Goal: Task Accomplishment & Management: Manage account settings

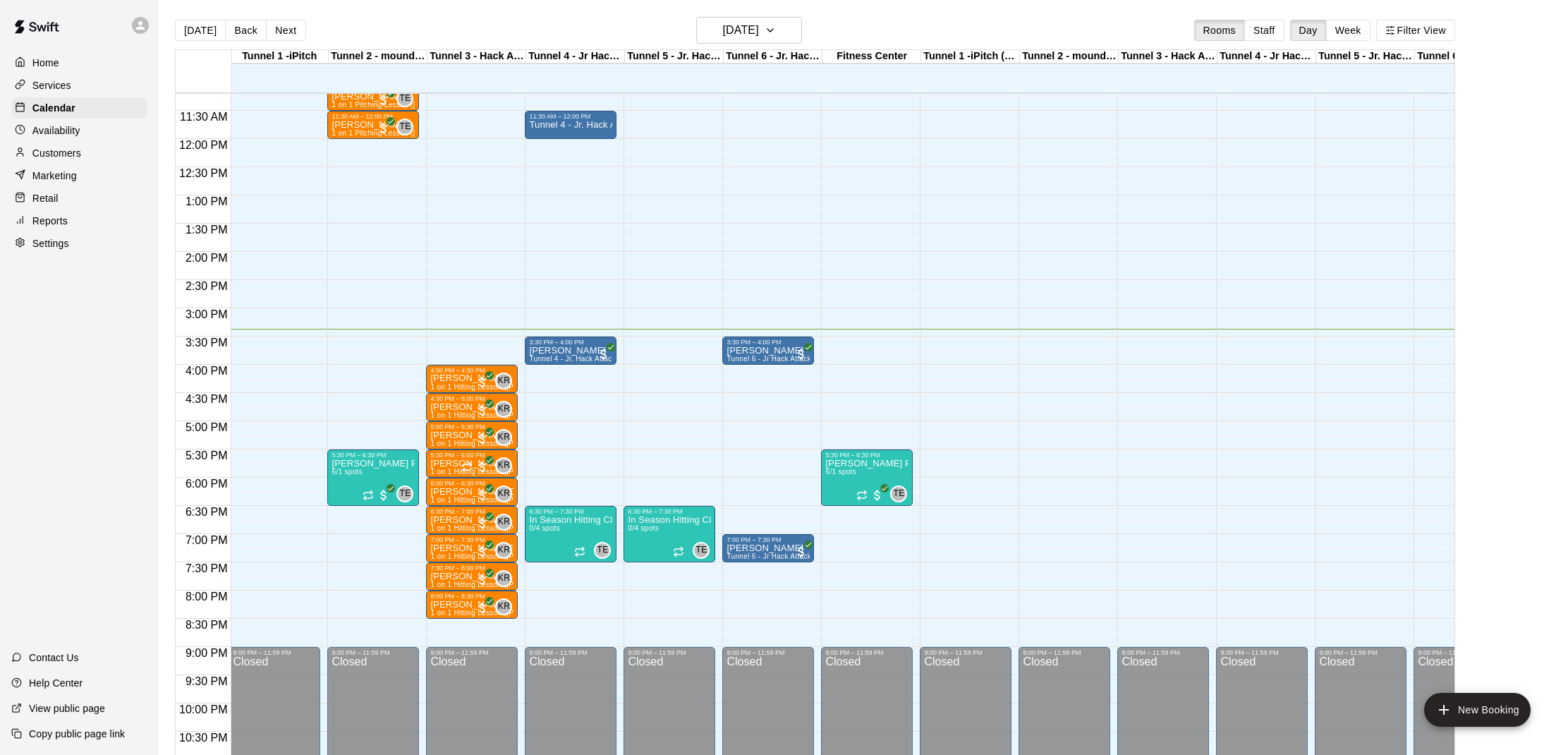
scroll to position [627, 2]
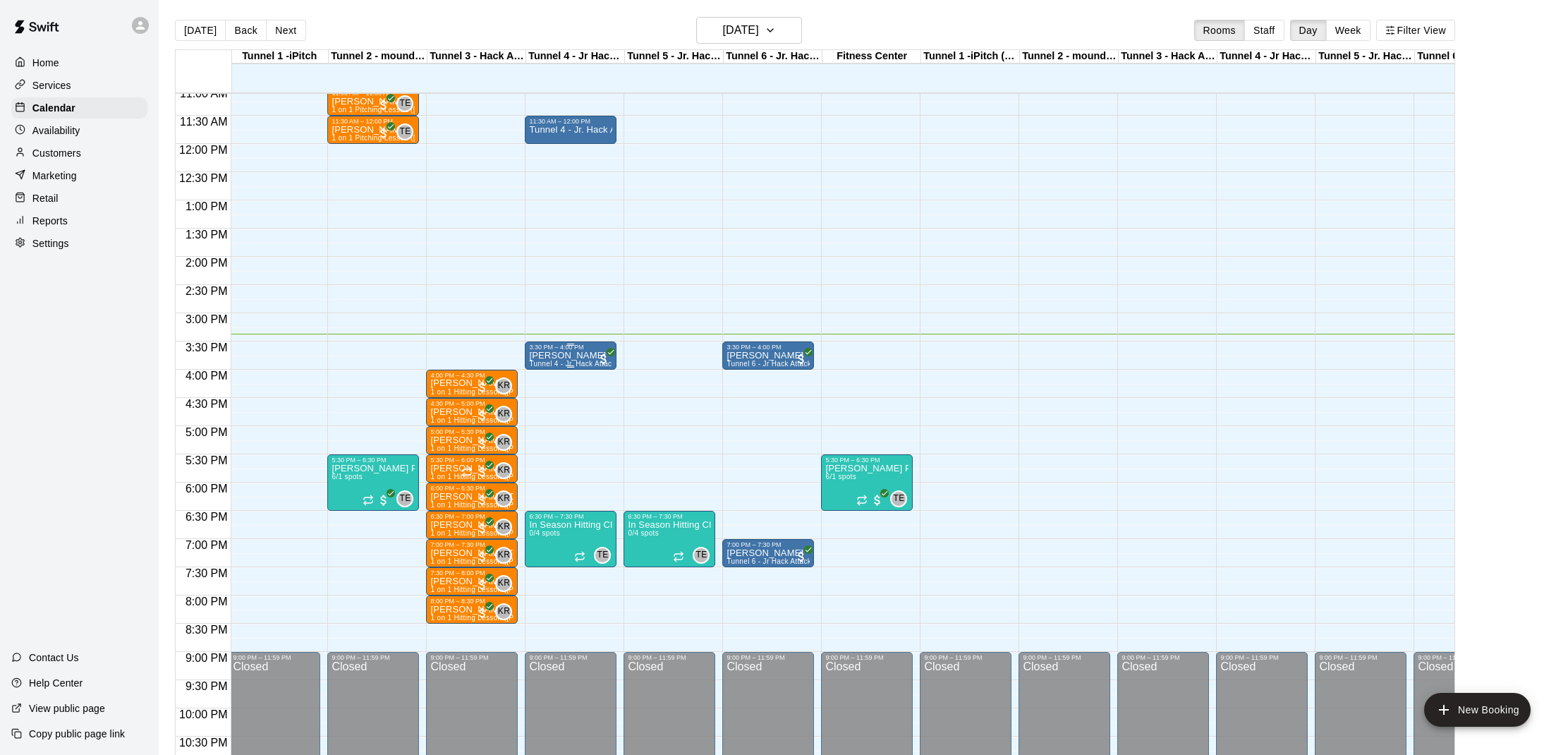
click at [550, 359] on div "[PERSON_NAME] Tunnel 4 - Jr. Hack Attack, Youth [GEOGRAPHIC_DATA]" at bounding box center [570, 728] width 83 height 755
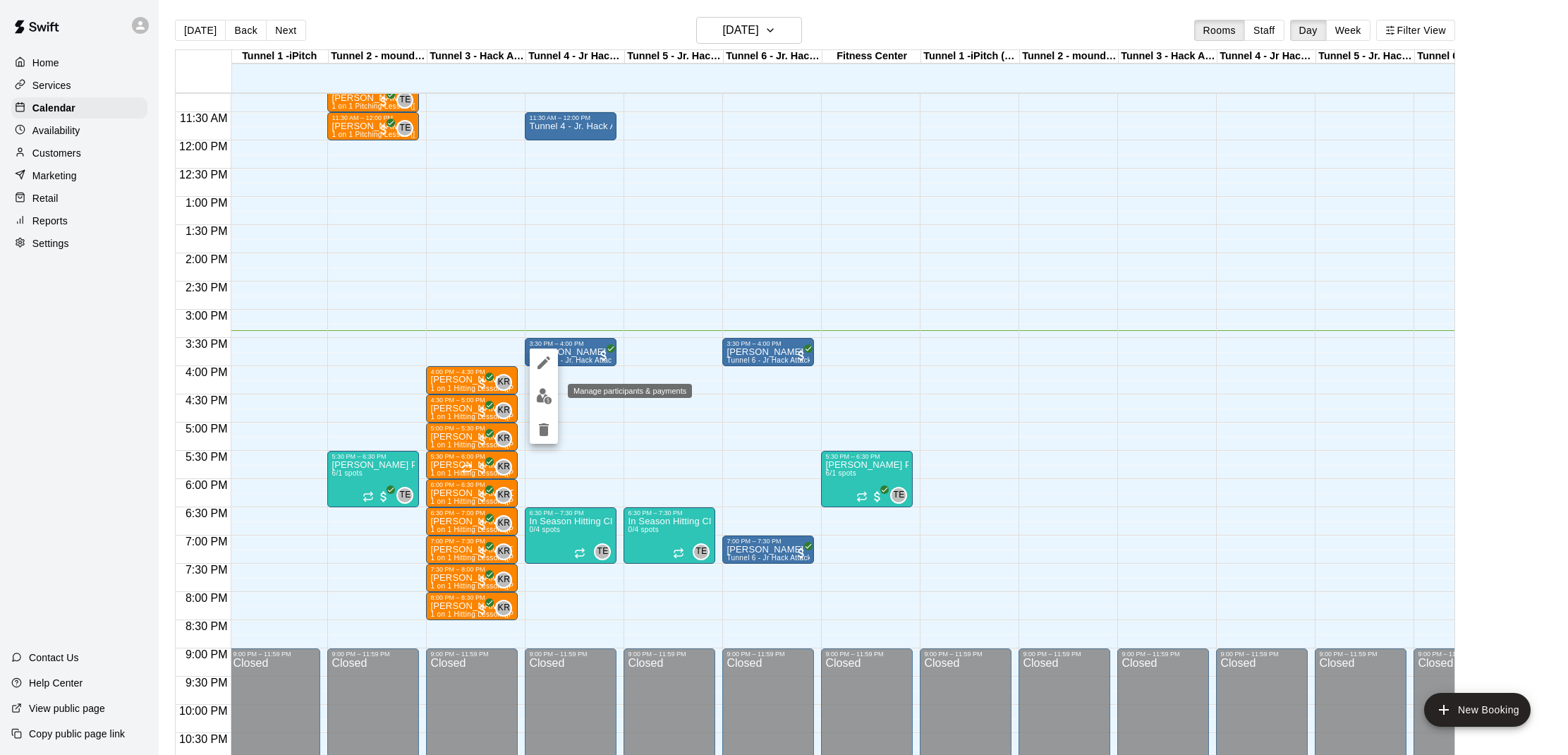
click at [541, 395] on img "edit" at bounding box center [544, 396] width 16 height 16
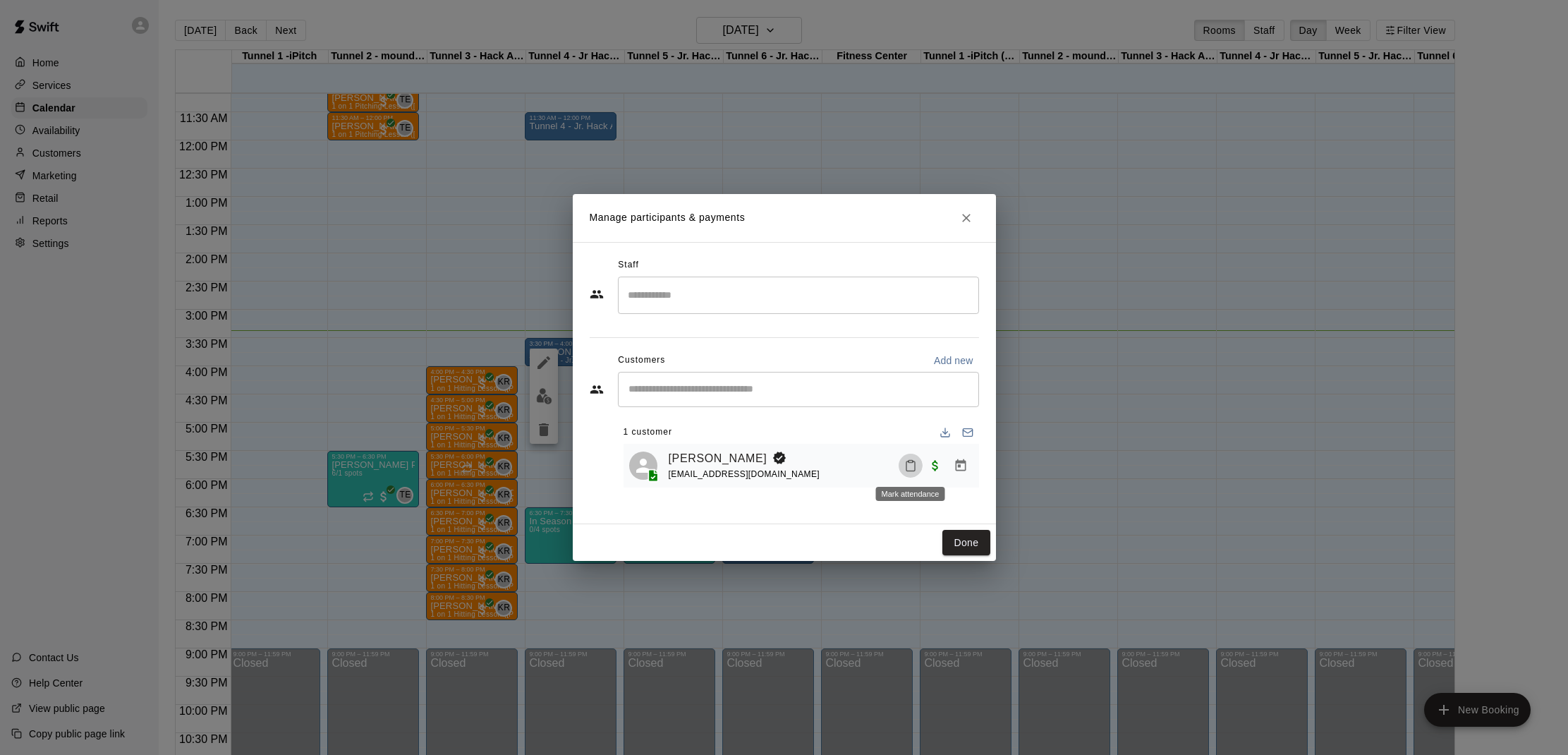
click at [901, 466] on button "Mark attendance" at bounding box center [910, 465] width 24 height 24
click at [957, 462] on p "[PERSON_NAME] attended" at bounding box center [1001, 464] width 125 height 14
click at [963, 541] on button "Done" at bounding box center [965, 543] width 47 height 26
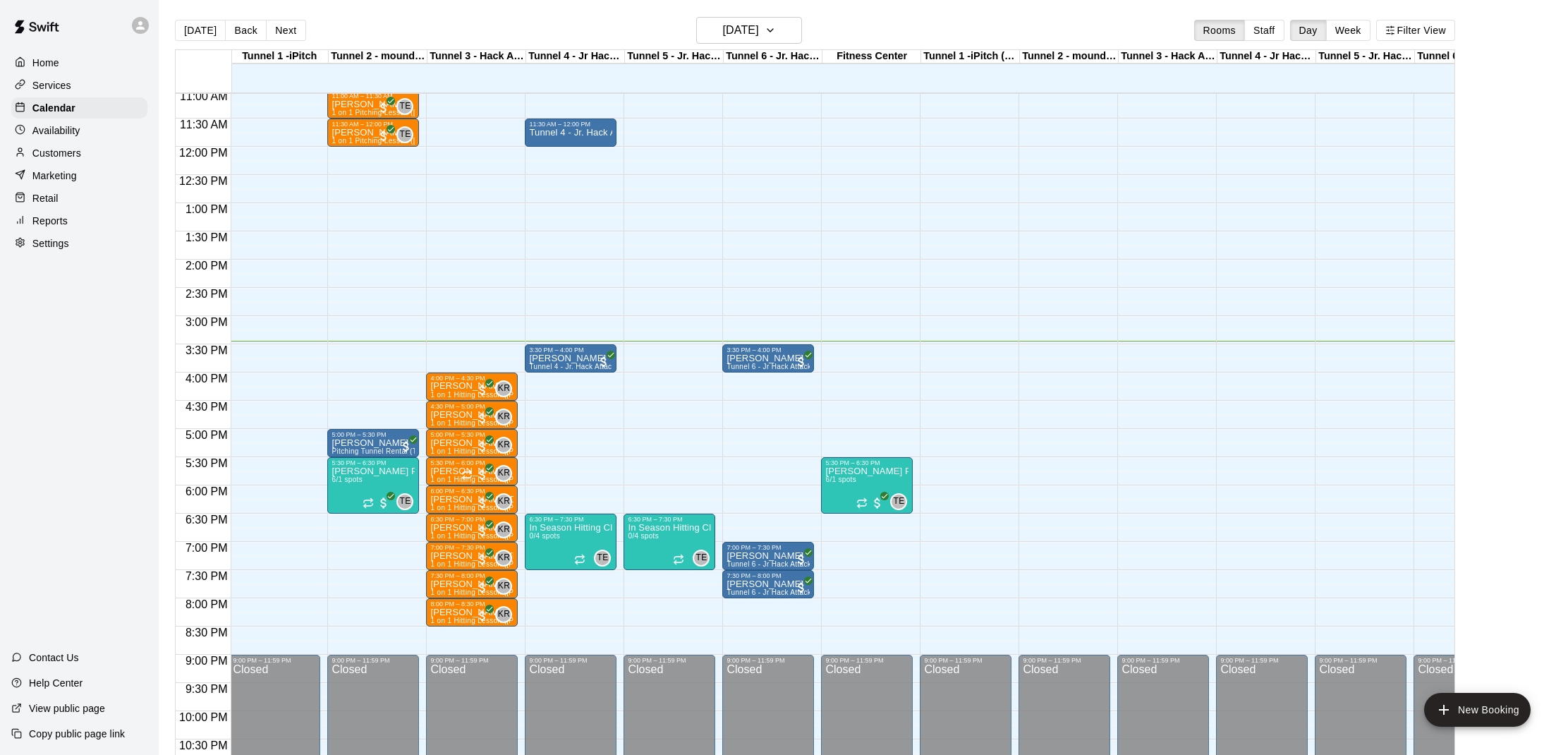
scroll to position [622, 2]
click at [561, 353] on div "3:30 PM – 4:00 PM" at bounding box center [570, 351] width 83 height 7
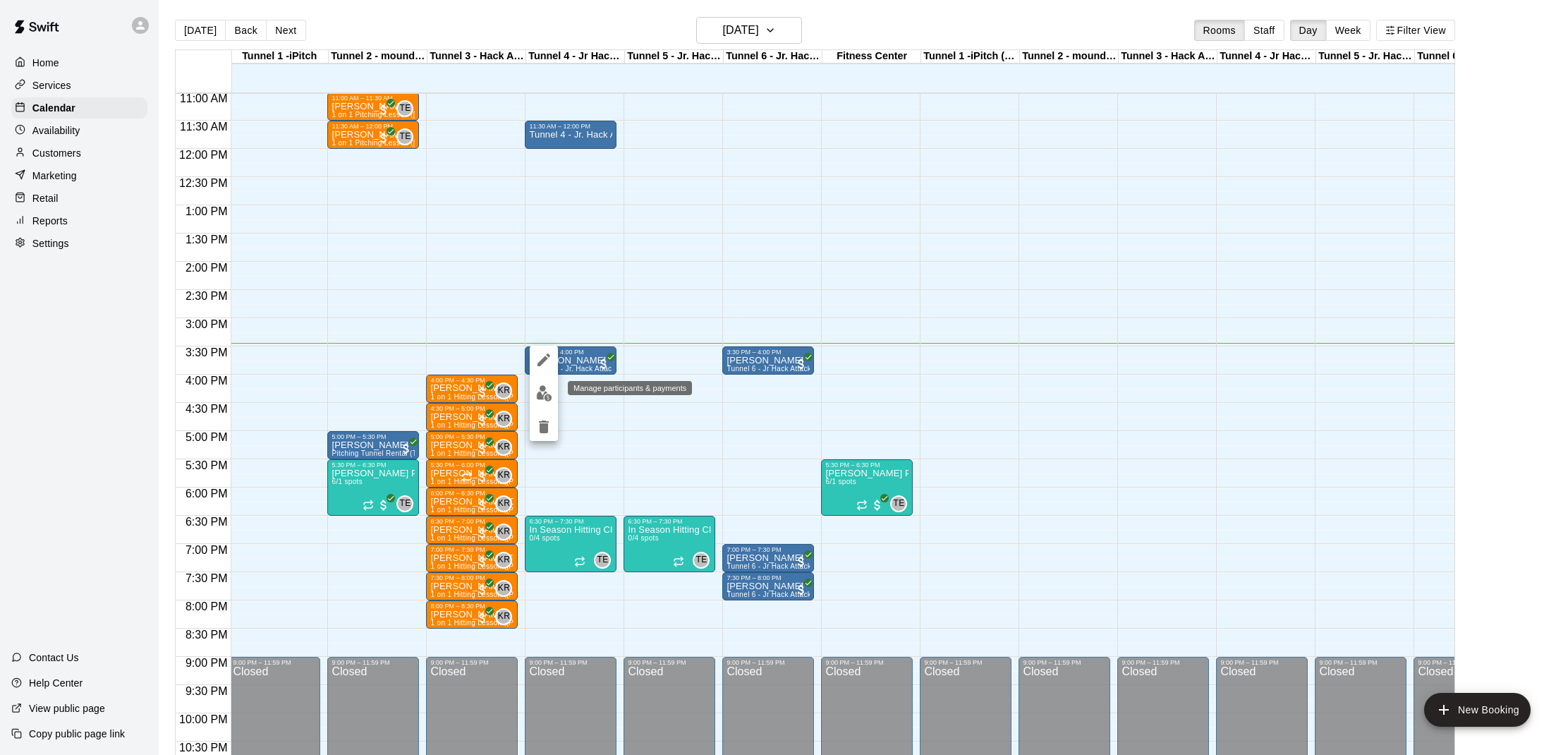
click at [540, 387] on img "edit" at bounding box center [544, 393] width 16 height 16
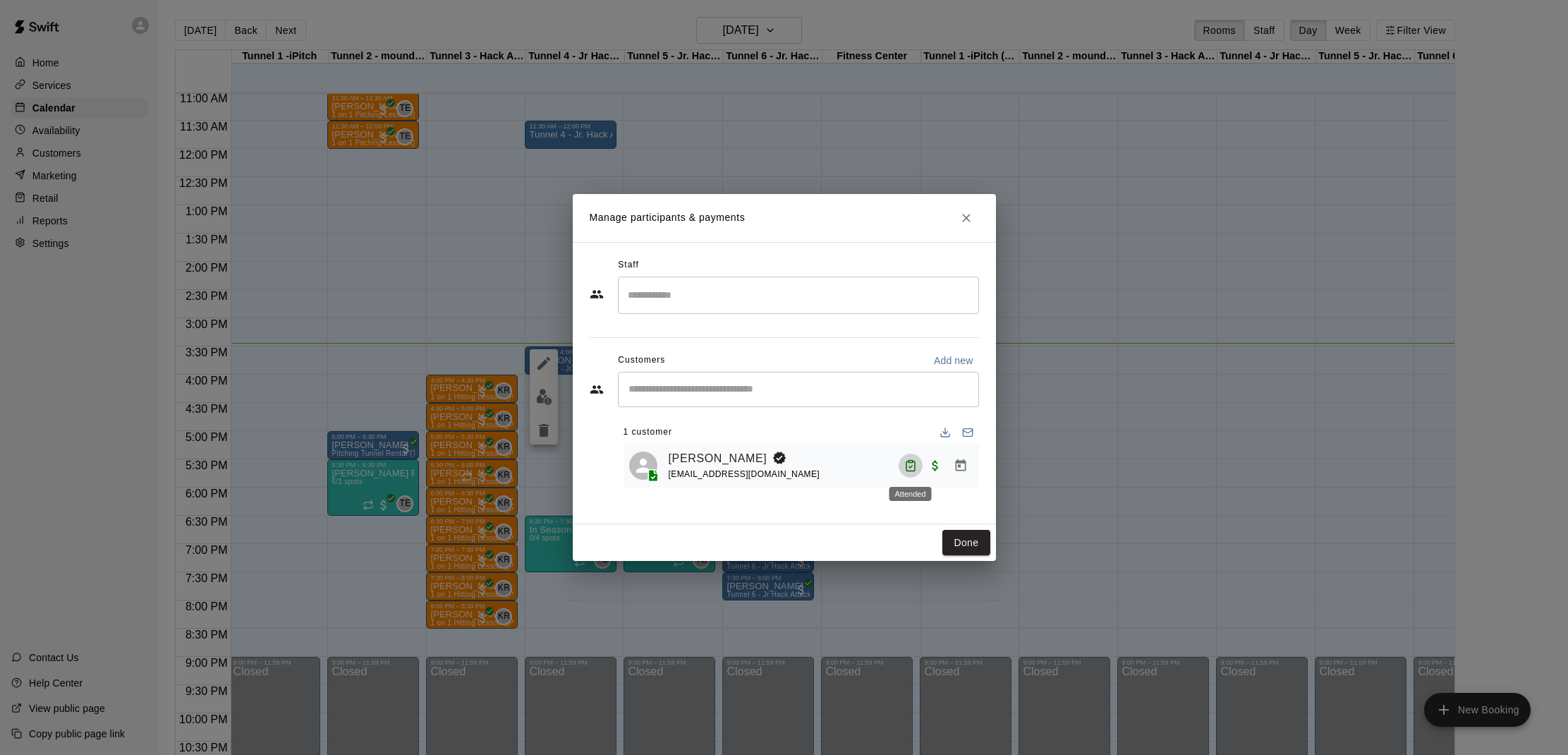
click at [911, 470] on icon "Attended" at bounding box center [910, 467] width 9 height 10
click at [934, 472] on icon at bounding box center [935, 472] width 13 height 13
click at [952, 531] on button "Done" at bounding box center [965, 543] width 47 height 26
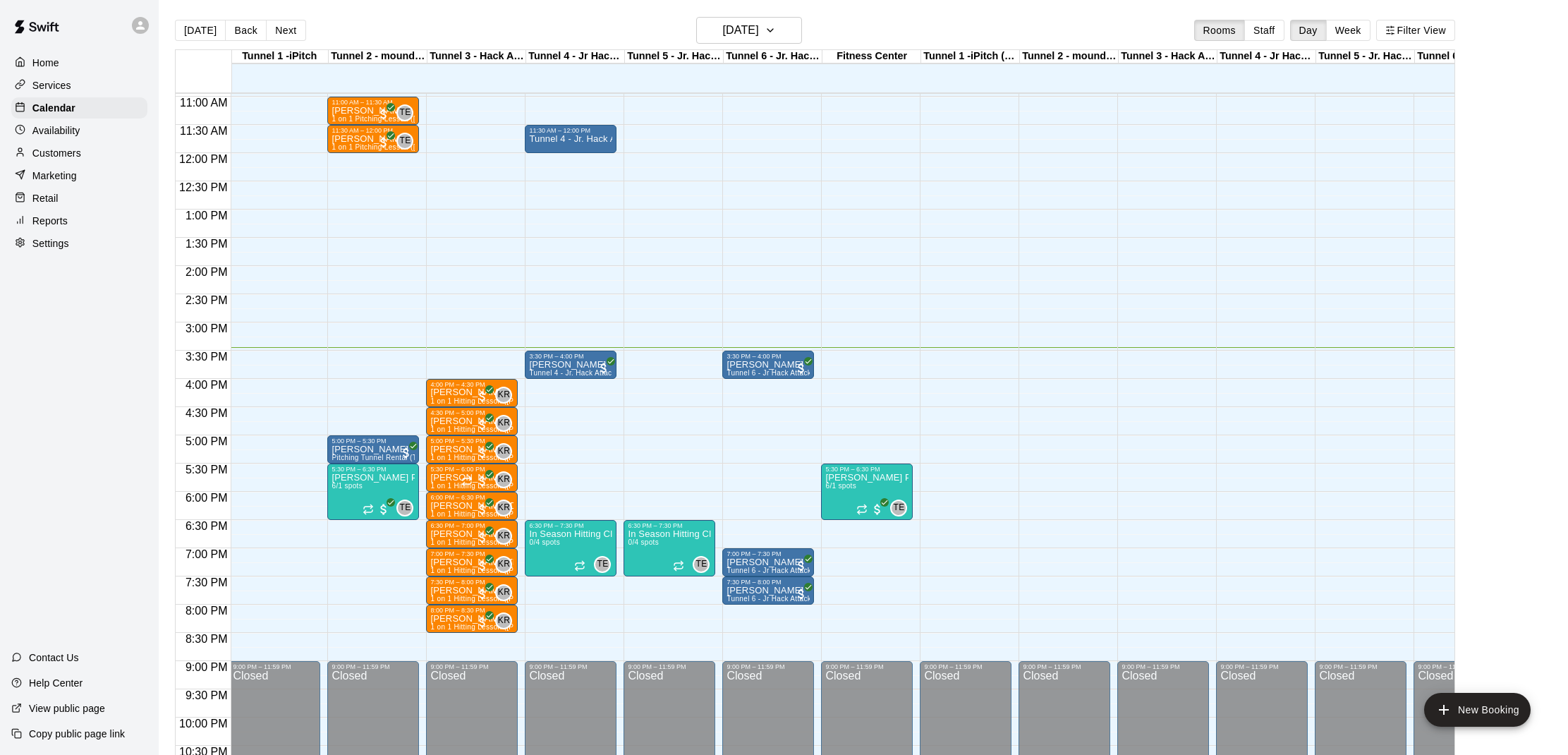
scroll to position [620, 2]
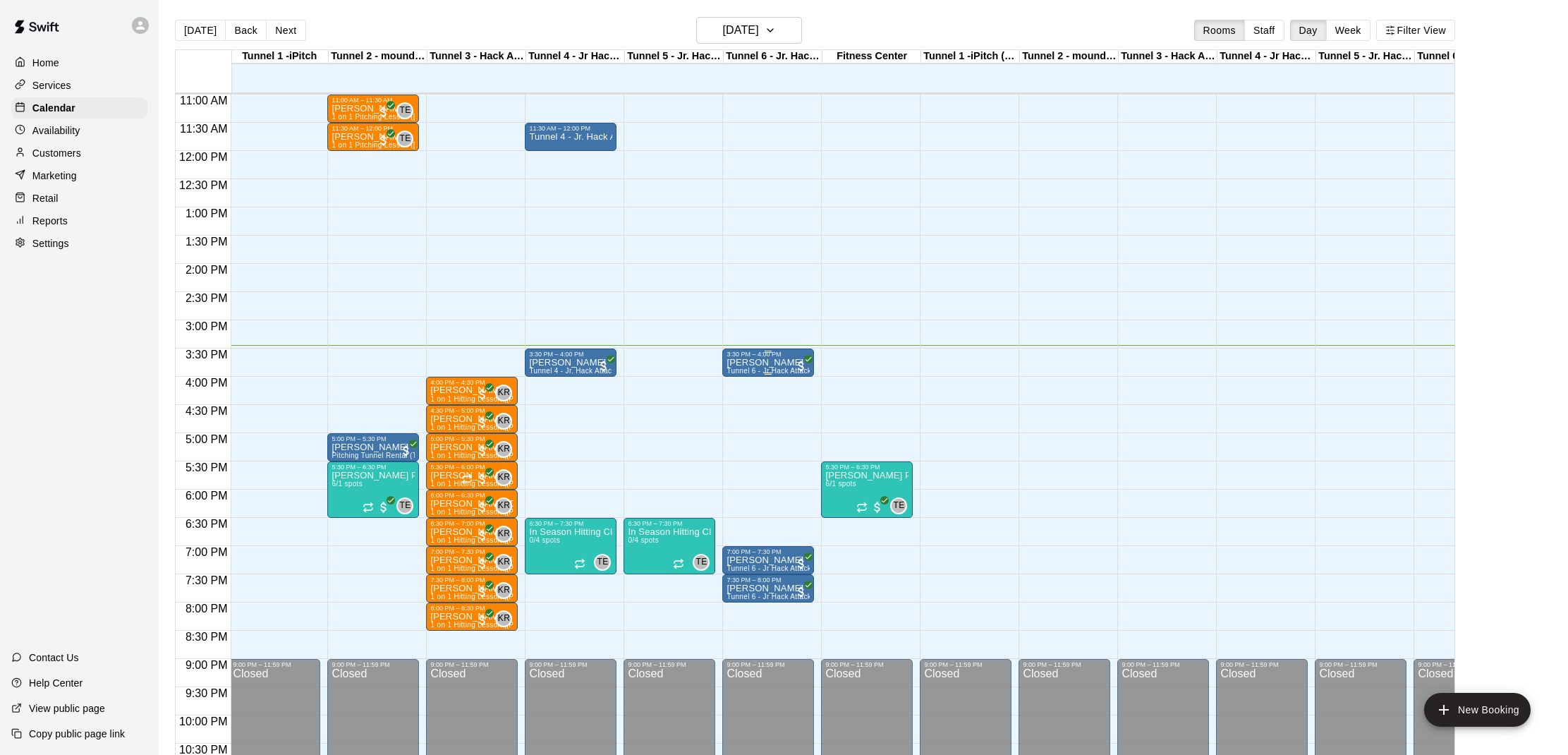
click at [781, 372] on span "Tunnel 6 - Jr Hack Attack Rental (Baseball OR Softball)" at bounding box center [819, 370] width 185 height 8
click at [737, 409] on img "edit" at bounding box center [742, 416] width 16 height 16
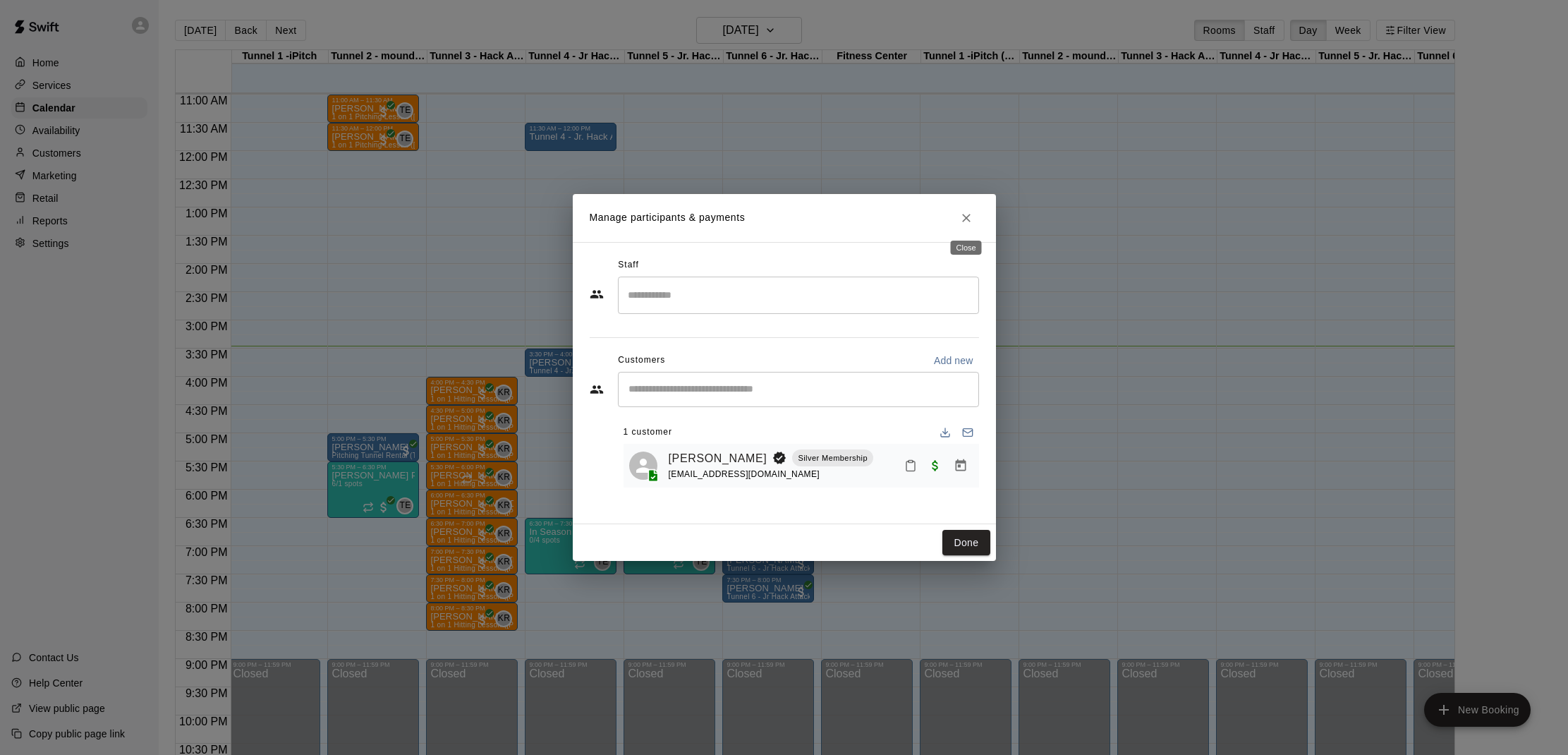
click at [974, 222] on button "Close" at bounding box center [965, 217] width 25 height 25
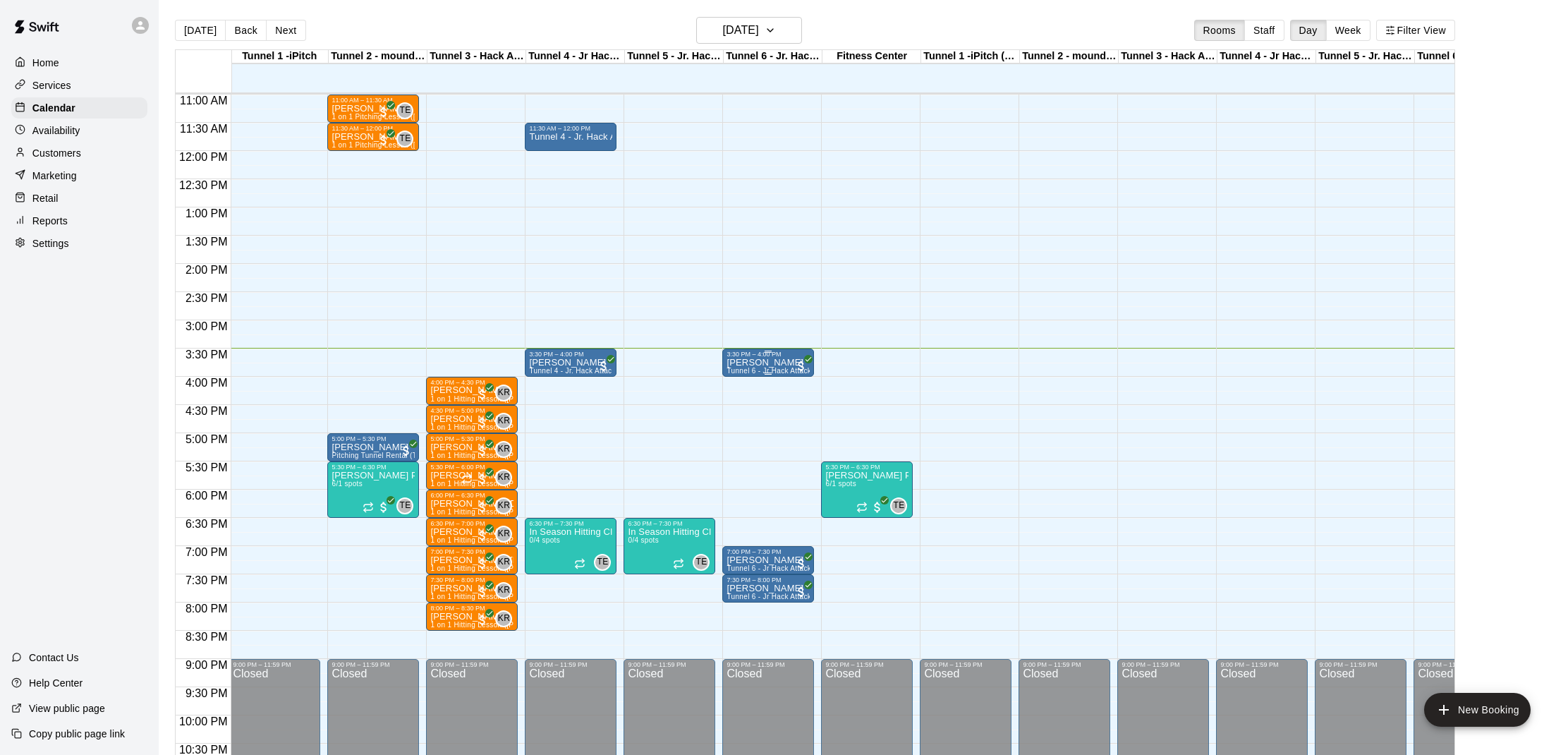
click at [790, 358] on div "3:30 PM – 4:00 PM" at bounding box center [768, 354] width 83 height 7
click at [736, 392] on img "edit" at bounding box center [742, 399] width 16 height 16
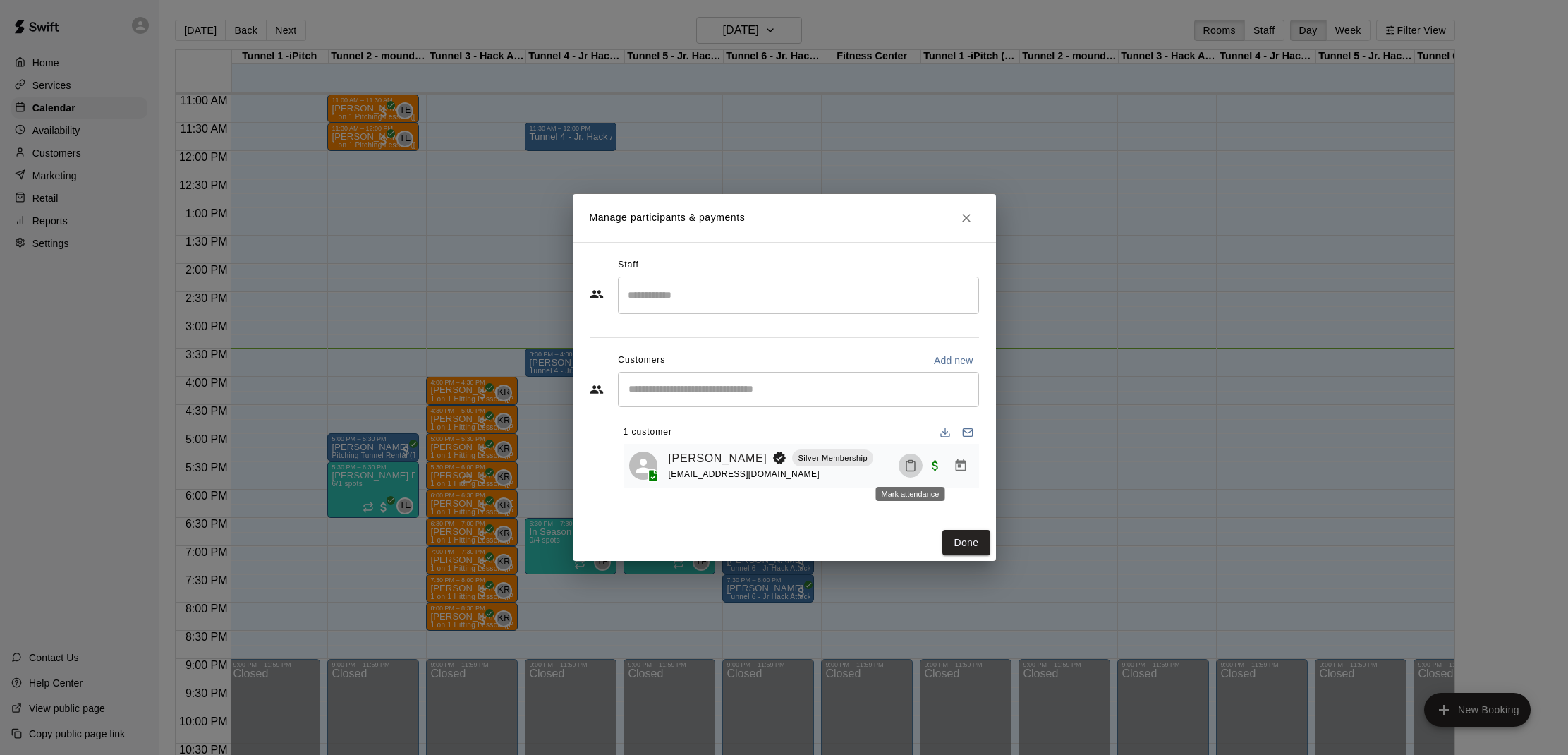
click at [915, 470] on icon "Mark attendance" at bounding box center [910, 467] width 9 height 10
click at [942, 477] on li "[PERSON_NAME] attended" at bounding box center [1000, 472] width 165 height 22
click at [953, 536] on button "Done" at bounding box center [965, 543] width 47 height 26
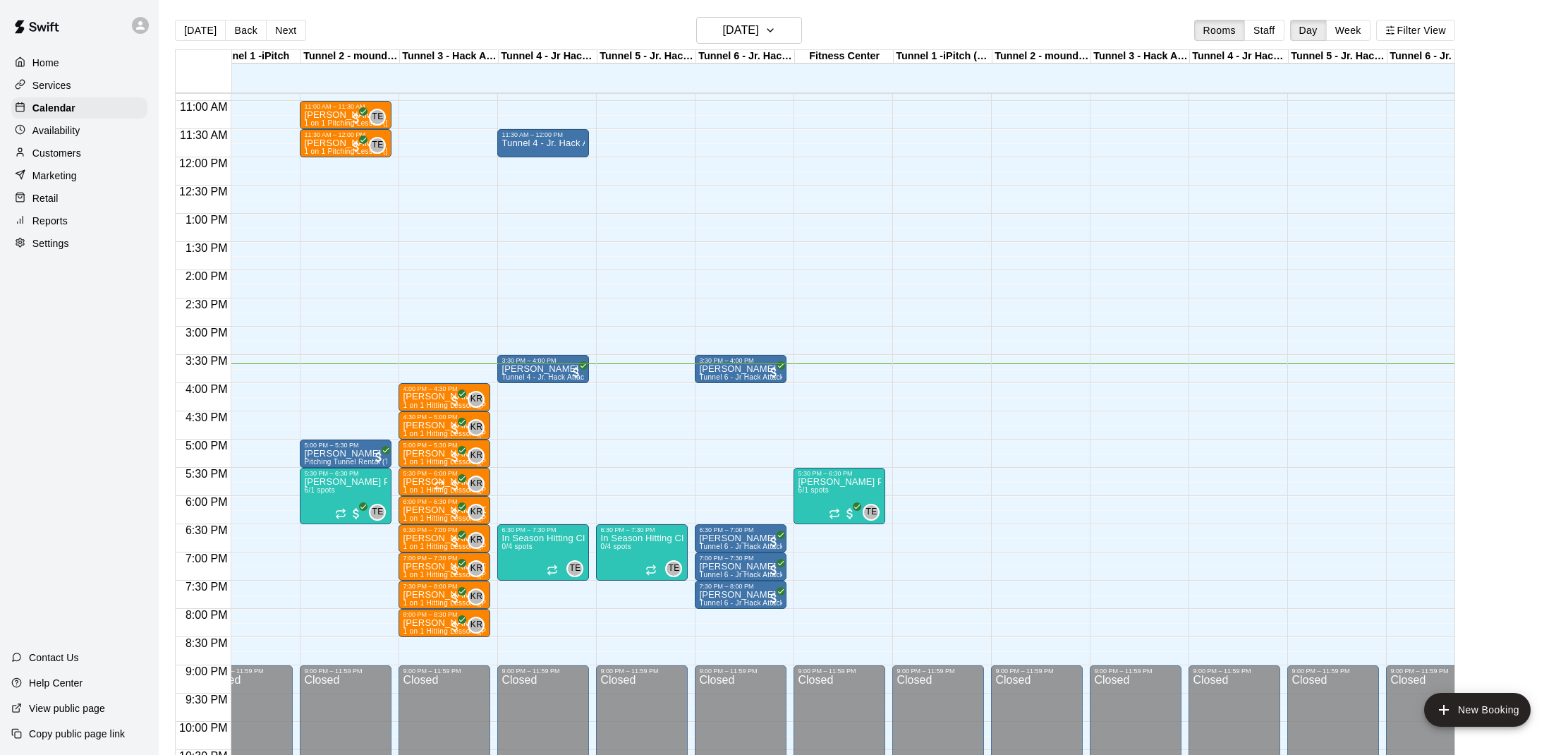
scroll to position [614, 34]
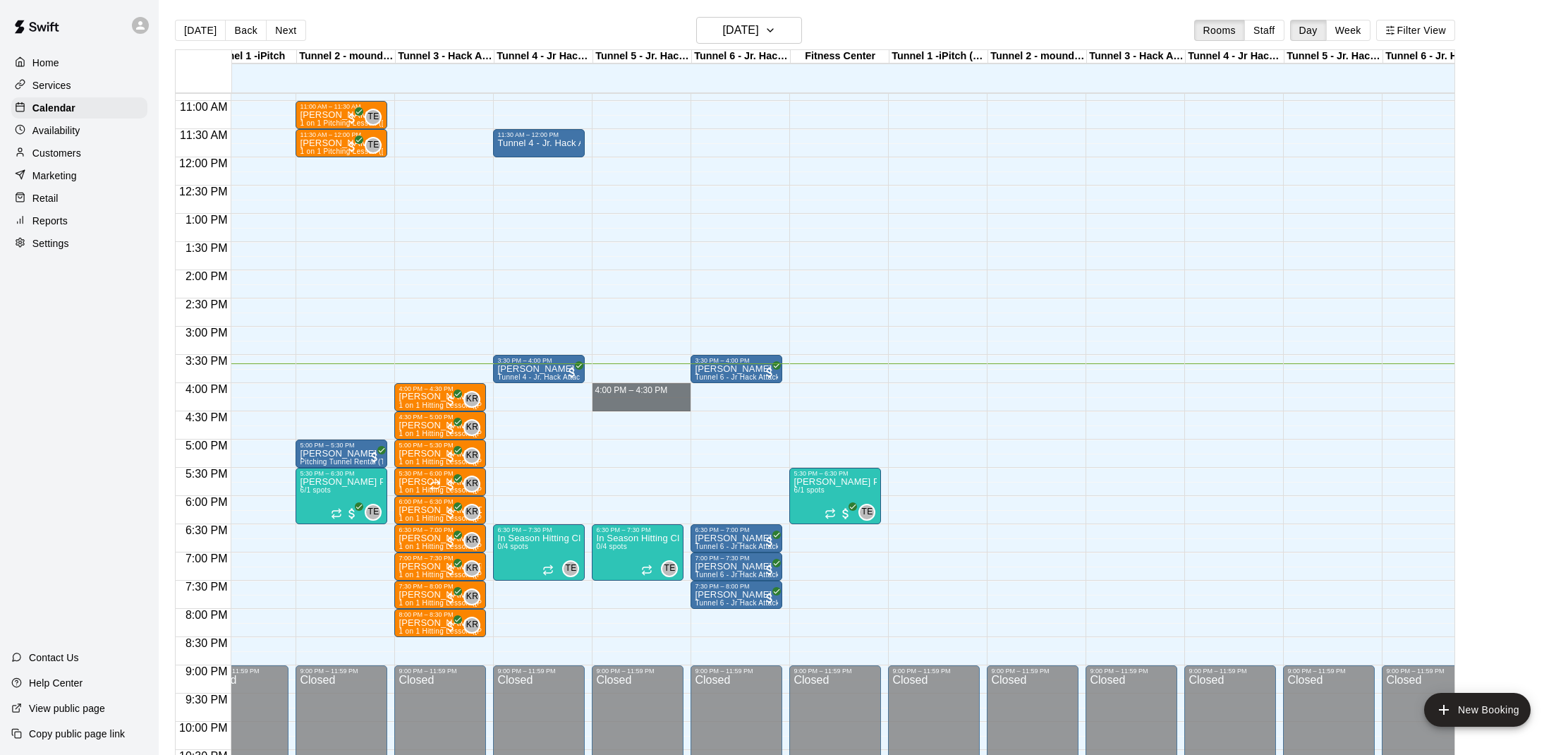
drag, startPoint x: 597, startPoint y: 386, endPoint x: 598, endPoint y: 406, distance: 20.0
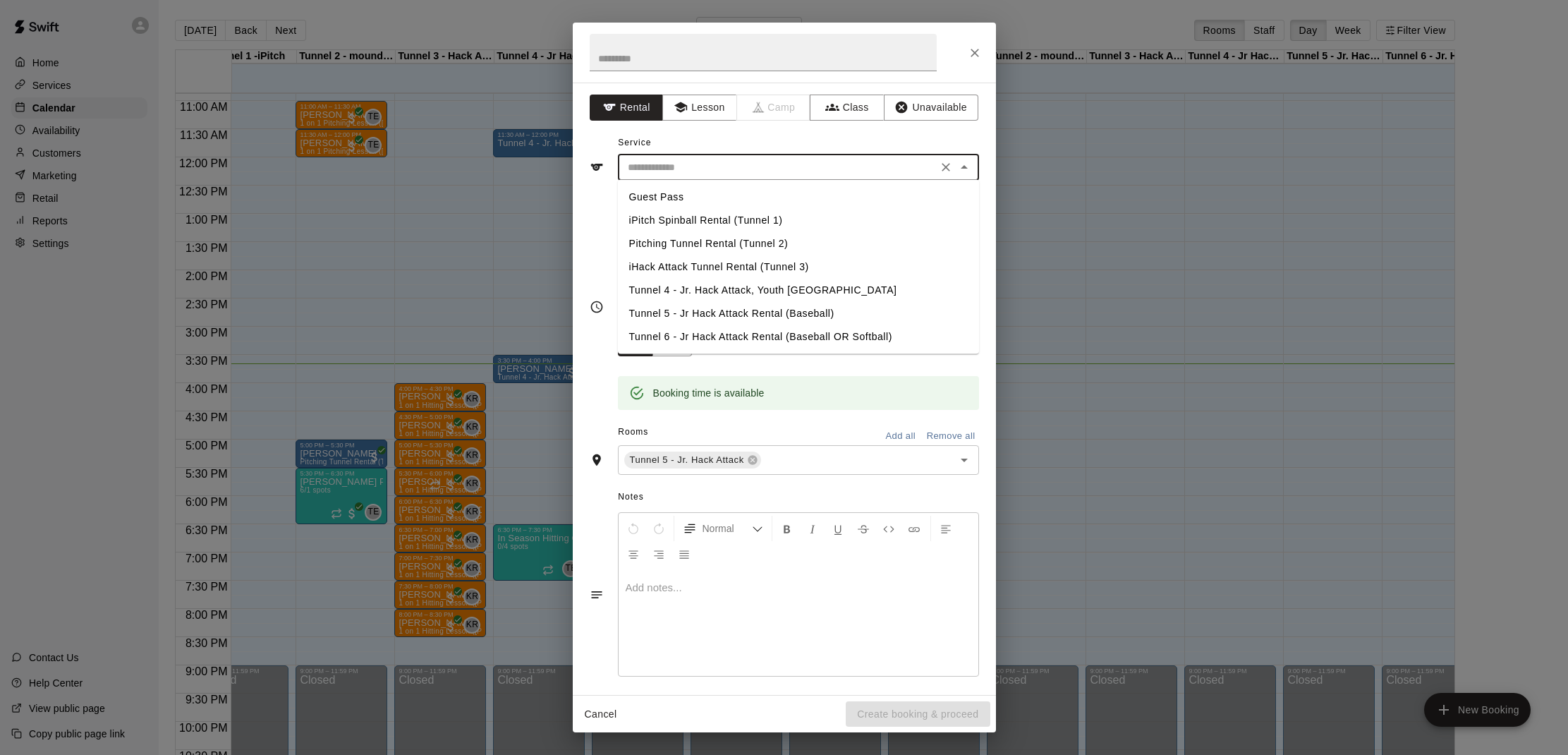
click at [727, 170] on input "text" at bounding box center [777, 167] width 311 height 17
click at [699, 288] on li "Tunnel 4 - Jr. Hack Attack, Youth [GEOGRAPHIC_DATA]" at bounding box center [798, 291] width 361 height 23
type input "**********"
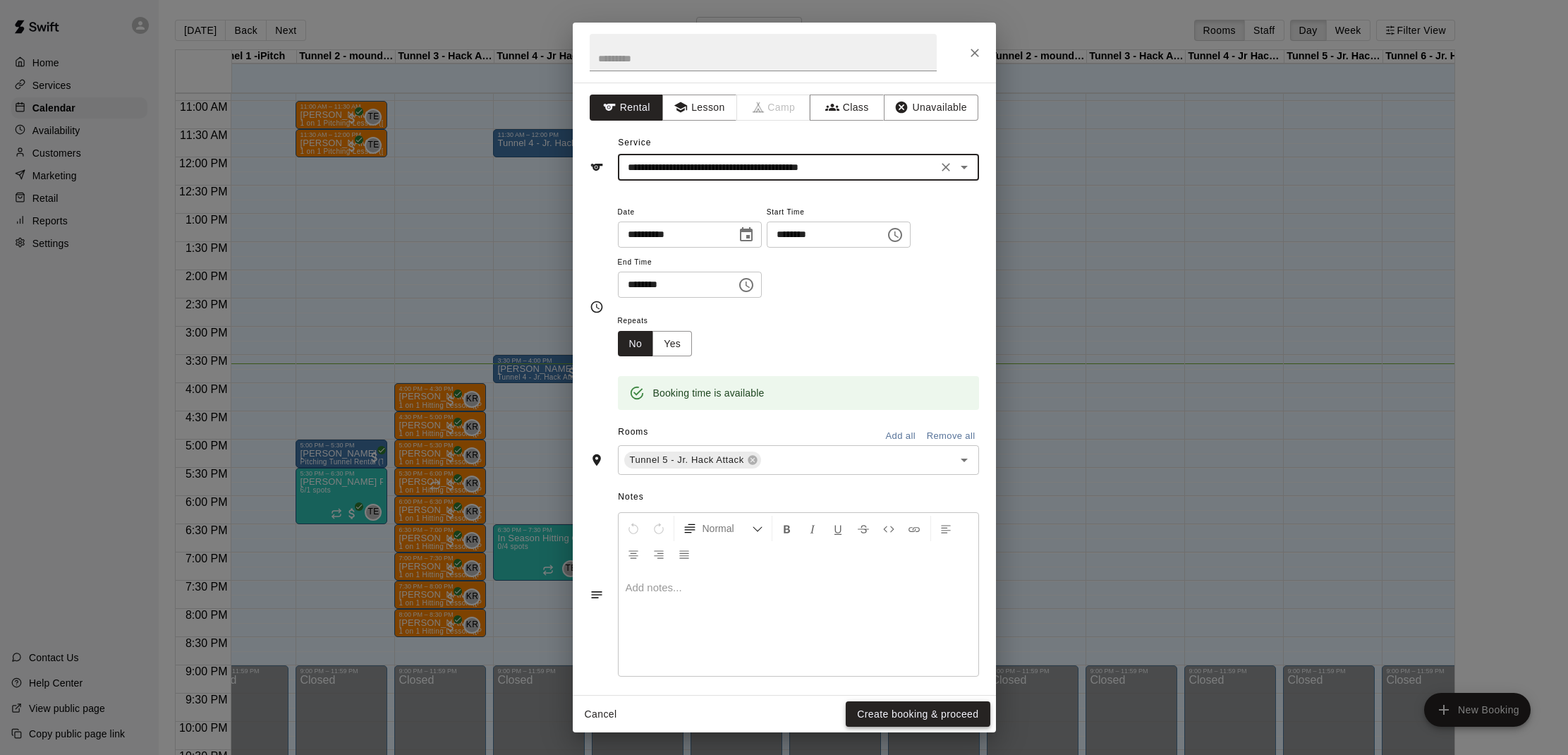
click at [884, 713] on button "Create booking & proceed" at bounding box center [917, 714] width 144 height 26
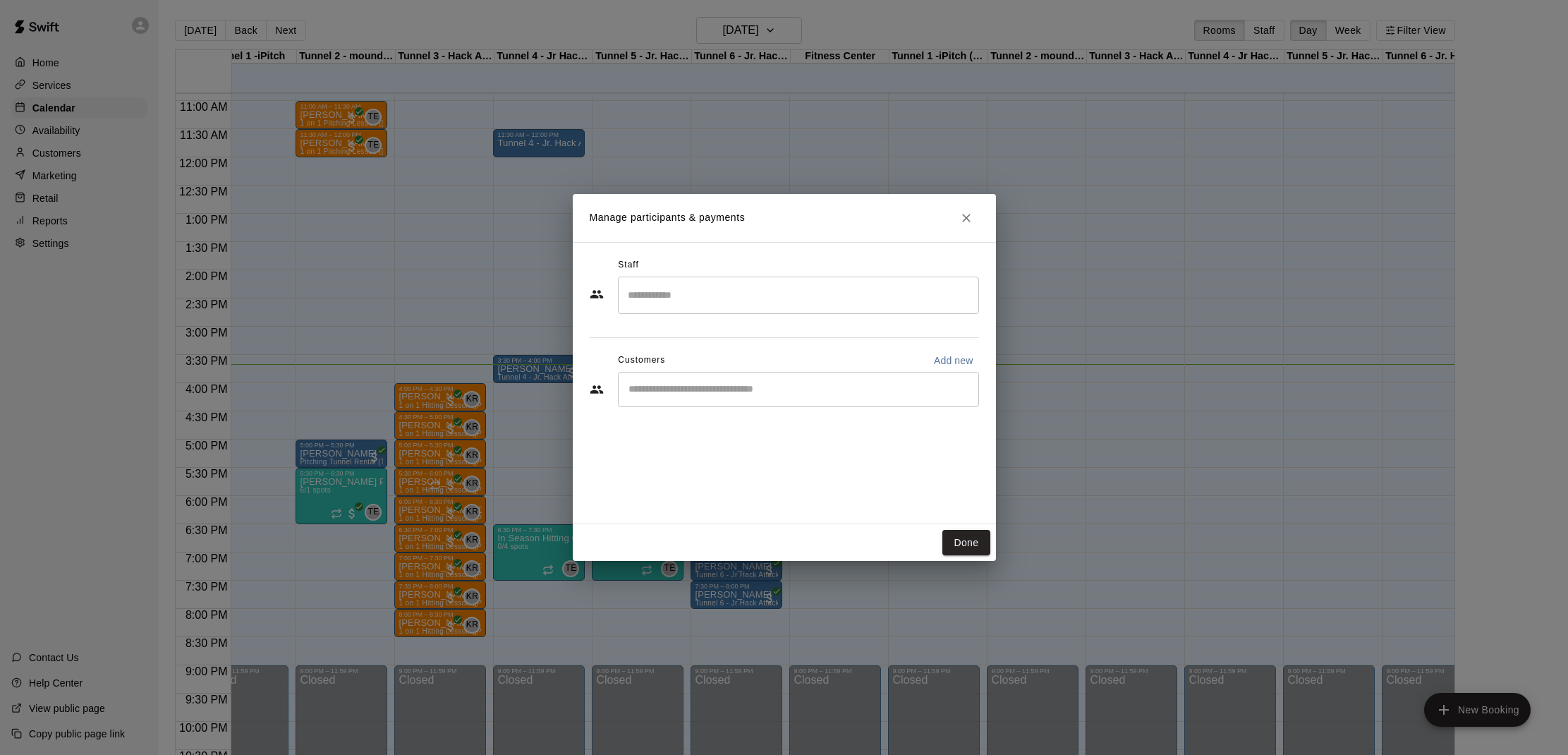
click at [718, 401] on div "​" at bounding box center [798, 389] width 361 height 36
type input "*****"
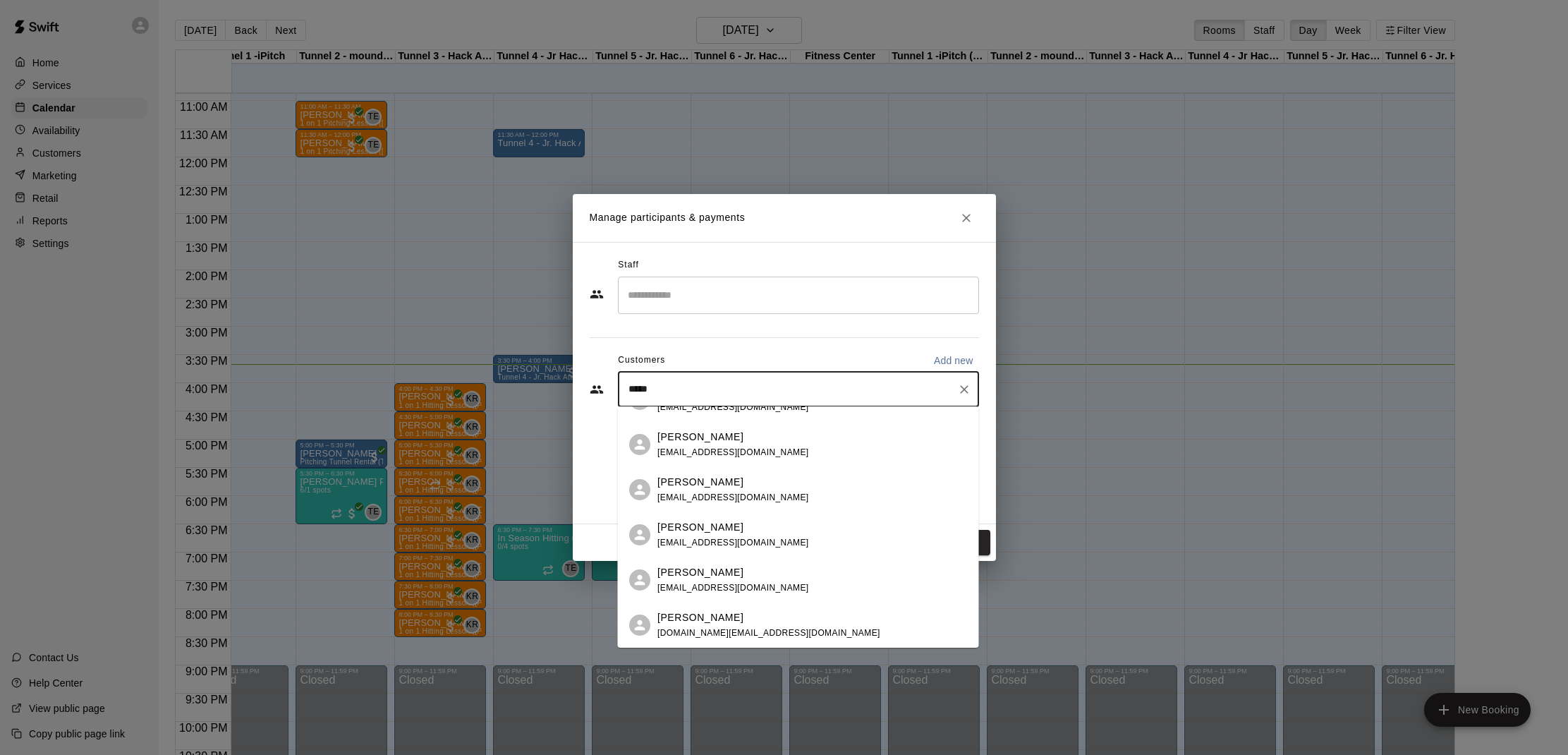
scroll to position [30, 0]
click at [718, 630] on span "[DOMAIN_NAME][EMAIL_ADDRESS][DOMAIN_NAME]" at bounding box center [768, 633] width 223 height 10
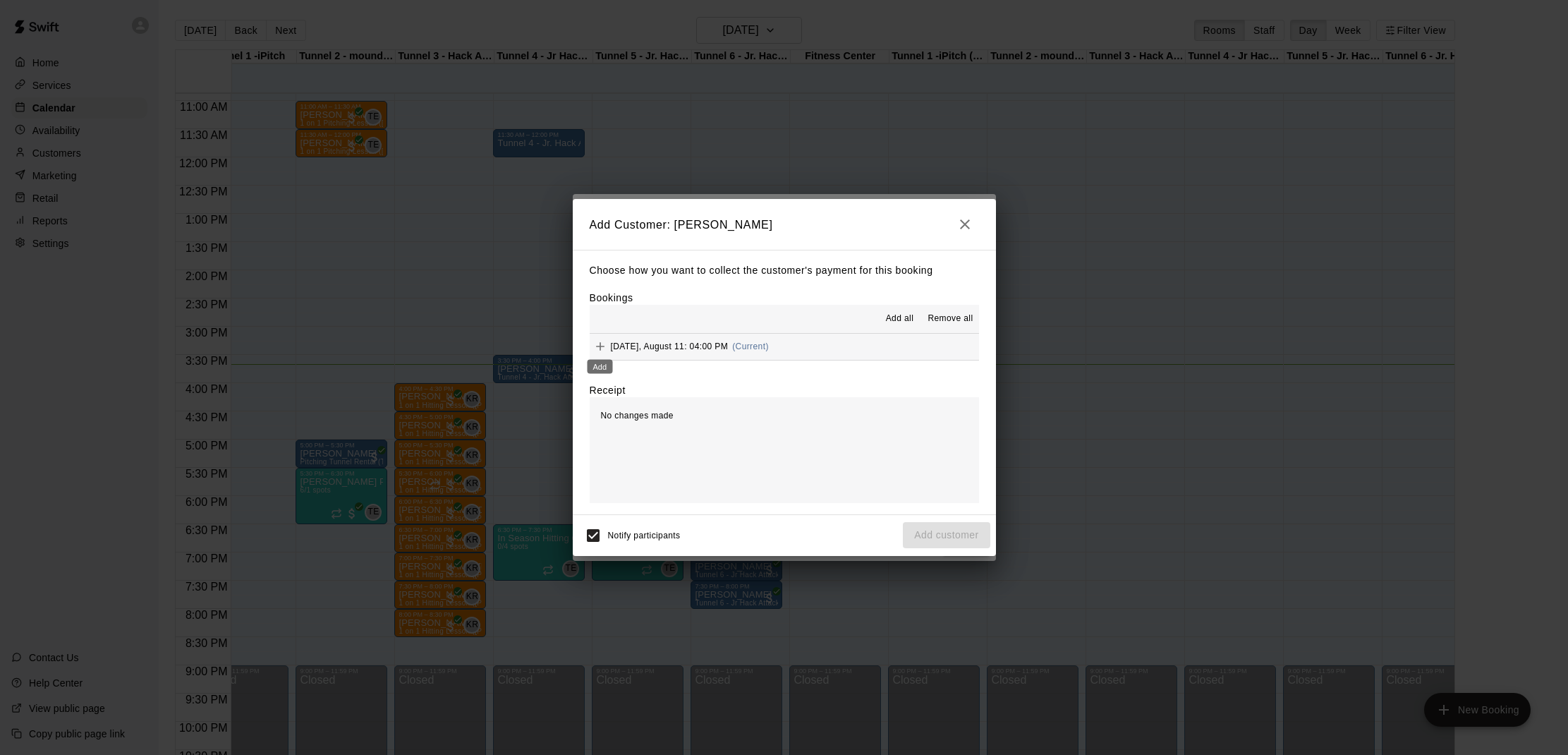
click at [610, 343] on button "Add" at bounding box center [600, 346] width 21 height 21
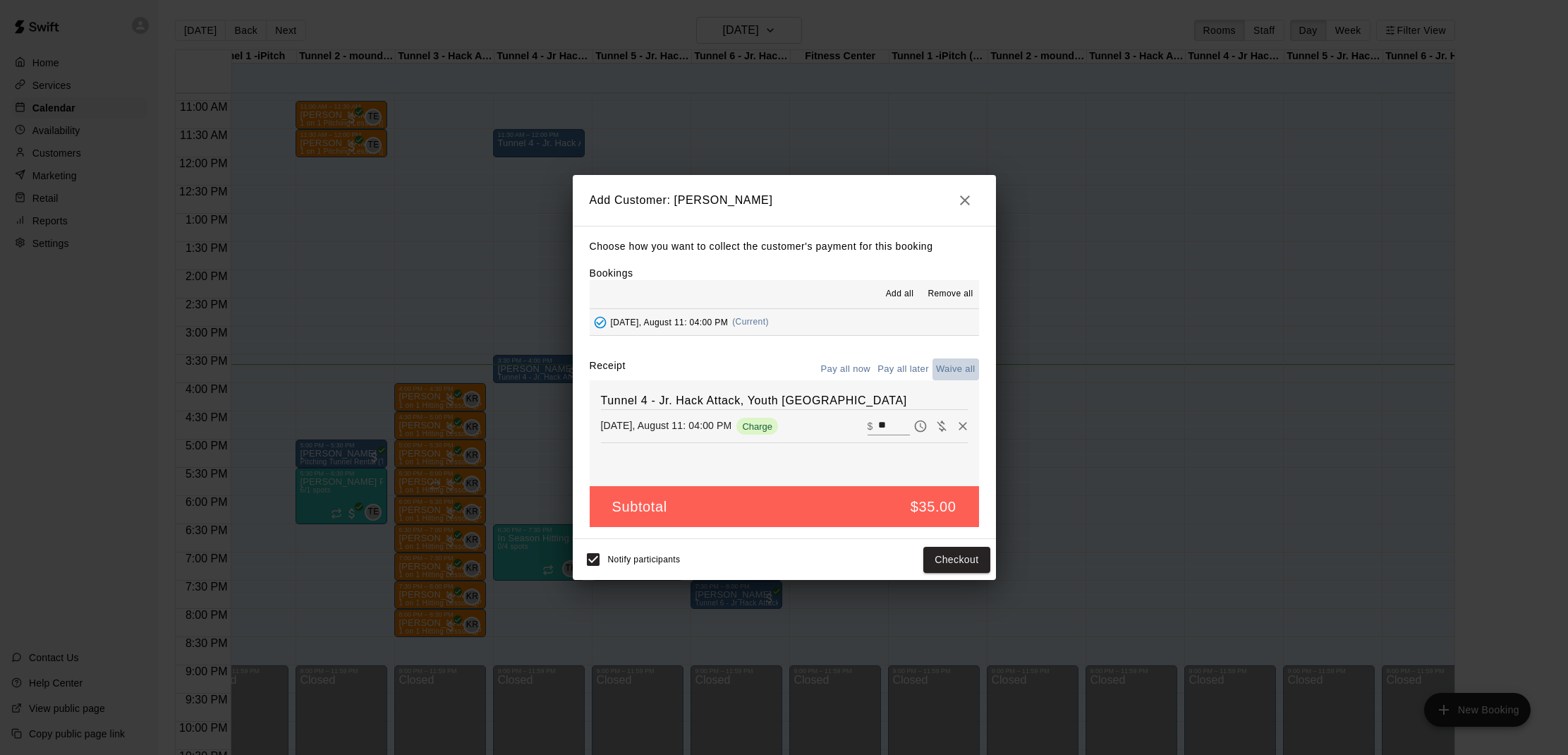
click at [960, 367] on button "Waive all" at bounding box center [955, 370] width 46 height 22
type input "*"
click at [889, 425] on input "*" at bounding box center [893, 425] width 31 height 18
type input "*"
click at [960, 371] on button "Waive all" at bounding box center [955, 370] width 46 height 22
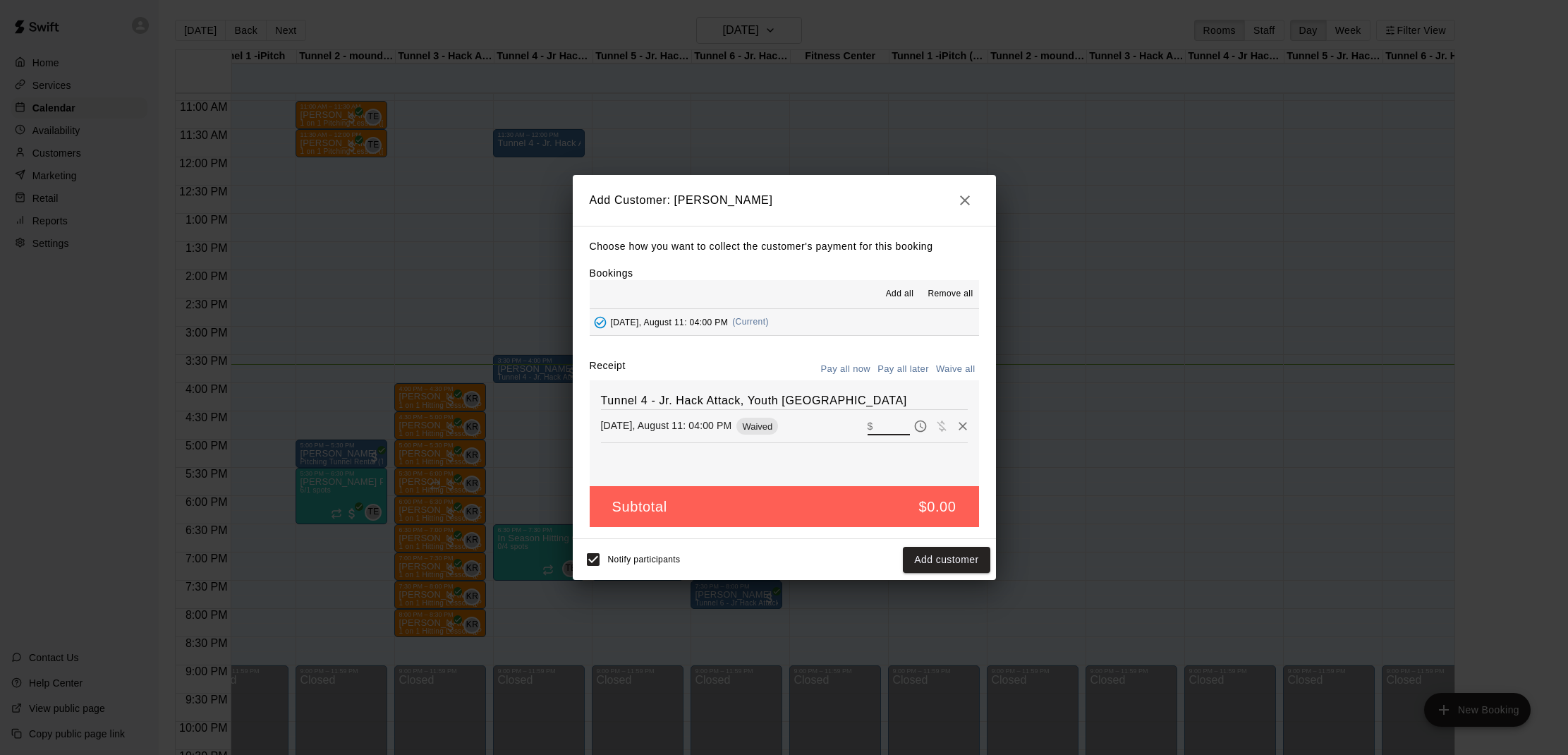
type input "*"
click at [964, 200] on icon "button" at bounding box center [964, 200] width 17 height 17
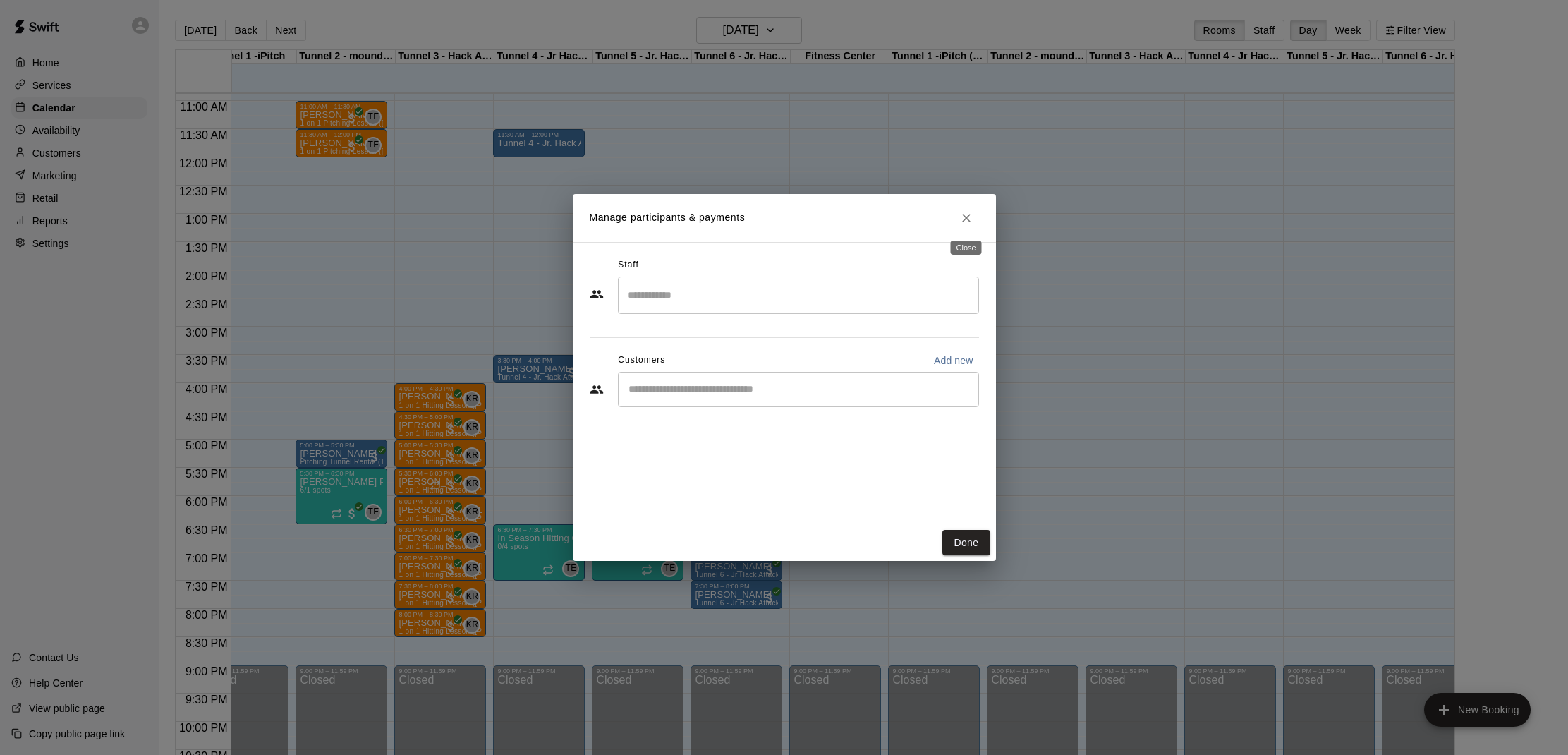
click at [971, 214] on icon "Close" at bounding box center [965, 217] width 14 height 14
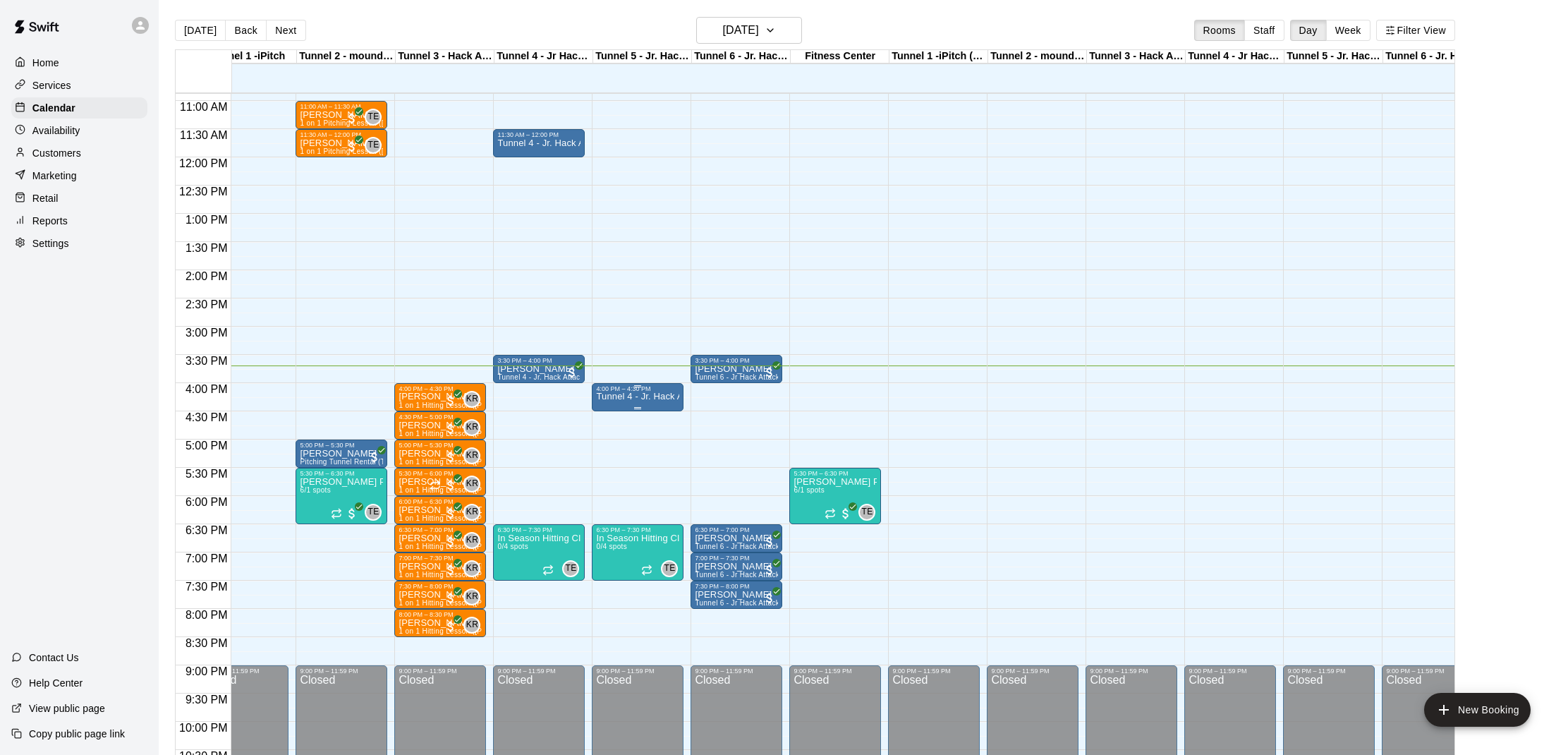
click at [651, 391] on div "4:00 PM – 4:30 PM" at bounding box center [637, 389] width 83 height 7
click at [612, 430] on img "edit" at bounding box center [611, 433] width 16 height 16
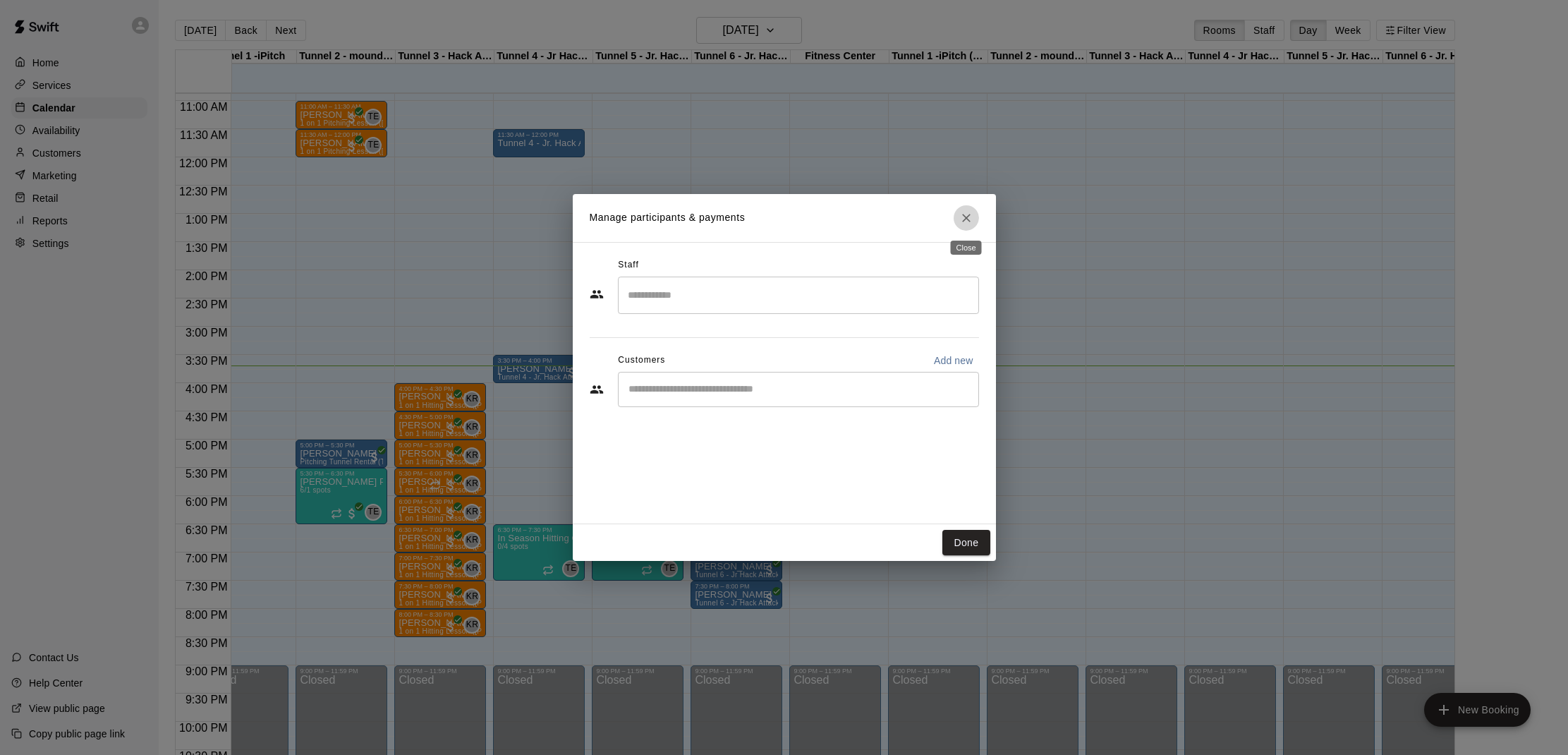
click at [962, 217] on icon "Close" at bounding box center [965, 217] width 14 height 14
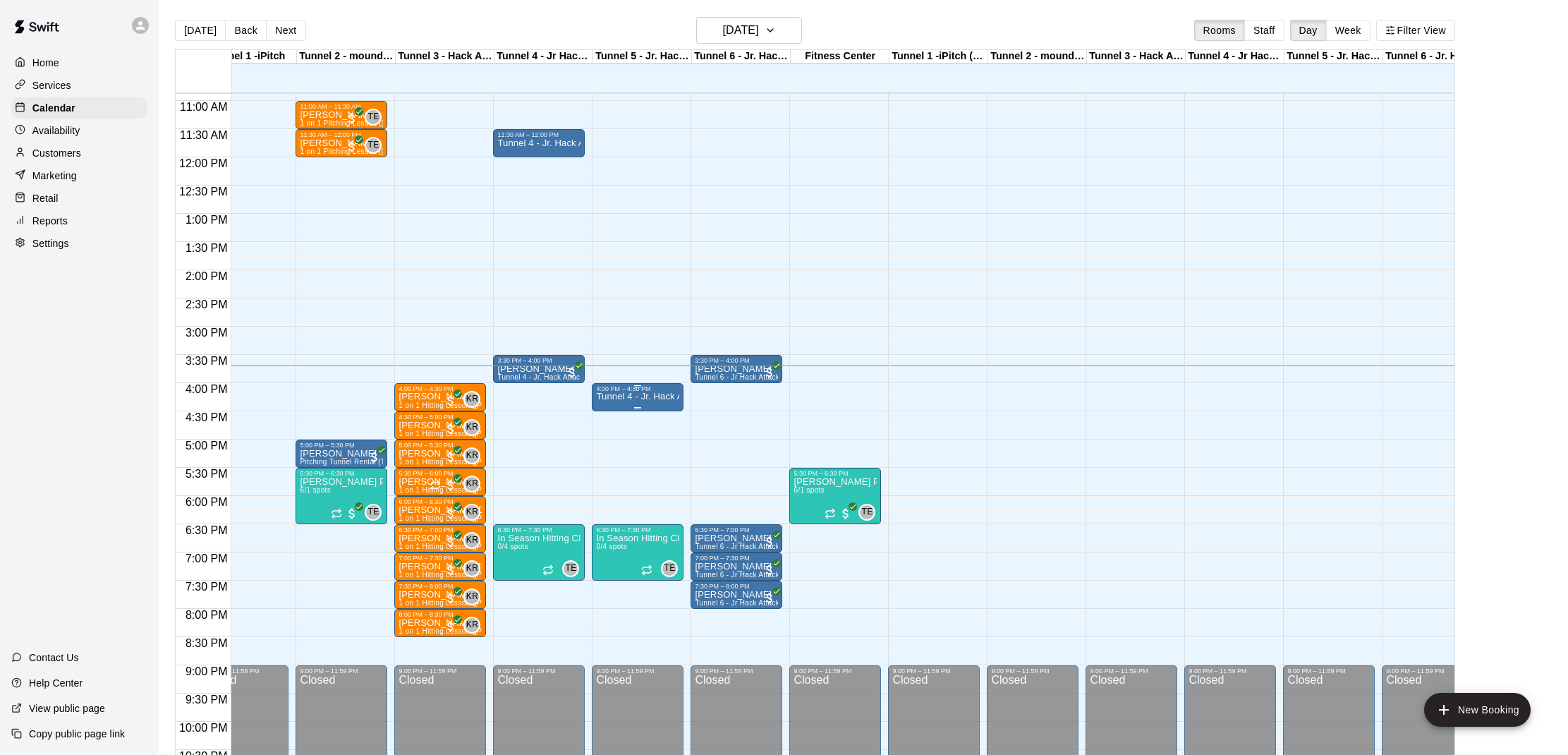
click at [616, 396] on p "Tunnel 4 - Jr. Hack Attack, Youth [GEOGRAPHIC_DATA]" at bounding box center [637, 396] width 83 height 0
click at [602, 476] on button "delete" at bounding box center [611, 479] width 28 height 28
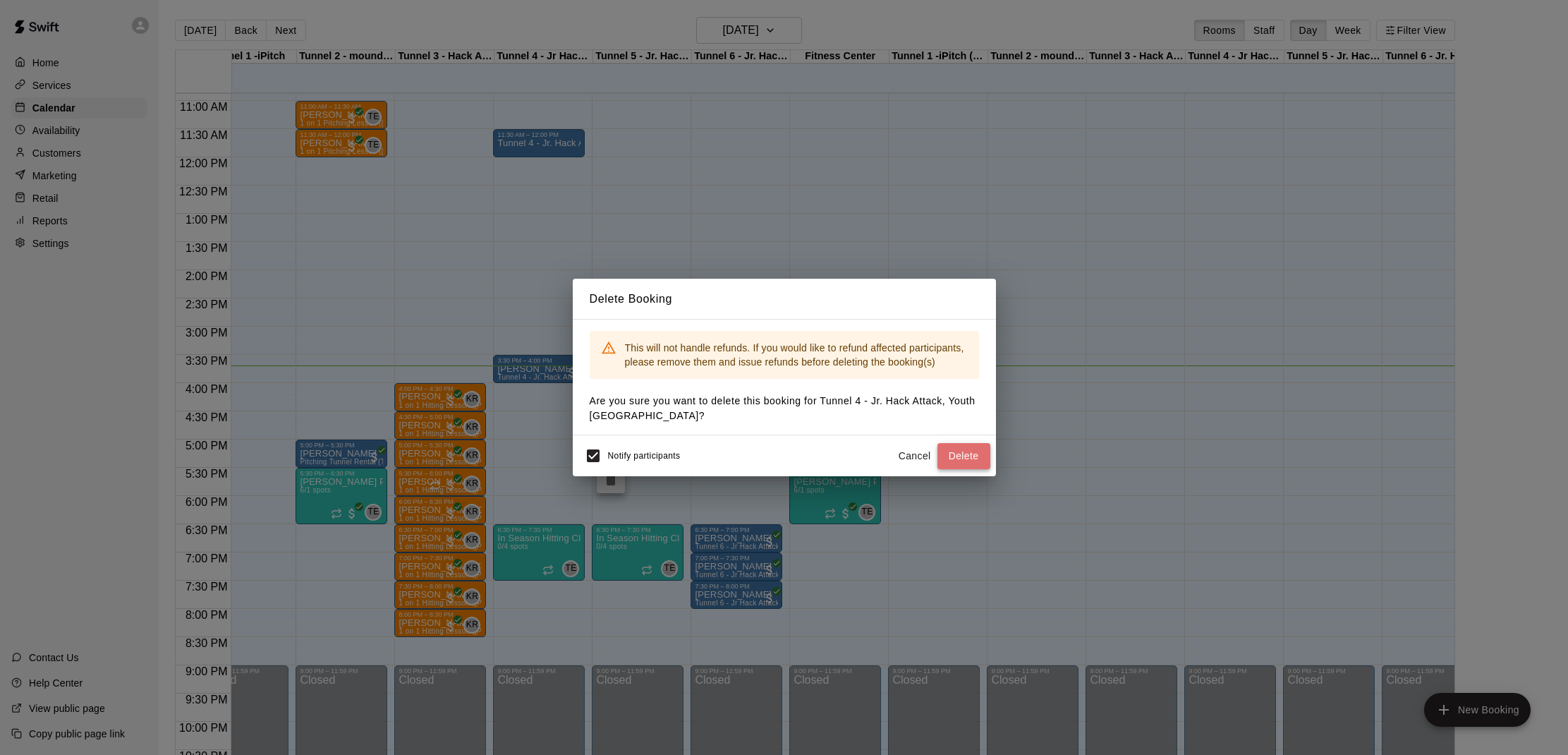
click at [963, 451] on button "Delete" at bounding box center [963, 456] width 53 height 26
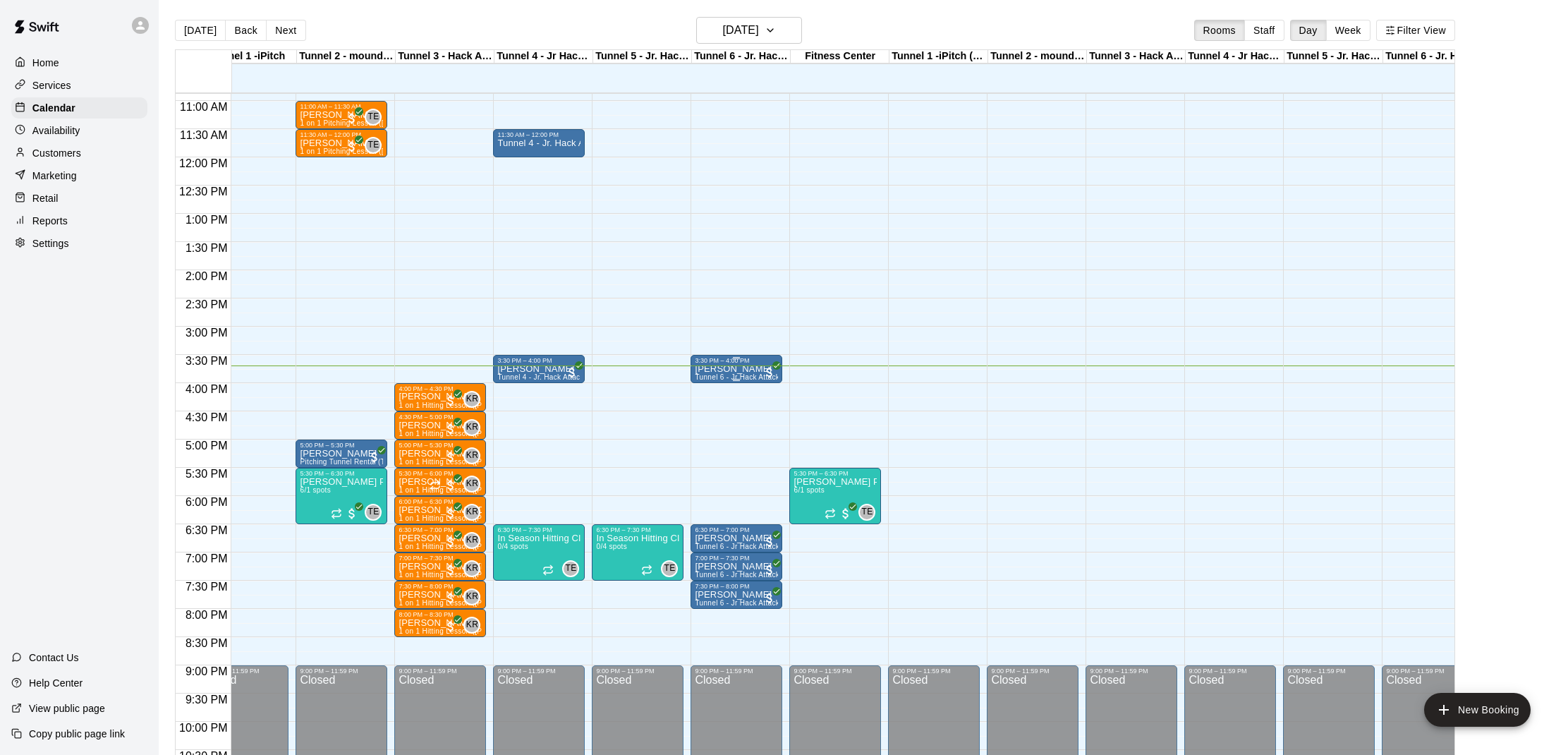
click at [707, 369] on p "[PERSON_NAME]" at bounding box center [736, 369] width 83 height 0
click at [703, 412] on img "edit" at bounding box center [710, 418] width 16 height 16
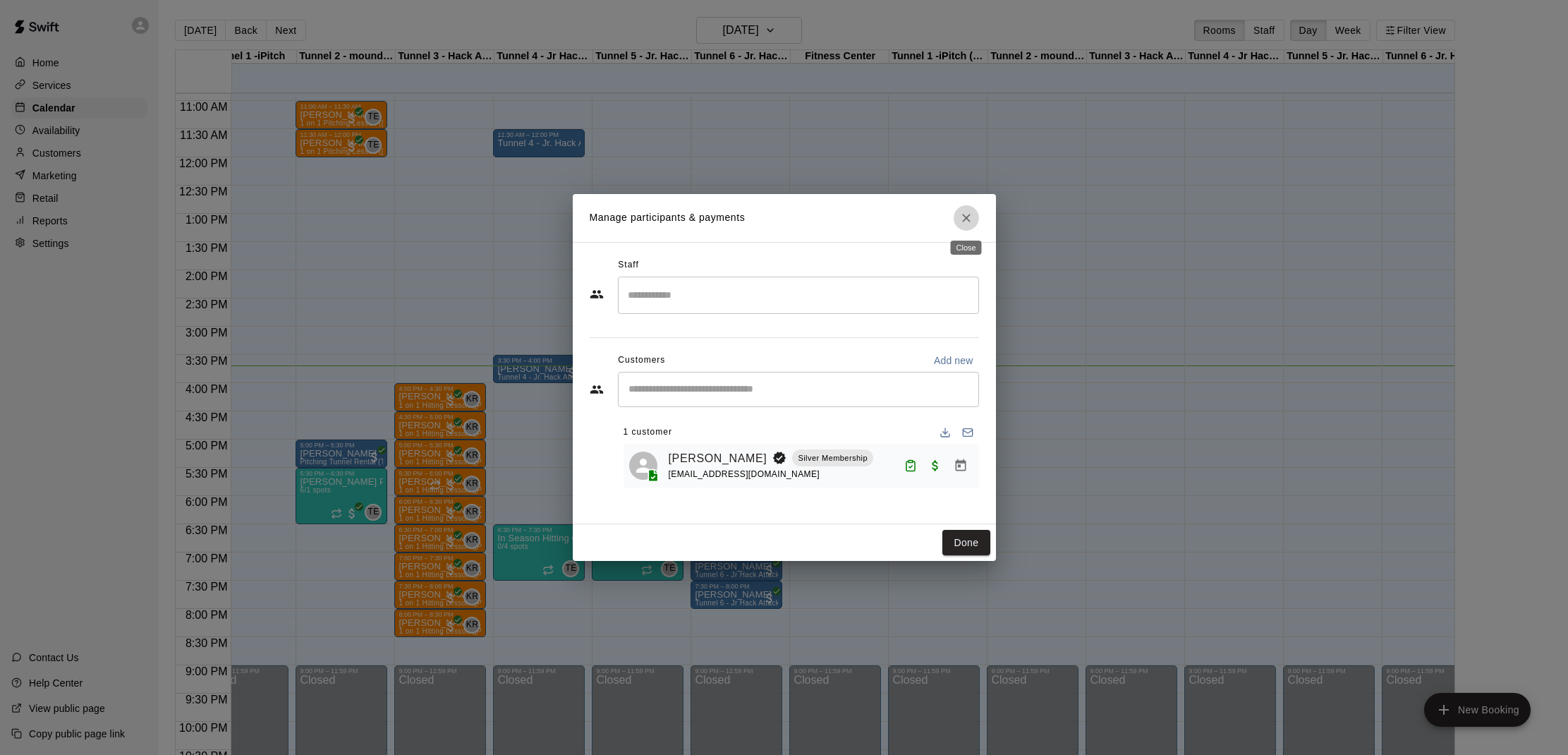
click at [961, 221] on icon "Close" at bounding box center [965, 217] width 14 height 14
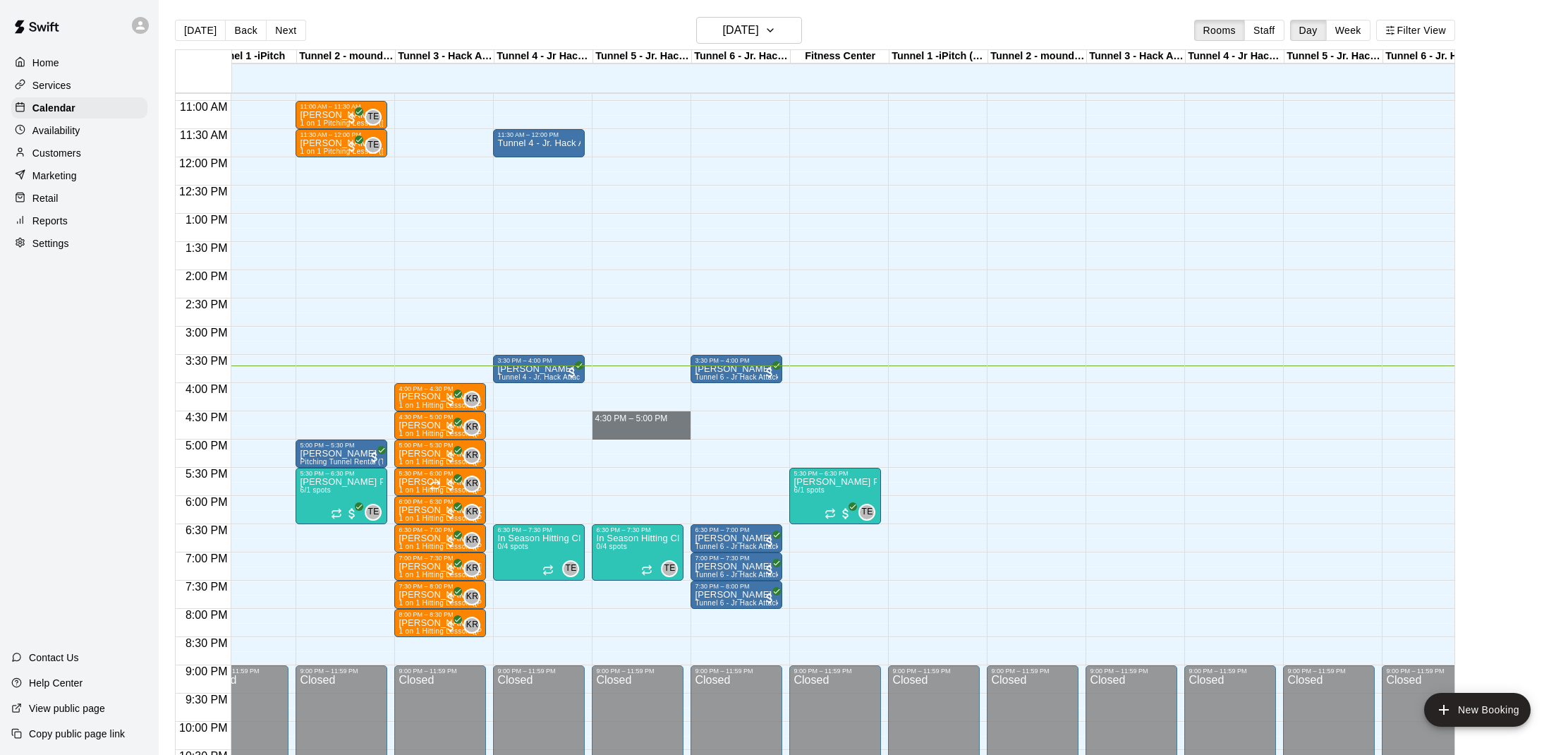
drag, startPoint x: 606, startPoint y: 421, endPoint x: 606, endPoint y: 429, distance: 8.0
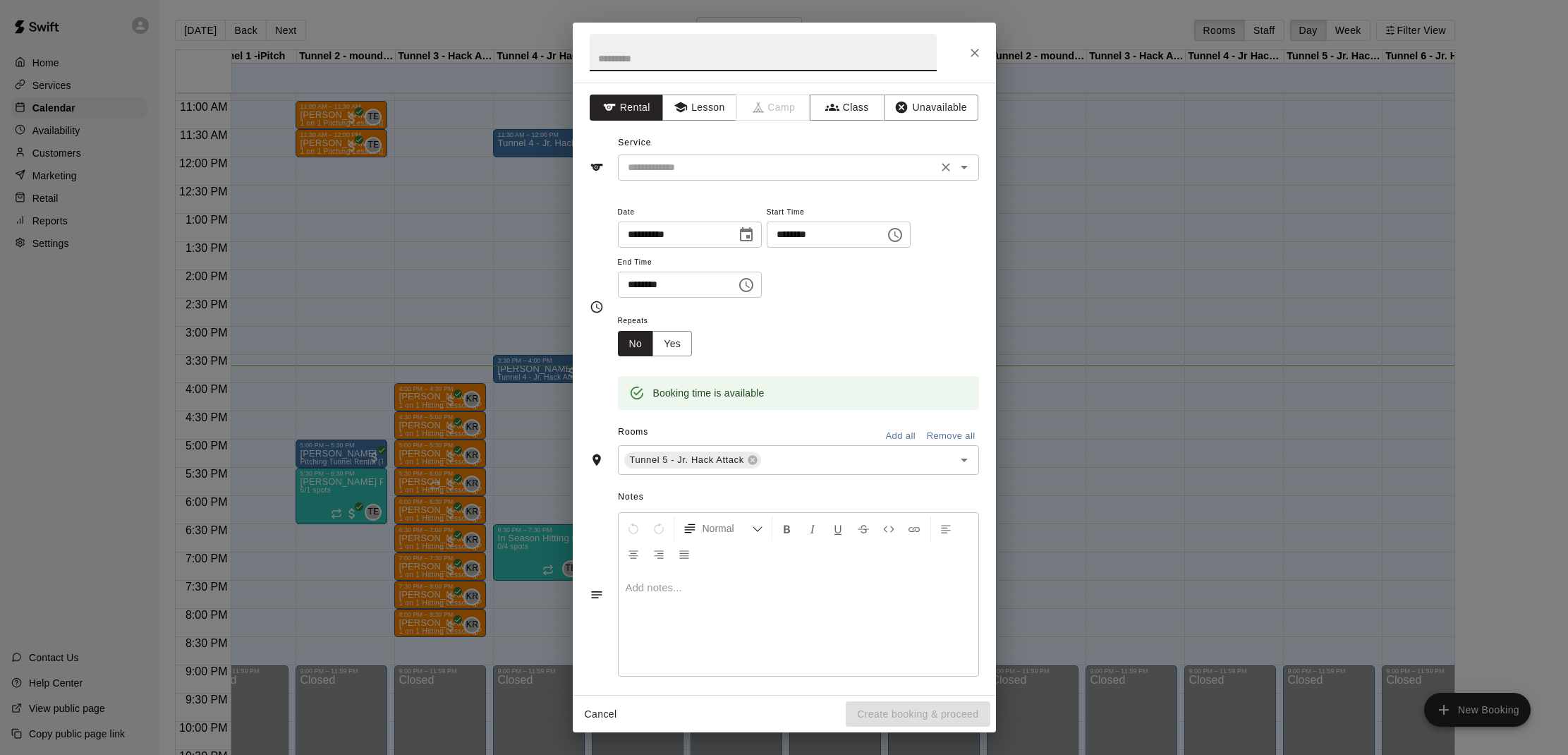
click at [696, 167] on input "text" at bounding box center [777, 167] width 311 height 17
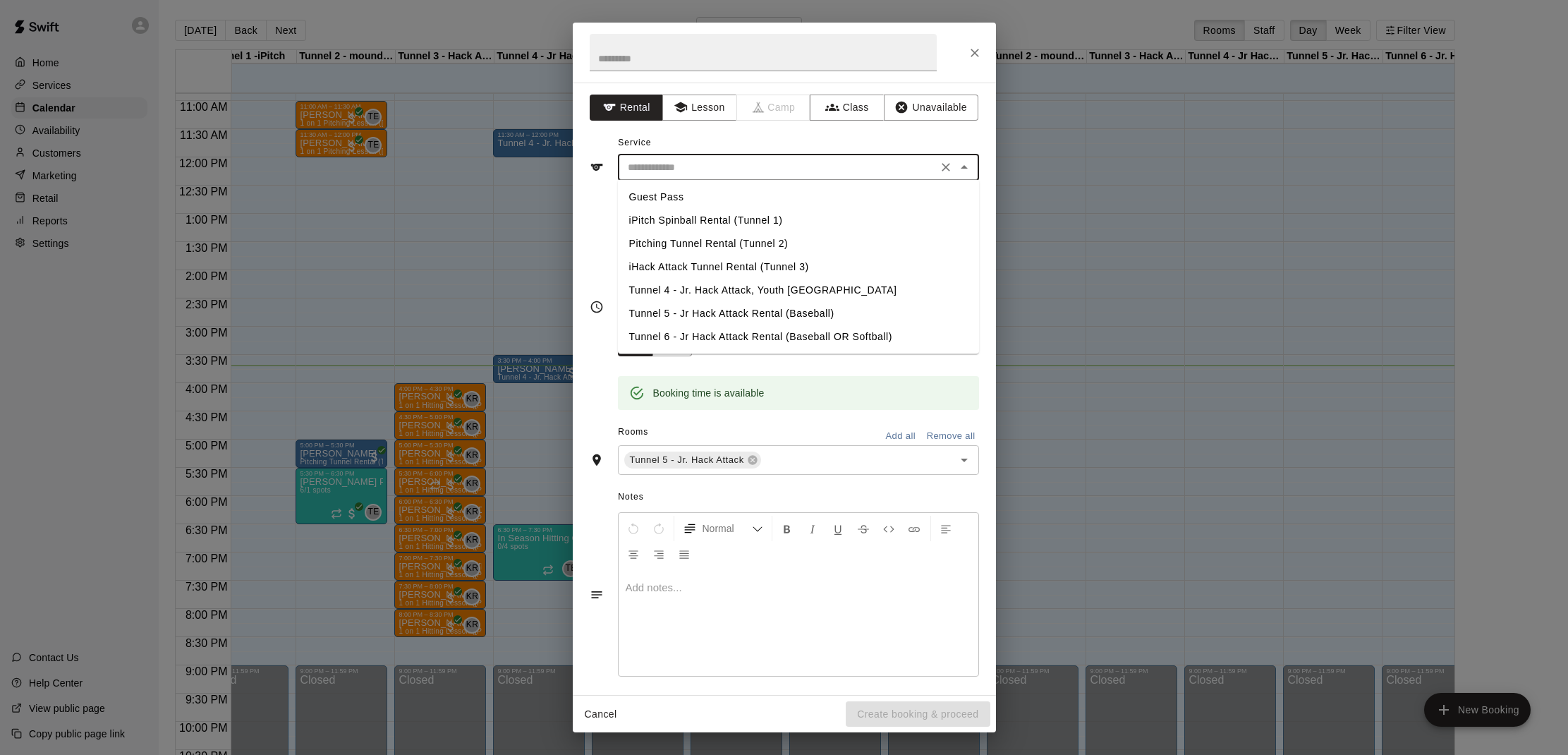
click at [665, 285] on li "Tunnel 4 - Jr. Hack Attack, Youth [GEOGRAPHIC_DATA]" at bounding box center [798, 291] width 361 height 23
type input "**********"
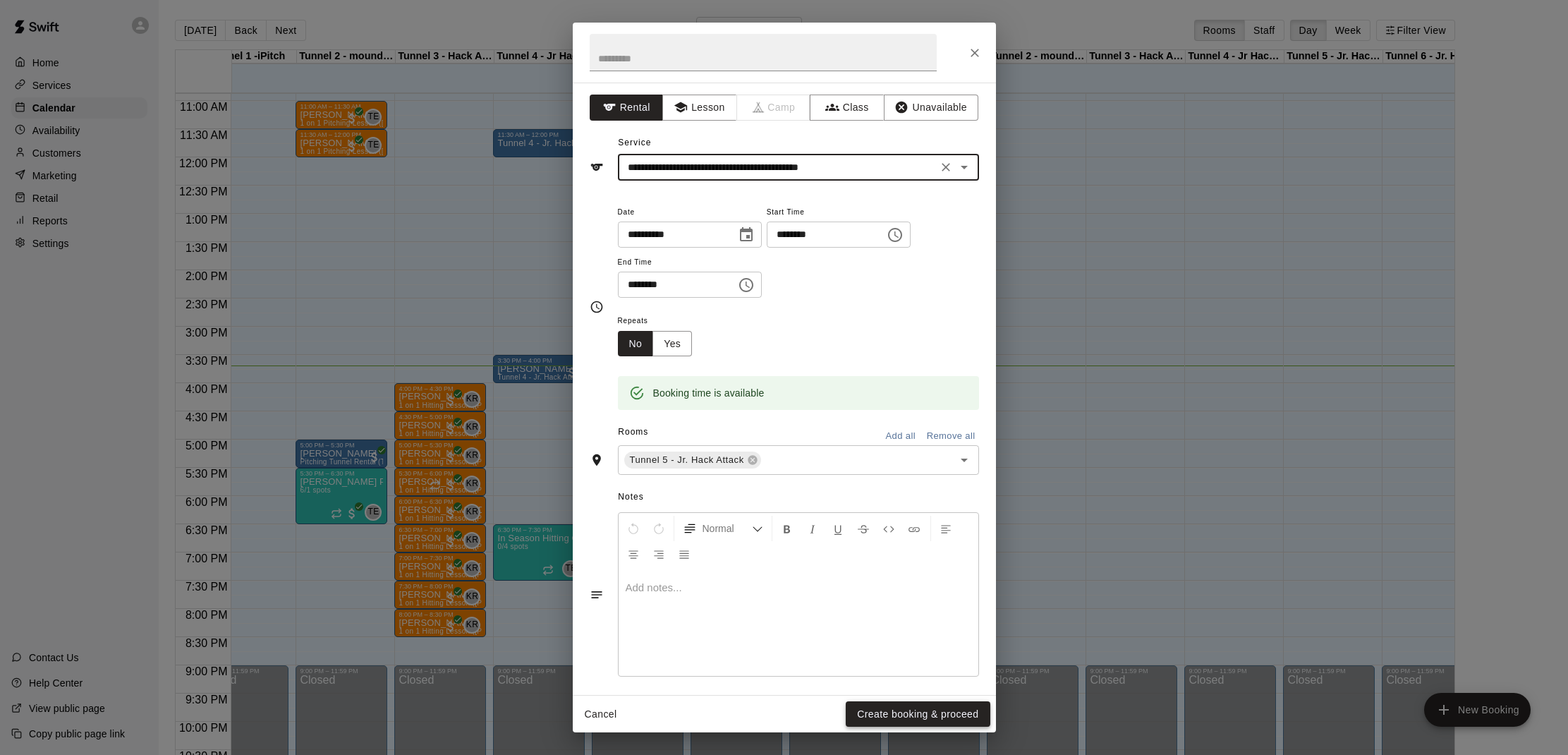
click at [898, 720] on button "Create booking & proceed" at bounding box center [917, 714] width 144 height 26
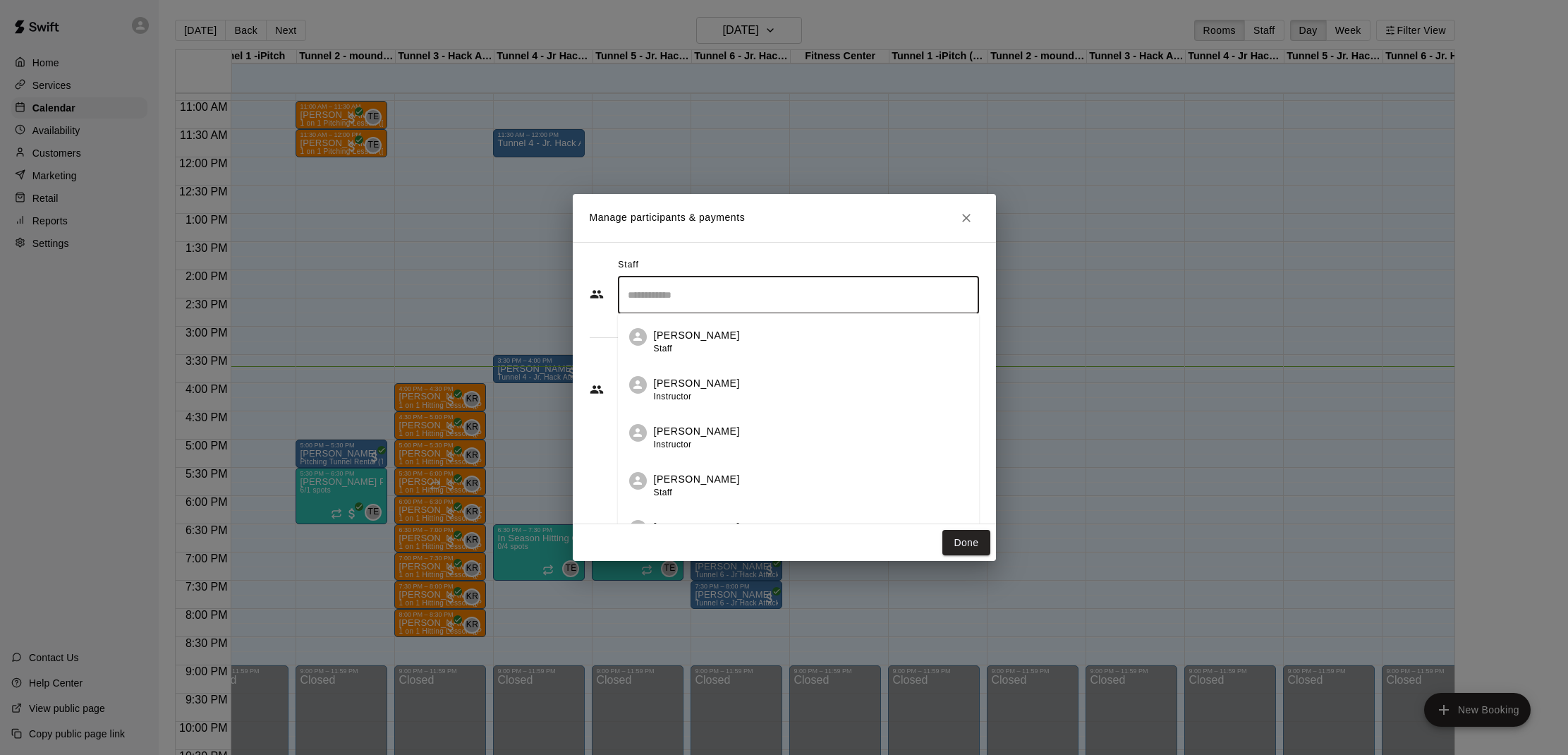
click at [805, 283] on input "Search staff" at bounding box center [798, 295] width 348 height 25
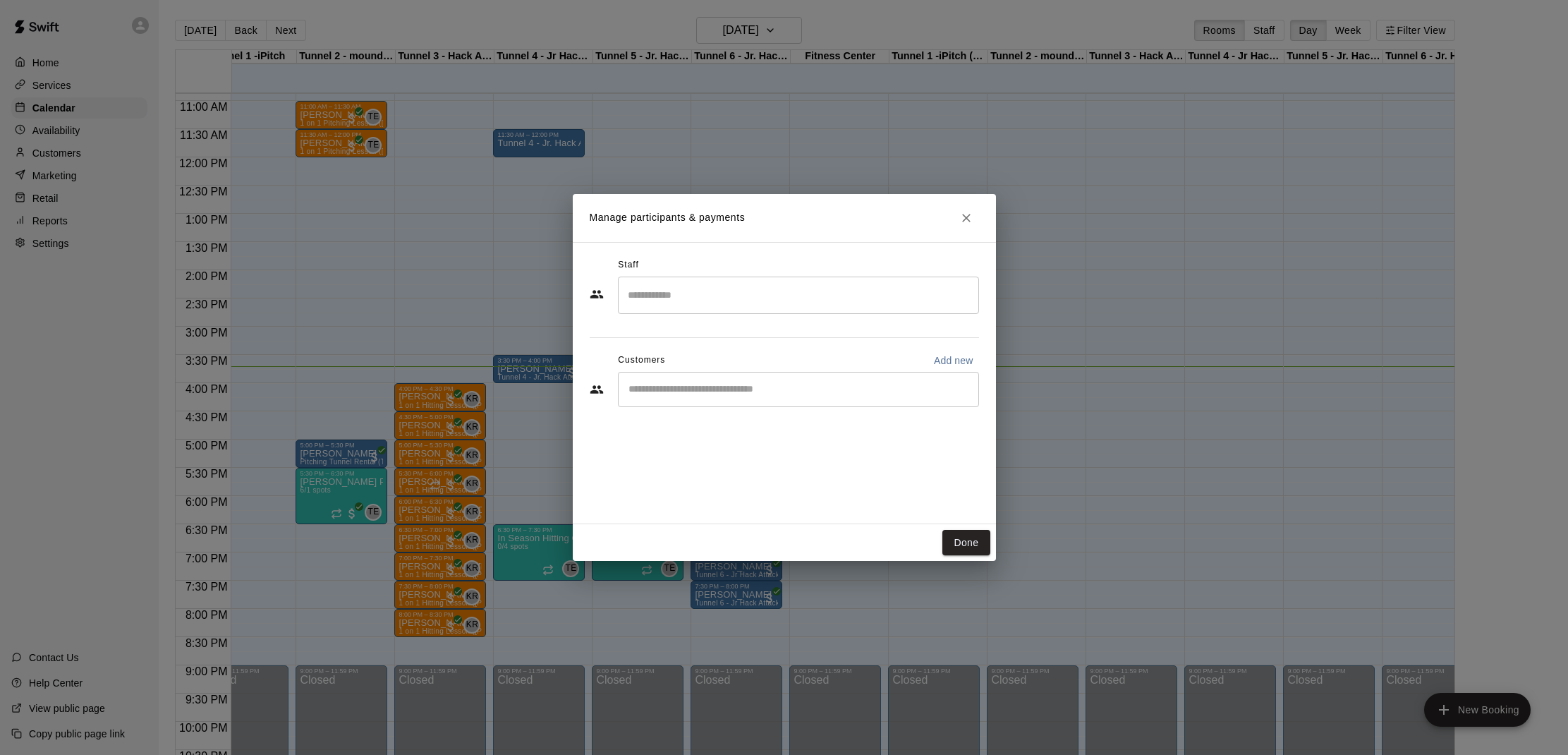
click at [591, 314] on div "Staff ​ Customers Add new ​" at bounding box center [784, 338] width 389 height 167
click at [653, 399] on div "​" at bounding box center [798, 389] width 361 height 36
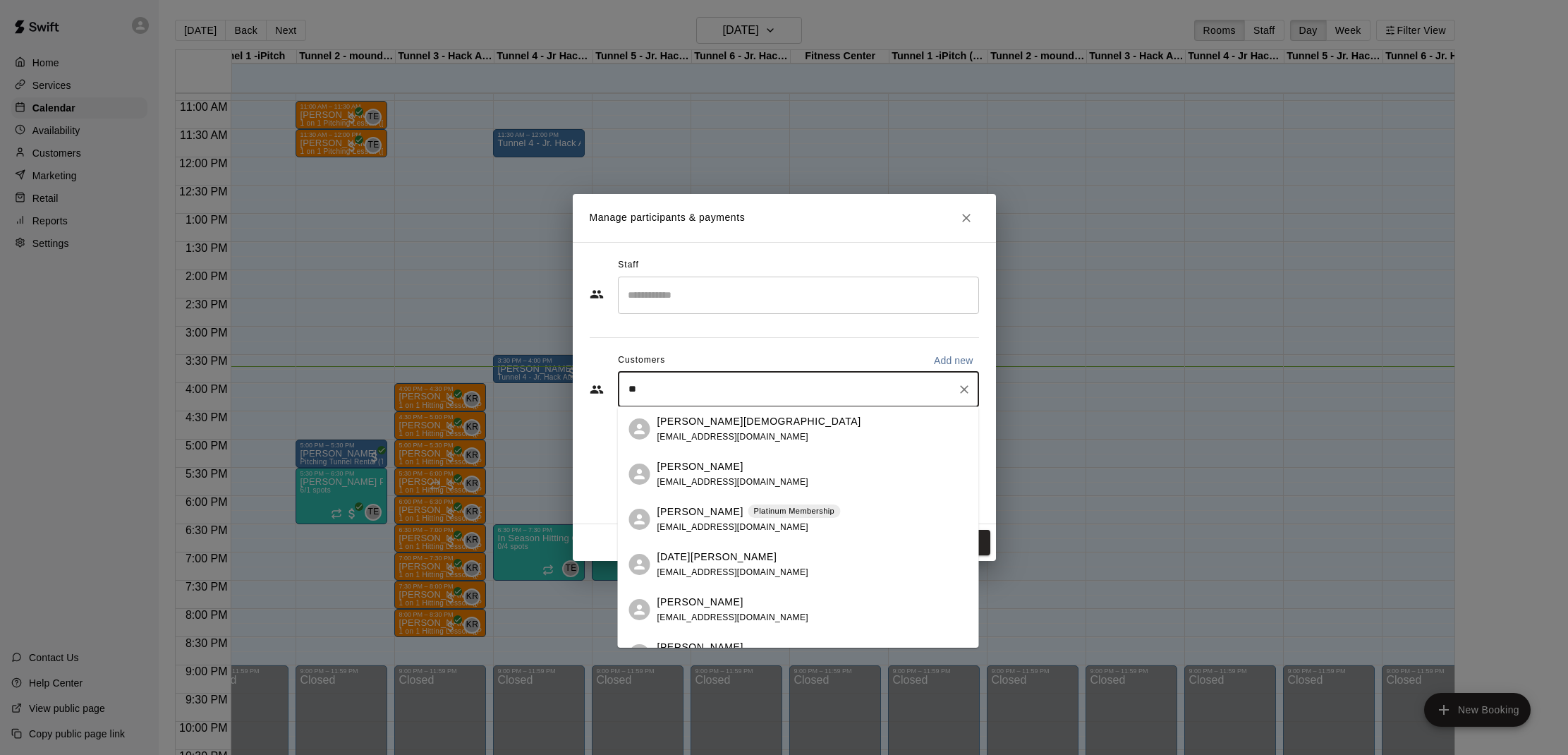
type input "*"
type input "***"
click at [676, 520] on div "[PERSON_NAME] Gold Membership [EMAIL_ADDRESS][DOMAIN_NAME]" at bounding box center [741, 520] width 168 height 30
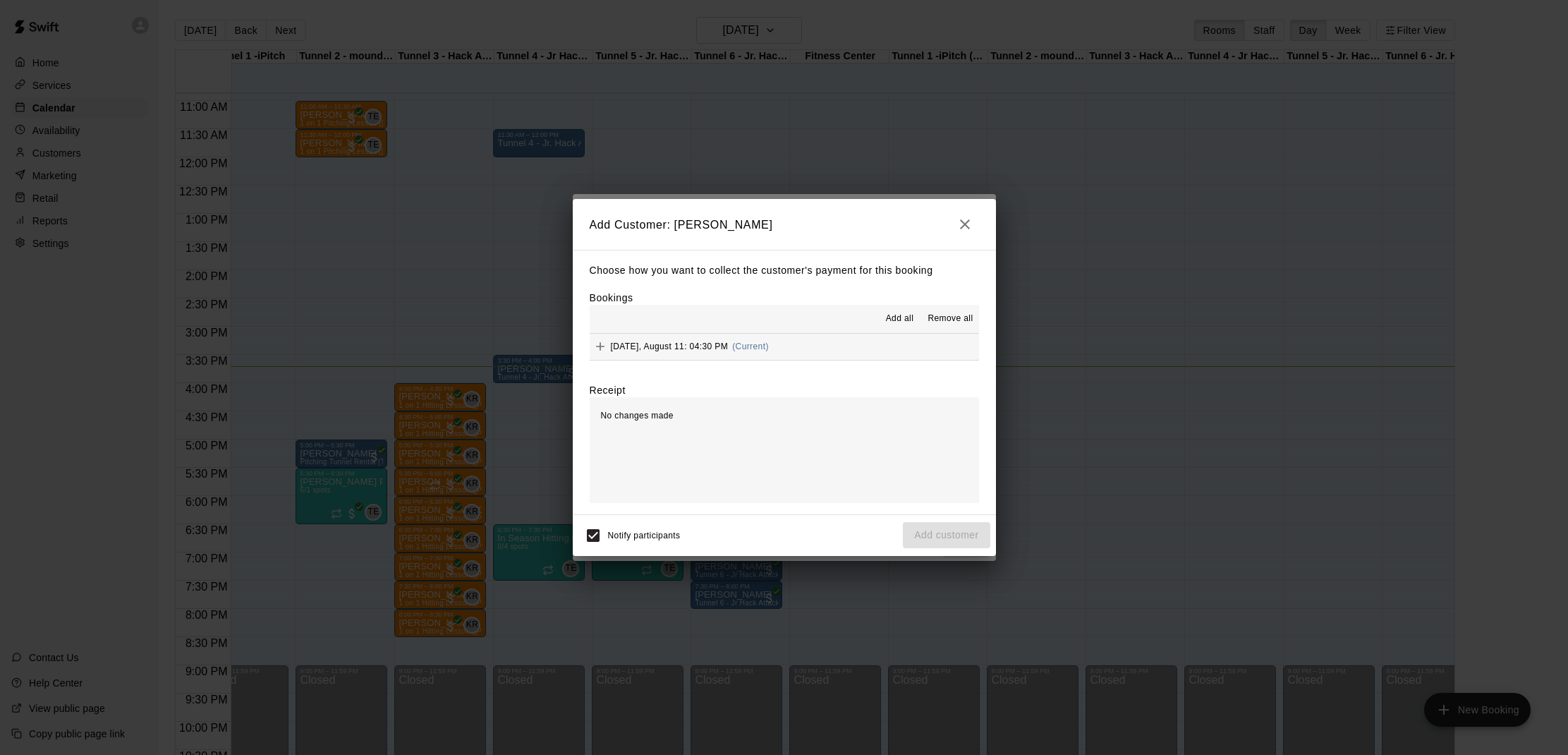
click at [893, 320] on span "Add all" at bounding box center [900, 318] width 28 height 14
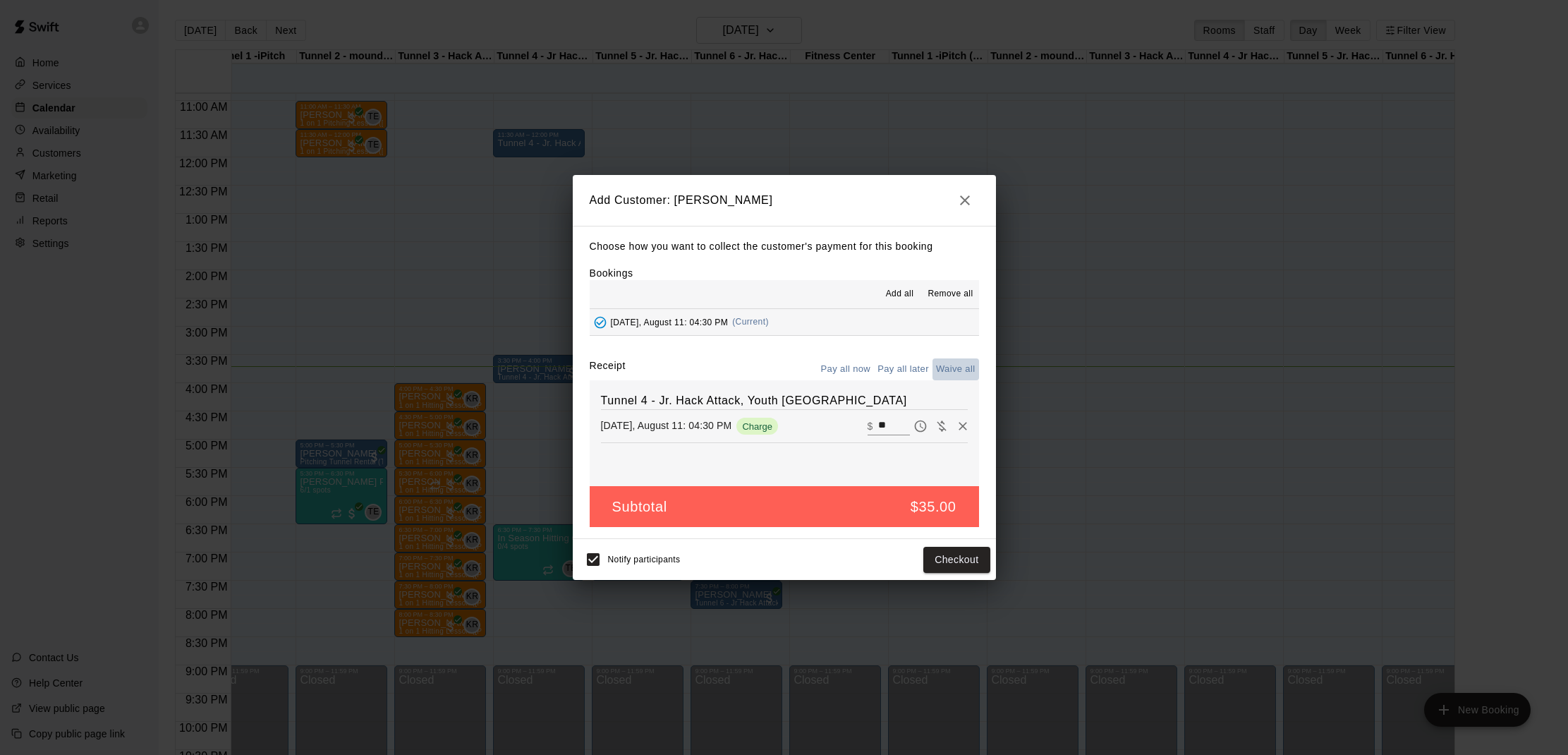
click at [964, 373] on button "Waive all" at bounding box center [955, 370] width 46 height 22
type input "*"
click at [926, 554] on button "Add customer" at bounding box center [946, 560] width 87 height 26
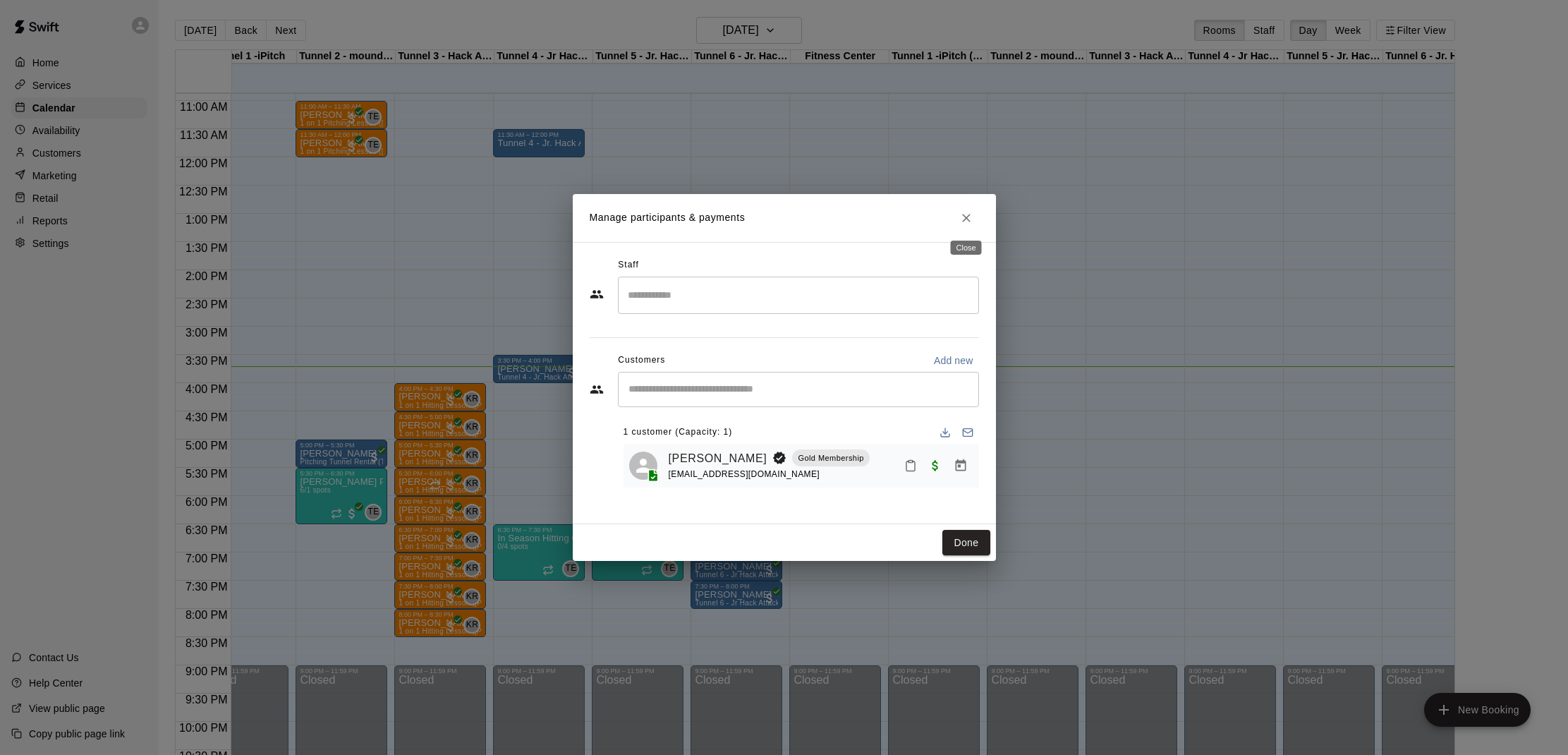
click at [976, 217] on button "Close" at bounding box center [965, 217] width 25 height 25
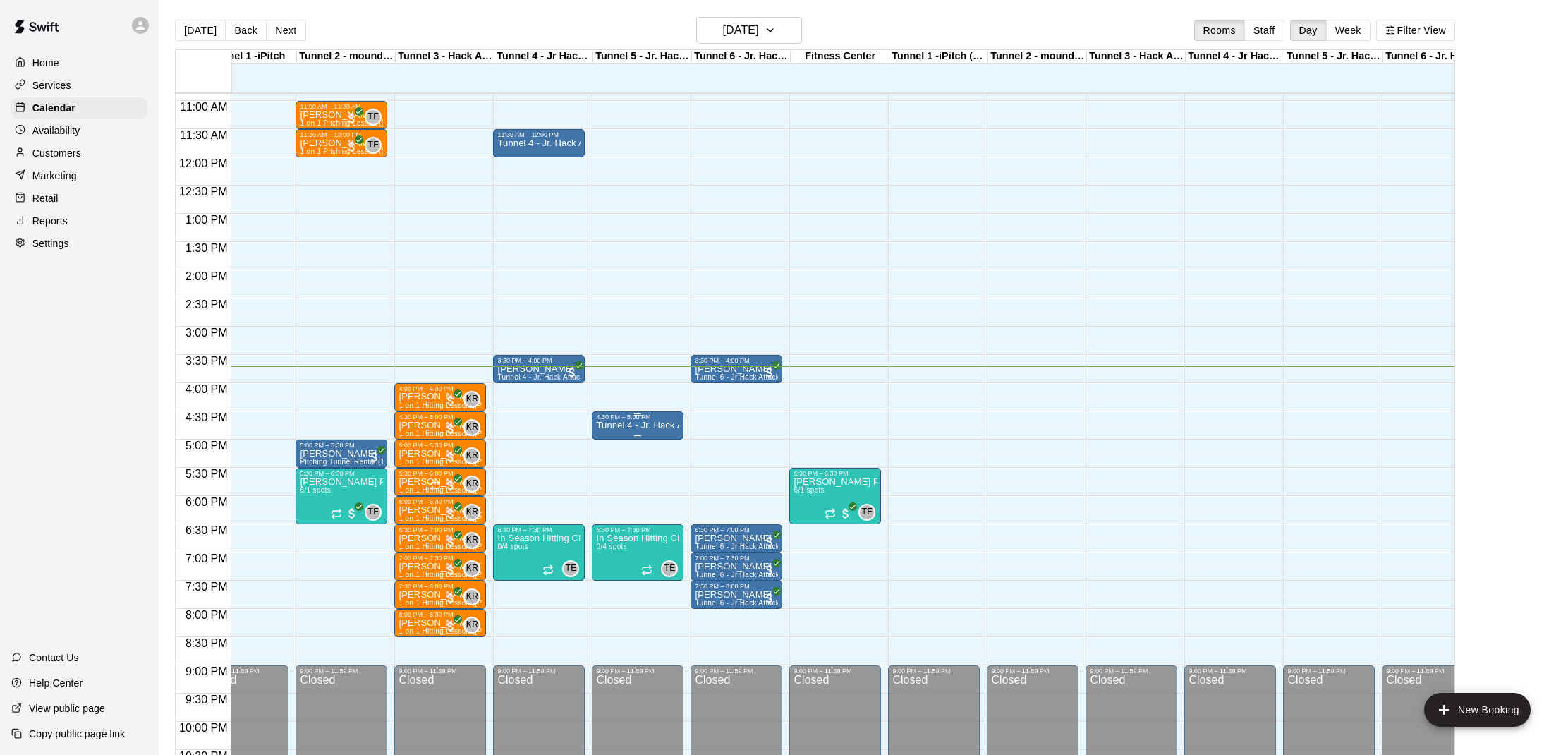
click at [614, 425] on p "Tunnel 4 - Jr. Hack Attack, Youth [GEOGRAPHIC_DATA]" at bounding box center [637, 425] width 83 height 0
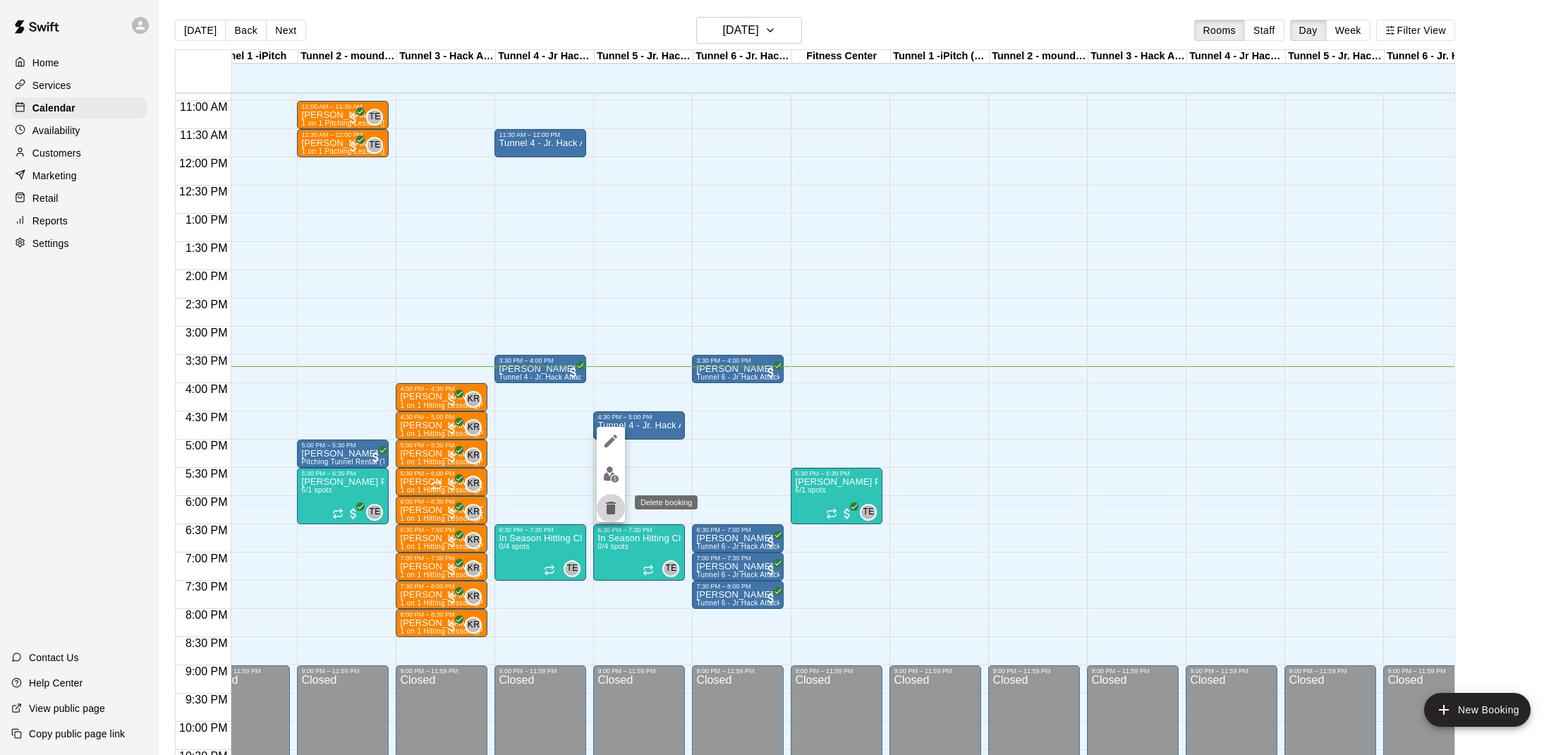
click at [608, 498] on button "delete" at bounding box center [611, 508] width 28 height 28
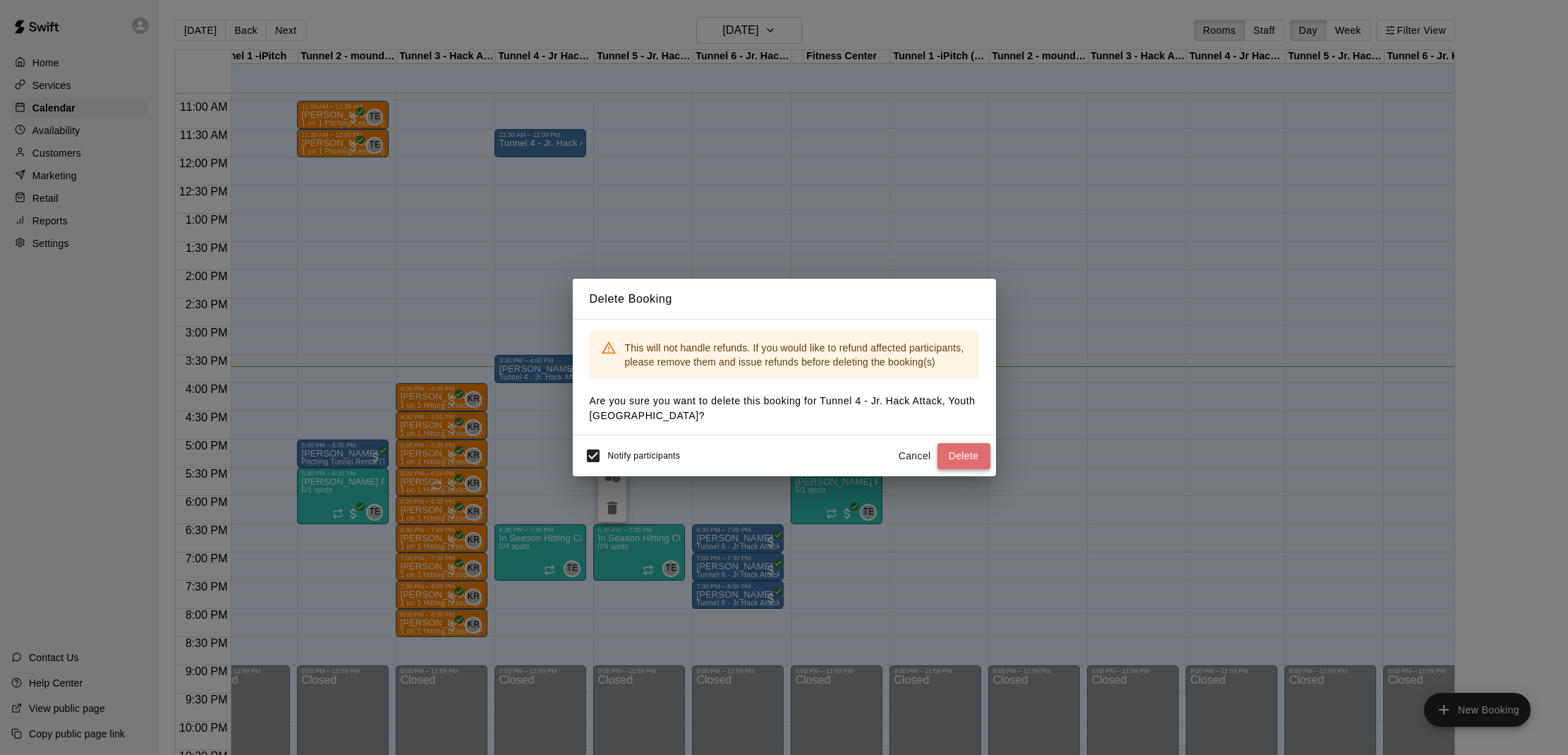
click at [945, 456] on button "Delete" at bounding box center [963, 456] width 53 height 26
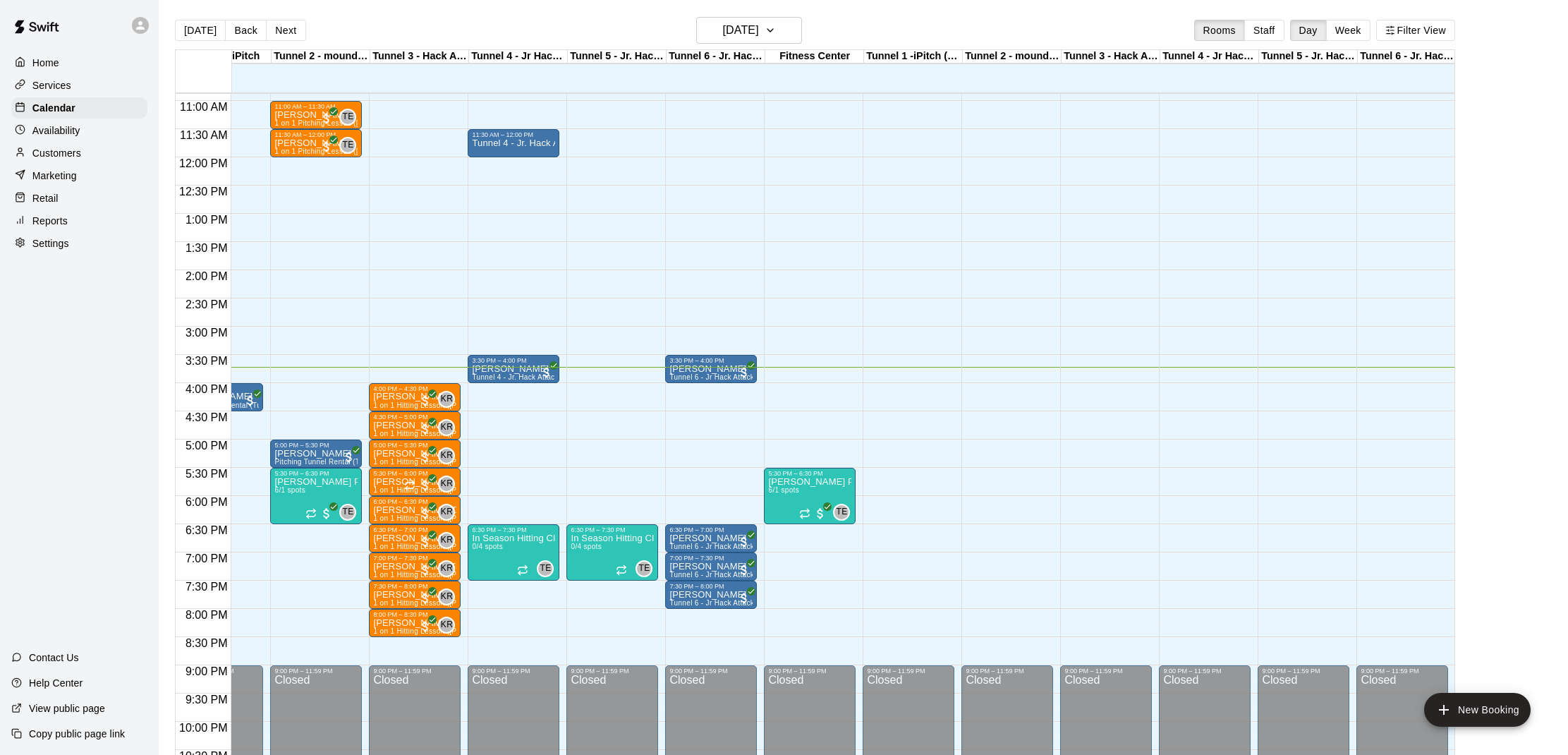
scroll to position [1, 0]
drag, startPoint x: 1261, startPoint y: 385, endPoint x: 1265, endPoint y: 401, distance: 16.5
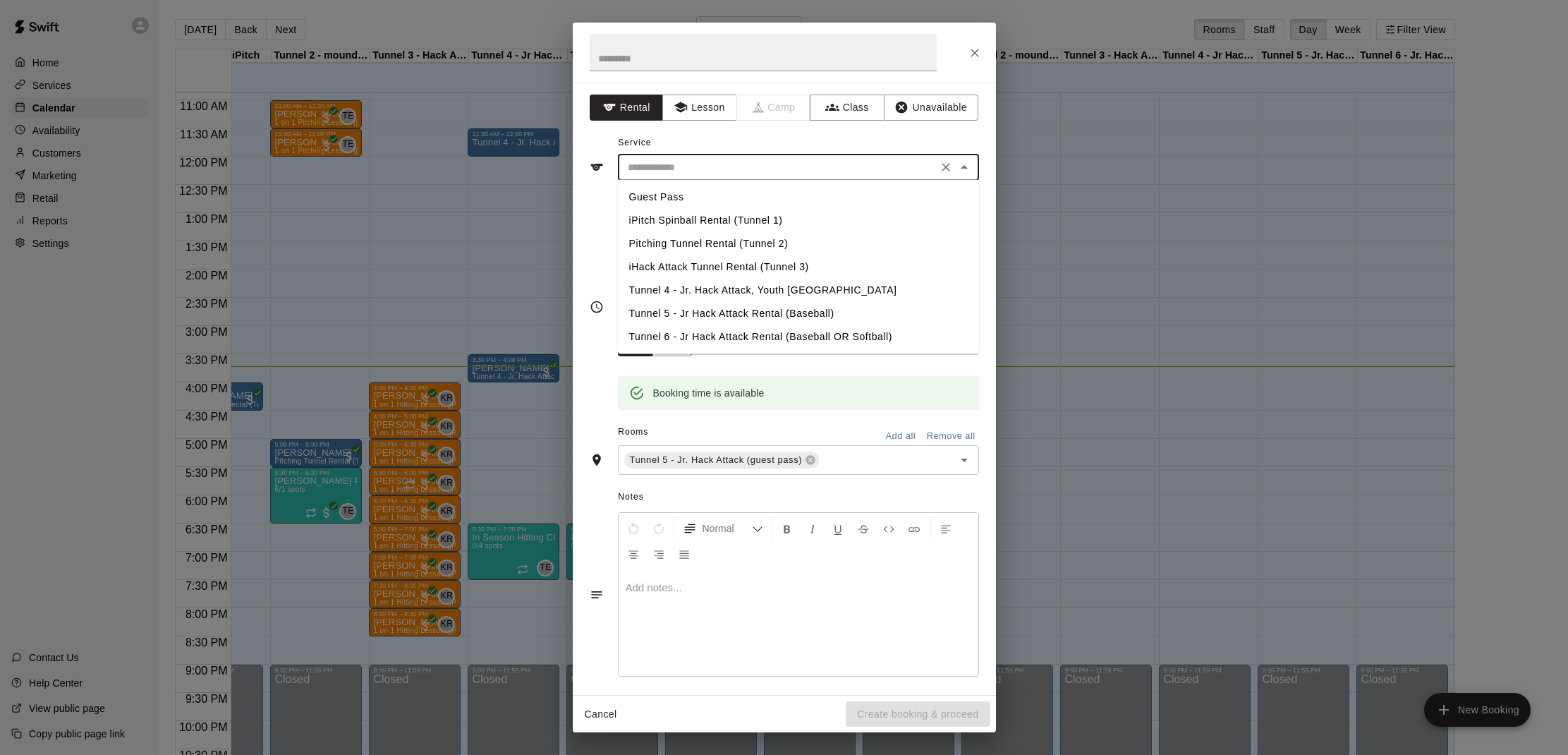
click at [642, 170] on input "text" at bounding box center [777, 167] width 311 height 17
click at [655, 310] on li "Tunnel 5 - Jr Hack Attack Rental (Baseball)" at bounding box center [798, 314] width 361 height 23
type input "**********"
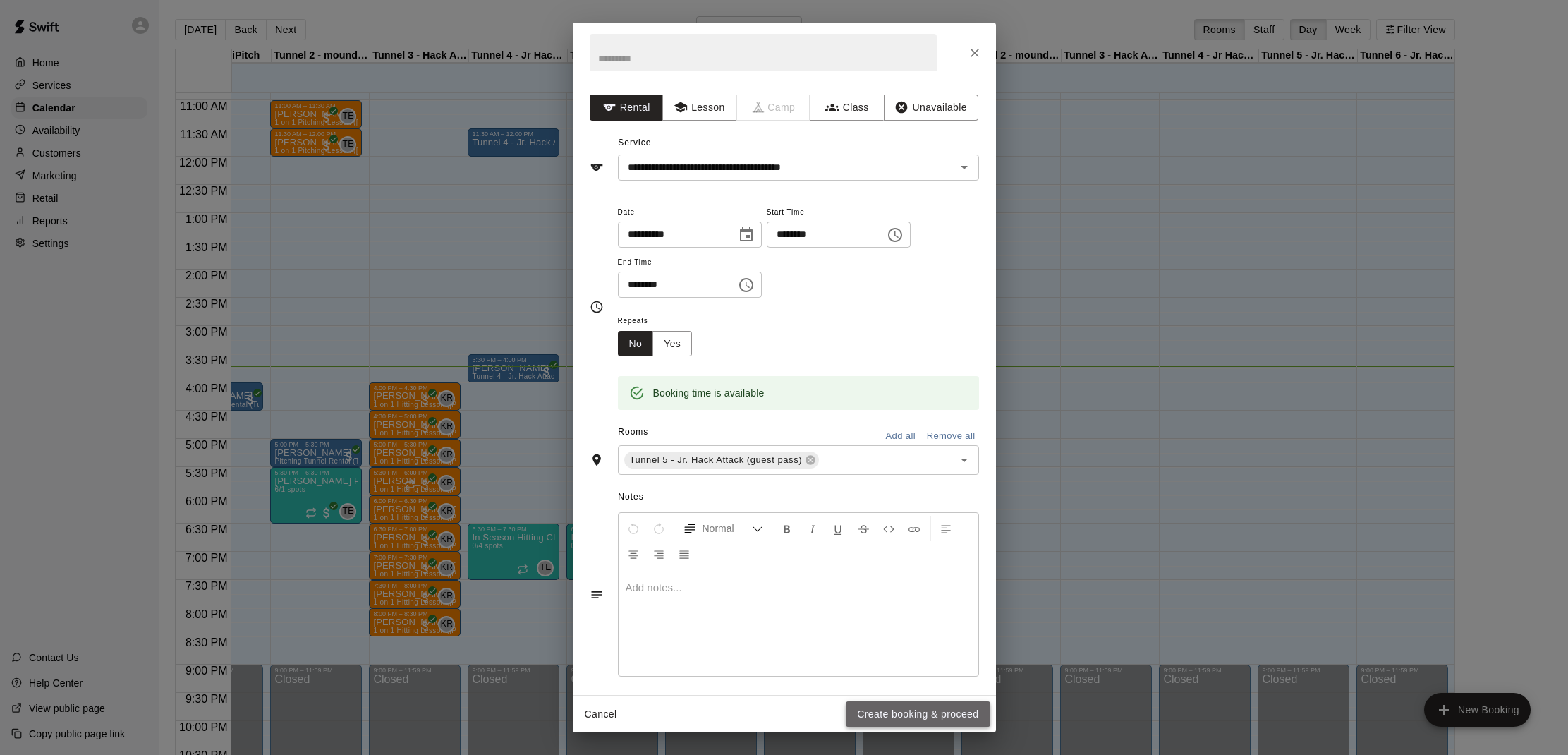
click at [893, 711] on button "Create booking & proceed" at bounding box center [917, 714] width 144 height 26
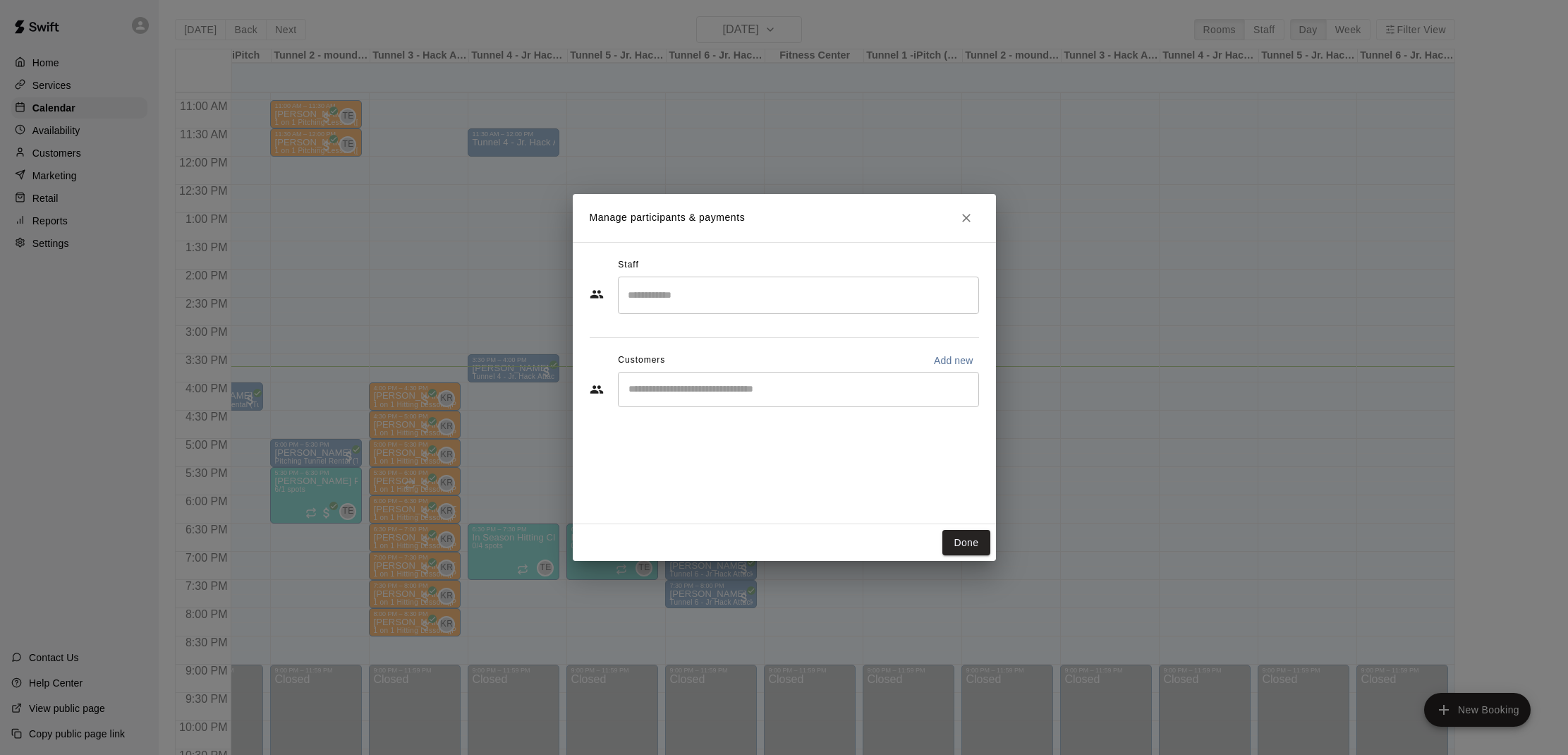
click at [772, 384] on input "Start typing to search customers..." at bounding box center [798, 389] width 348 height 14
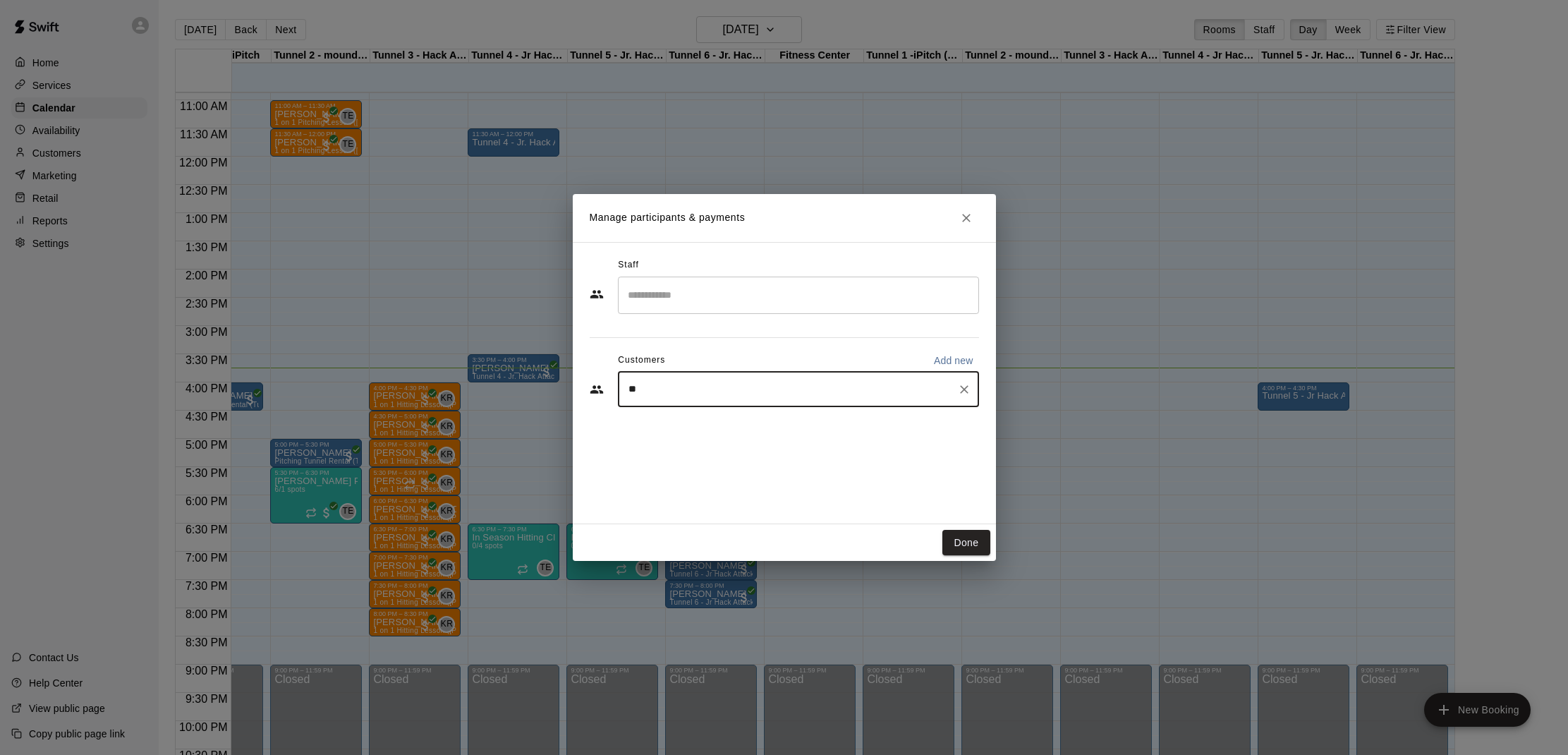
type input "***"
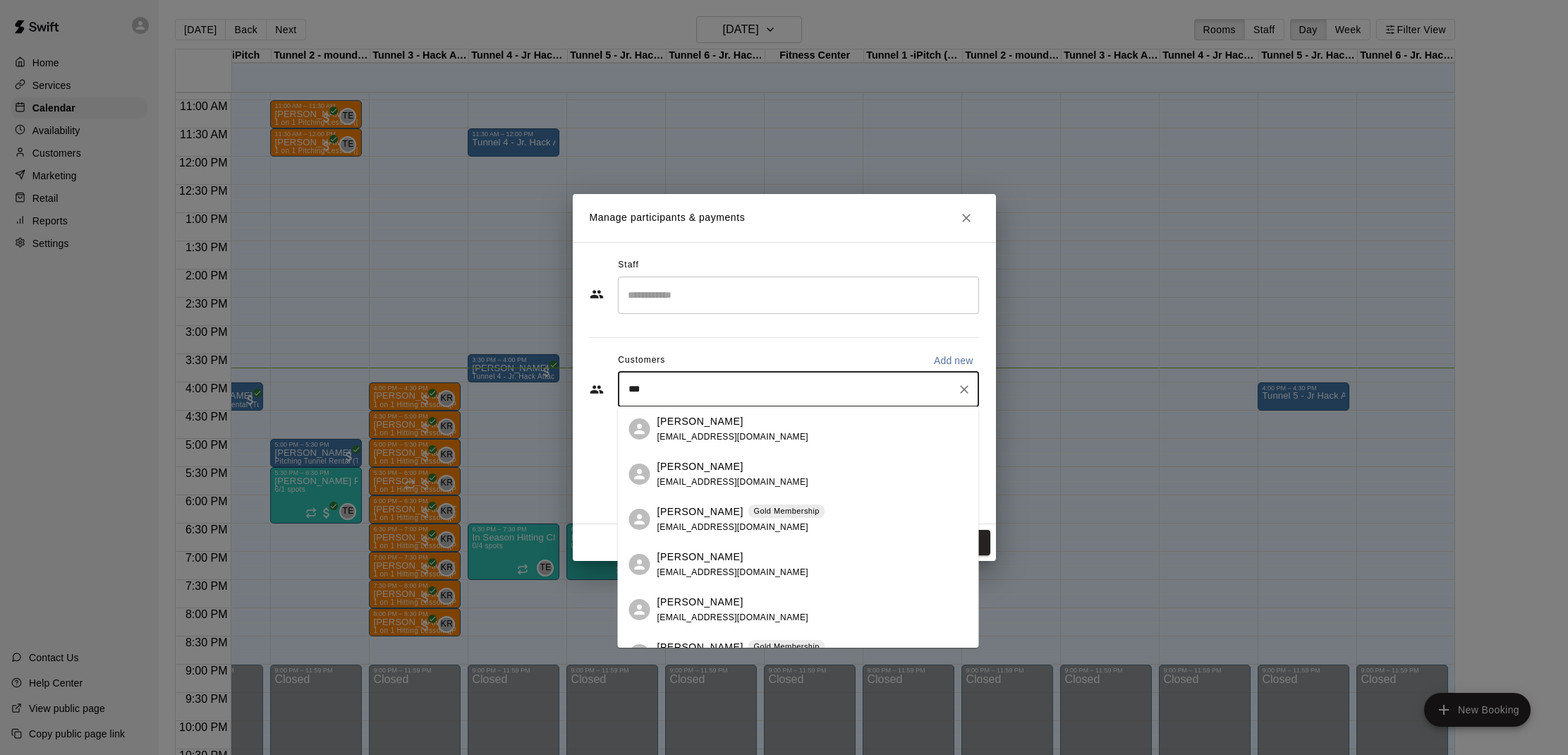
click at [794, 509] on p "Gold Membership" at bounding box center [786, 511] width 66 height 12
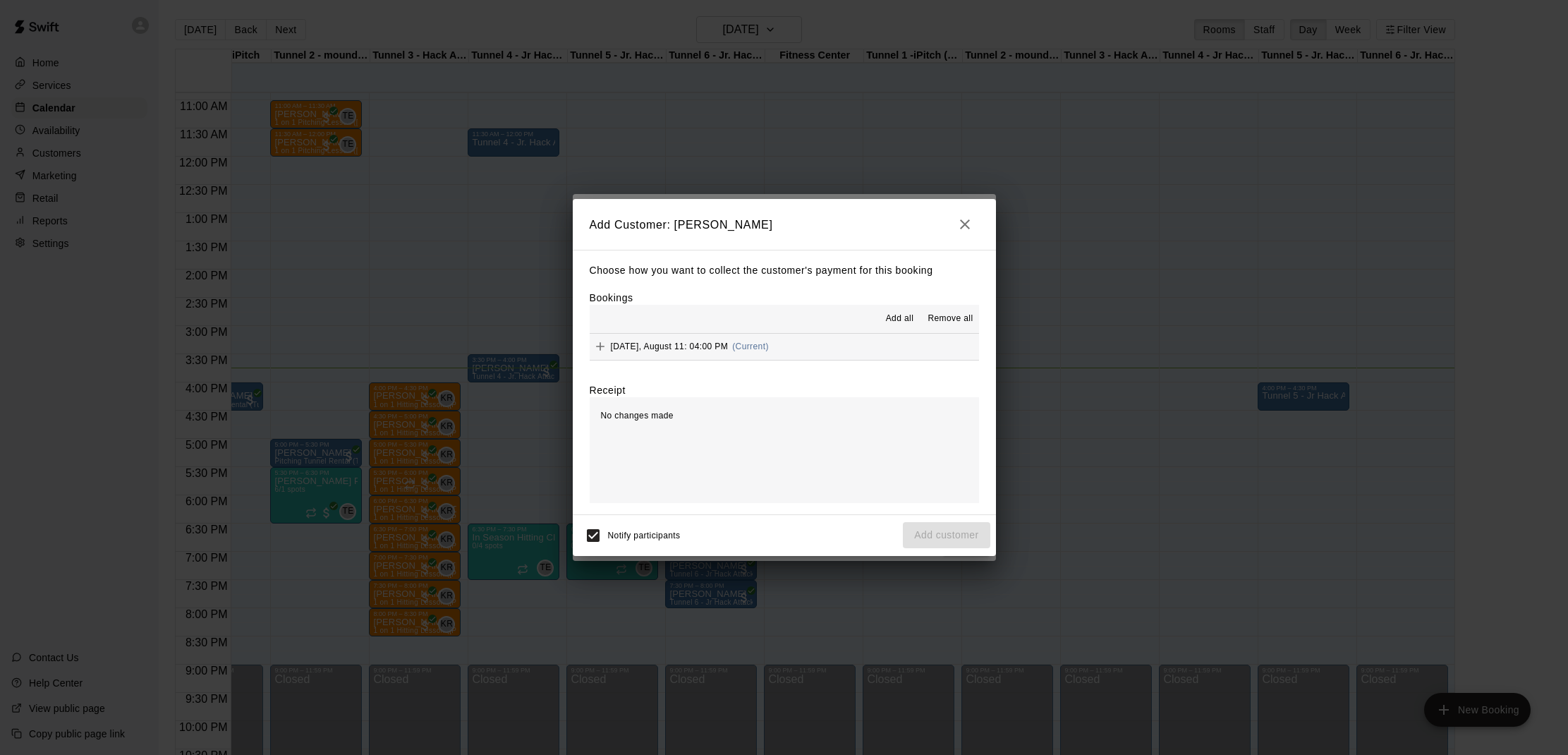
click at [795, 351] on button "[DATE], August 11: 04:00 PM (Current)" at bounding box center [784, 347] width 389 height 26
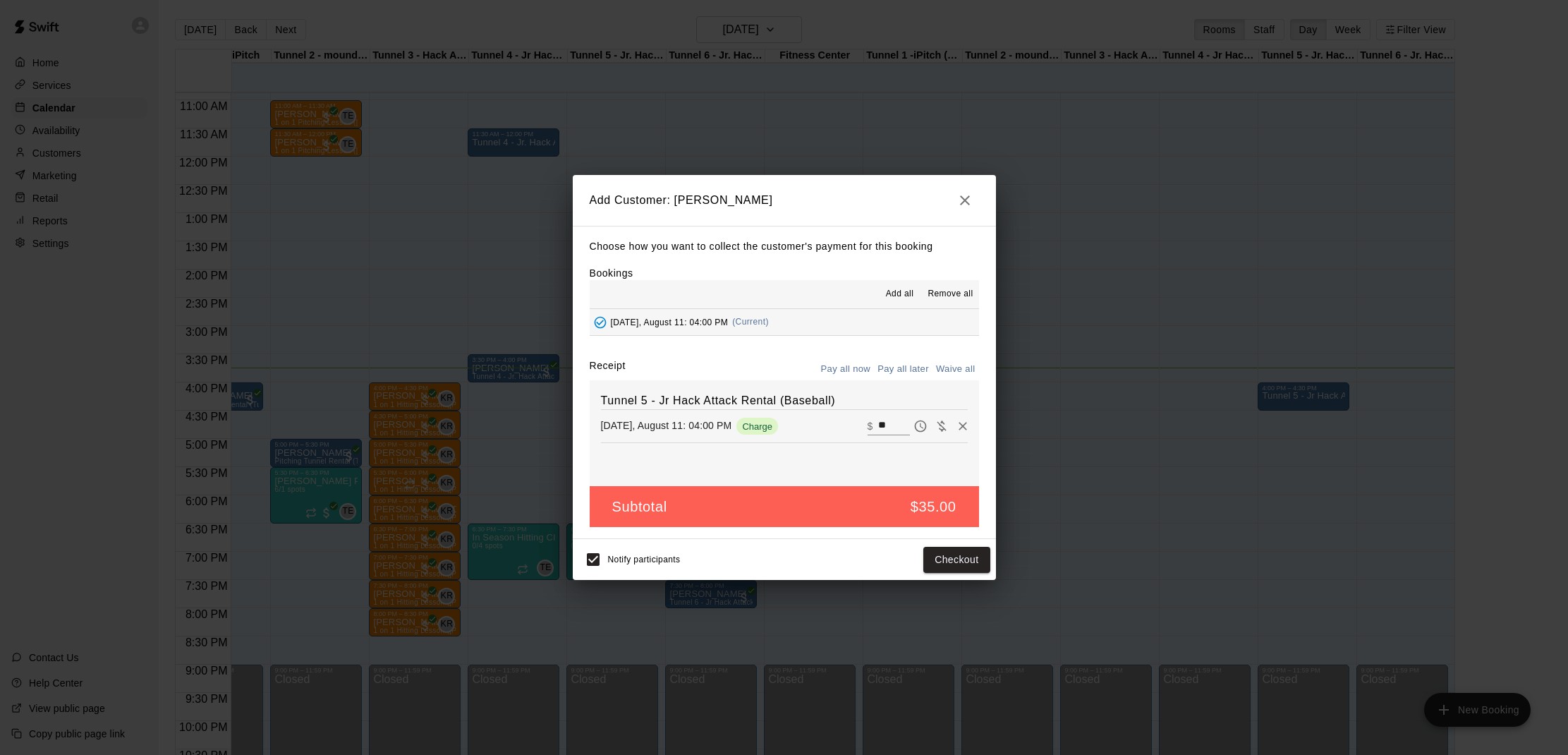
click at [893, 420] on input "**" at bounding box center [893, 425] width 31 height 18
click at [970, 203] on icon "button" at bounding box center [964, 200] width 17 height 17
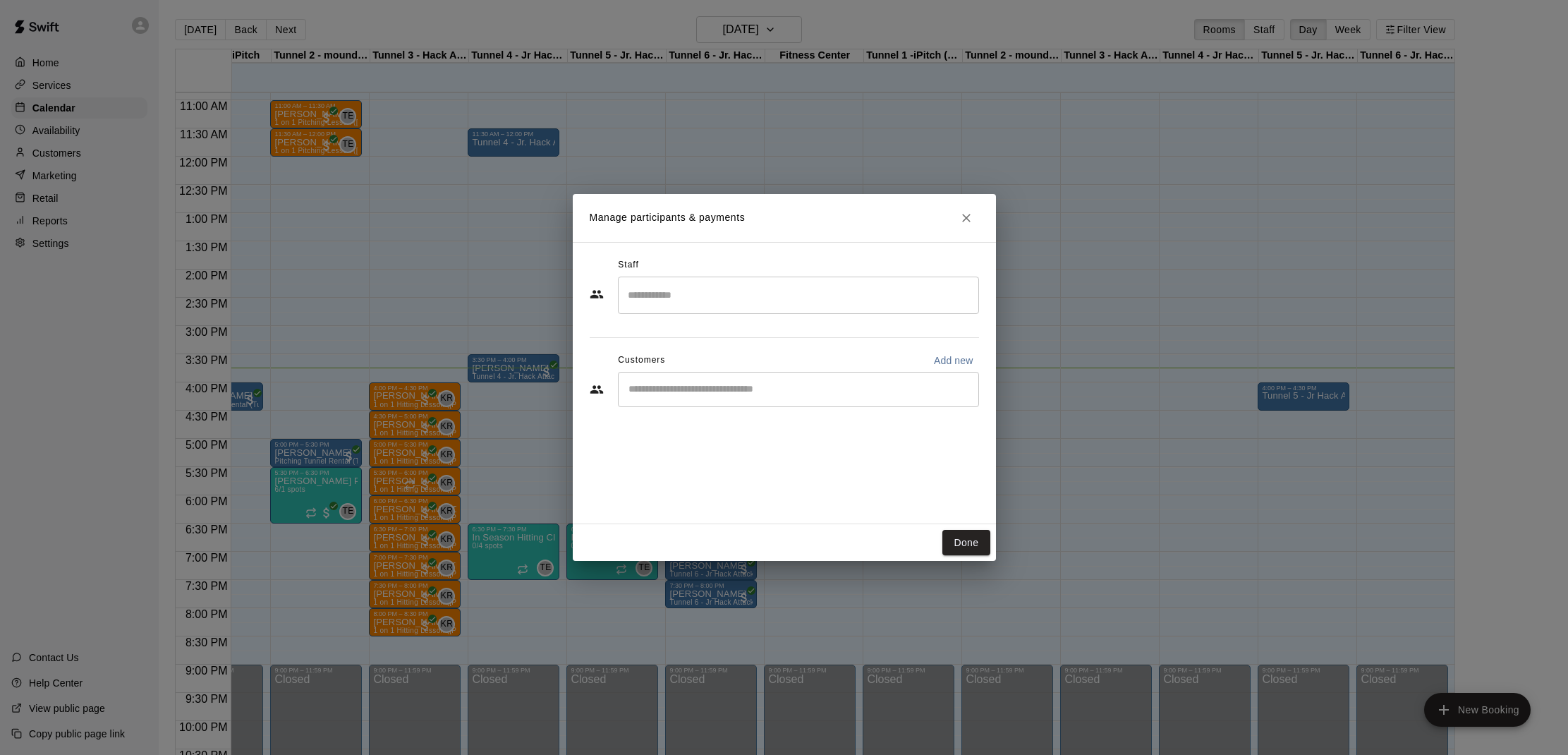
click at [970, 203] on h2 "Manage participants & payments" at bounding box center [784, 218] width 423 height 48
click at [967, 217] on icon "Close" at bounding box center [966, 218] width 9 height 9
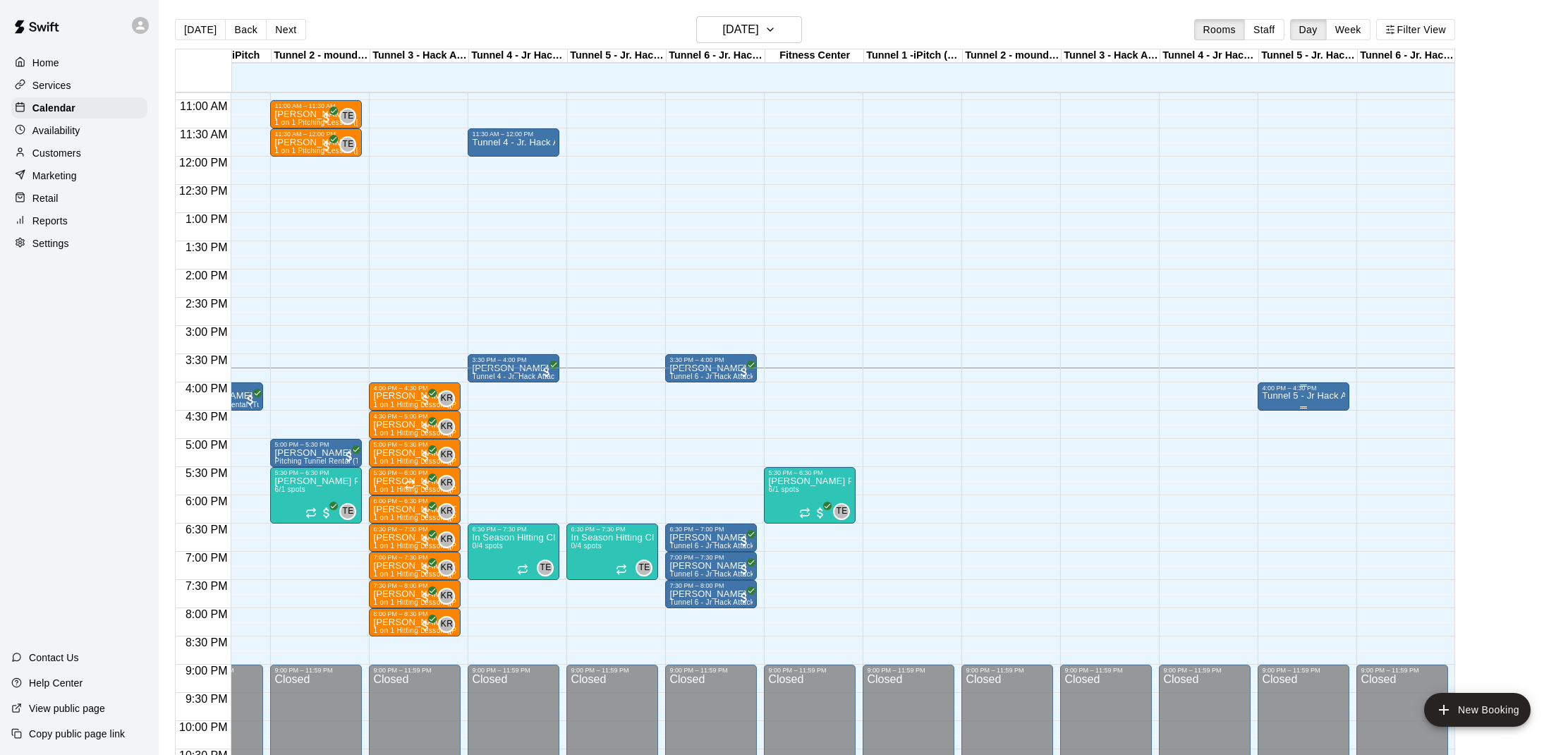
click at [1290, 391] on div "4:00 PM – 4:30 PM" at bounding box center [1303, 388] width 83 height 7
click at [1279, 465] on icon "delete" at bounding box center [1277, 467] width 10 height 13
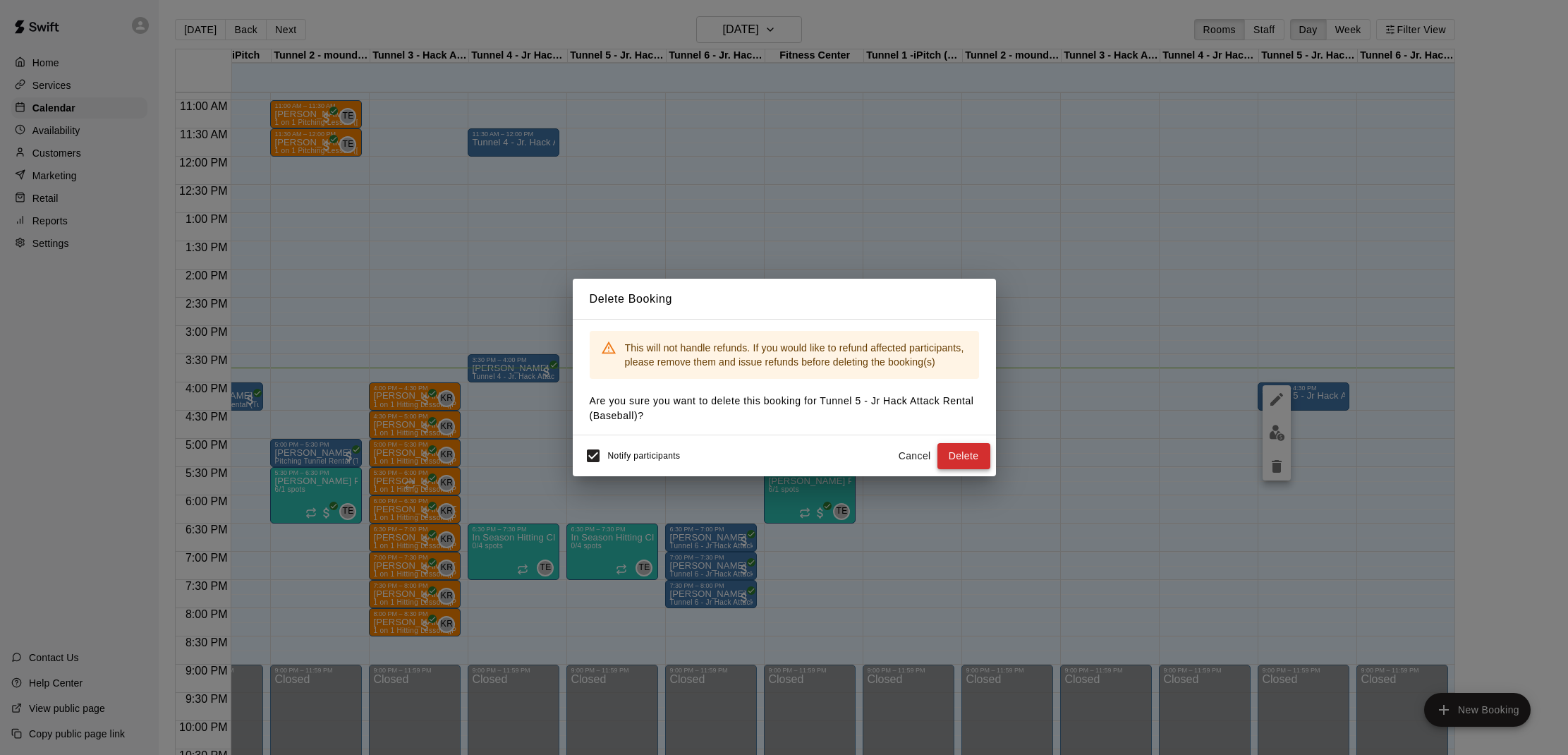
click at [963, 459] on button "Delete" at bounding box center [963, 456] width 53 height 26
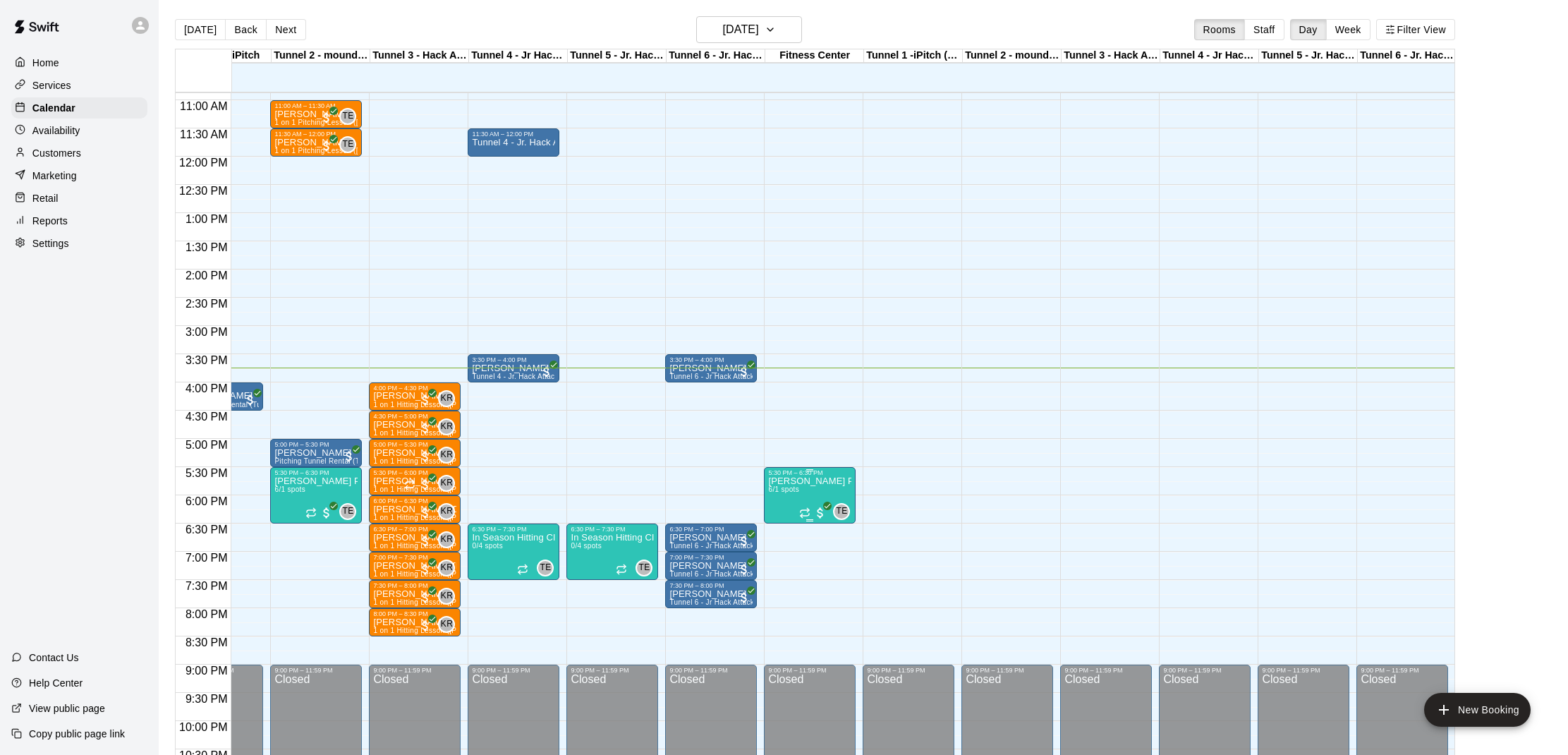
click at [788, 481] on p "[PERSON_NAME] Private Pitching Group" at bounding box center [809, 481] width 83 height 0
click at [789, 527] on img "edit" at bounding box center [783, 530] width 16 height 16
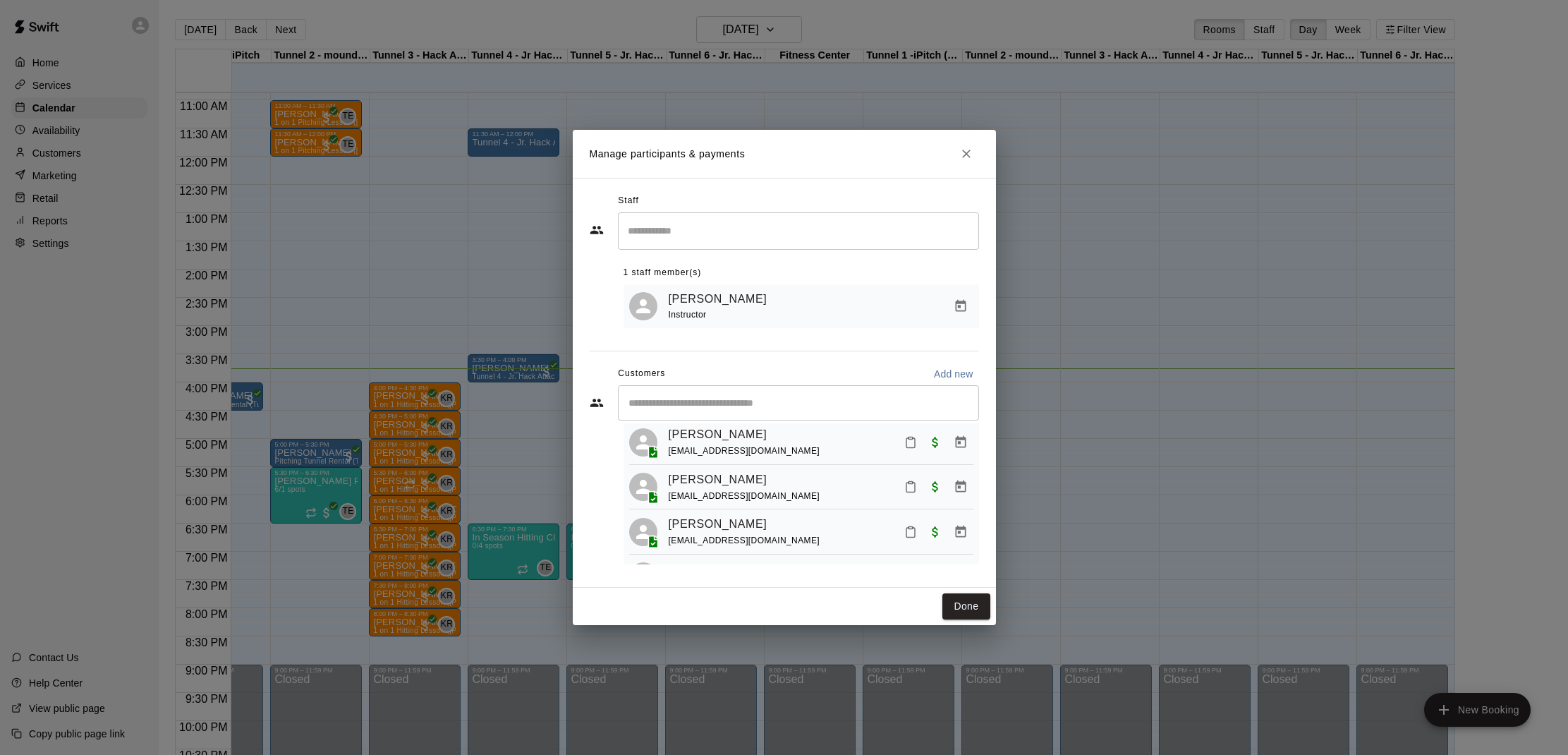
scroll to position [33, 0]
click at [867, 416] on div "​" at bounding box center [798, 403] width 361 height 36
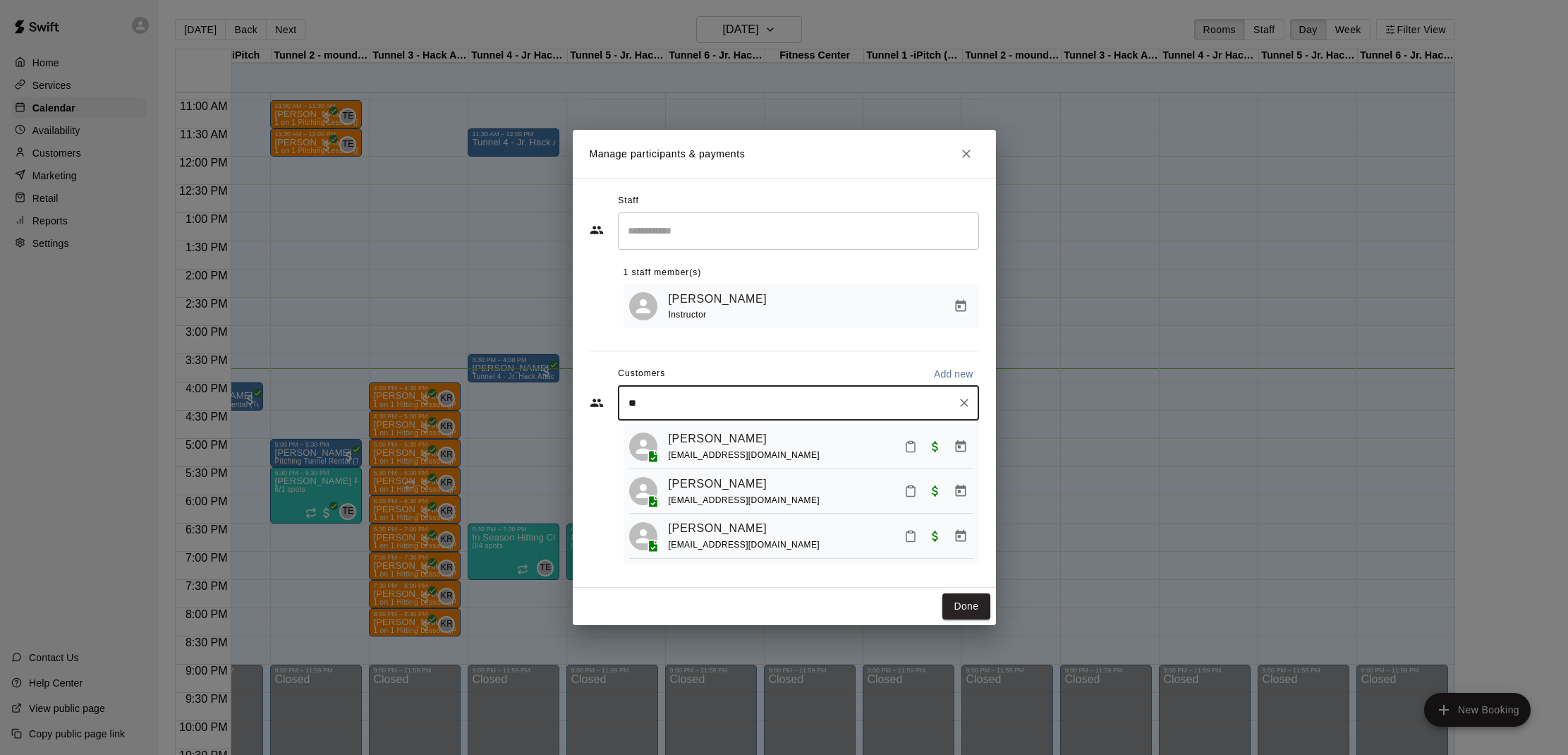
type input "***"
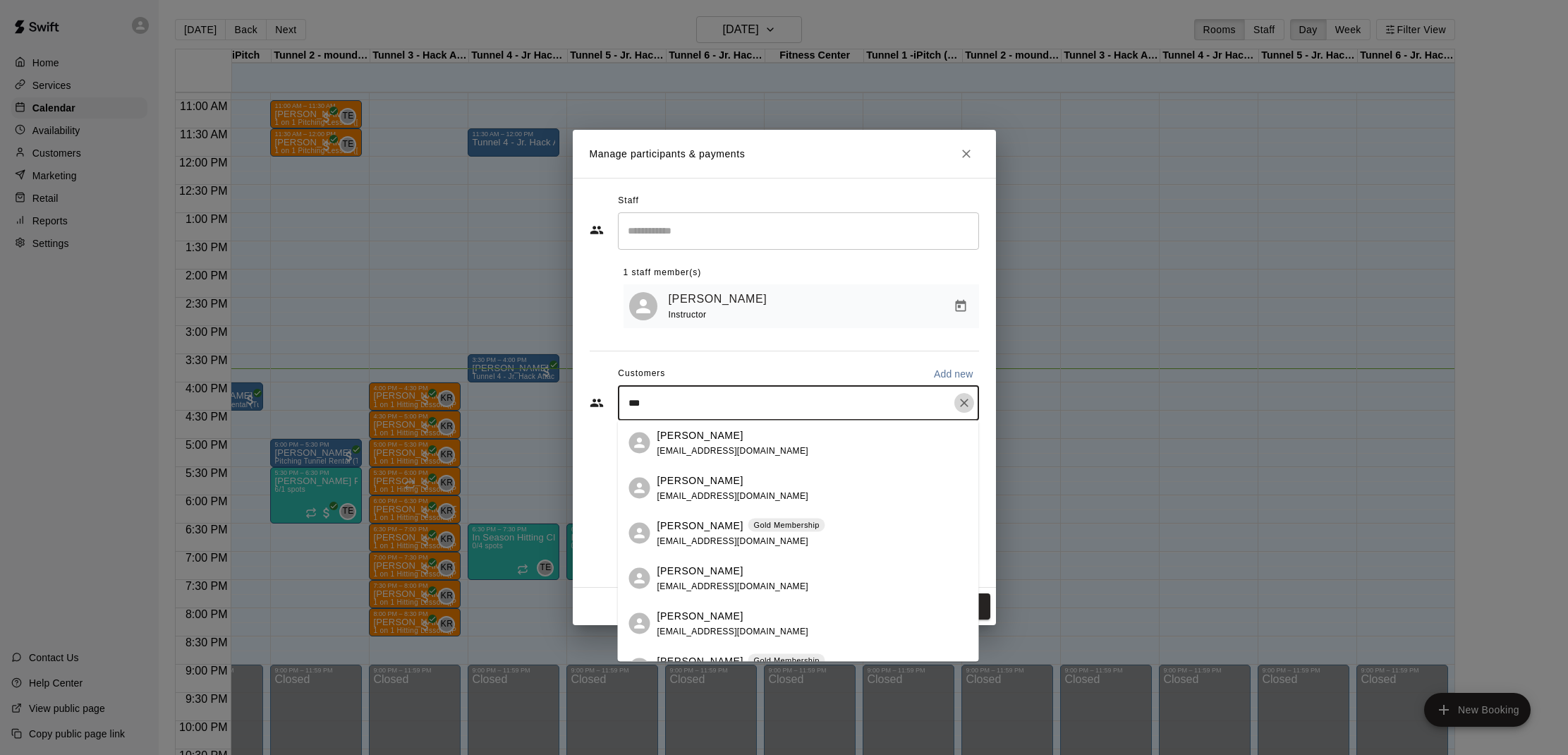
click at [963, 406] on icon "Clear" at bounding box center [963, 402] width 14 height 14
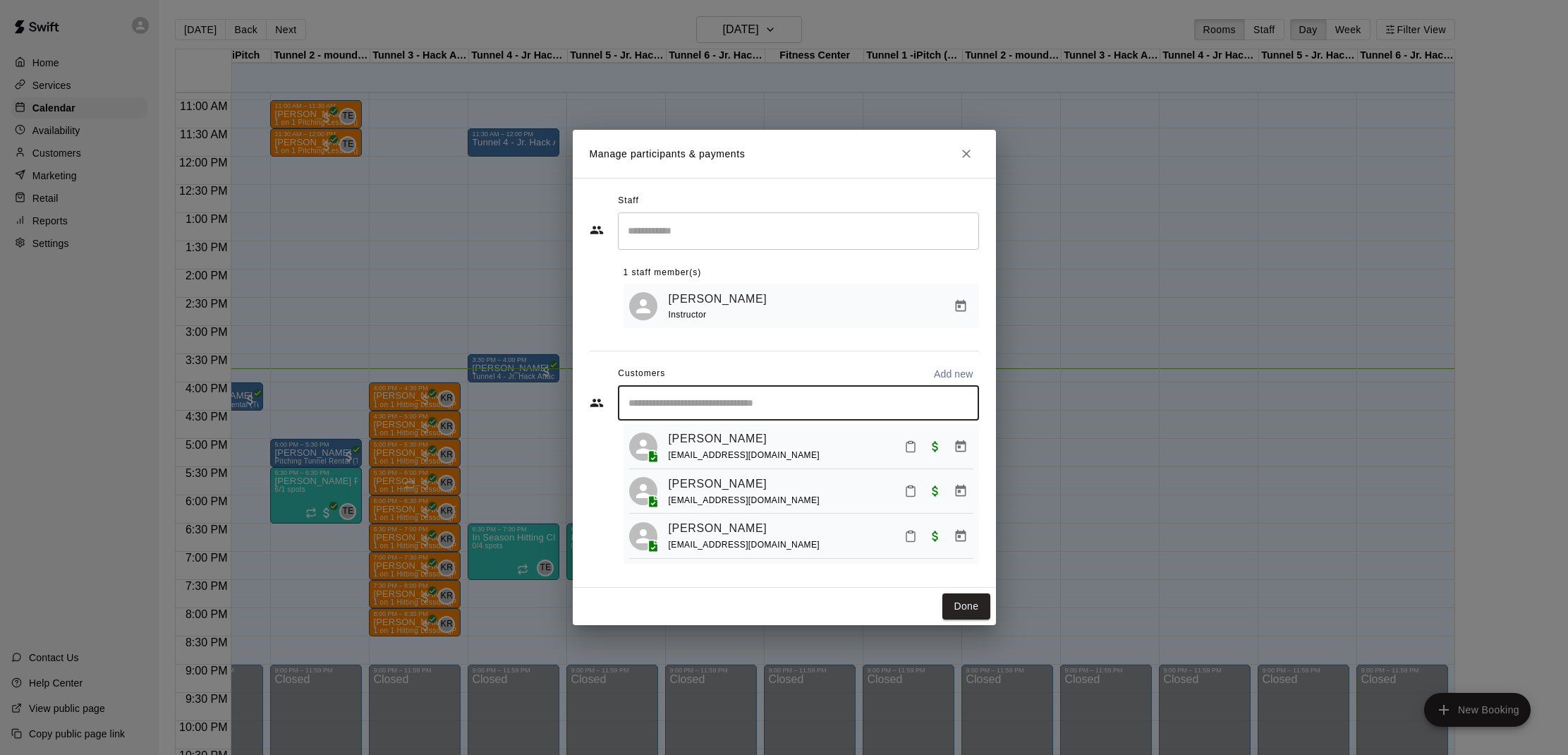
click at [969, 150] on icon "Close" at bounding box center [965, 154] width 14 height 14
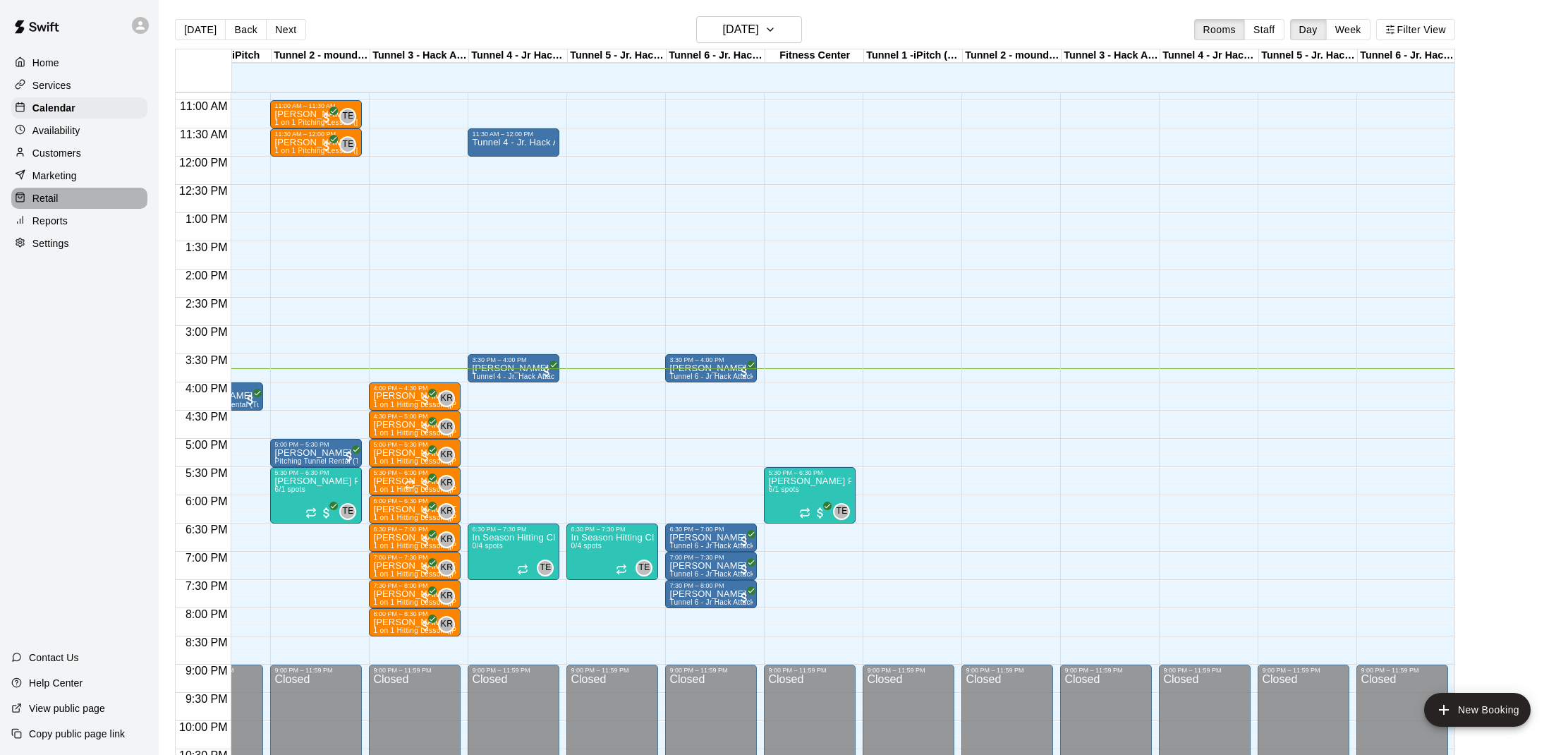
click at [47, 196] on p "Retail" at bounding box center [46, 198] width 26 height 14
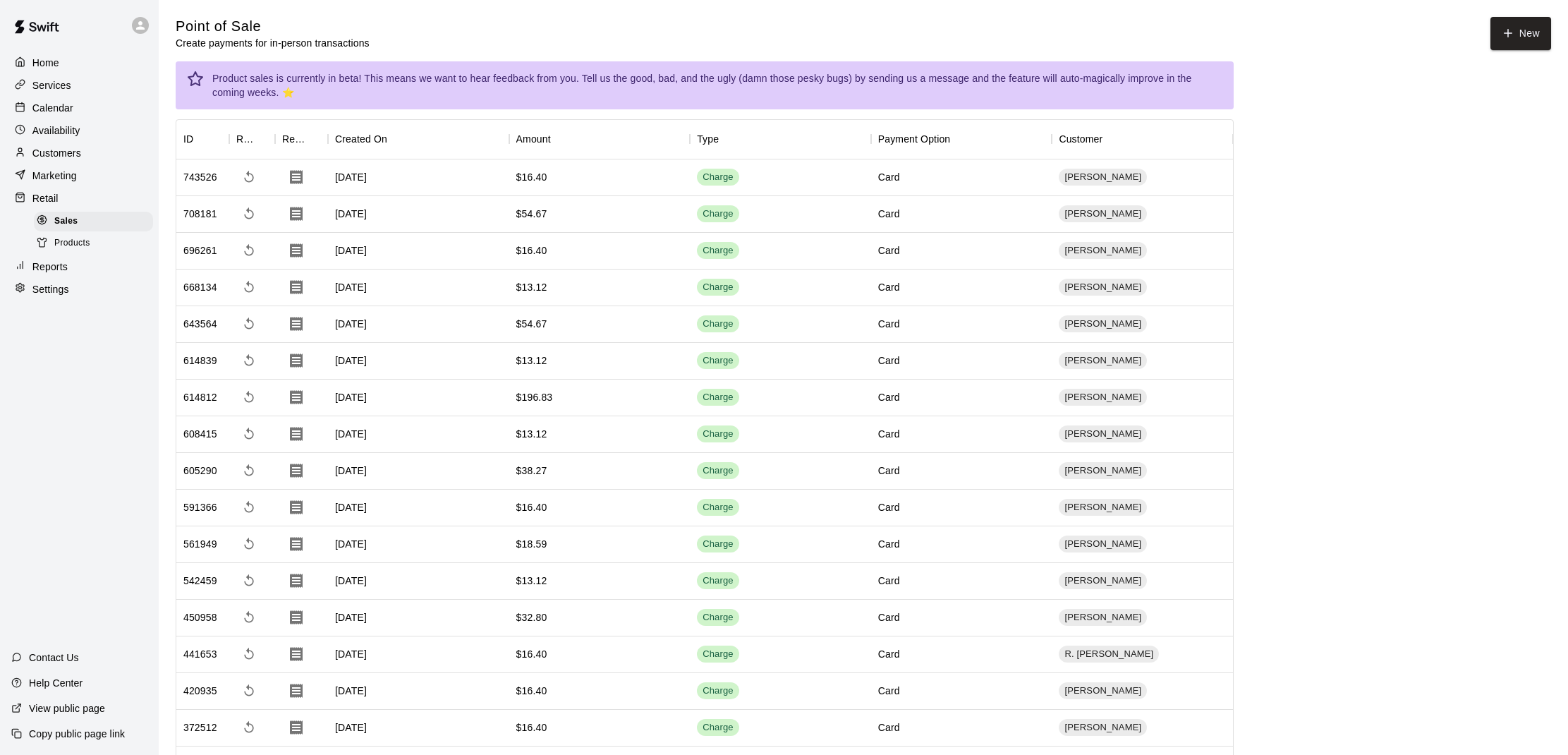
click at [64, 246] on span "Products" at bounding box center [72, 243] width 36 height 14
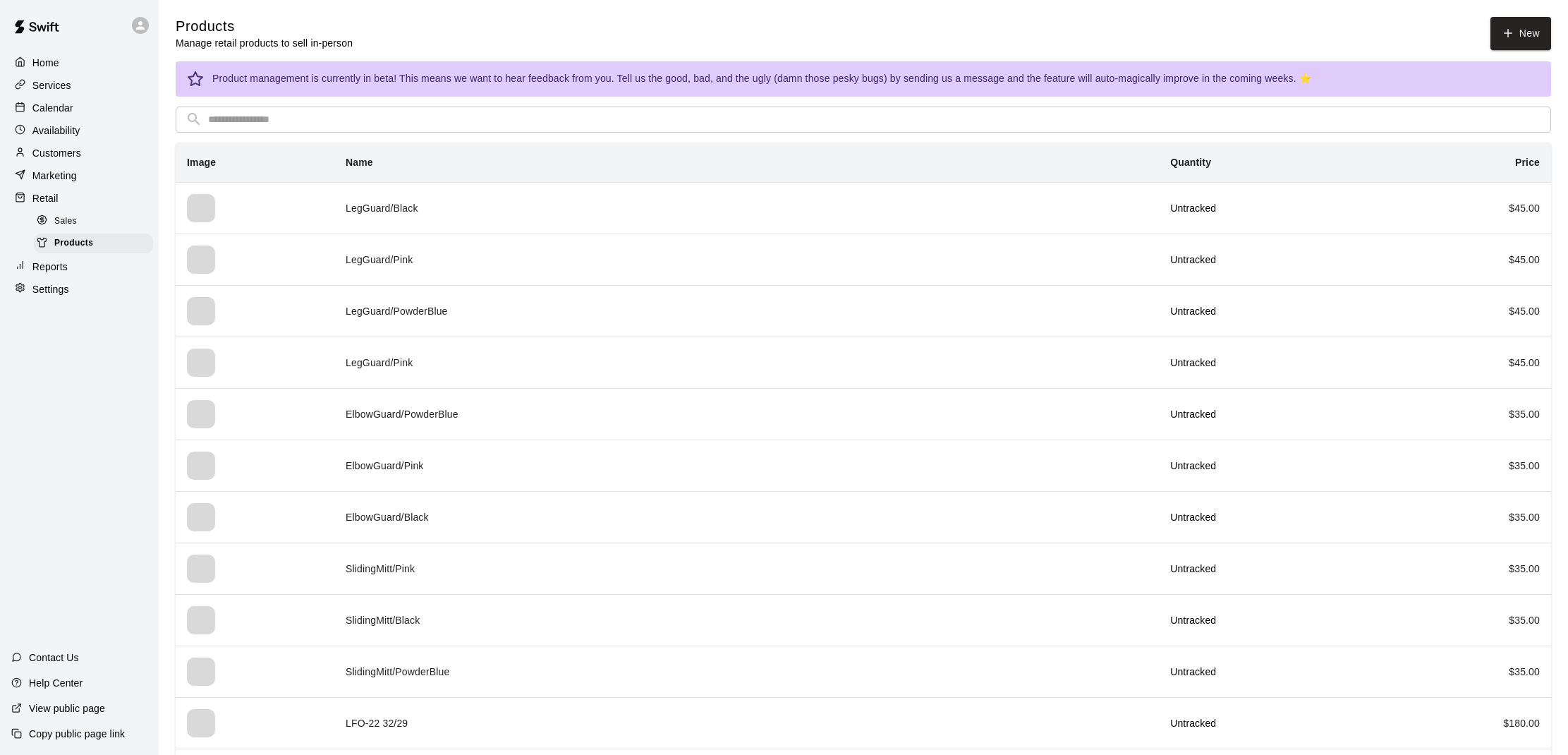
click at [46, 214] on icon at bounding box center [42, 220] width 11 height 11
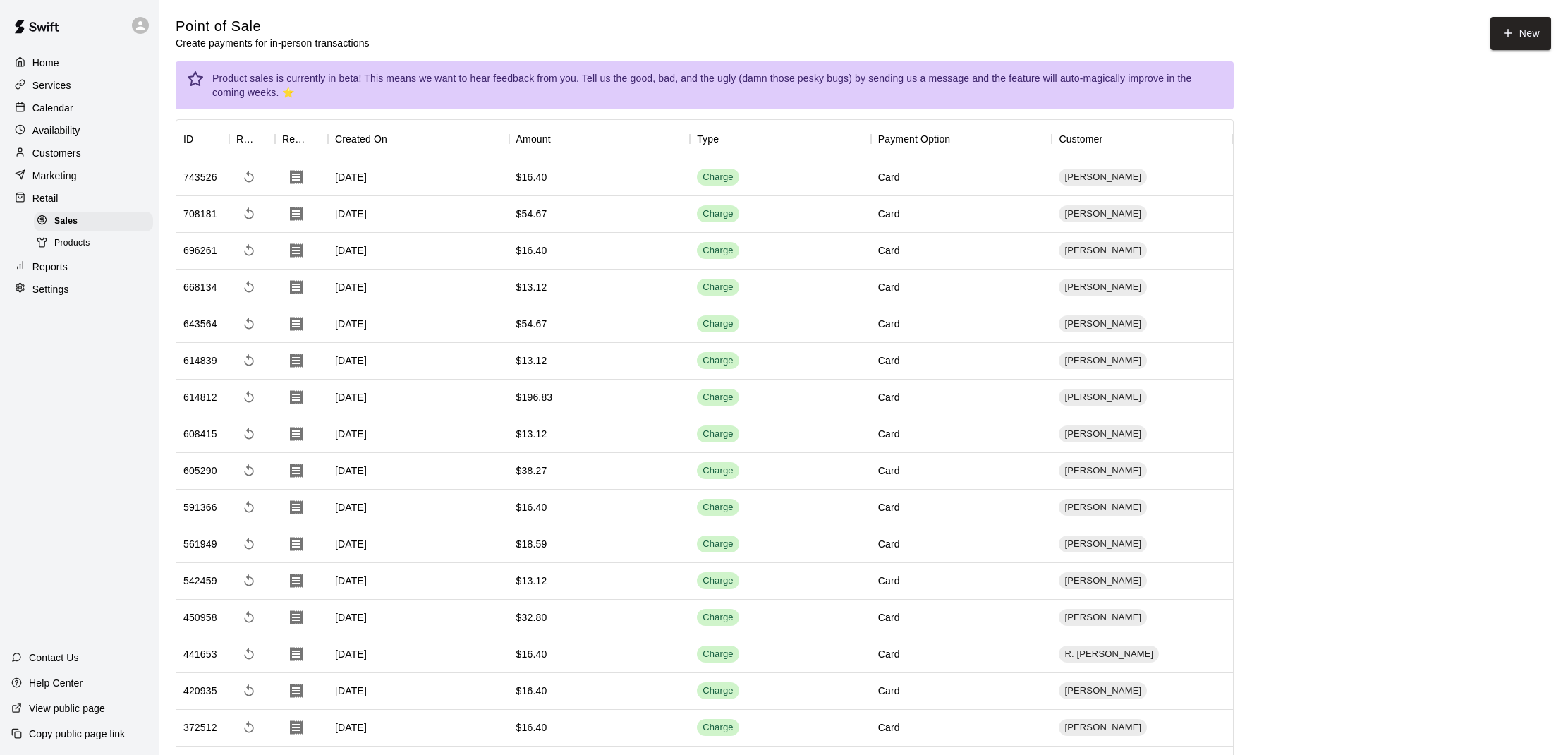
scroll to position [-1, 0]
click at [1501, 20] on button "New" at bounding box center [1520, 33] width 61 height 33
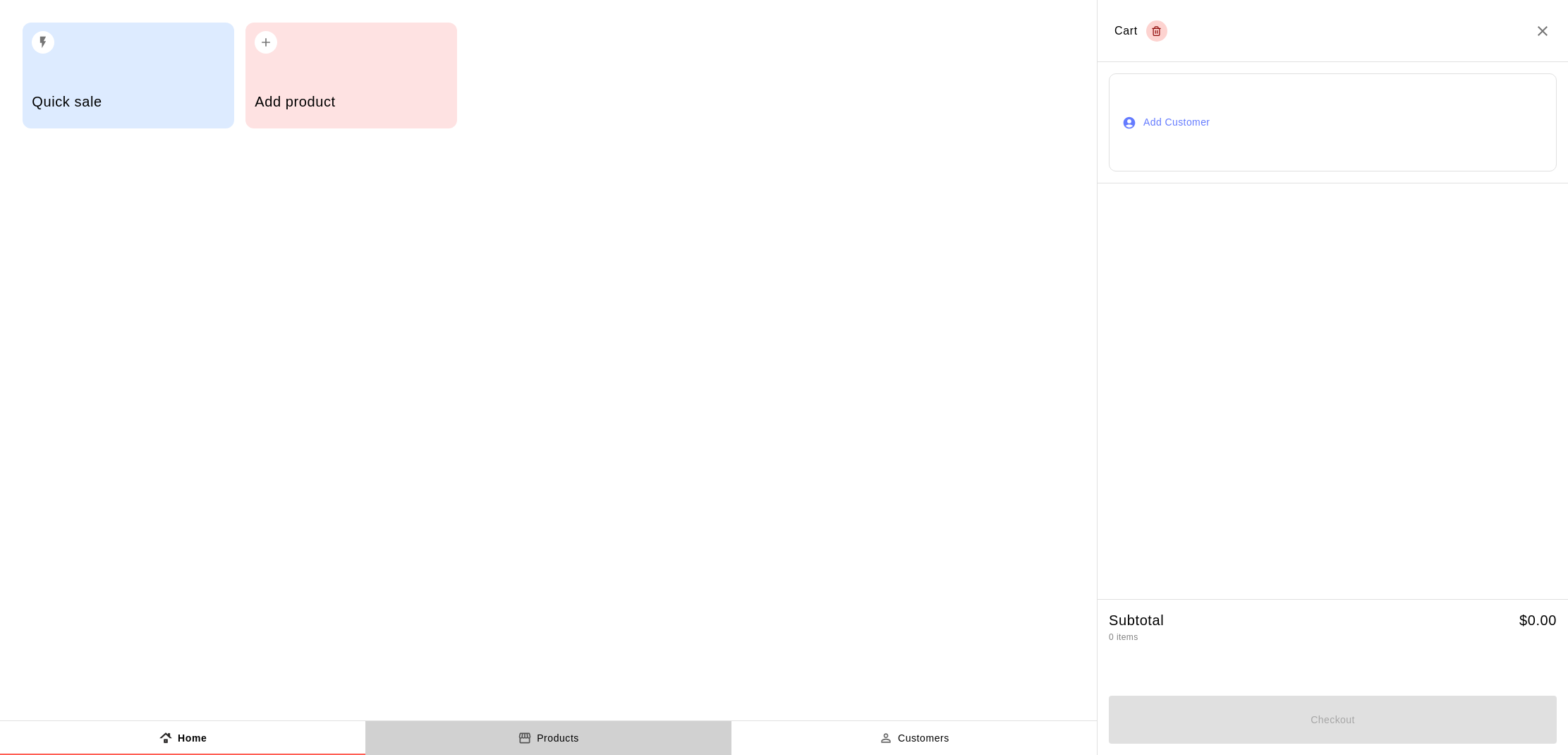
click at [548, 738] on p "Products" at bounding box center [558, 738] width 42 height 14
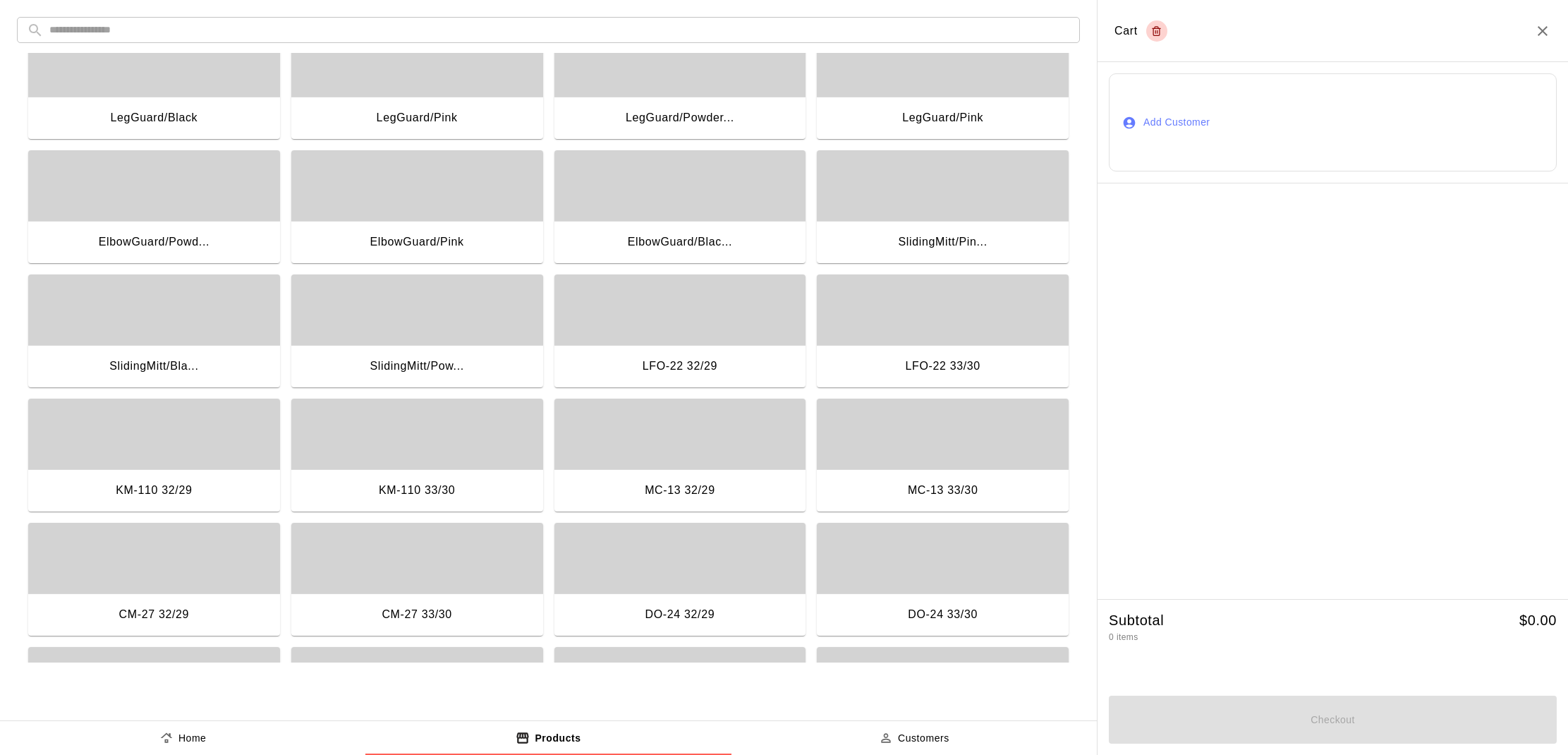
scroll to position [36, 0]
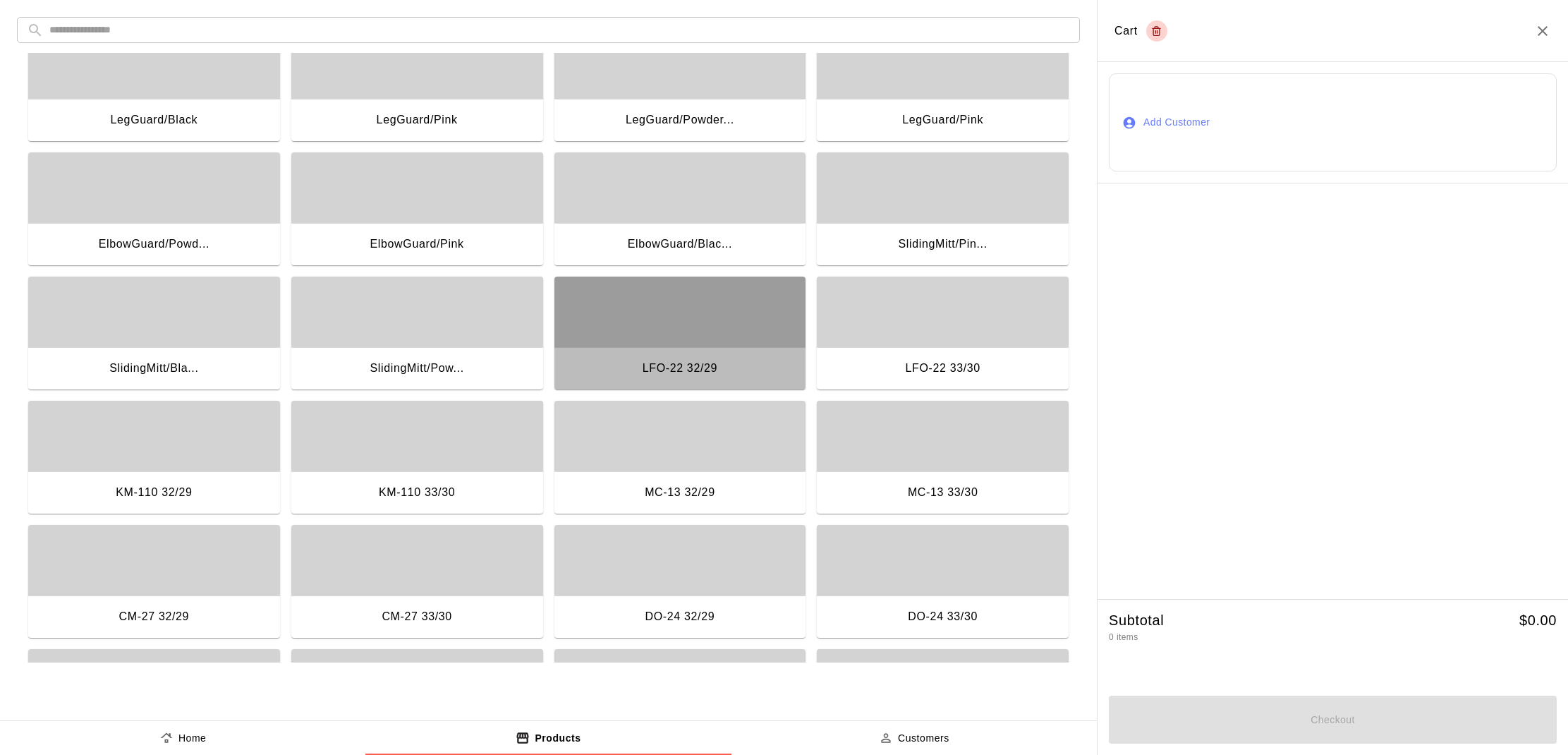
click at [657, 334] on div "button" at bounding box center [680, 312] width 252 height 70
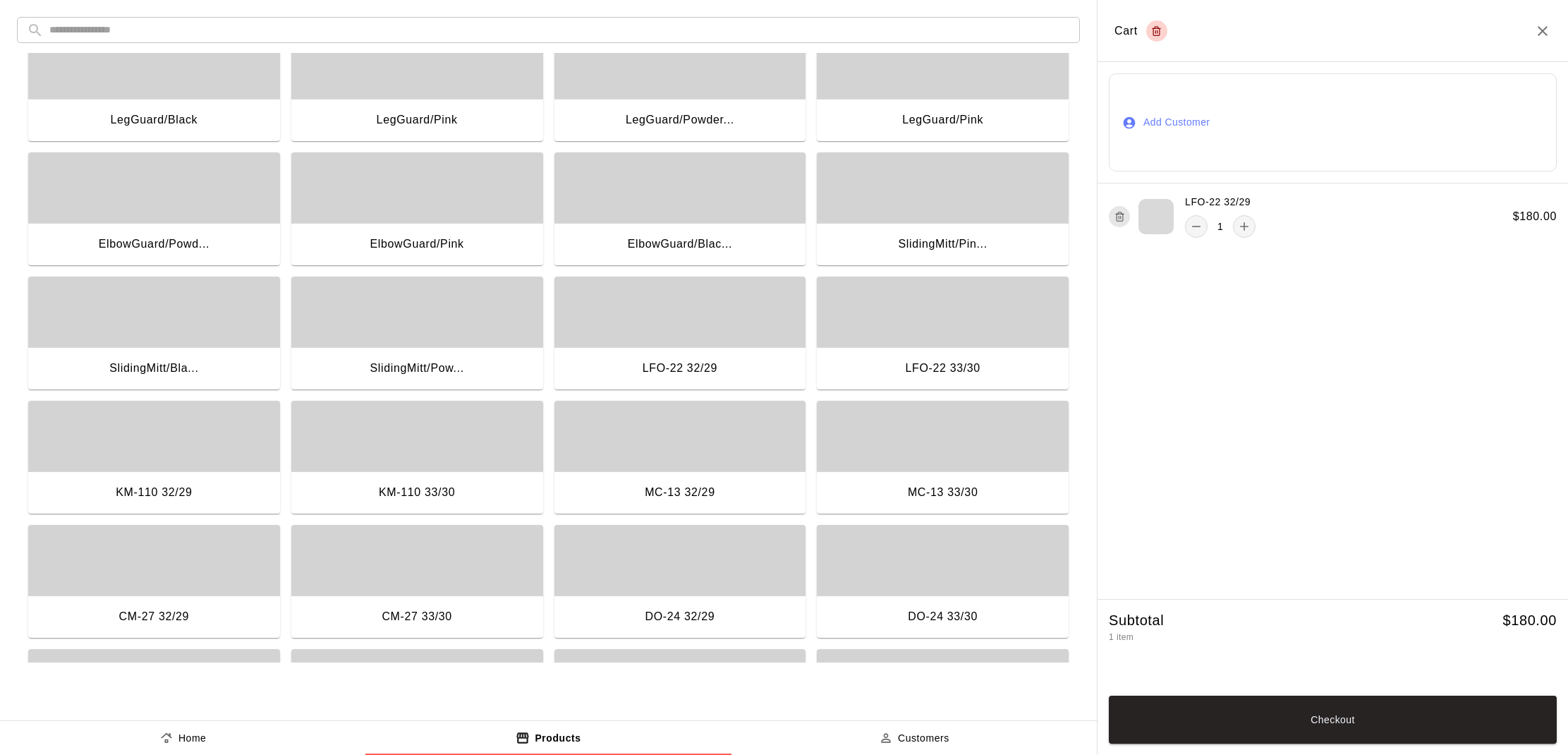
click at [1167, 118] on button "Add Customer" at bounding box center [1333, 122] width 448 height 98
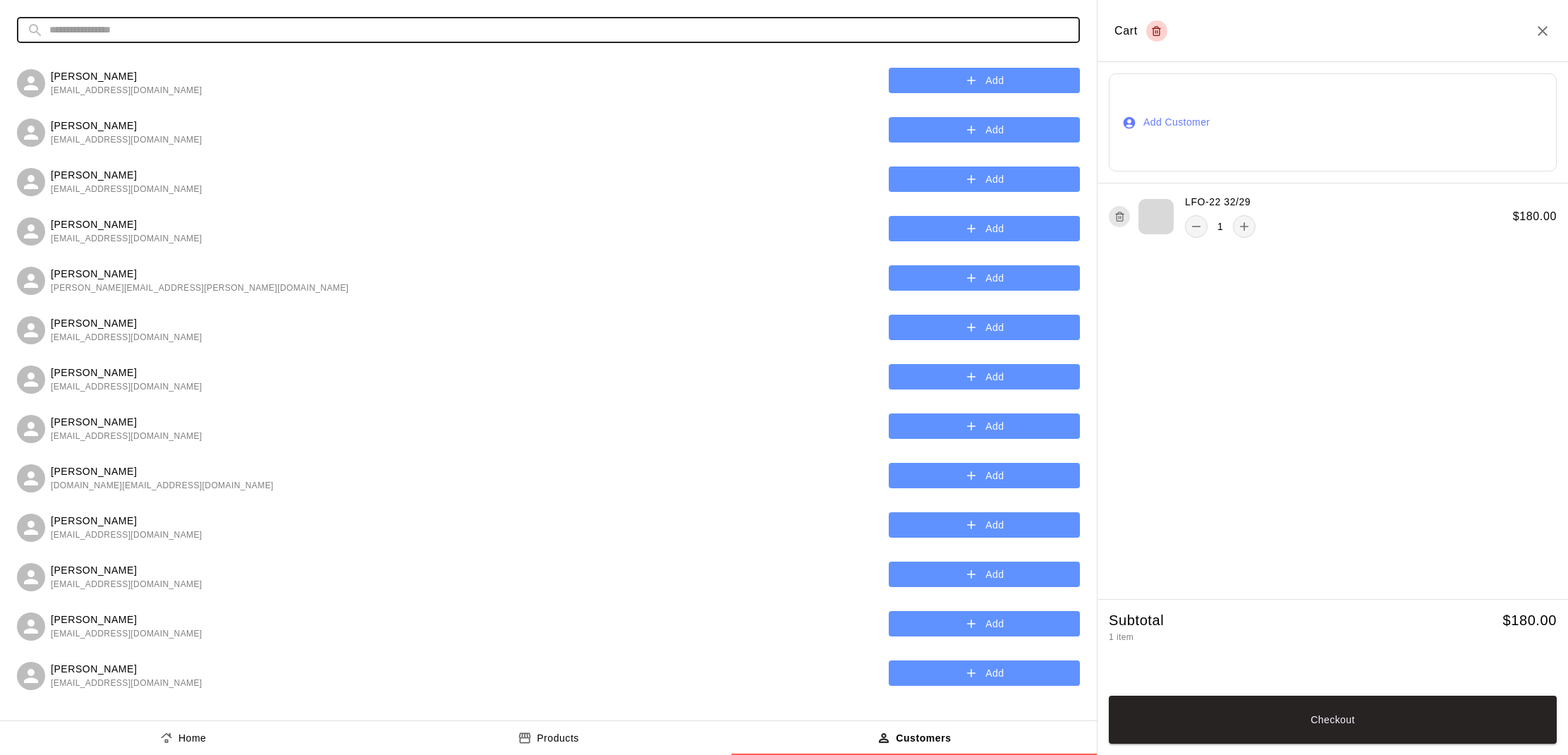
click at [551, 28] on input "text" at bounding box center [559, 30] width 1020 height 26
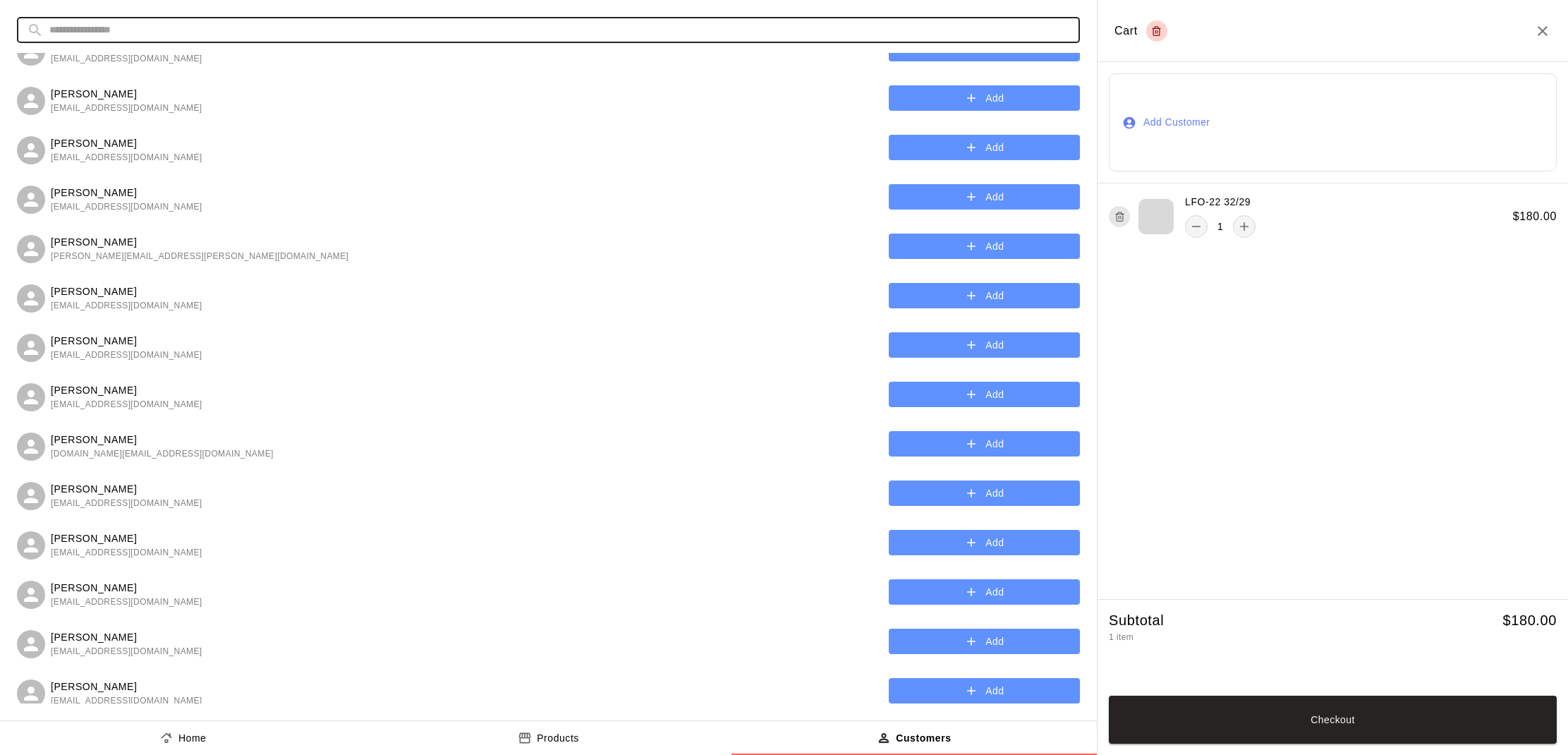
scroll to position [21, 0]
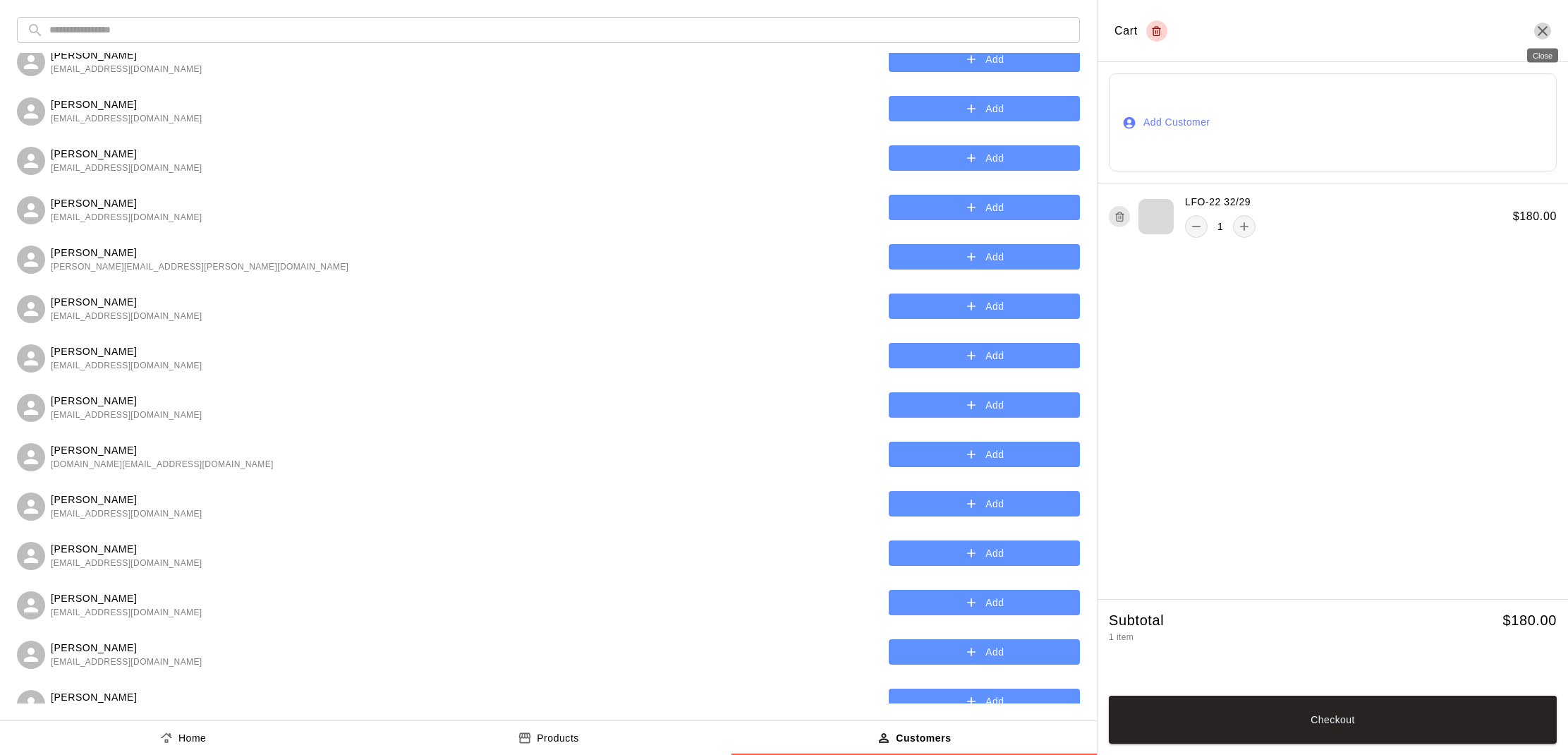
click at [1540, 38] on icon "Close" at bounding box center [1542, 30] width 17 height 17
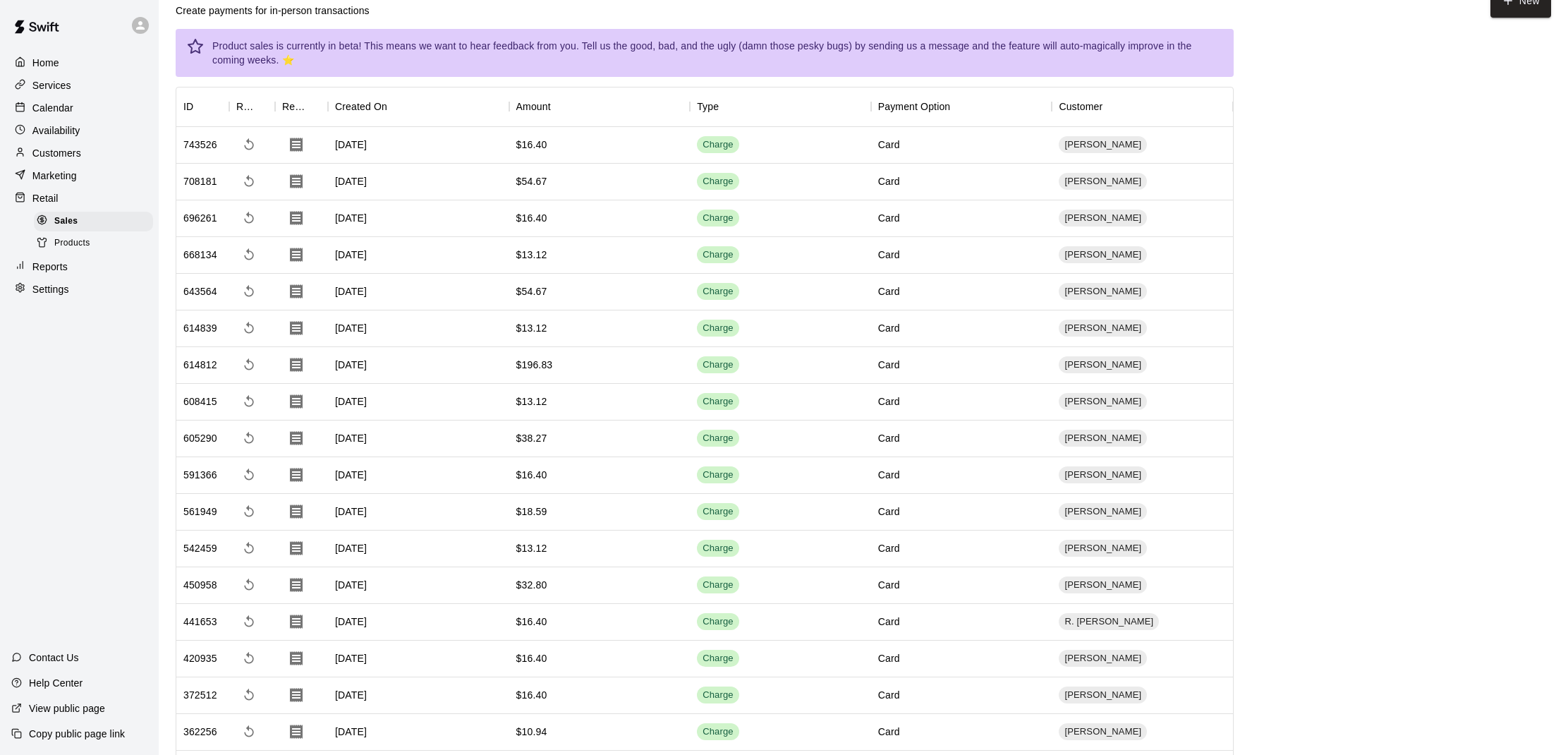
scroll to position [37, 0]
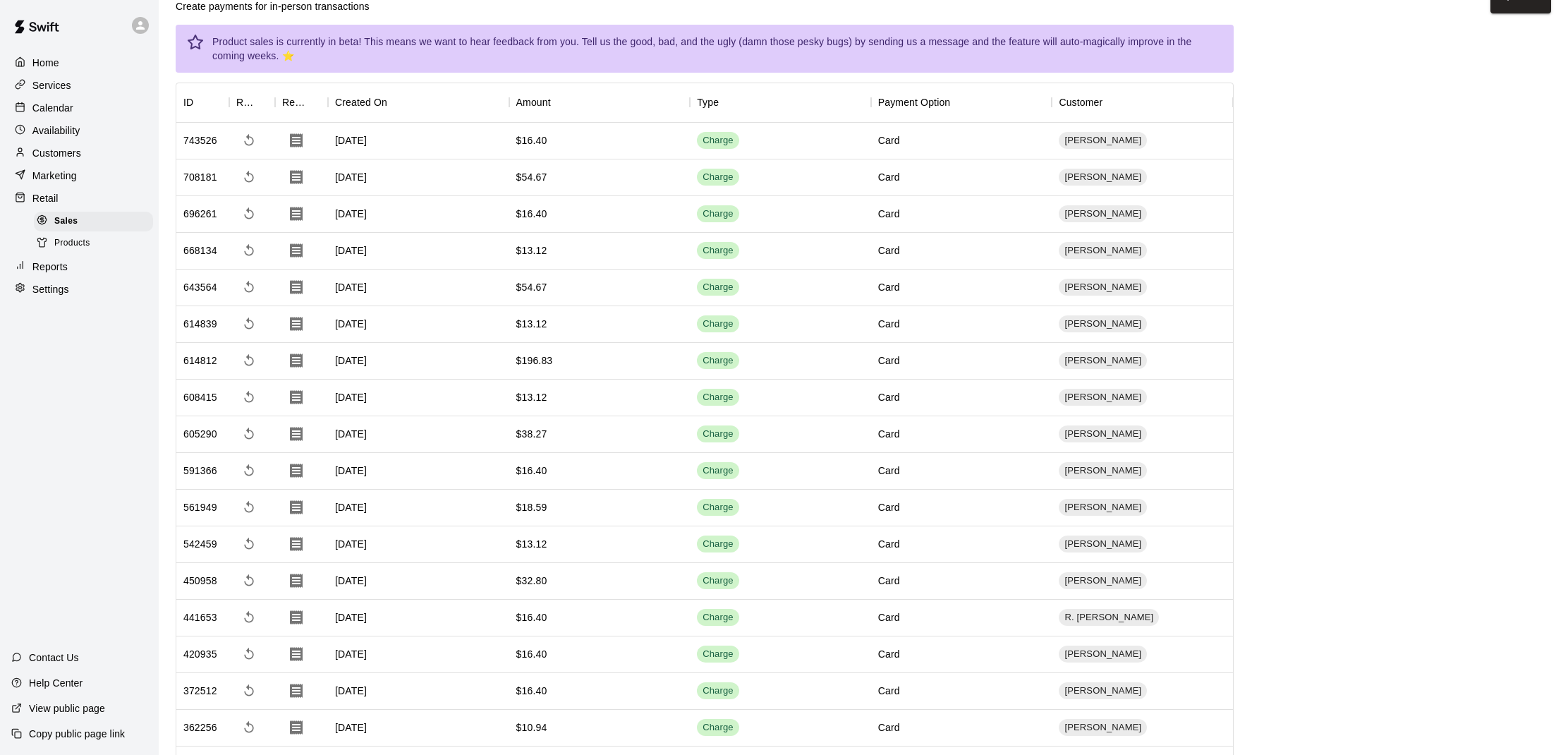
click at [42, 198] on p "Retail" at bounding box center [46, 198] width 26 height 14
click at [69, 236] on span "Products" at bounding box center [72, 243] width 36 height 14
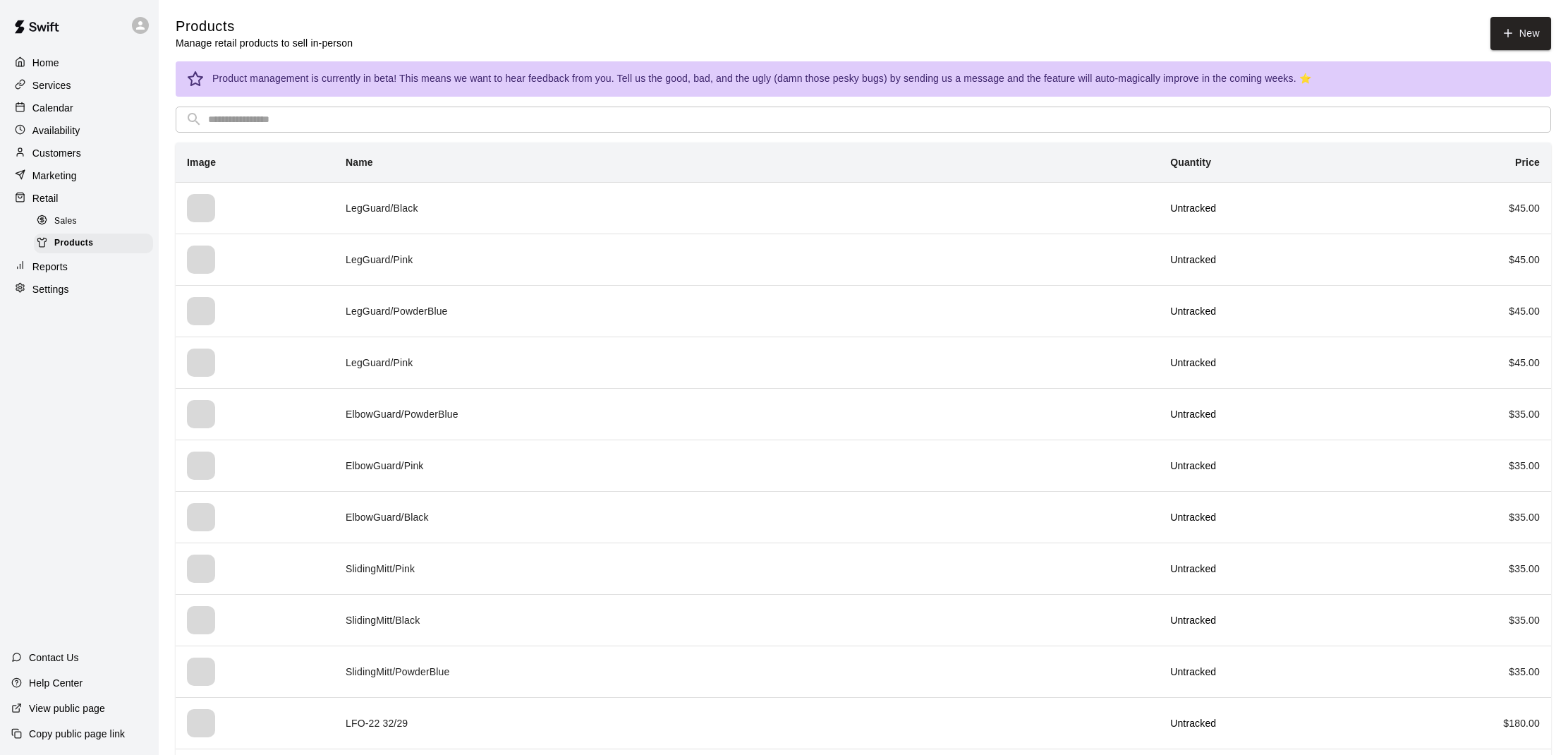
click at [67, 223] on span "Sales" at bounding box center [65, 221] width 22 height 14
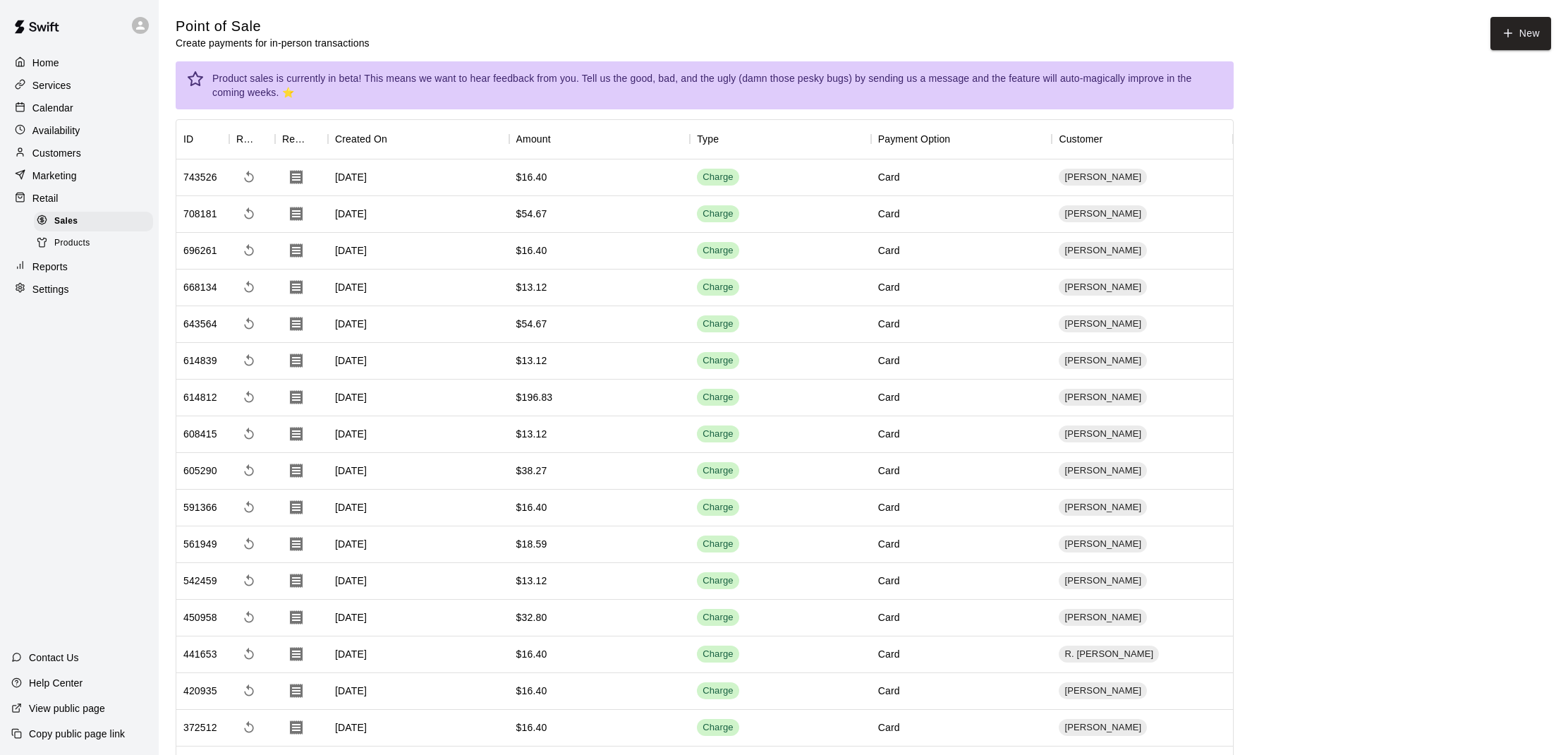
click at [56, 102] on p "Calendar" at bounding box center [53, 107] width 41 height 14
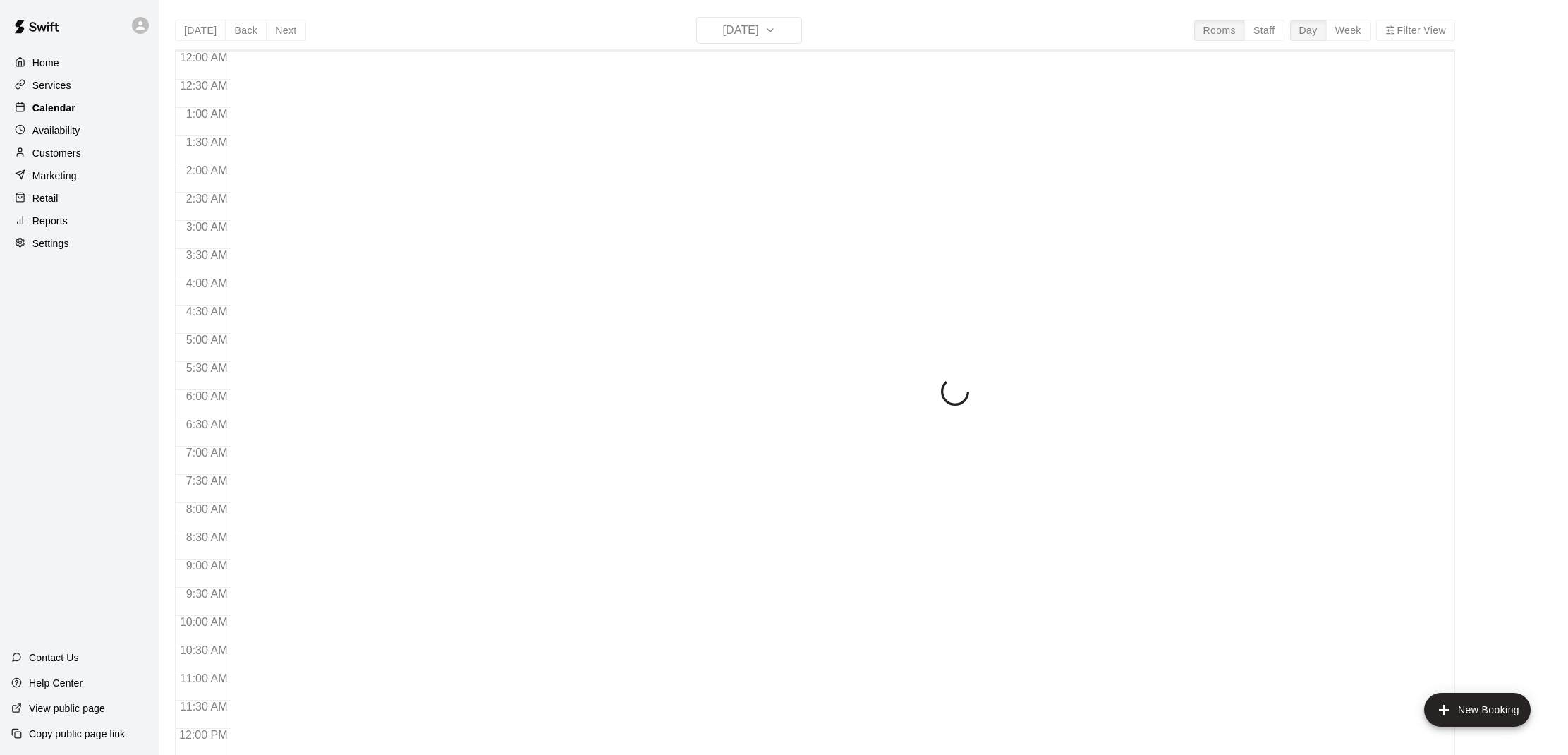
scroll to position [635, 0]
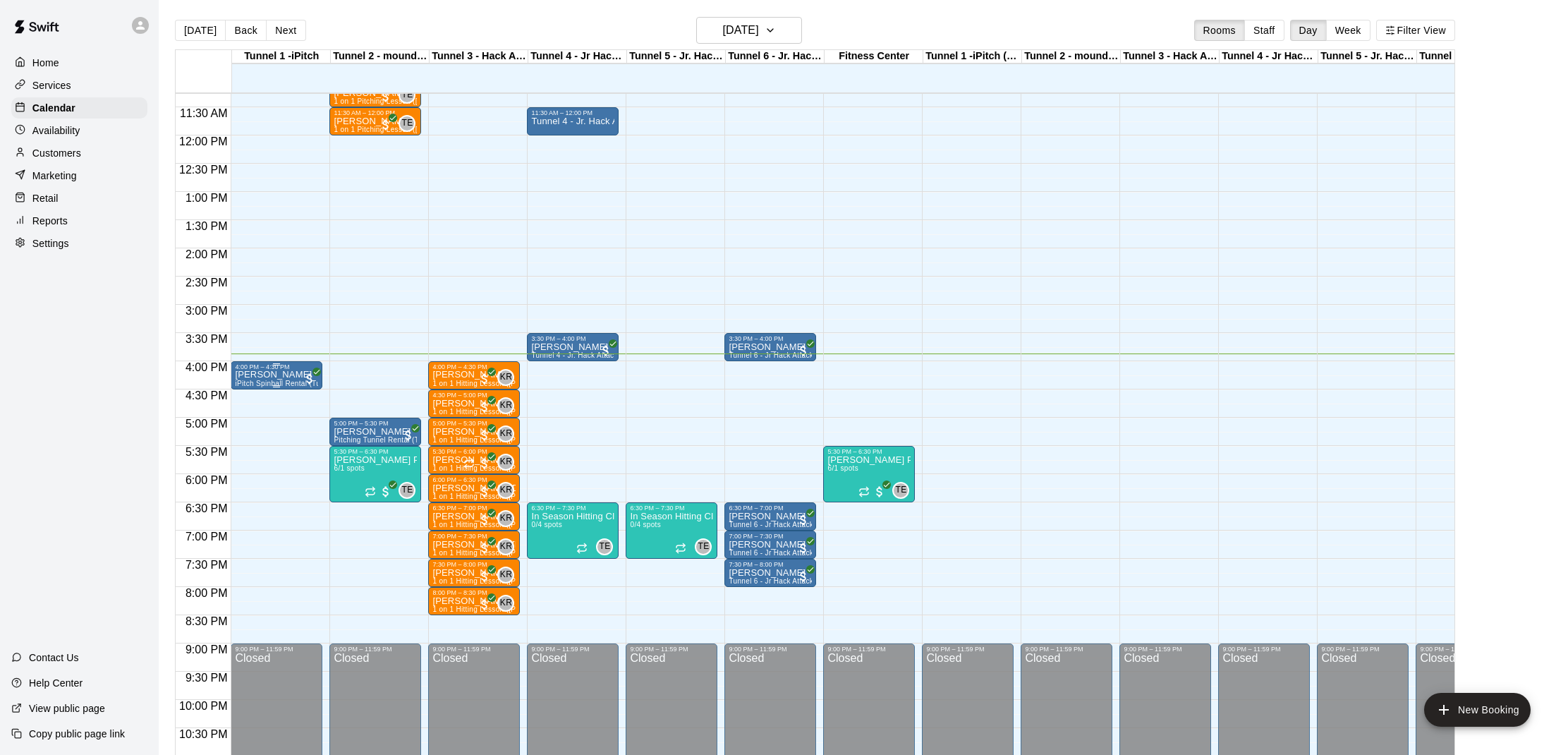
click at [271, 375] on p "[PERSON_NAME]" at bounding box center [276, 375] width 83 height 0
click at [246, 417] on img "edit" at bounding box center [250, 424] width 16 height 16
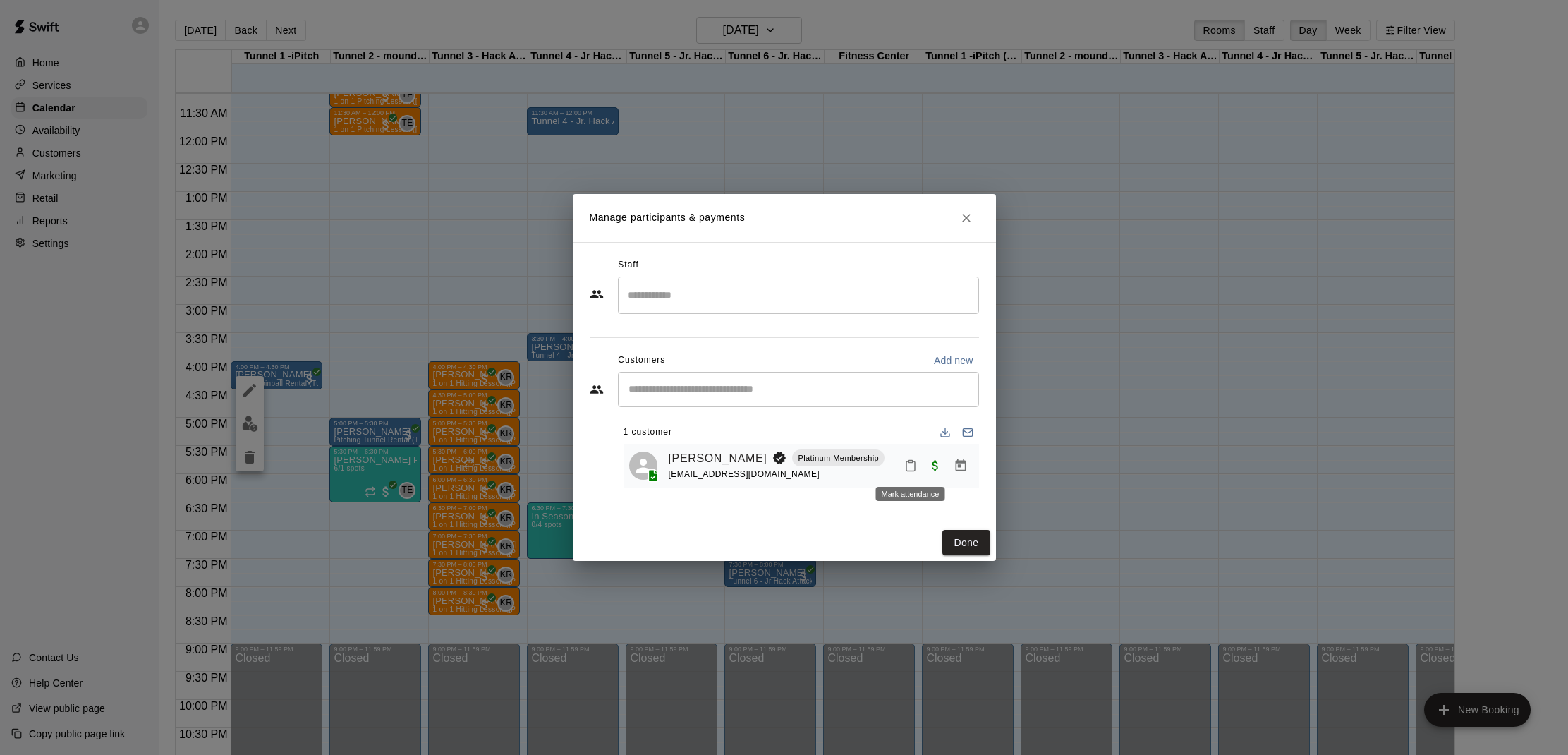
click at [906, 472] on button "Mark attendance" at bounding box center [910, 465] width 24 height 24
click at [936, 470] on li "[PERSON_NAME] attended" at bounding box center [992, 464] width 165 height 22
click at [957, 541] on button "Done" at bounding box center [965, 543] width 47 height 26
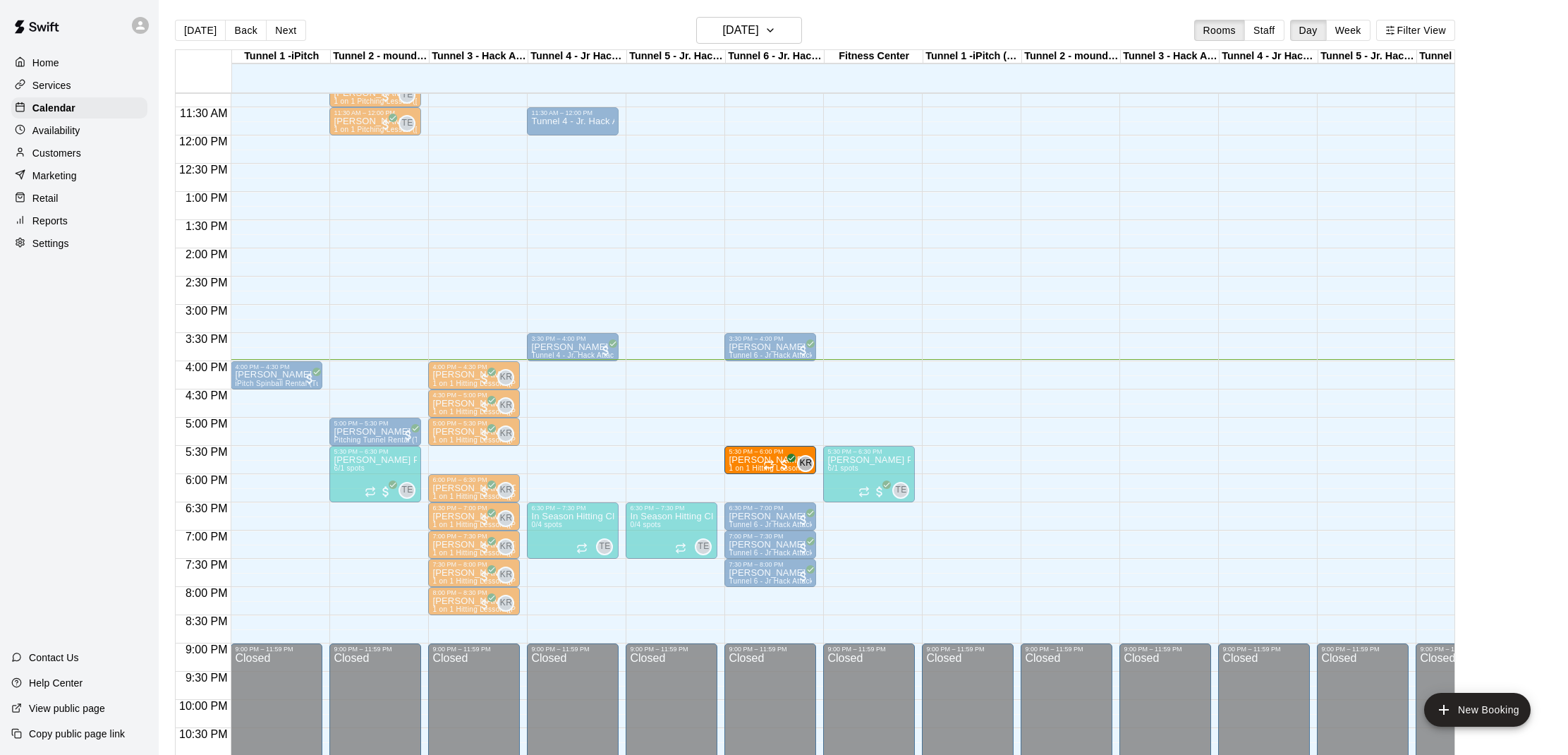
drag, startPoint x: 453, startPoint y: 453, endPoint x: 760, endPoint y: 466, distance: 307.3
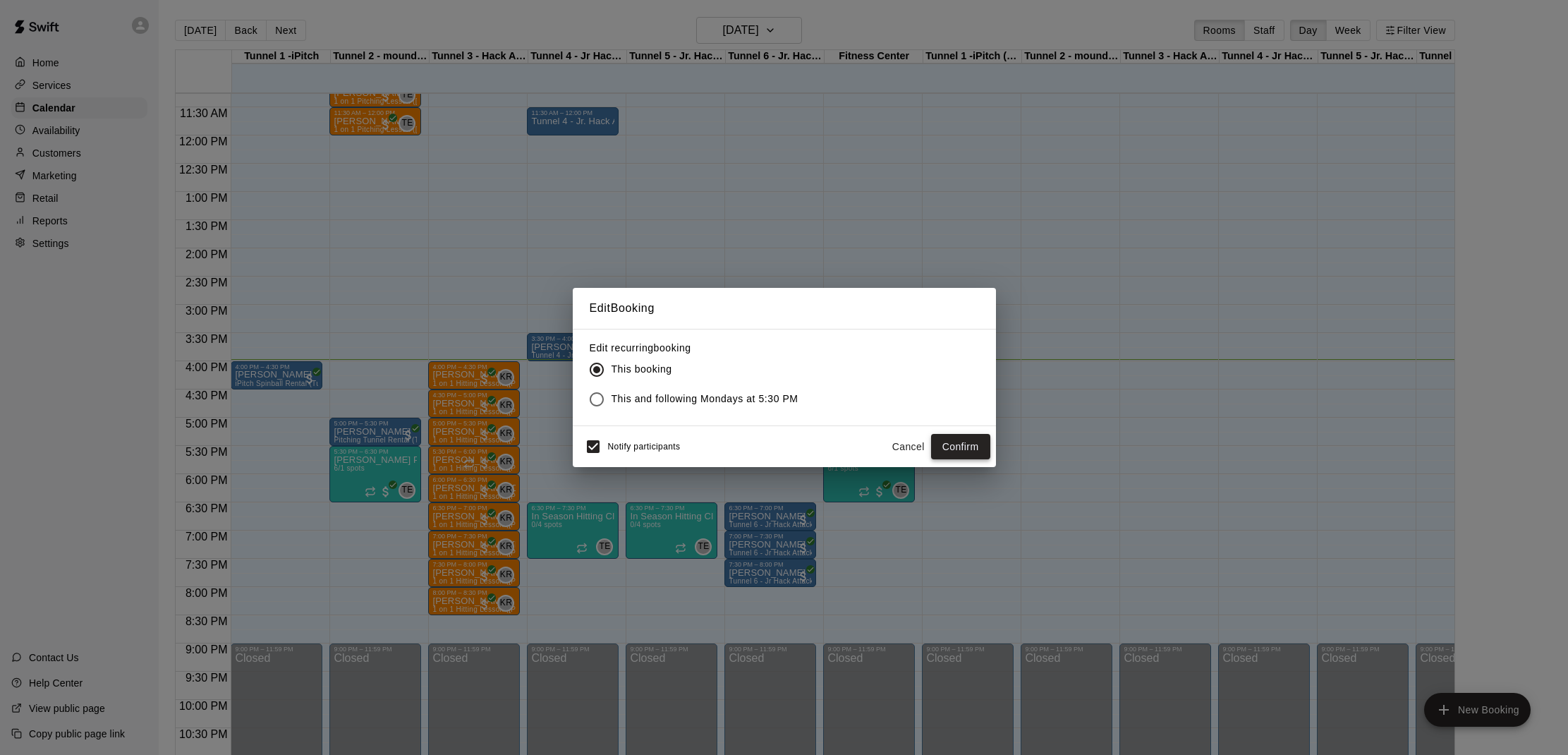
click at [953, 445] on button "Confirm" at bounding box center [960, 447] width 59 height 26
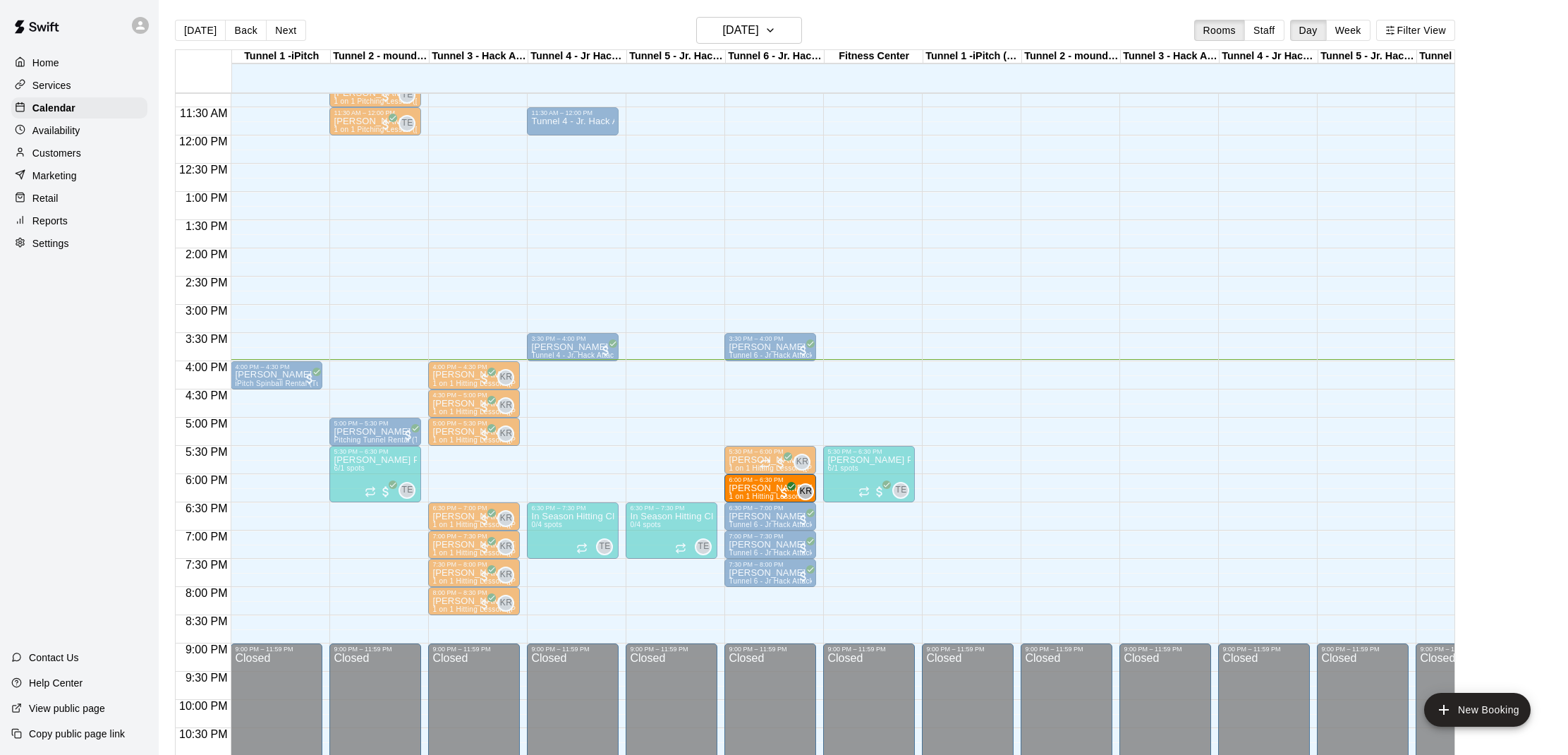
drag, startPoint x: 458, startPoint y: 483, endPoint x: 750, endPoint y: 485, distance: 292.0
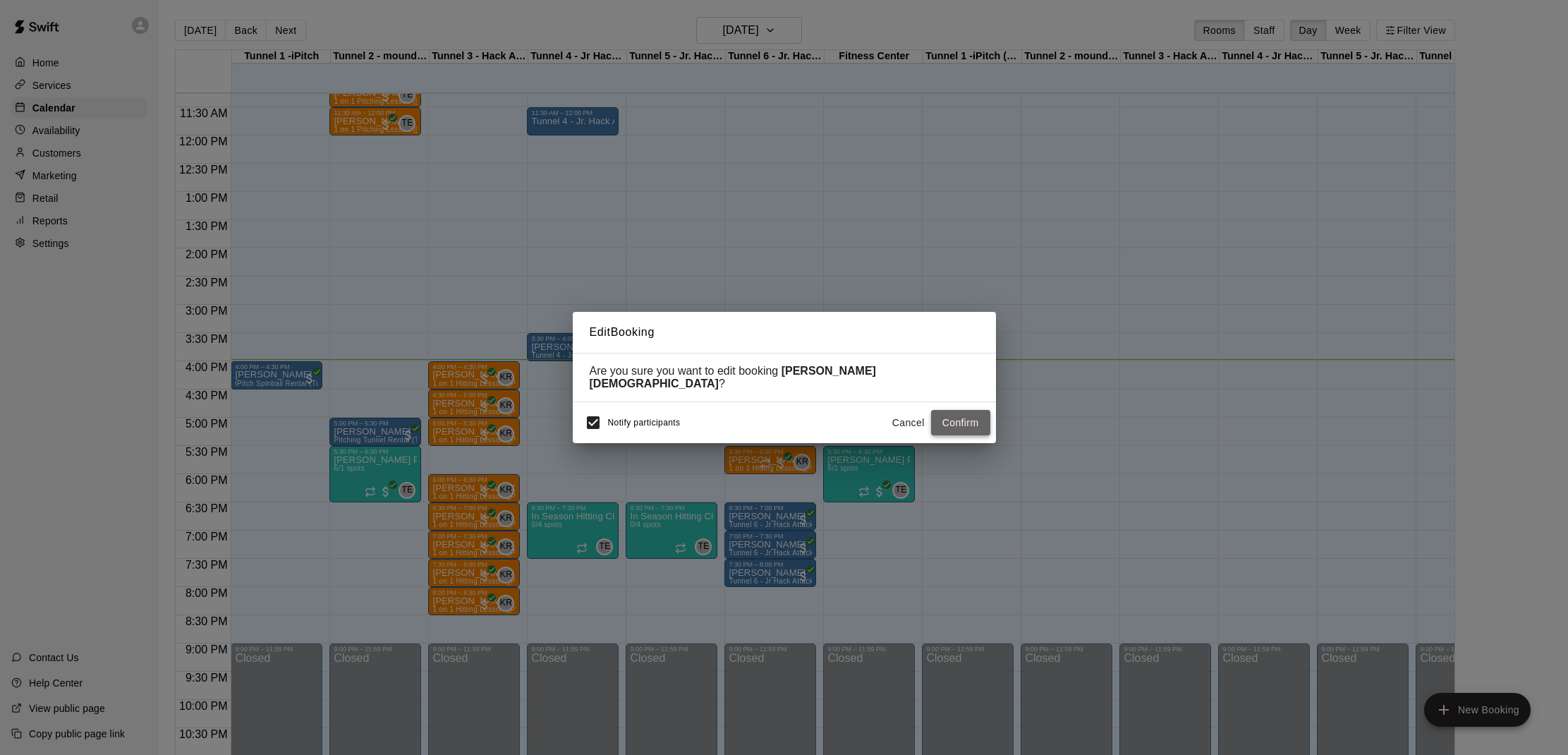
click at [938, 410] on button "Confirm" at bounding box center [960, 423] width 59 height 26
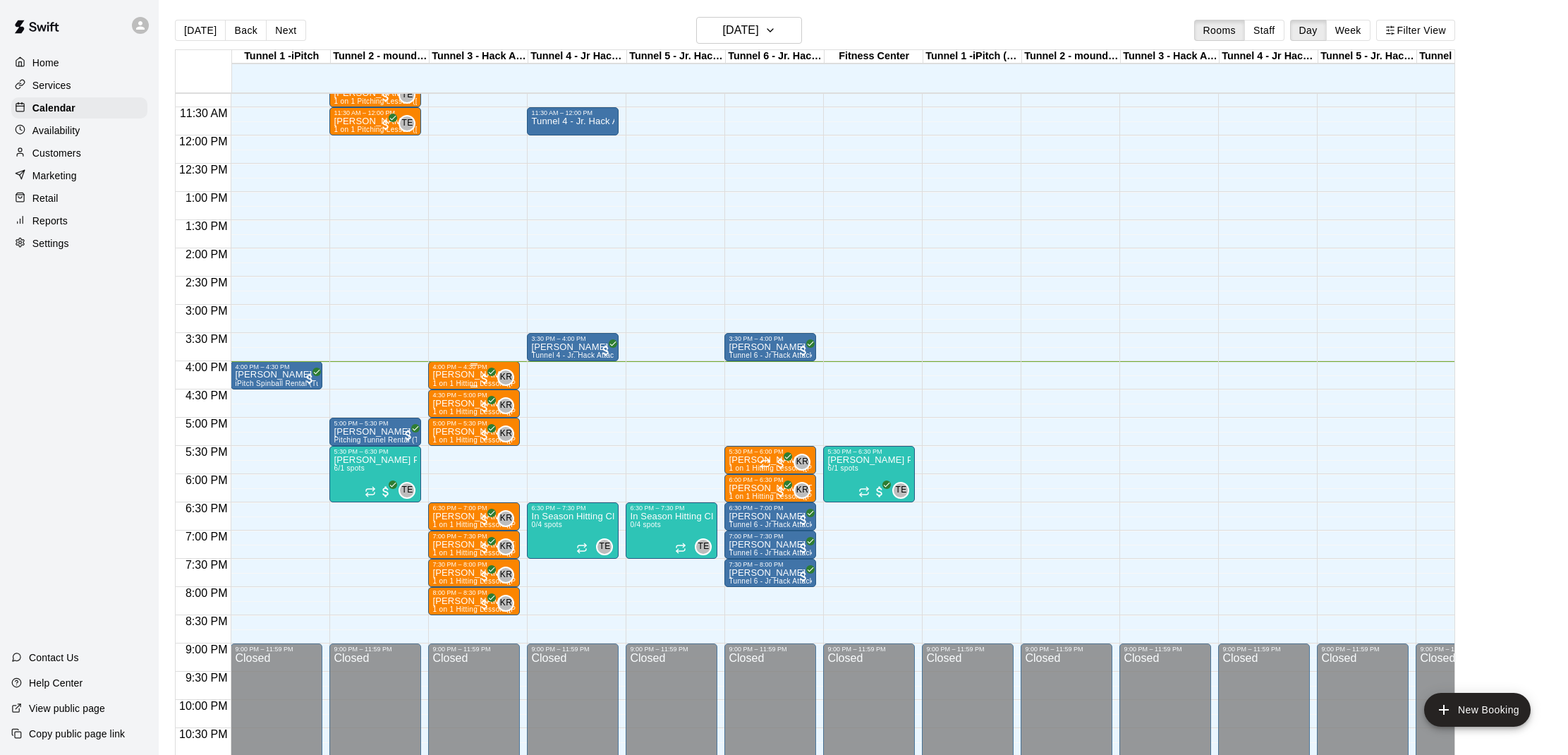
click at [498, 366] on div "4:00 PM – 4:30 PM" at bounding box center [474, 367] width 83 height 7
click at [440, 405] on img "edit" at bounding box center [448, 412] width 16 height 16
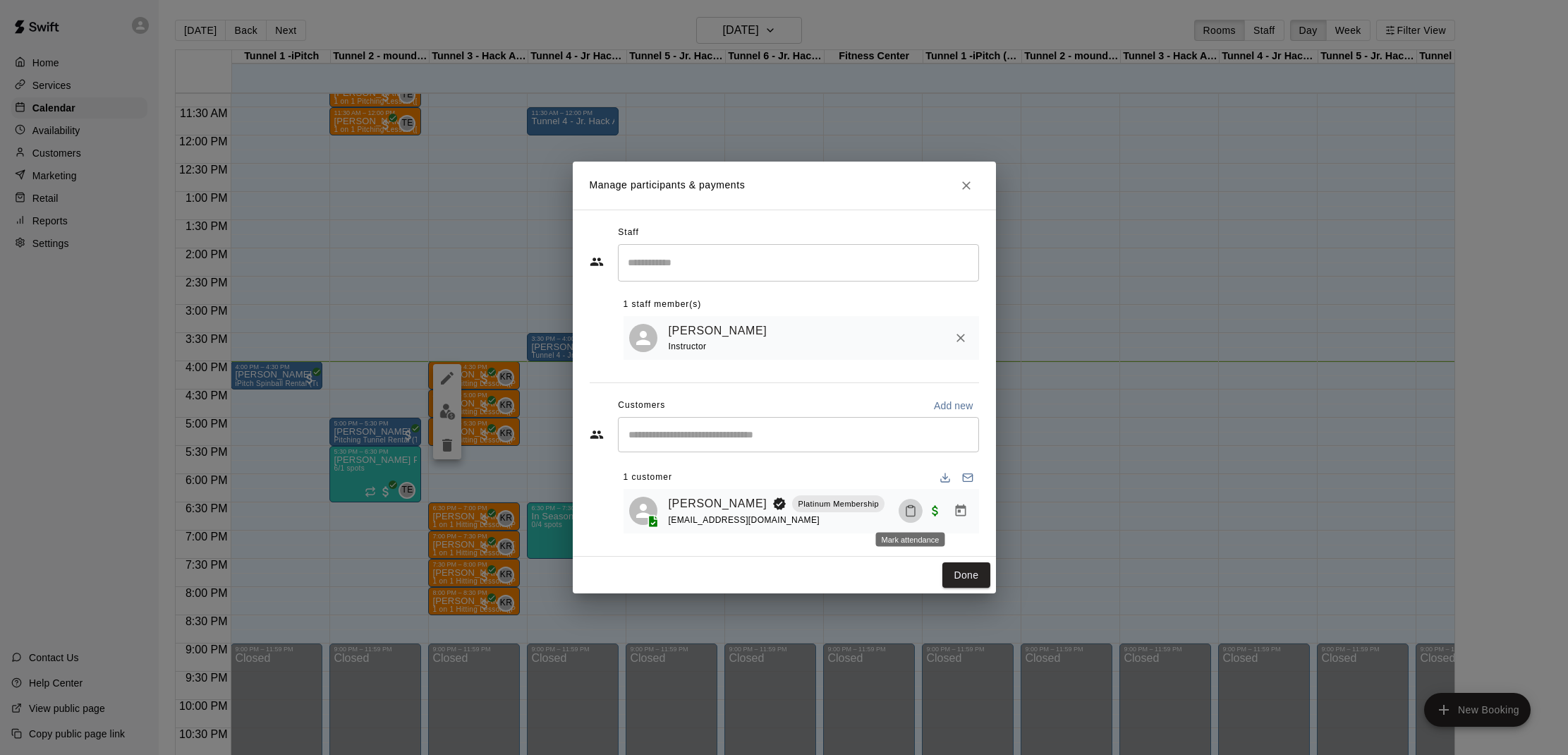
click at [904, 512] on icon "Mark attendance" at bounding box center [910, 511] width 13 height 13
click at [933, 518] on icon at bounding box center [933, 517] width 4 height 2
click at [960, 572] on button "Done" at bounding box center [965, 575] width 47 height 26
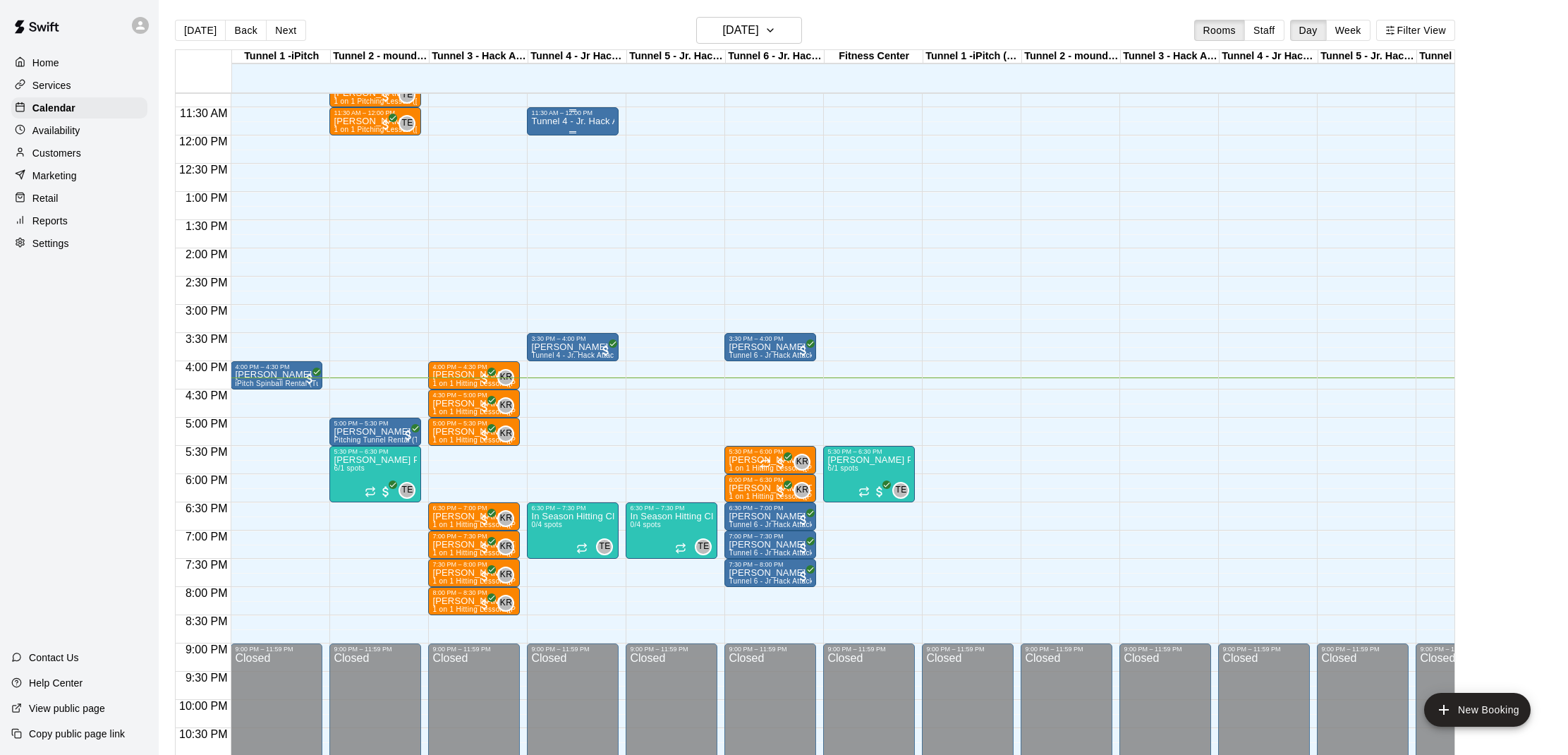
click at [592, 121] on p "Tunnel 4 - Jr. Hack Attack, Youth [GEOGRAPHIC_DATA]" at bounding box center [572, 121] width 83 height 0
click at [547, 161] on button "edit" at bounding box center [545, 170] width 28 height 28
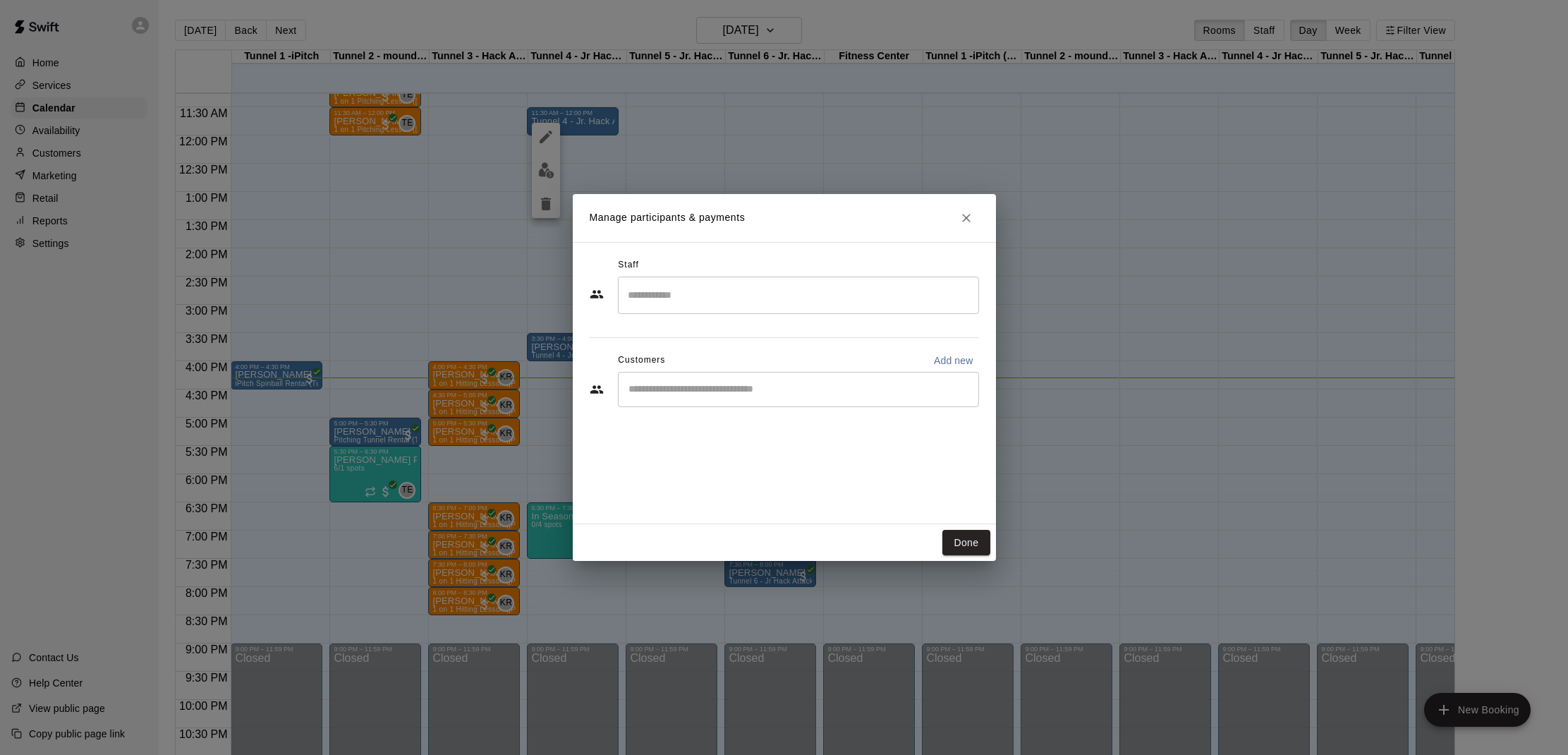
click at [684, 375] on div "​" at bounding box center [798, 389] width 361 height 36
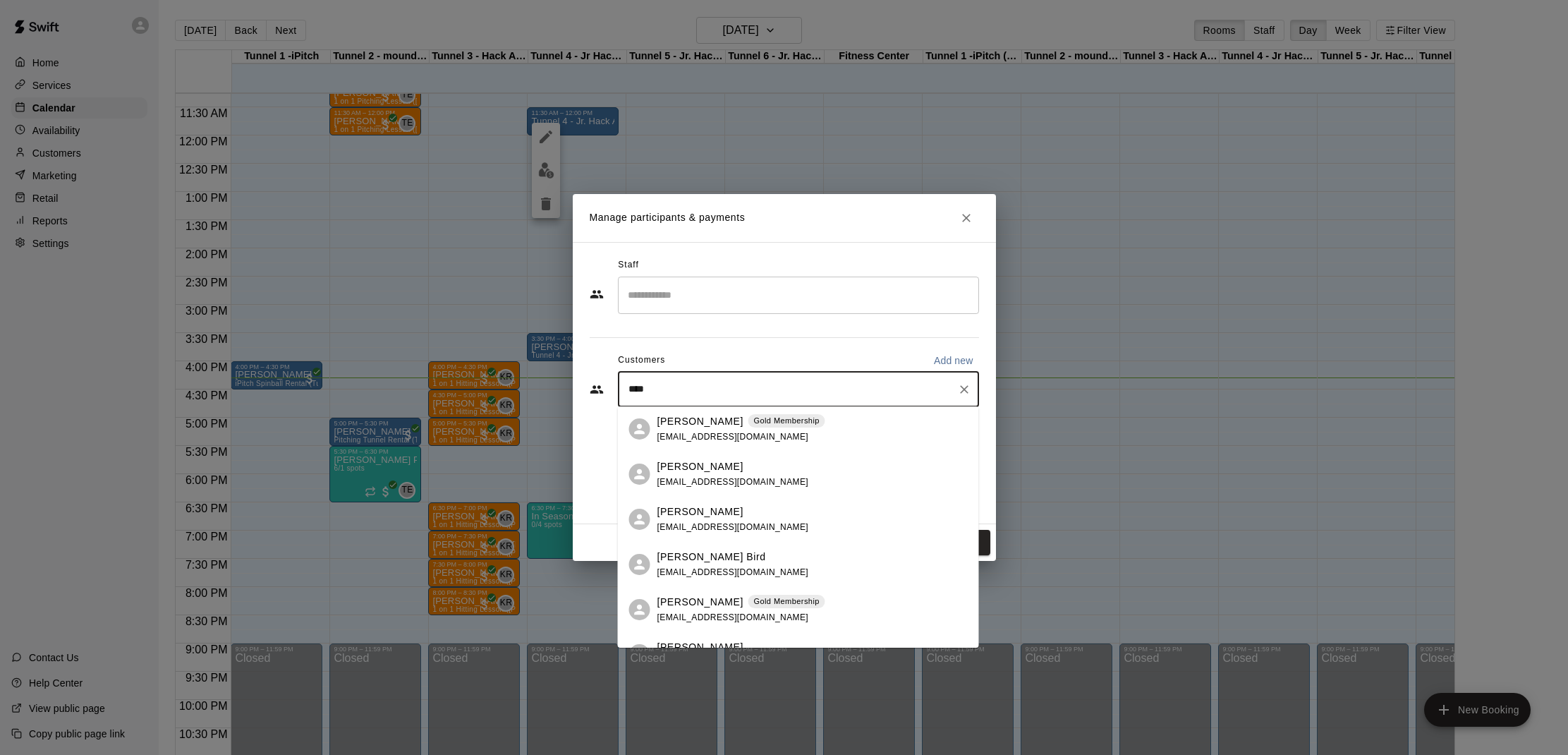
type input "*****"
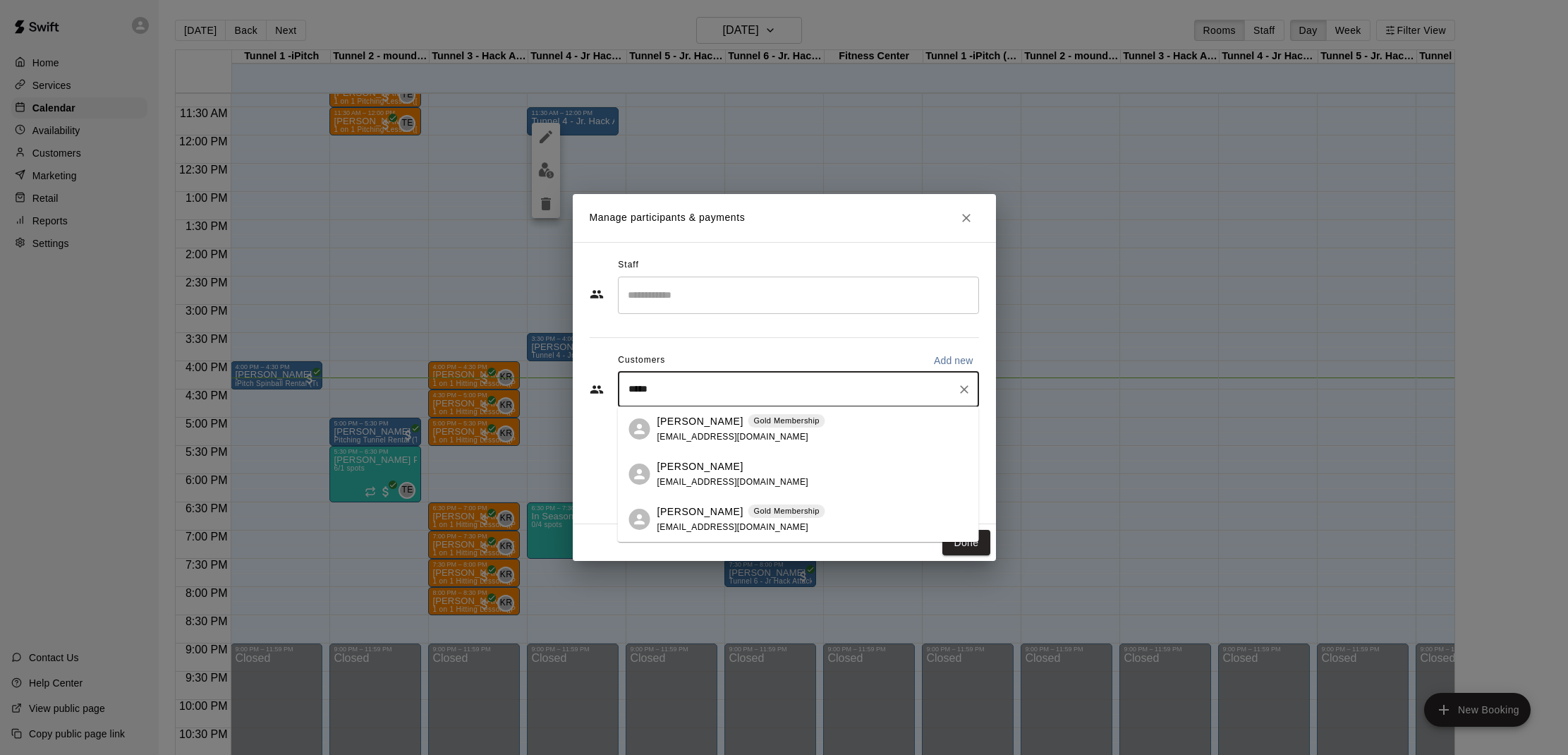
click at [684, 512] on p "[PERSON_NAME]" at bounding box center [700, 512] width 86 height 14
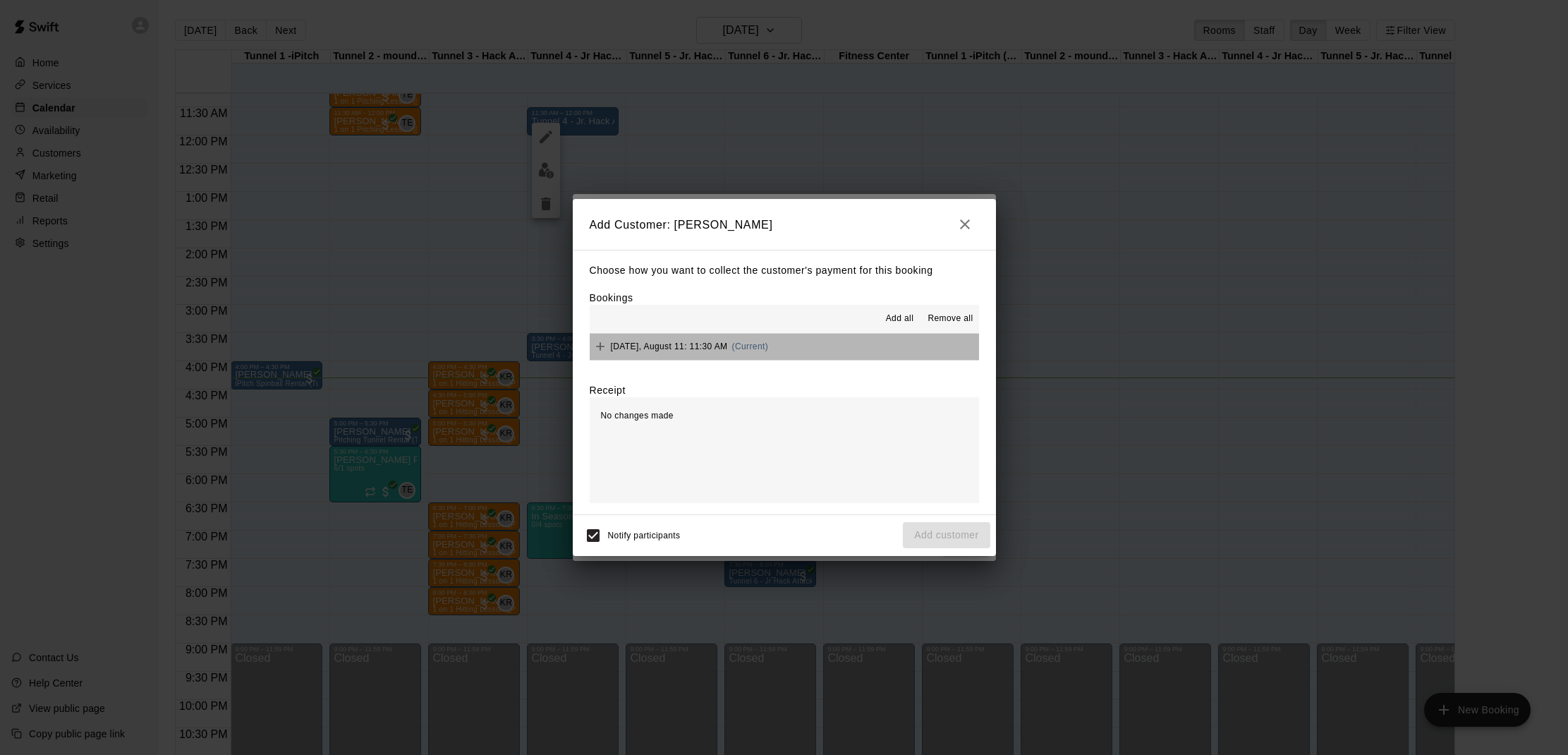
click at [666, 338] on div "[DATE], August 11: 11:30 AM (Current)" at bounding box center [679, 346] width 179 height 21
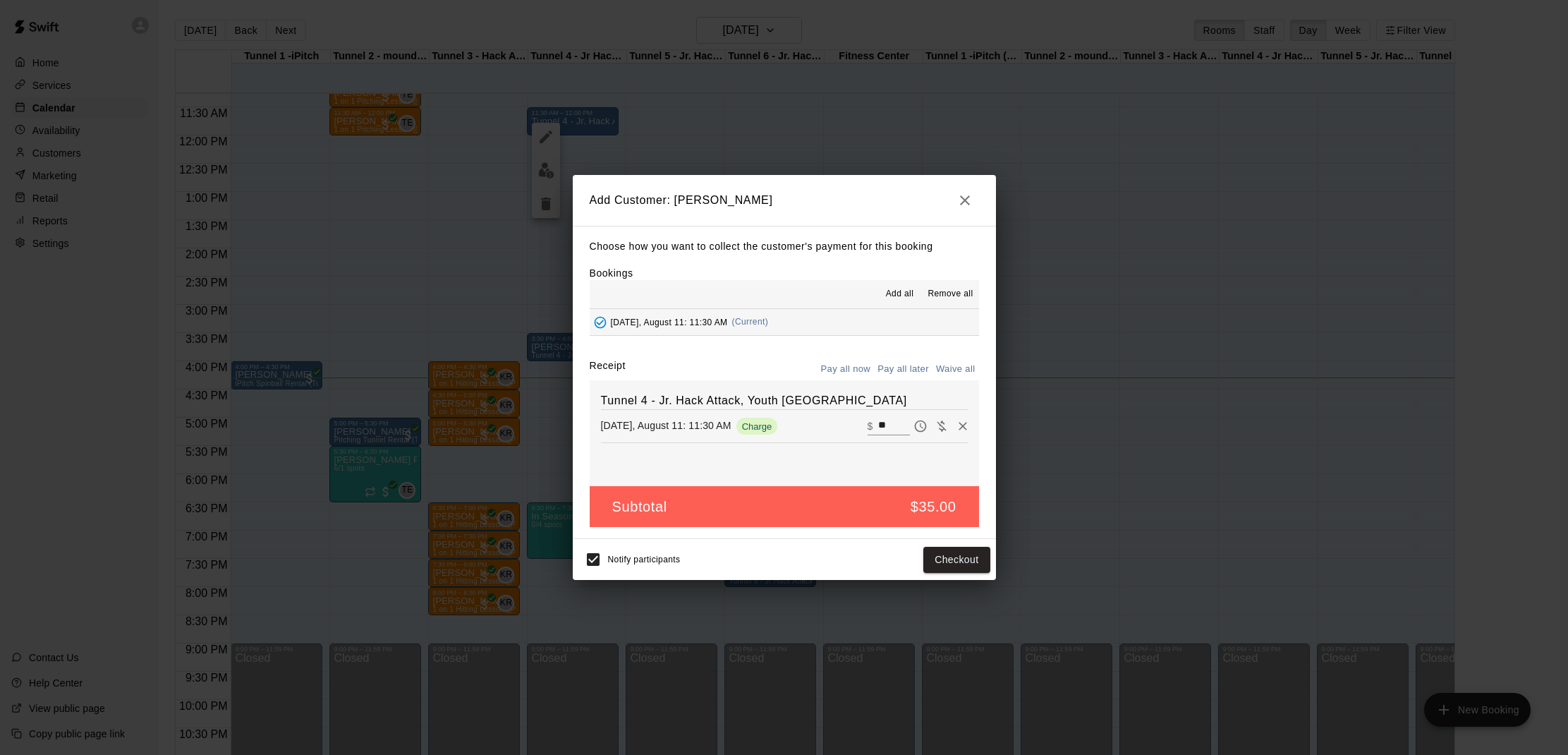
click at [968, 364] on button "Waive all" at bounding box center [955, 370] width 46 height 22
type input "*"
click at [930, 551] on button "Add customer" at bounding box center [946, 560] width 87 height 26
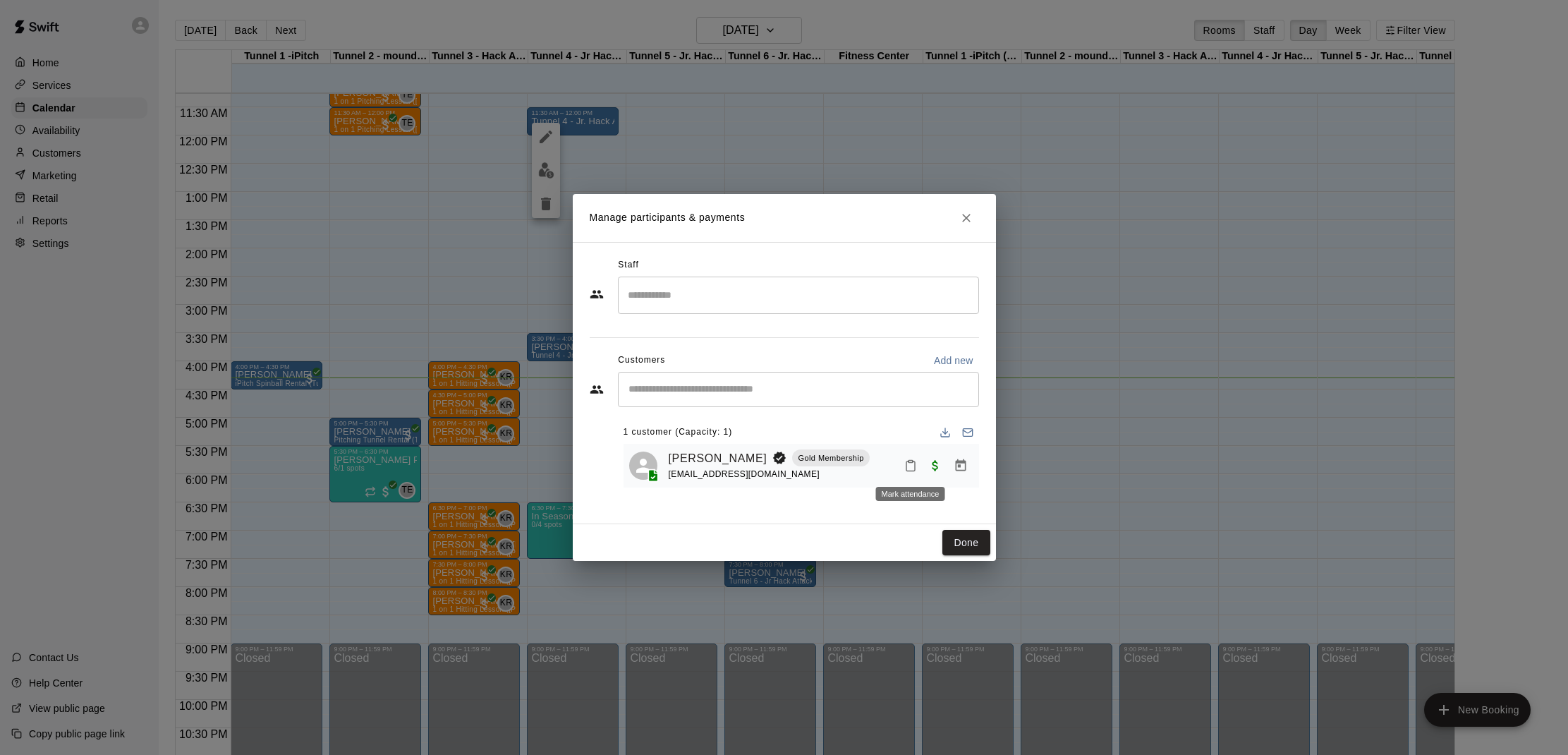
click at [901, 464] on button "Mark attendance" at bounding box center [910, 465] width 24 height 24
click at [942, 470] on p "[PERSON_NAME] attended" at bounding box center [1001, 464] width 125 height 14
click at [952, 536] on button "Done" at bounding box center [965, 543] width 47 height 26
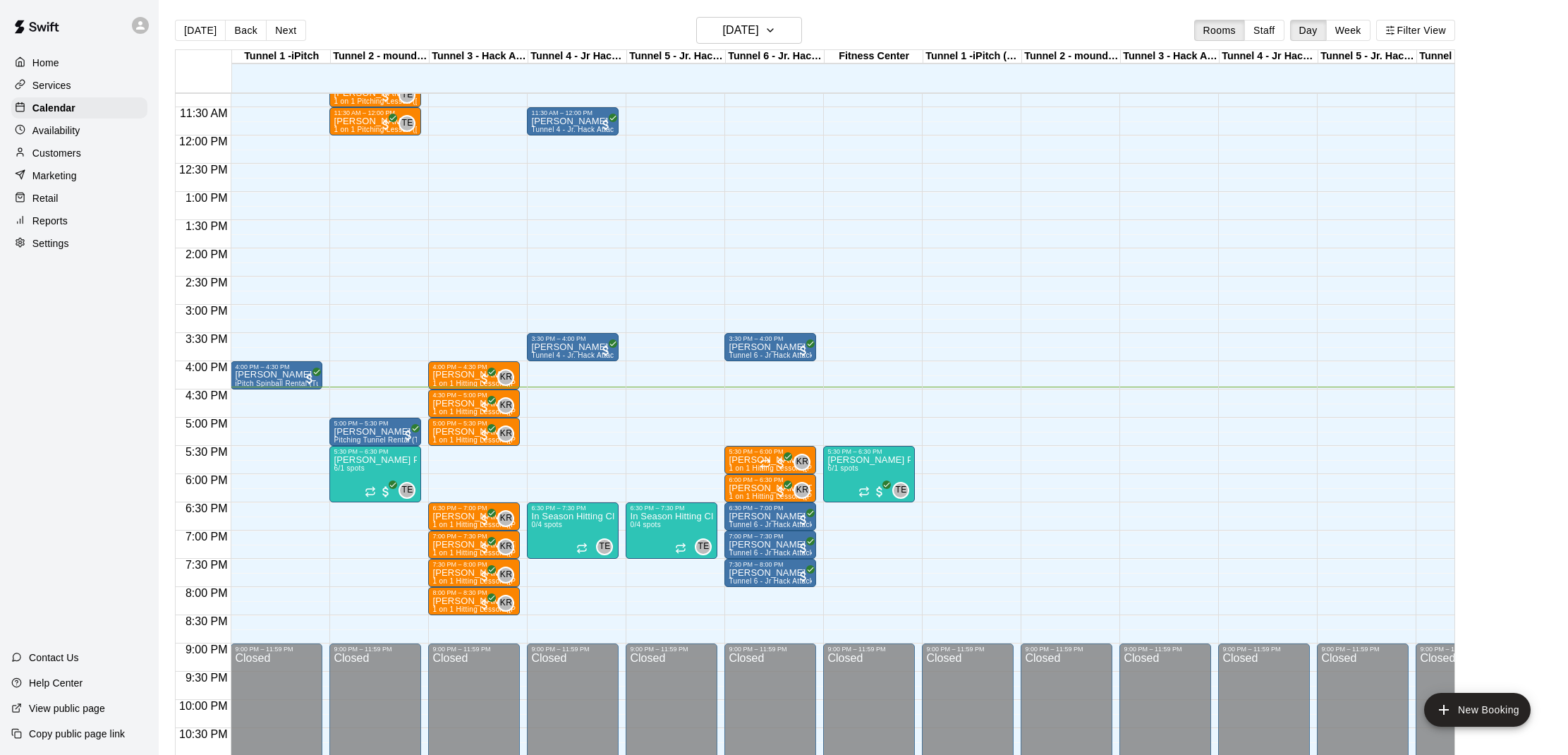
click at [707, 444] on div "12:00 AM 12:30 AM 1:00 AM 1:30 AM 2:00 AM 2:30 AM 3:00 AM 3:30 AM 4:00 AM 4:30 …" at bounding box center [814, 432] width 1278 height 679
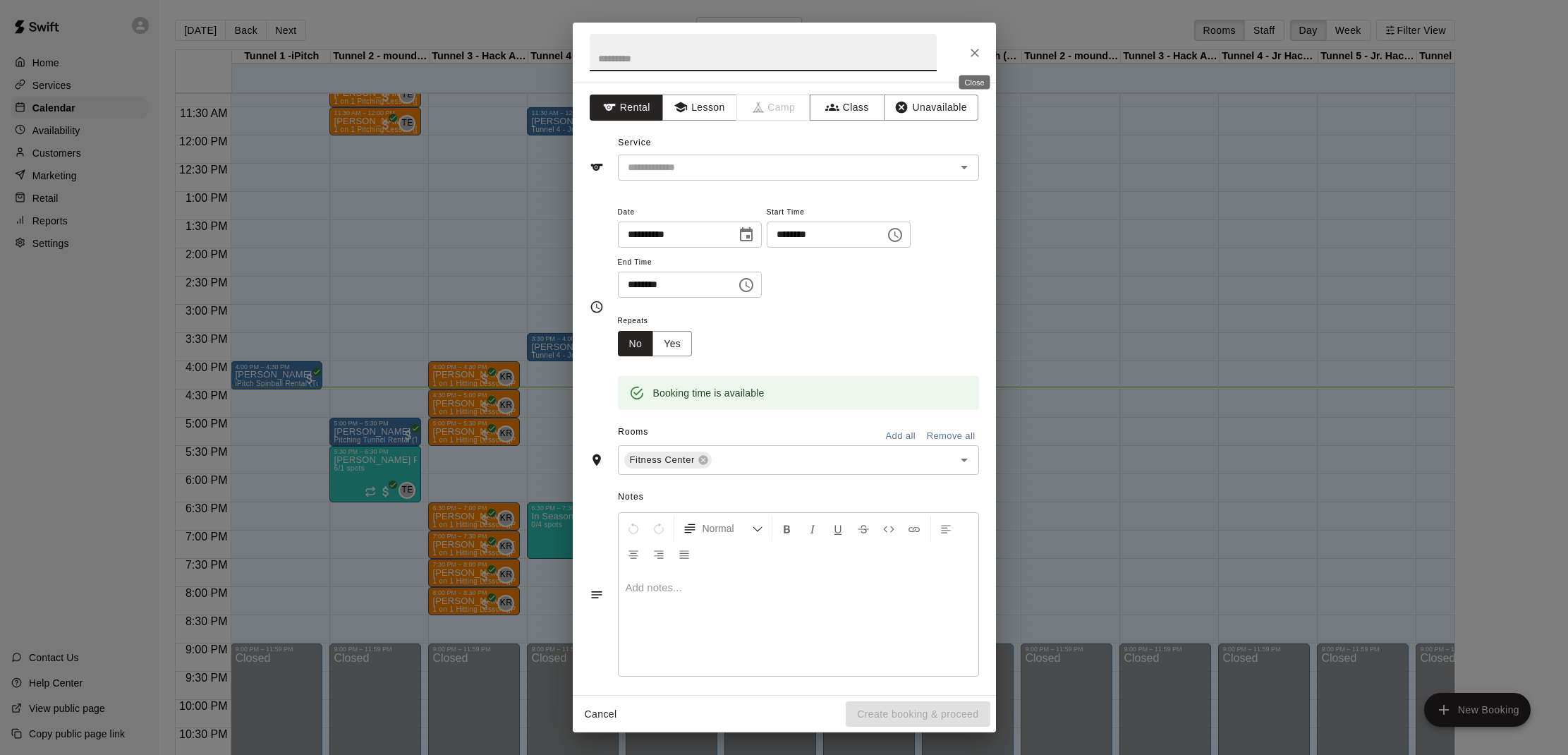
click at [981, 51] on button "Close" at bounding box center [974, 53] width 25 height 25
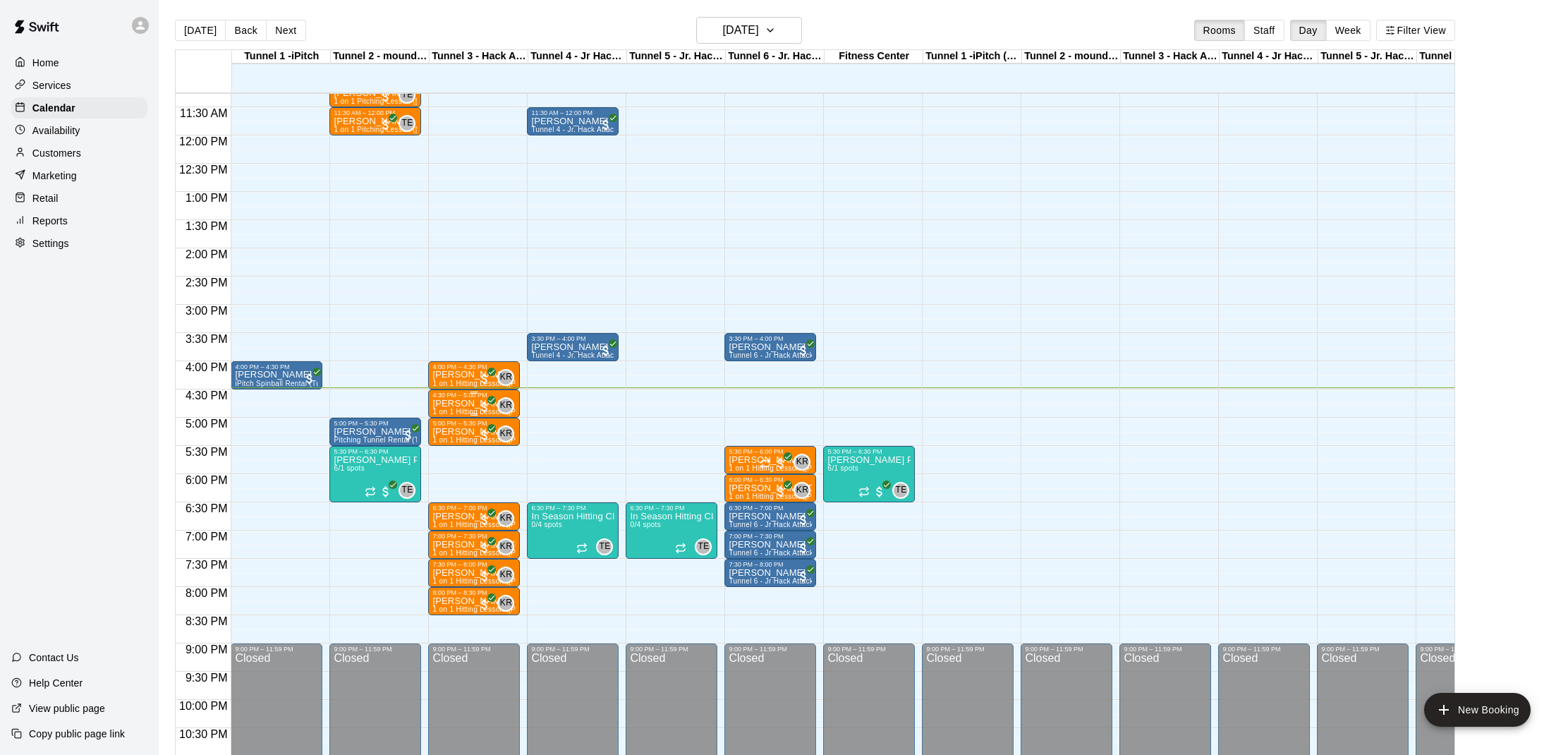
click at [472, 399] on div "4:30 PM – 5:00 PM" at bounding box center [474, 395] width 83 height 7
click at [443, 430] on button "edit" at bounding box center [447, 440] width 28 height 28
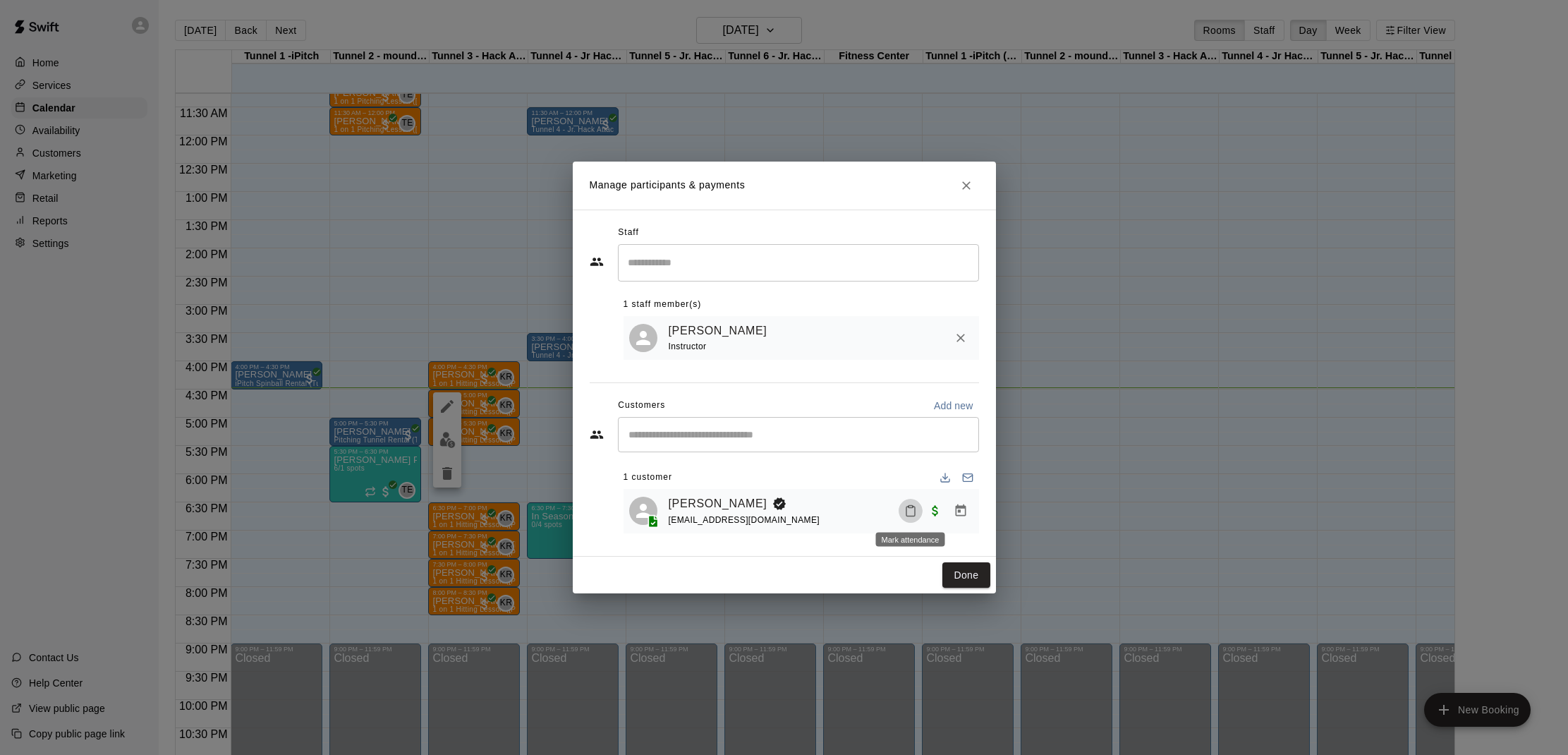
click at [911, 513] on icon "Mark attendance" at bounding box center [910, 511] width 13 height 13
click at [963, 517] on p "[PERSON_NAME] attended" at bounding box center [1007, 515] width 125 height 14
click at [949, 567] on button "Done" at bounding box center [965, 575] width 47 height 26
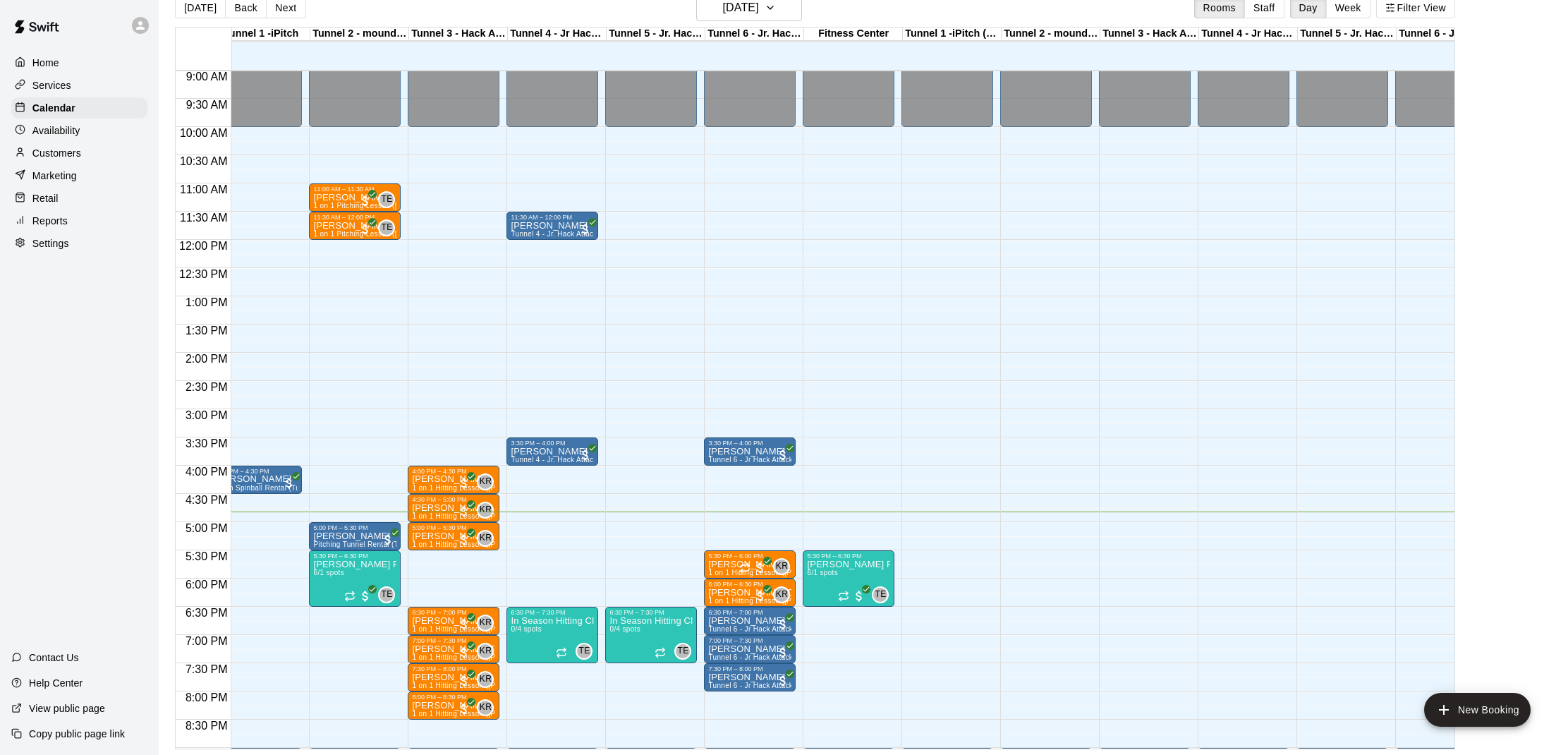
scroll to position [501, 20]
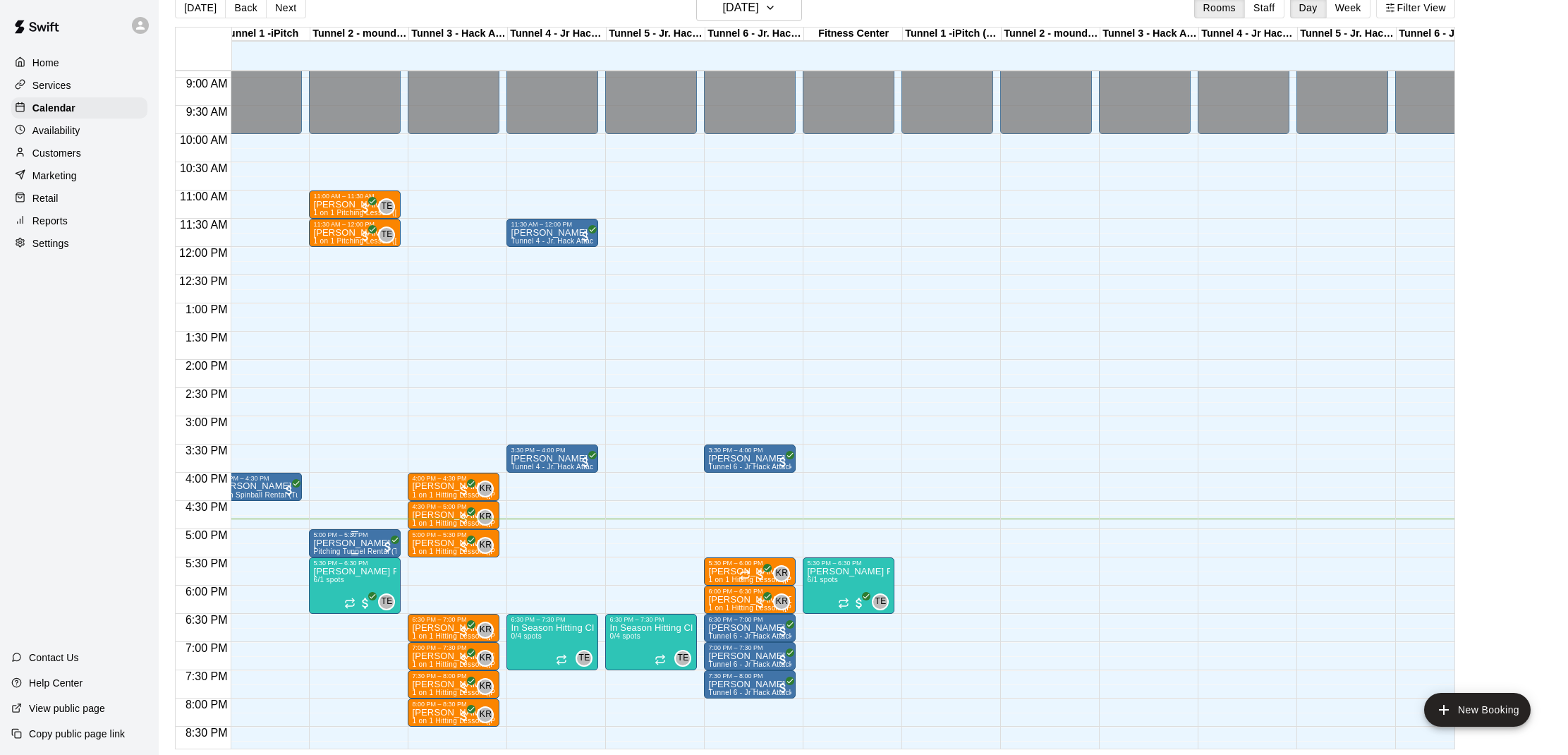
click at [368, 543] on p "[PERSON_NAME]" at bounding box center [354, 543] width 83 height 0
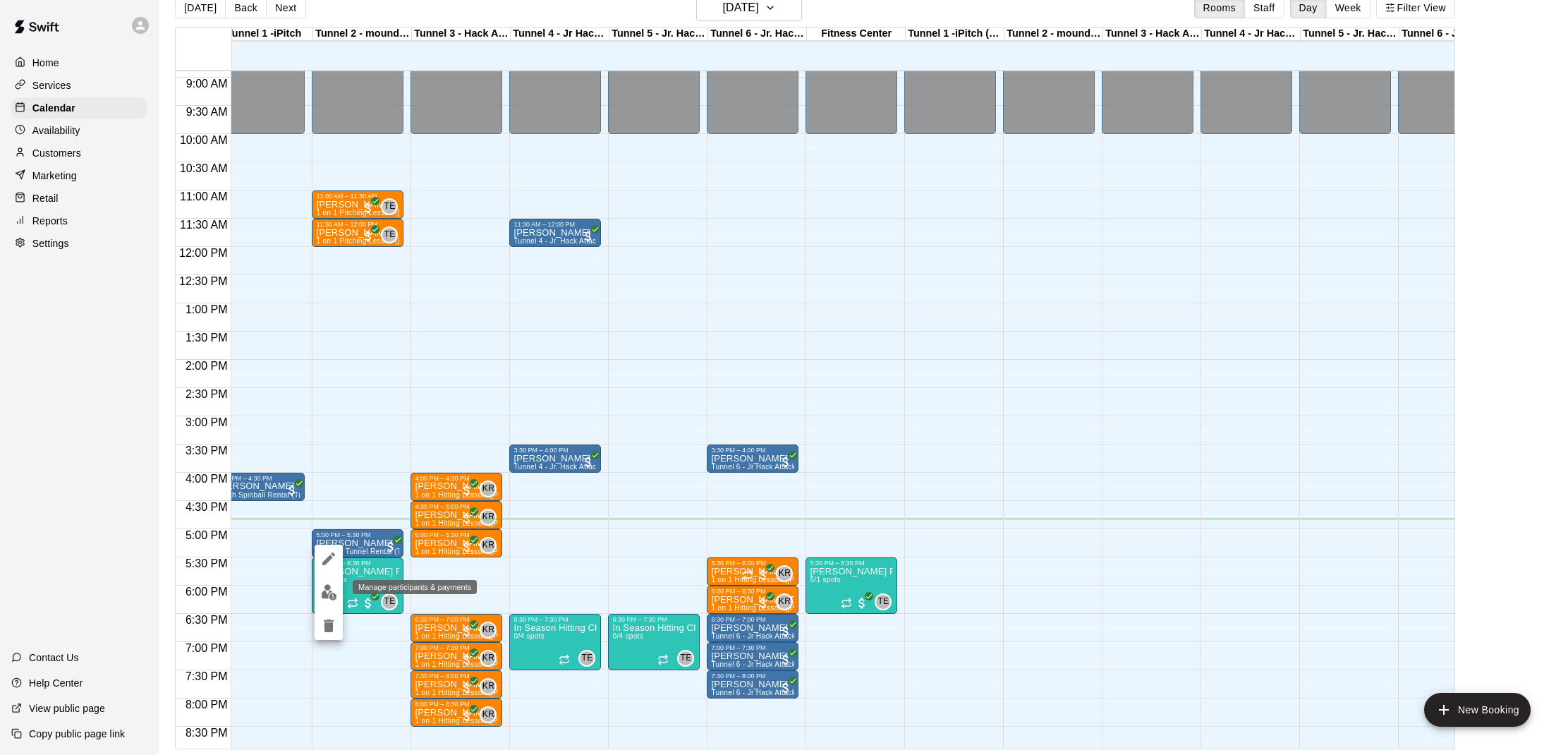
click at [330, 583] on button "edit" at bounding box center [328, 592] width 28 height 28
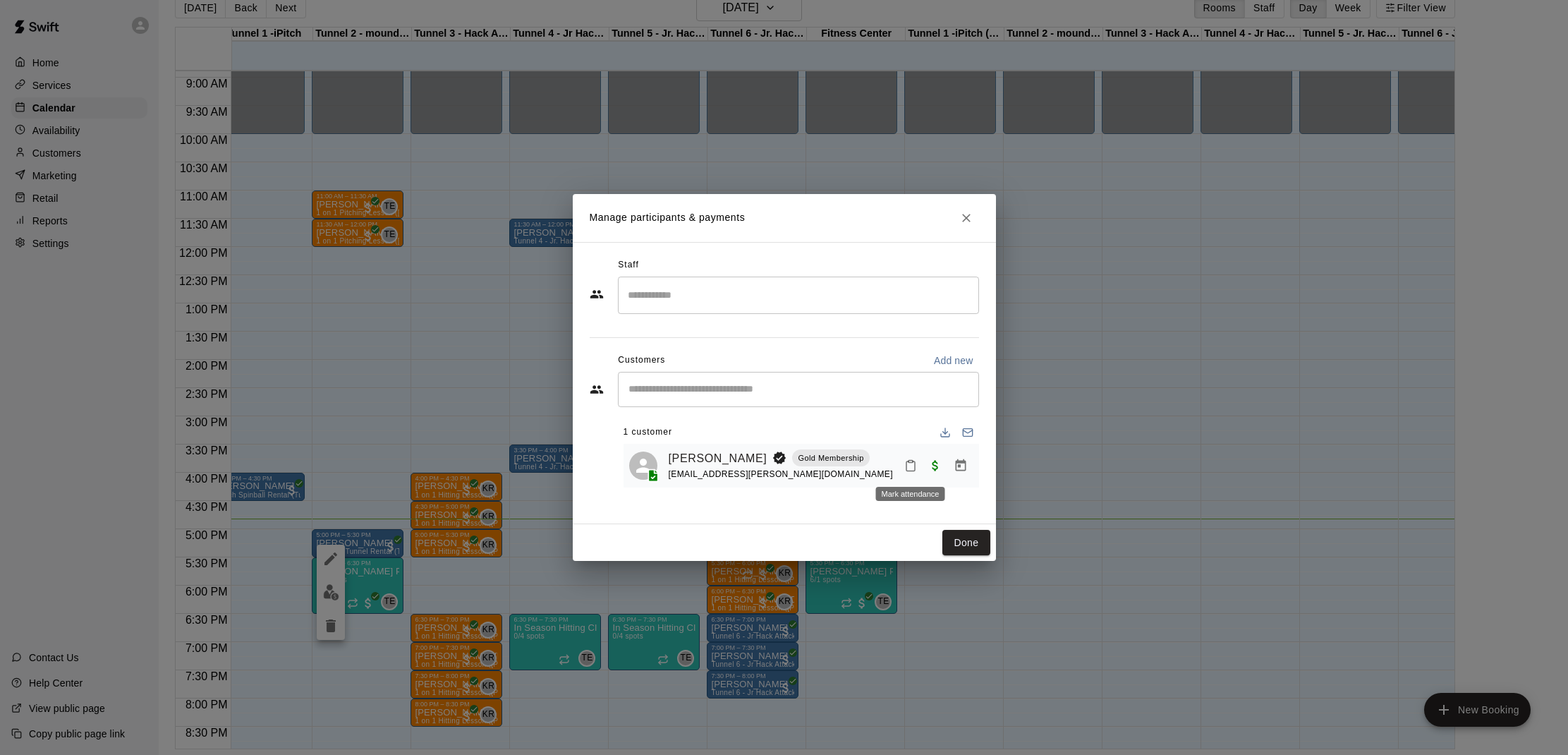
click at [904, 465] on icon "Mark attendance" at bounding box center [910, 466] width 13 height 13
click at [921, 472] on li "[PERSON_NAME] attended" at bounding box center [998, 470] width 165 height 22
click at [973, 543] on button "Done" at bounding box center [965, 543] width 47 height 26
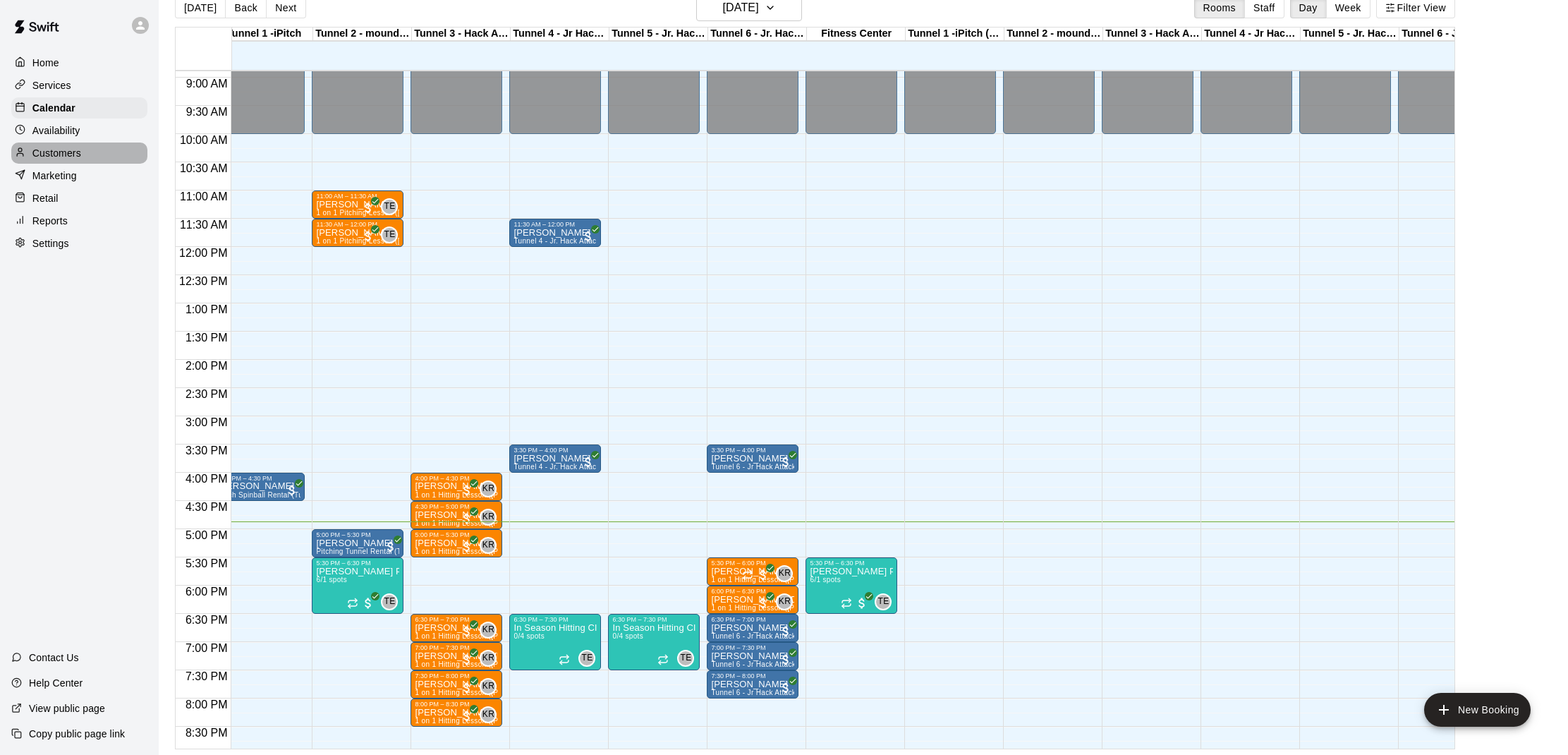
click at [130, 147] on div "Customers" at bounding box center [80, 153] width 136 height 21
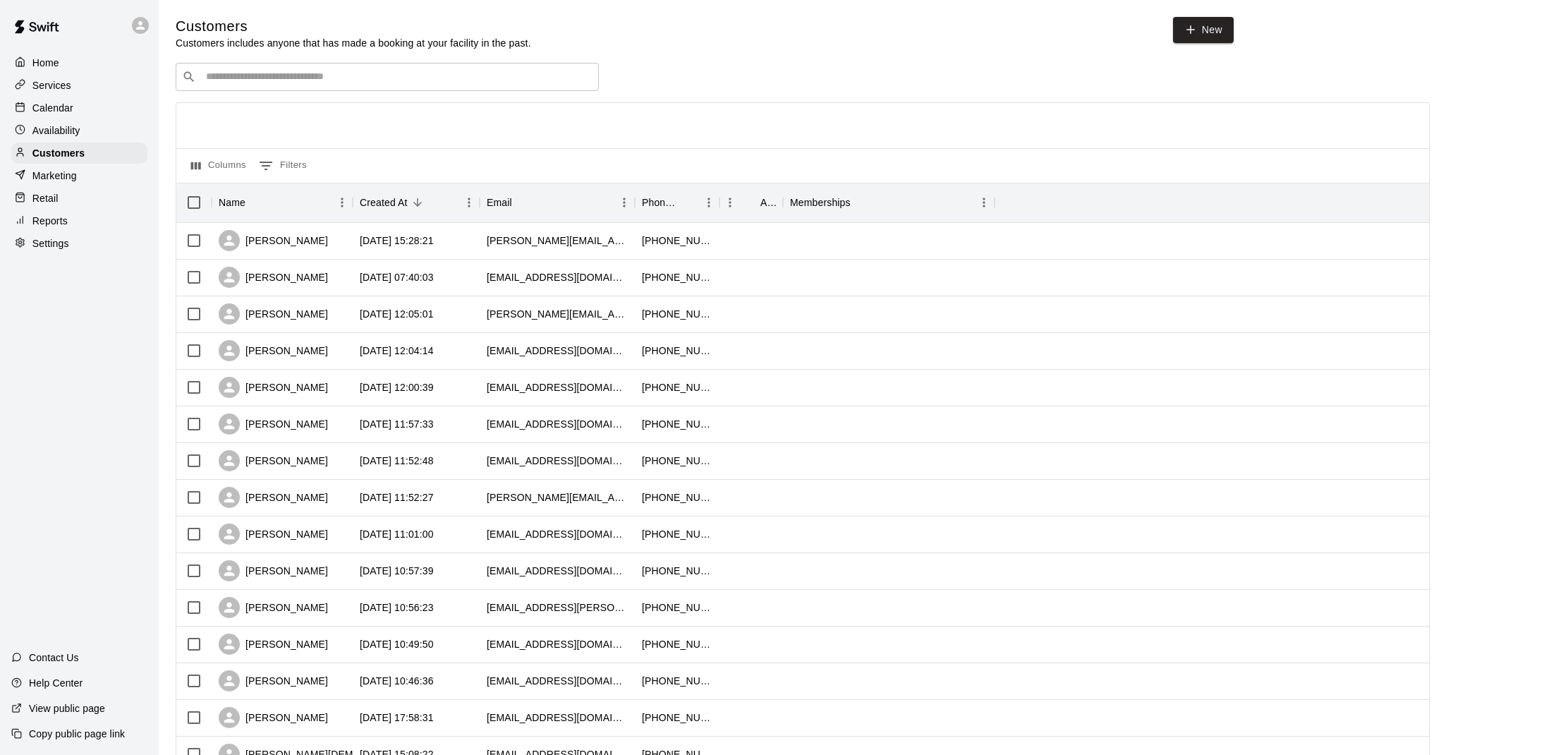
scroll to position [3, 0]
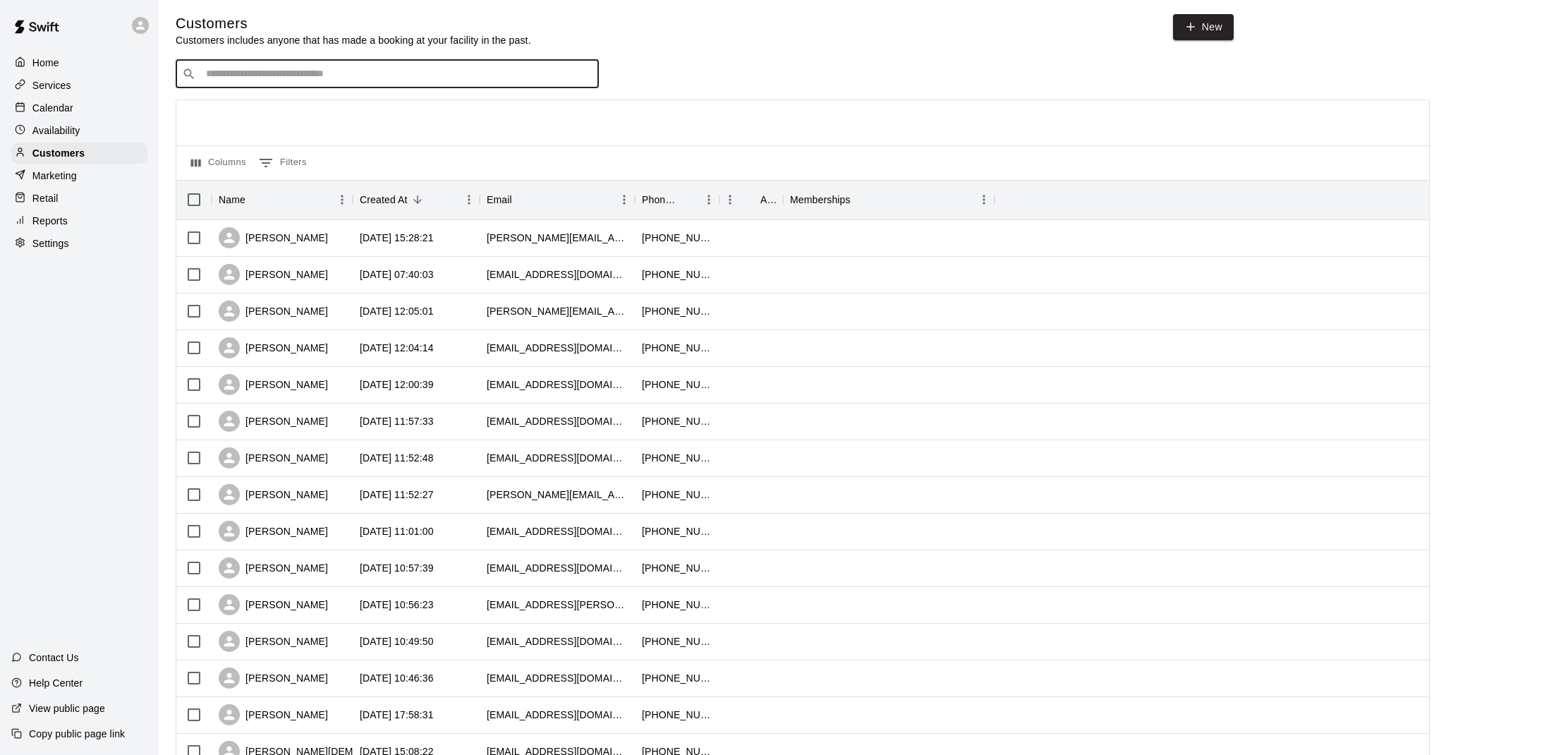
click at [304, 79] on input "Search customers by name or email" at bounding box center [396, 74] width 390 height 14
click at [280, 344] on div "[PERSON_NAME]" at bounding box center [273, 347] width 109 height 21
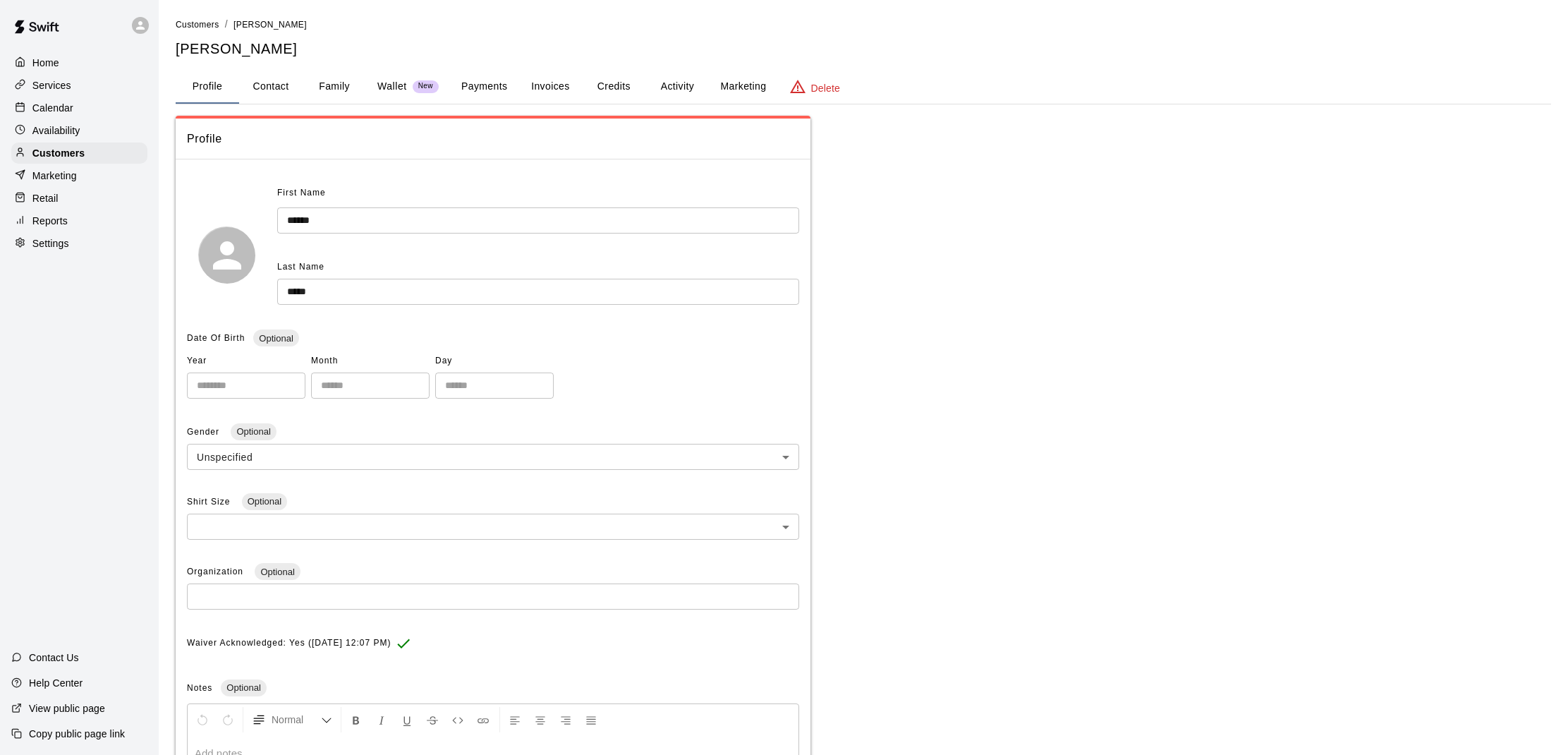
click at [684, 89] on button "Activity" at bounding box center [677, 86] width 64 height 34
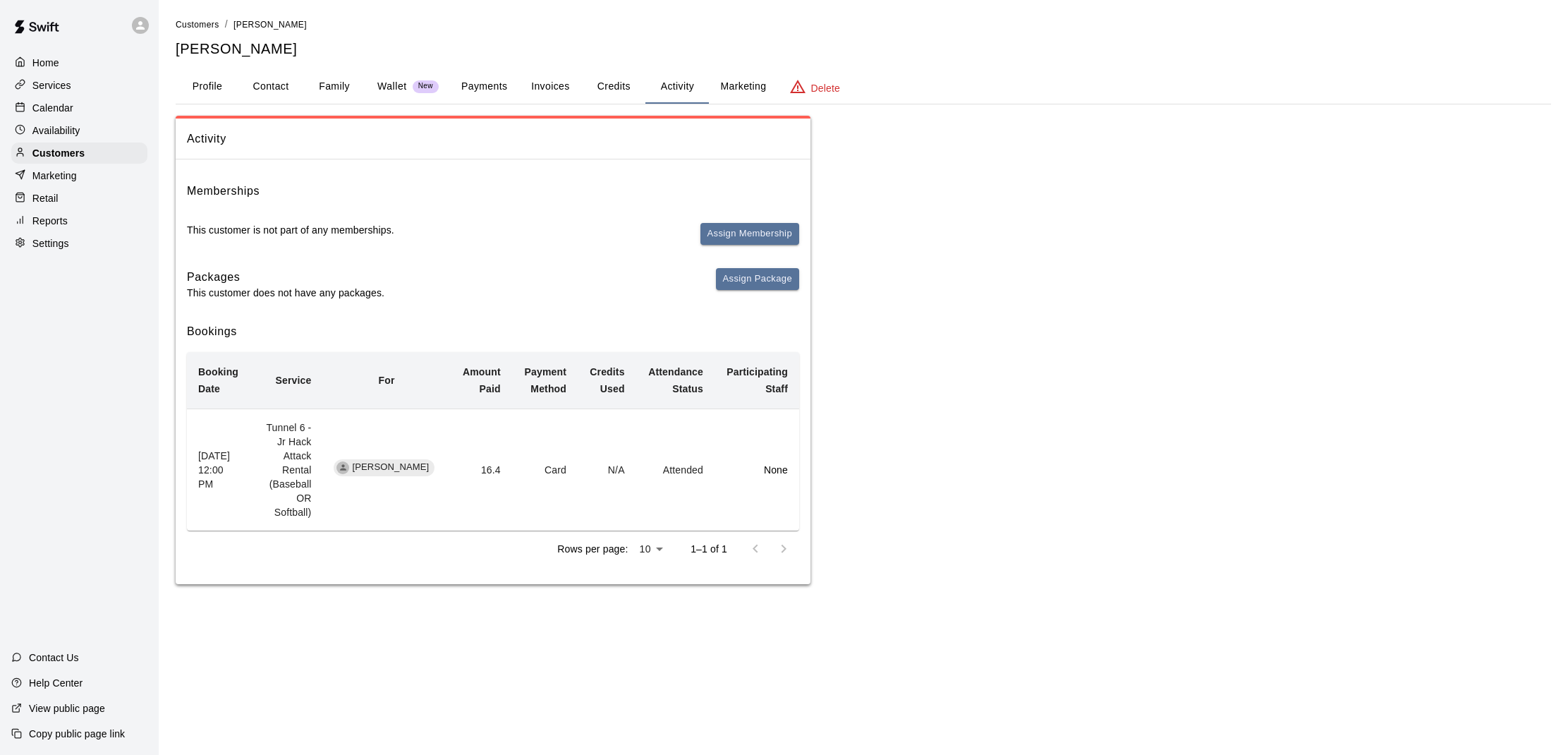
click at [62, 101] on p "Calendar" at bounding box center [53, 107] width 41 height 14
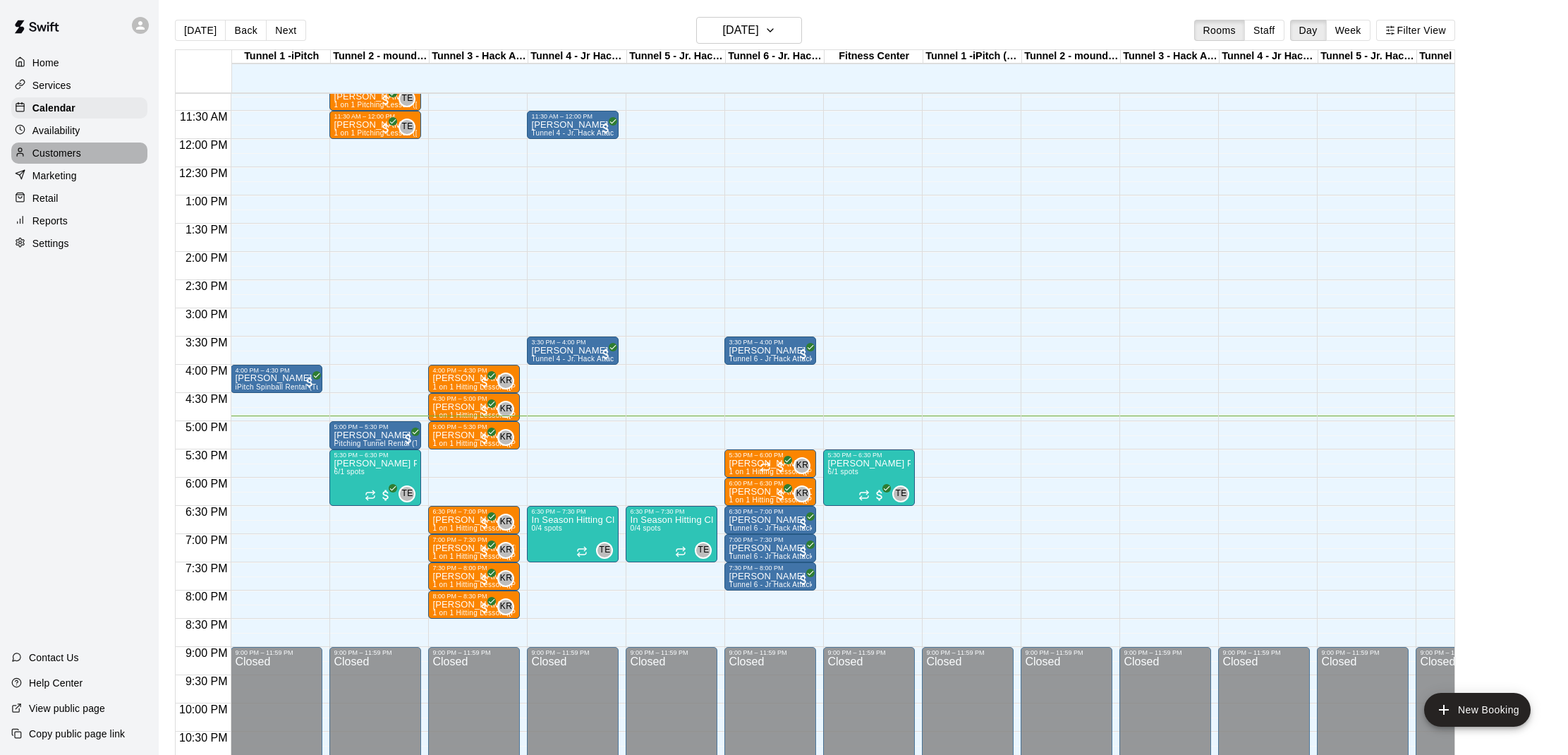
click at [49, 148] on p "Customers" at bounding box center [56, 153] width 49 height 14
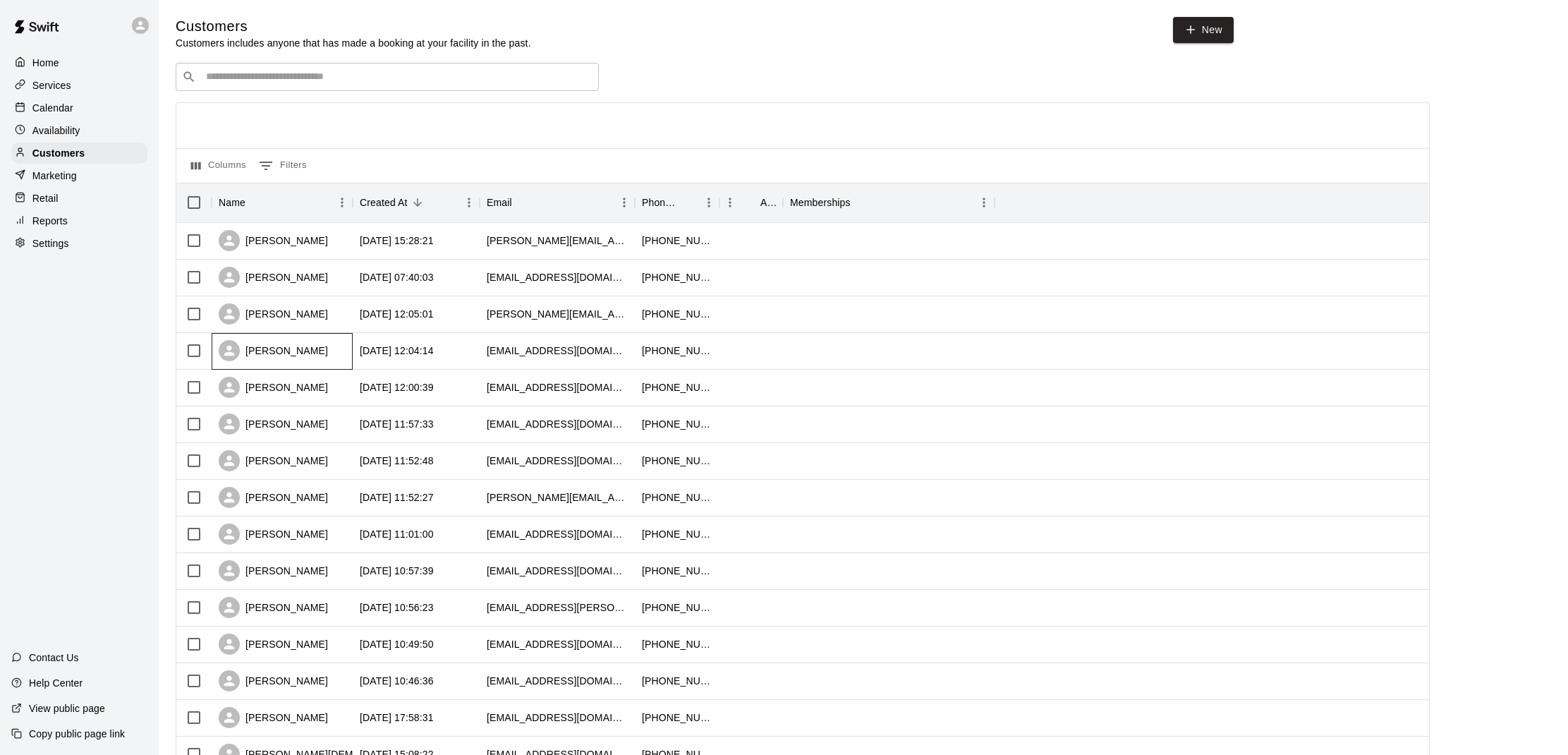
click at [246, 355] on div "[PERSON_NAME]" at bounding box center [273, 350] width 109 height 21
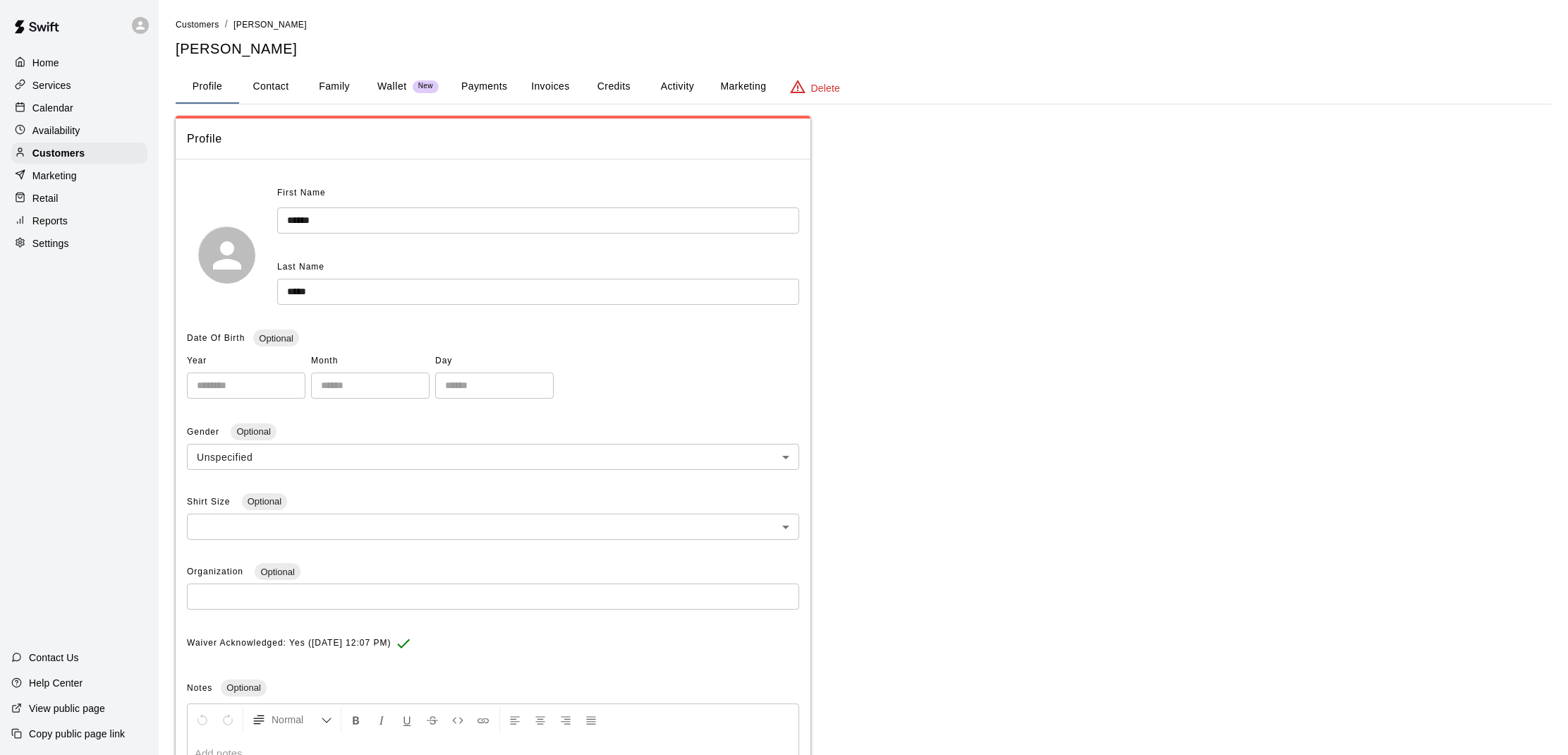
click at [684, 76] on button "Activity" at bounding box center [677, 86] width 64 height 34
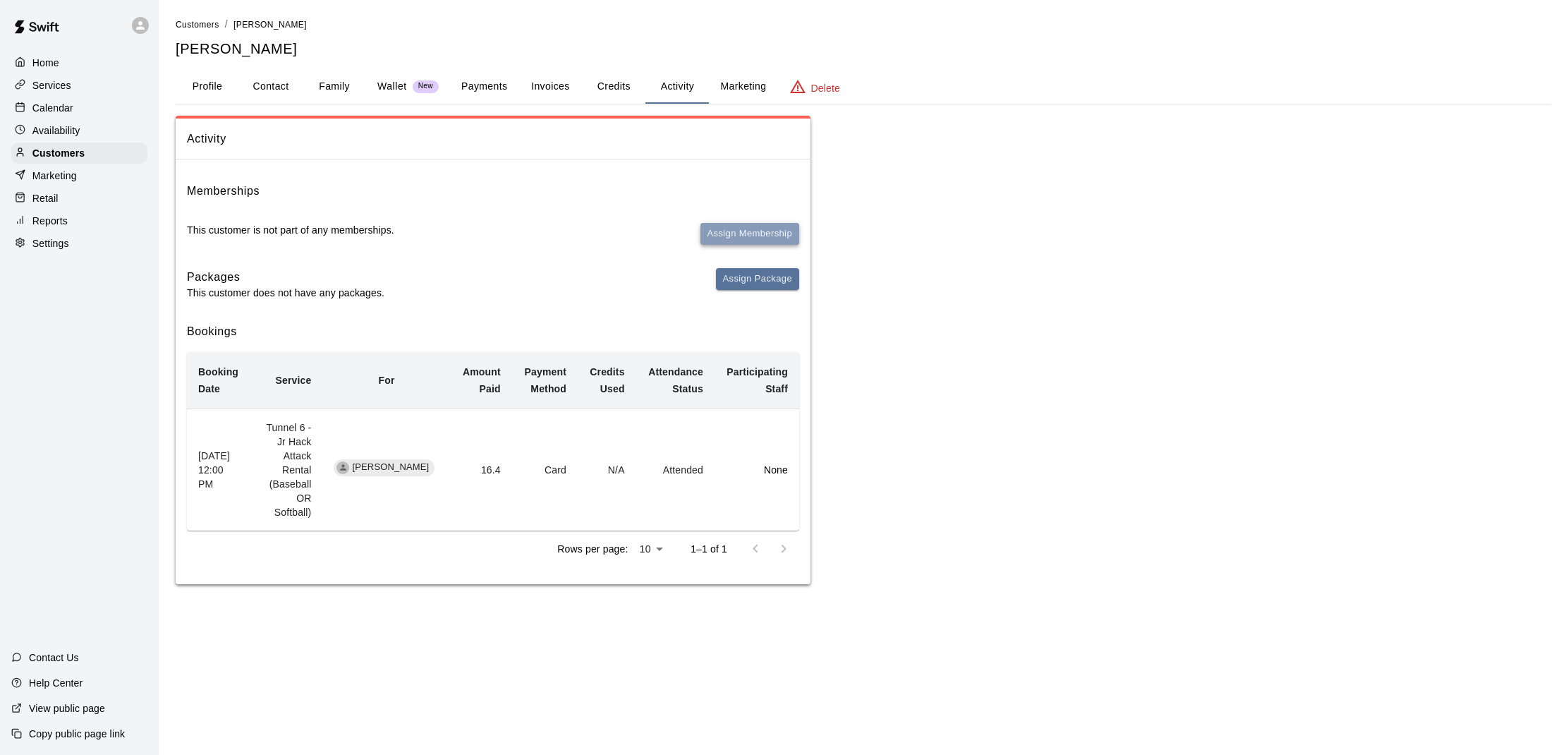
click at [723, 225] on button "Assign Membership" at bounding box center [750, 234] width 98 height 22
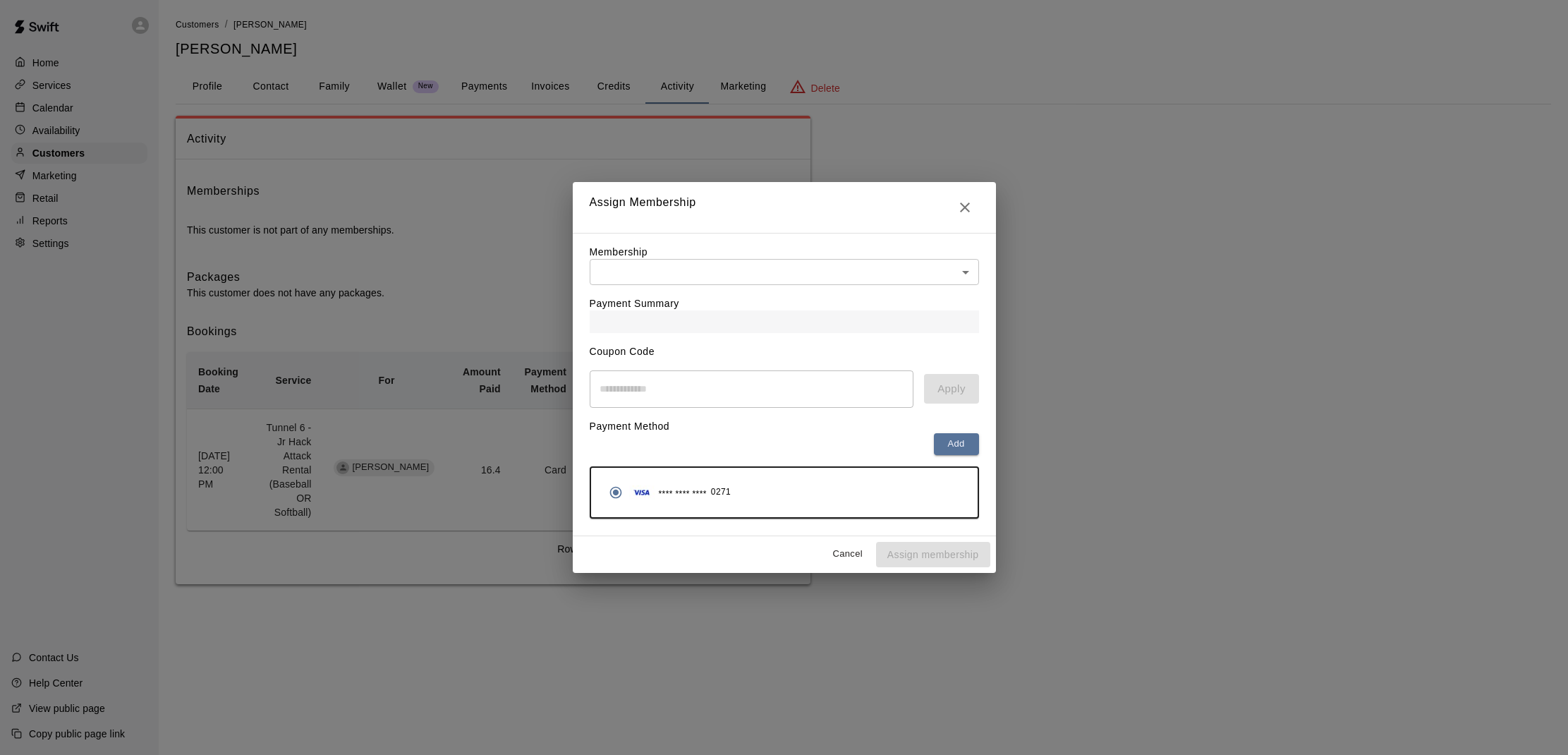
click at [659, 283] on body "Home Services Calendar Availability Customers Marketing Retail Reports Settings…" at bounding box center [784, 306] width 1568 height 612
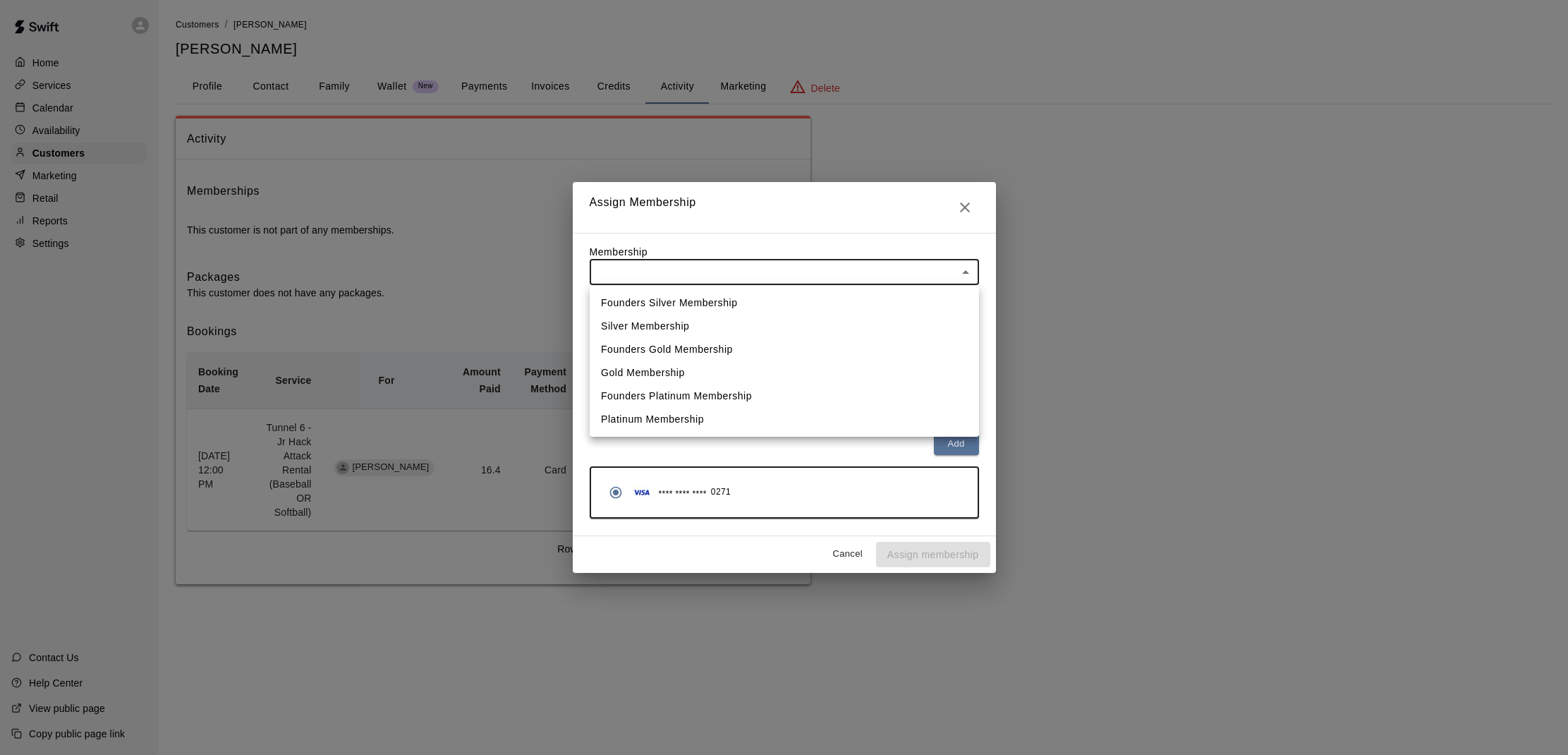
click at [764, 225] on div at bounding box center [784, 378] width 1568 height 755
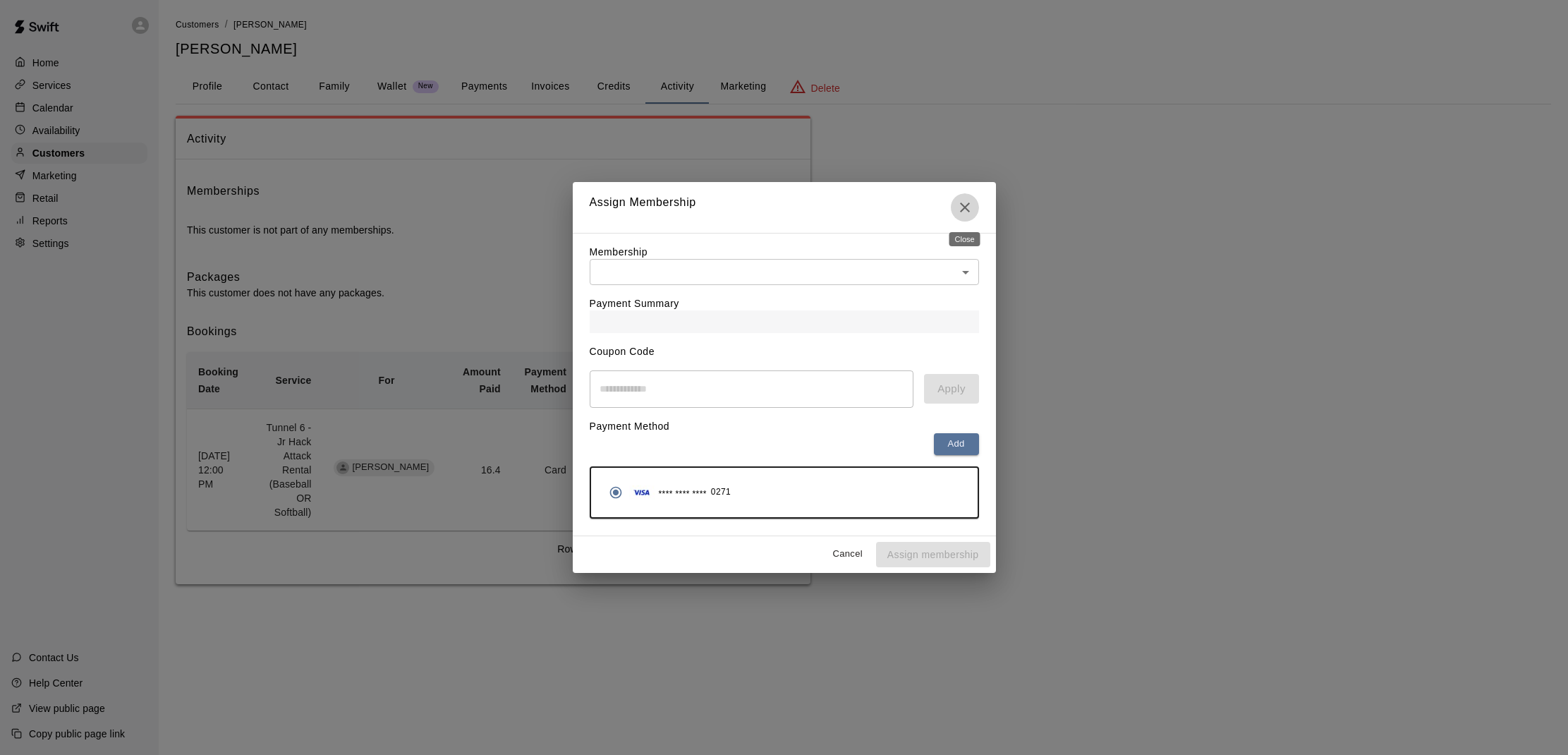
click at [964, 217] on button "Close" at bounding box center [965, 207] width 28 height 28
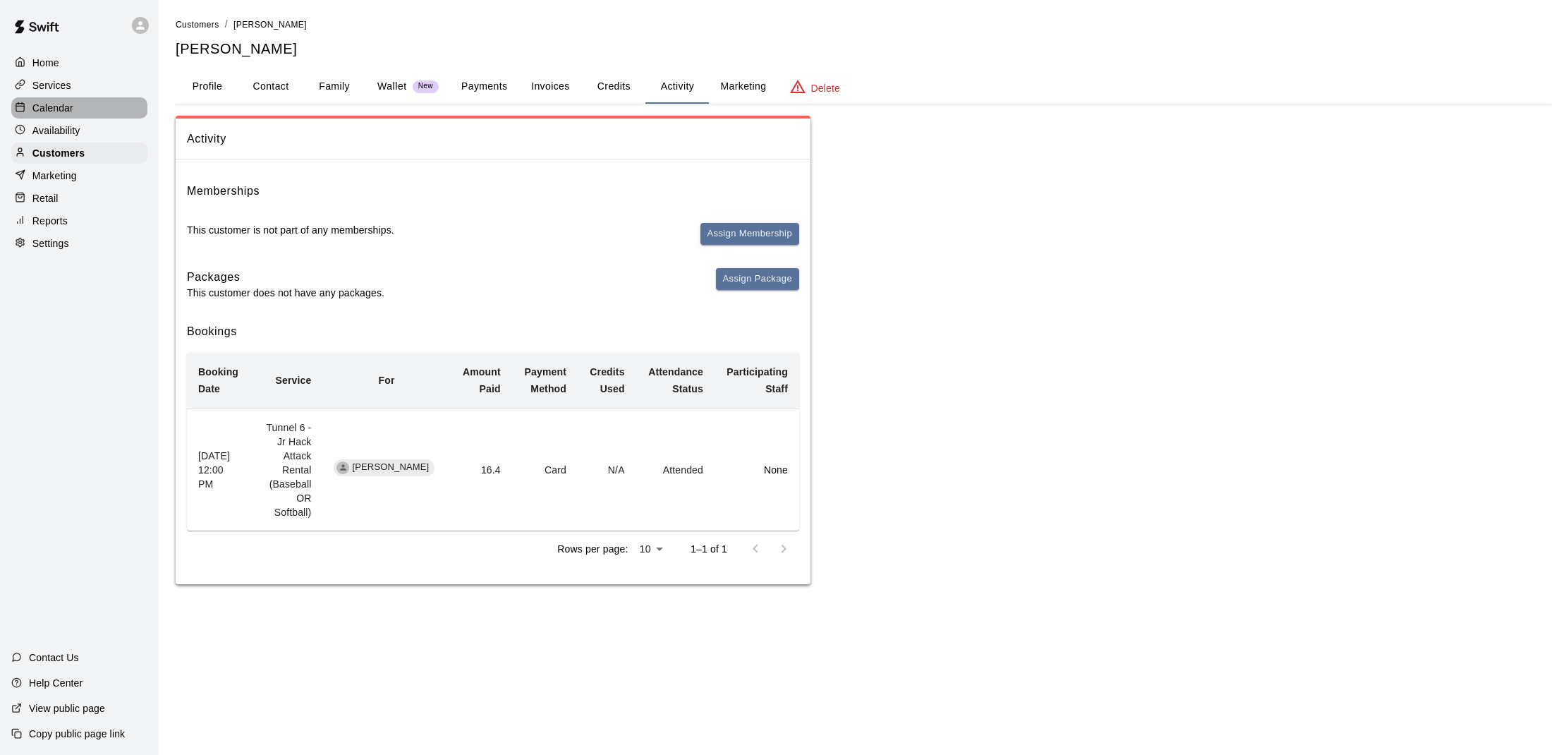
click at [58, 104] on p "Calendar" at bounding box center [53, 107] width 41 height 14
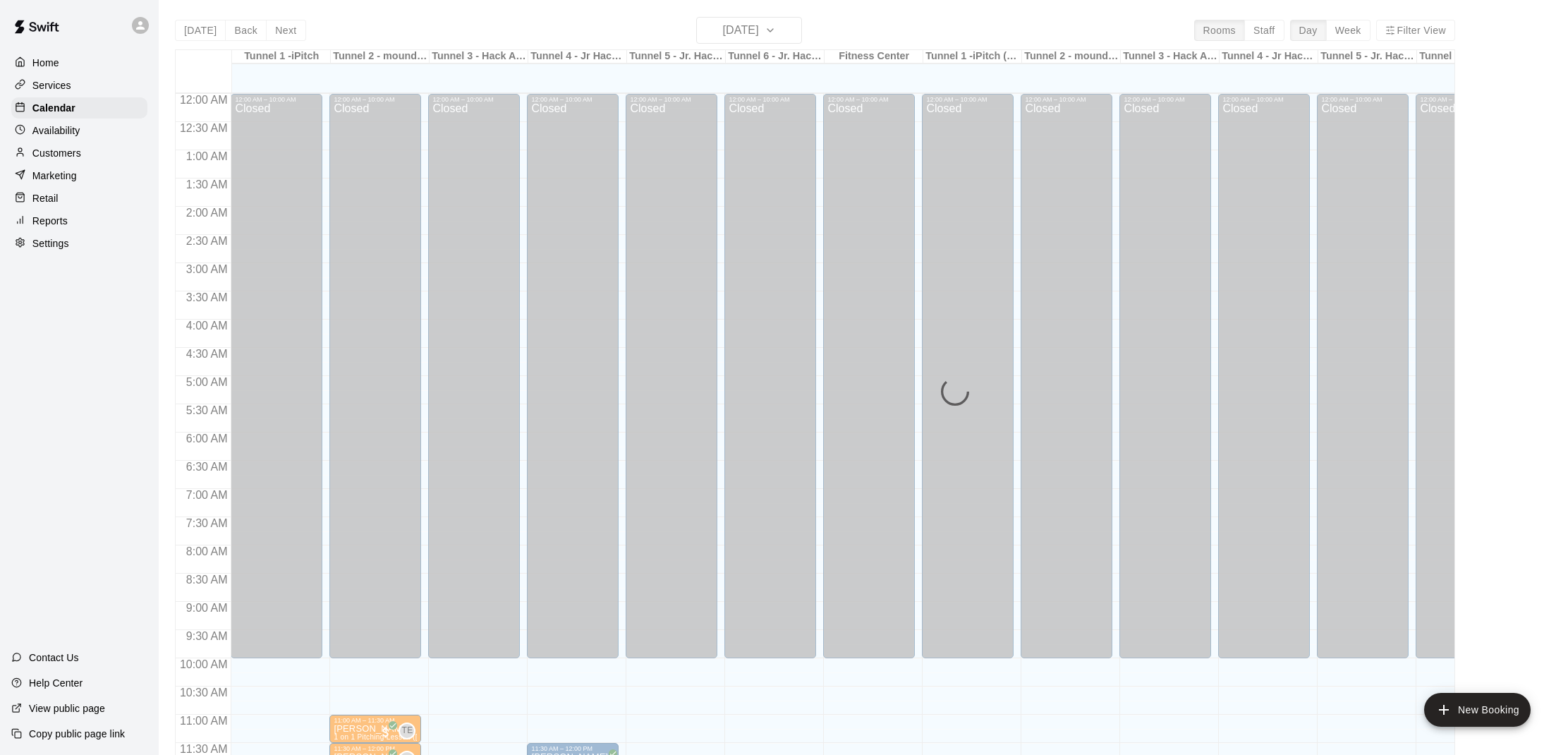
scroll to position [635, 0]
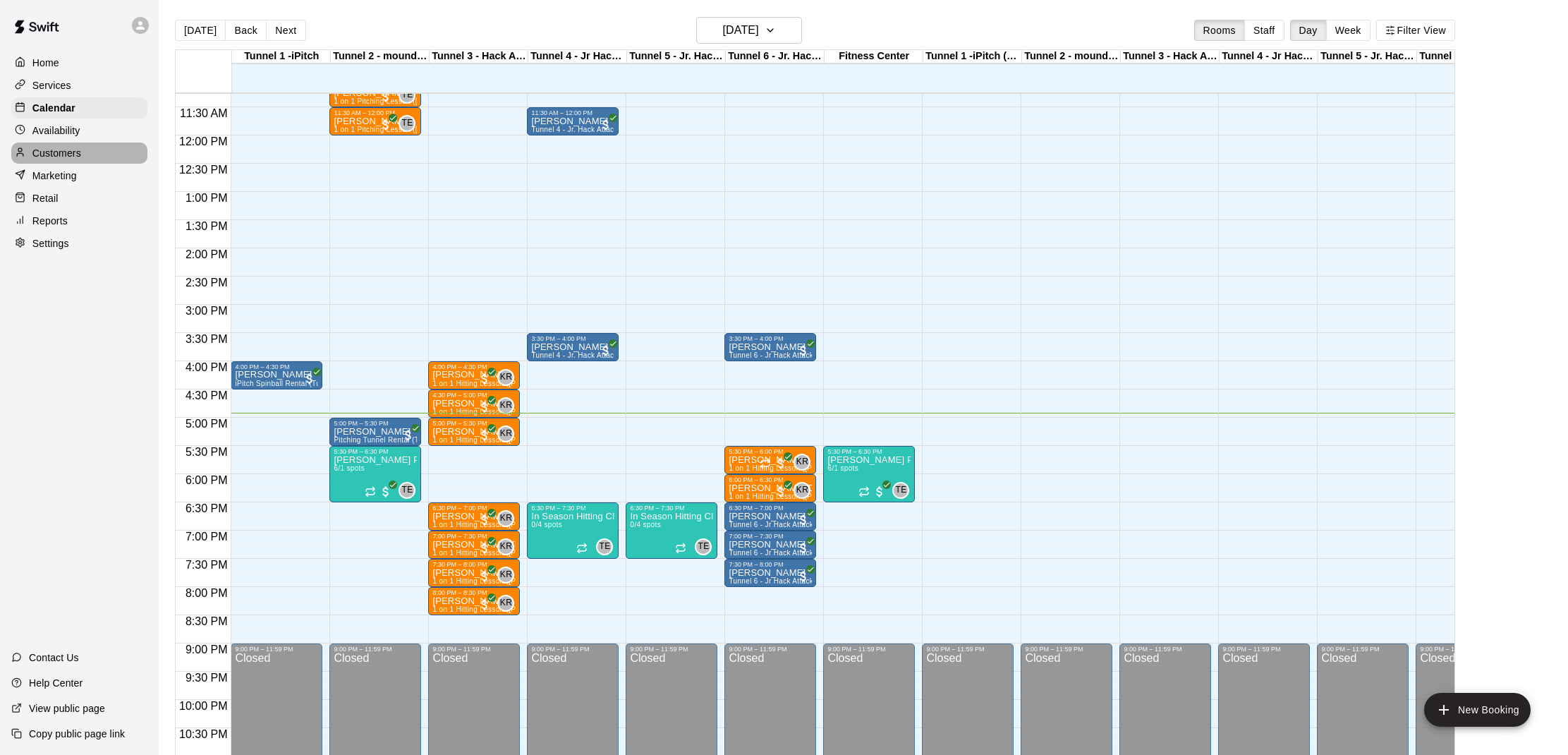
click at [85, 143] on div "Customers" at bounding box center [80, 153] width 136 height 21
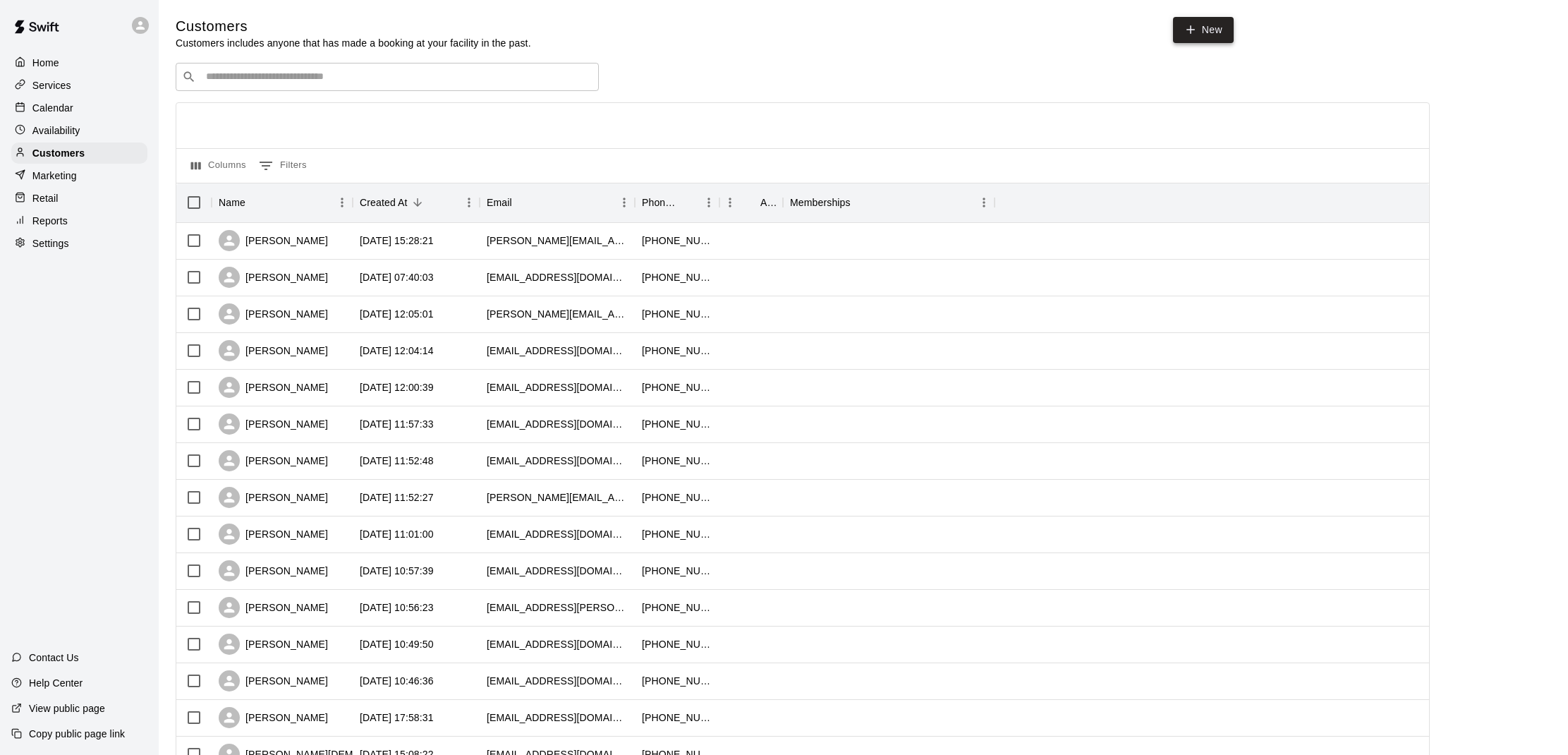
click at [1229, 18] on link "New" at bounding box center [1203, 30] width 61 height 26
select select "**"
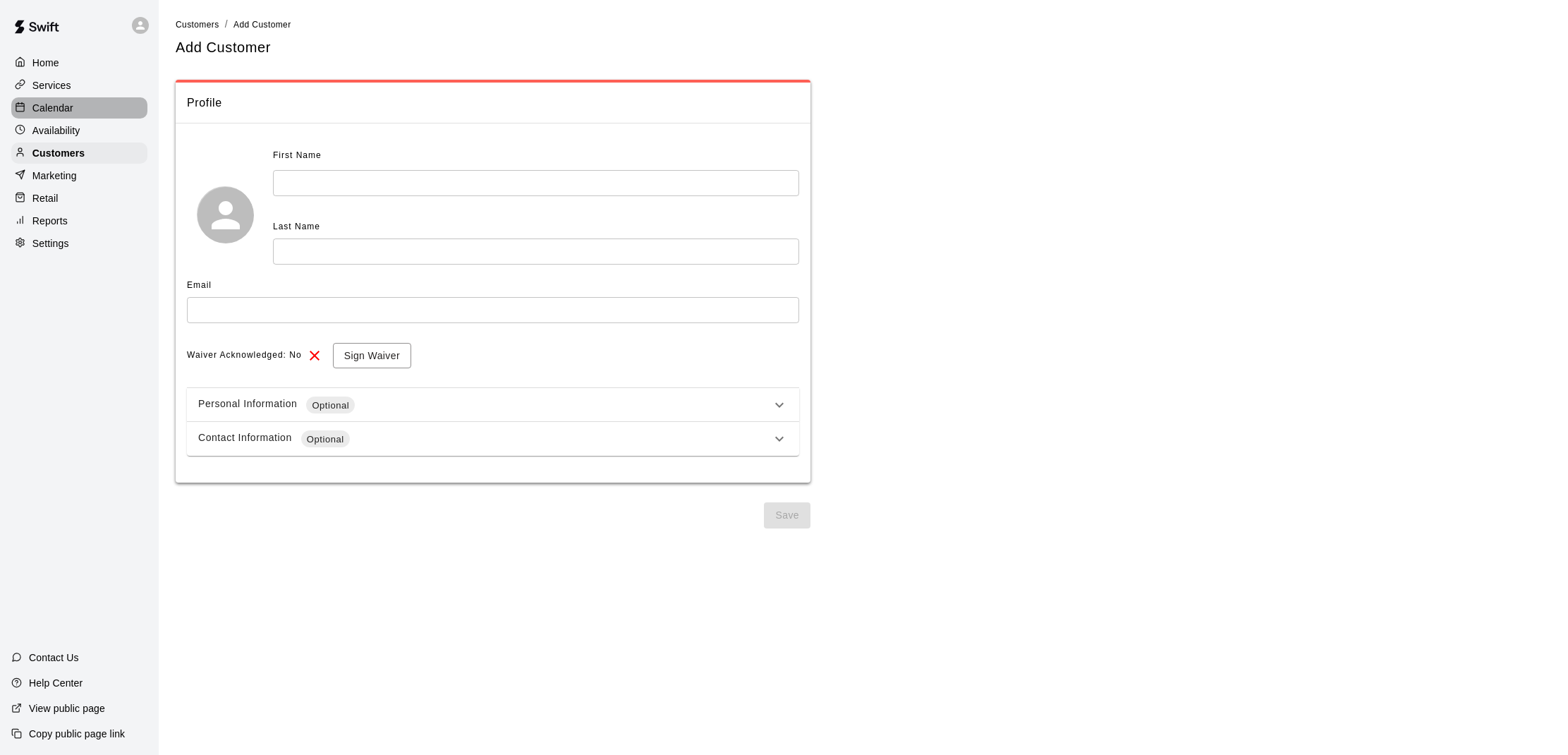
click at [94, 104] on div "Calendar" at bounding box center [80, 107] width 136 height 21
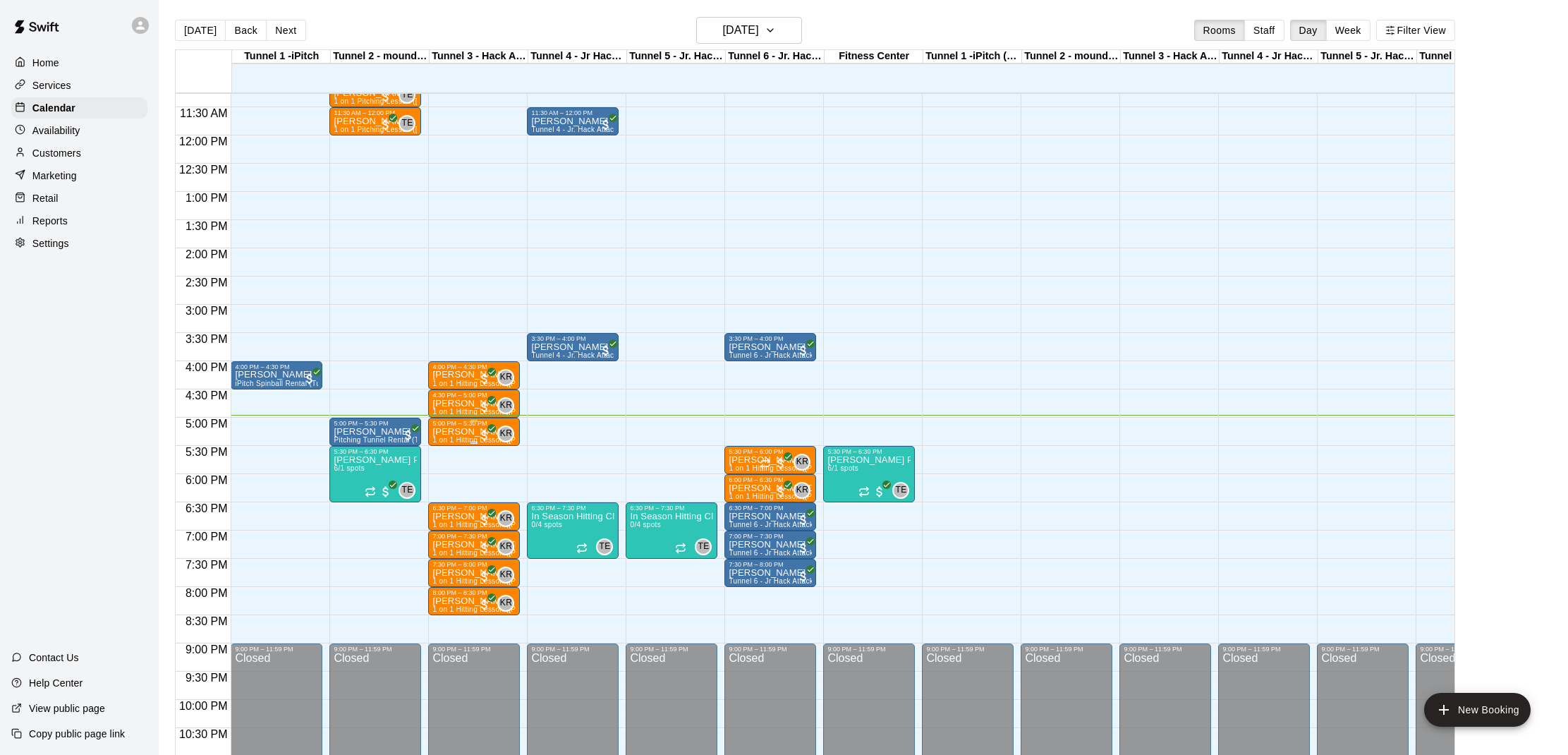
click at [464, 432] on p "[PERSON_NAME]" at bounding box center [474, 432] width 83 height 0
click at [440, 470] on button "edit" at bounding box center [447, 481] width 28 height 28
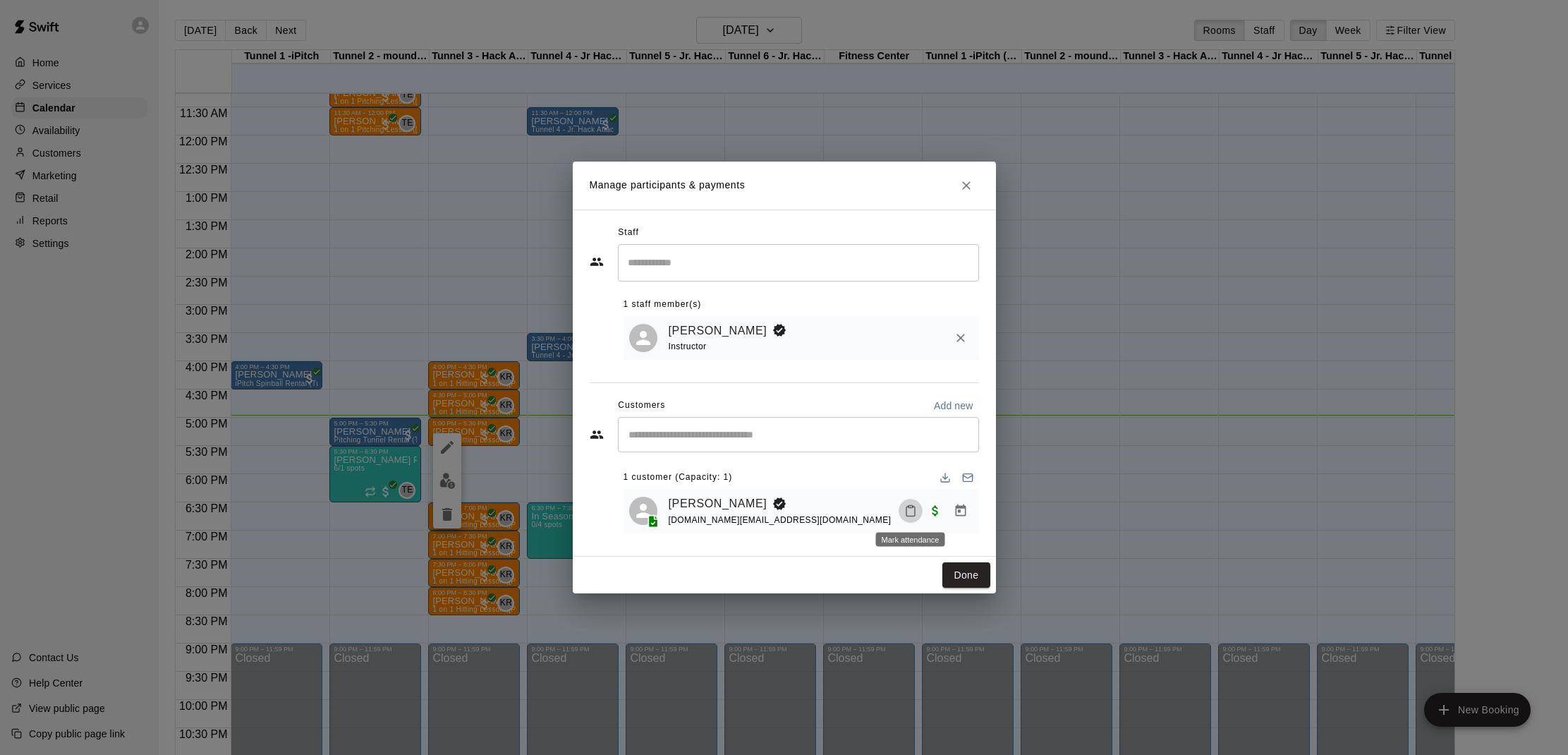
click at [918, 514] on button "Mark attendance" at bounding box center [910, 510] width 24 height 24
click at [947, 514] on p "[PERSON_NAME] attended" at bounding box center [1001, 509] width 125 height 14
click at [965, 573] on button "Done" at bounding box center [965, 575] width 47 height 26
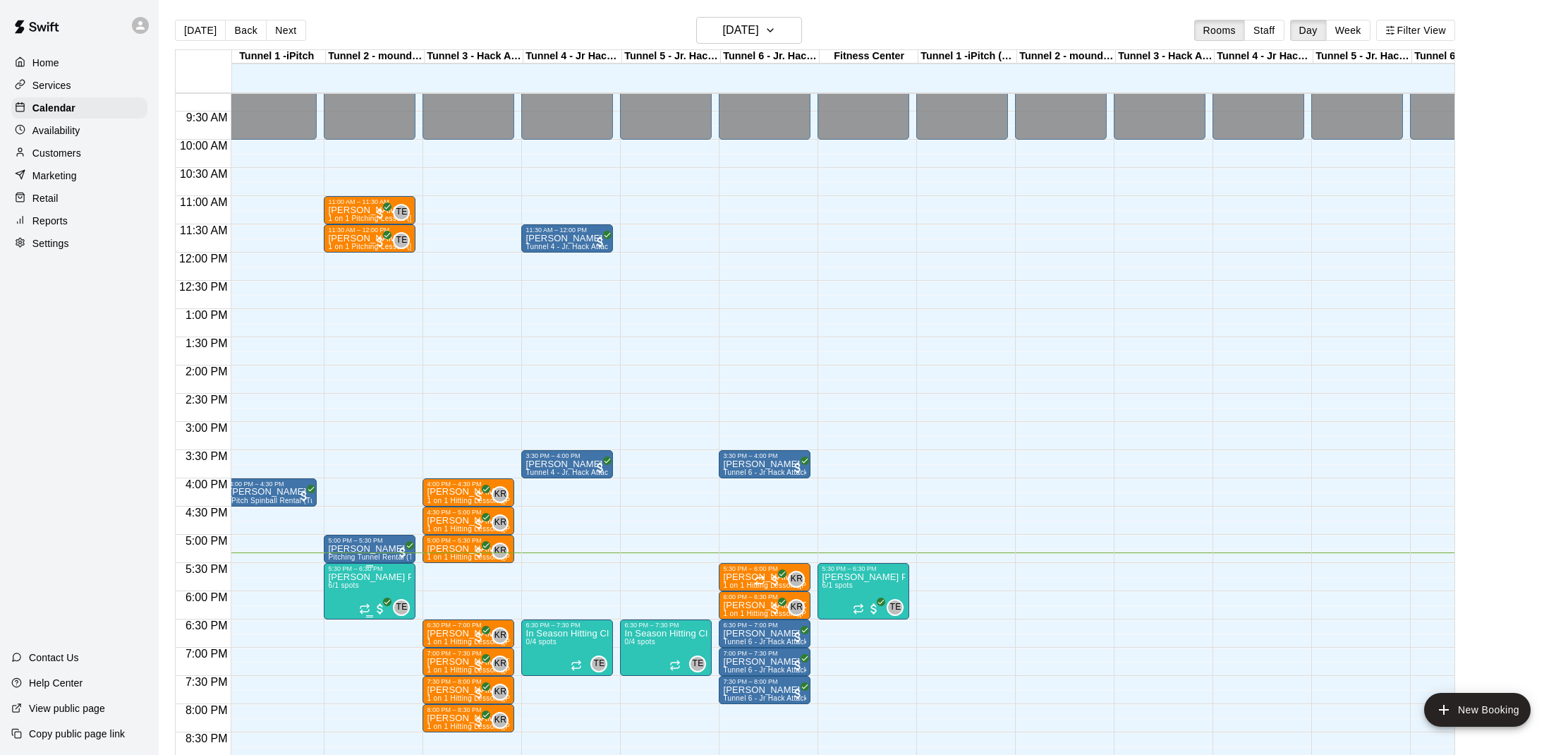
scroll to position [517, 7]
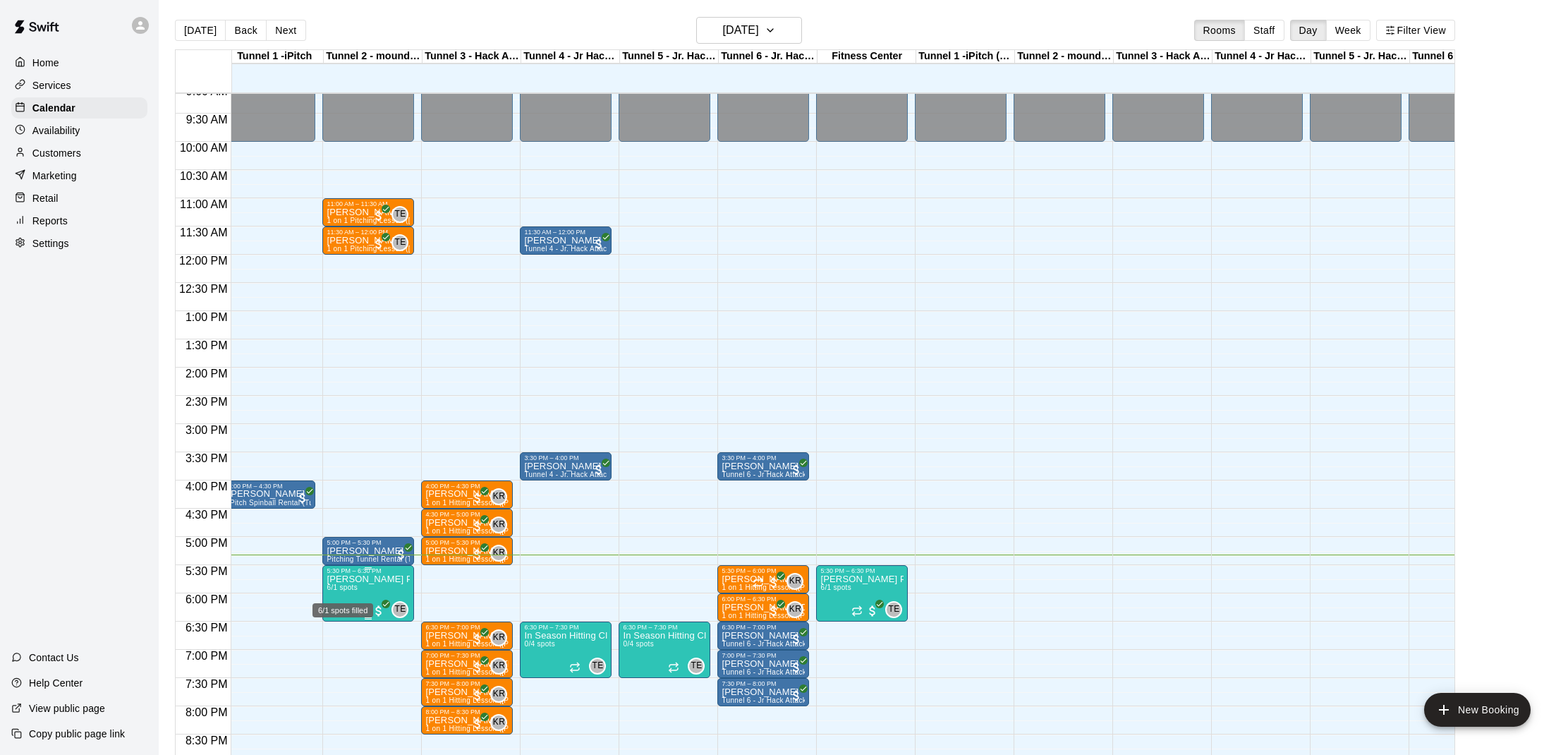
click at [348, 587] on span "6/1 spots" at bounding box center [342, 587] width 31 height 8
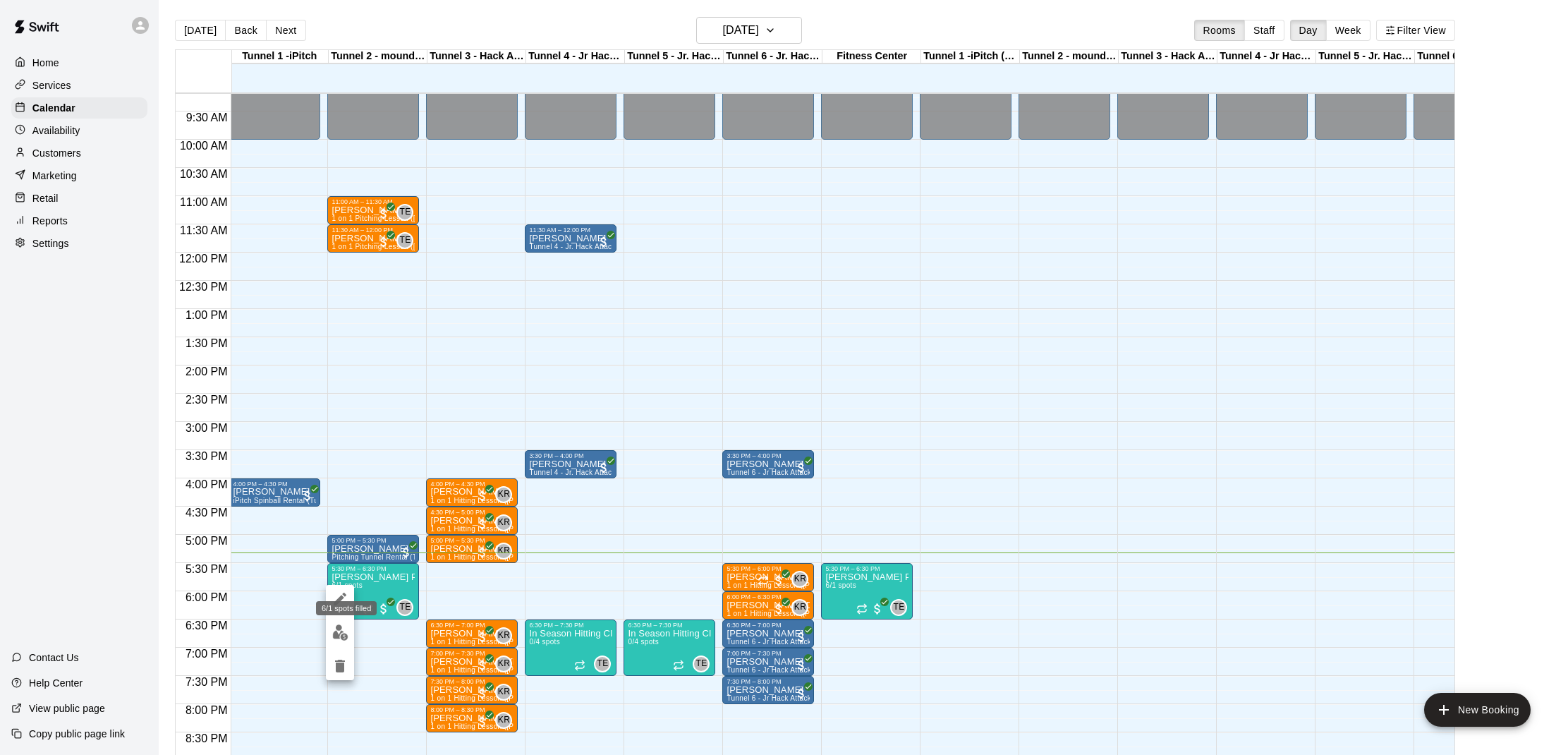
scroll to position [519, 1]
click at [339, 624] on button "edit" at bounding box center [340, 633] width 28 height 28
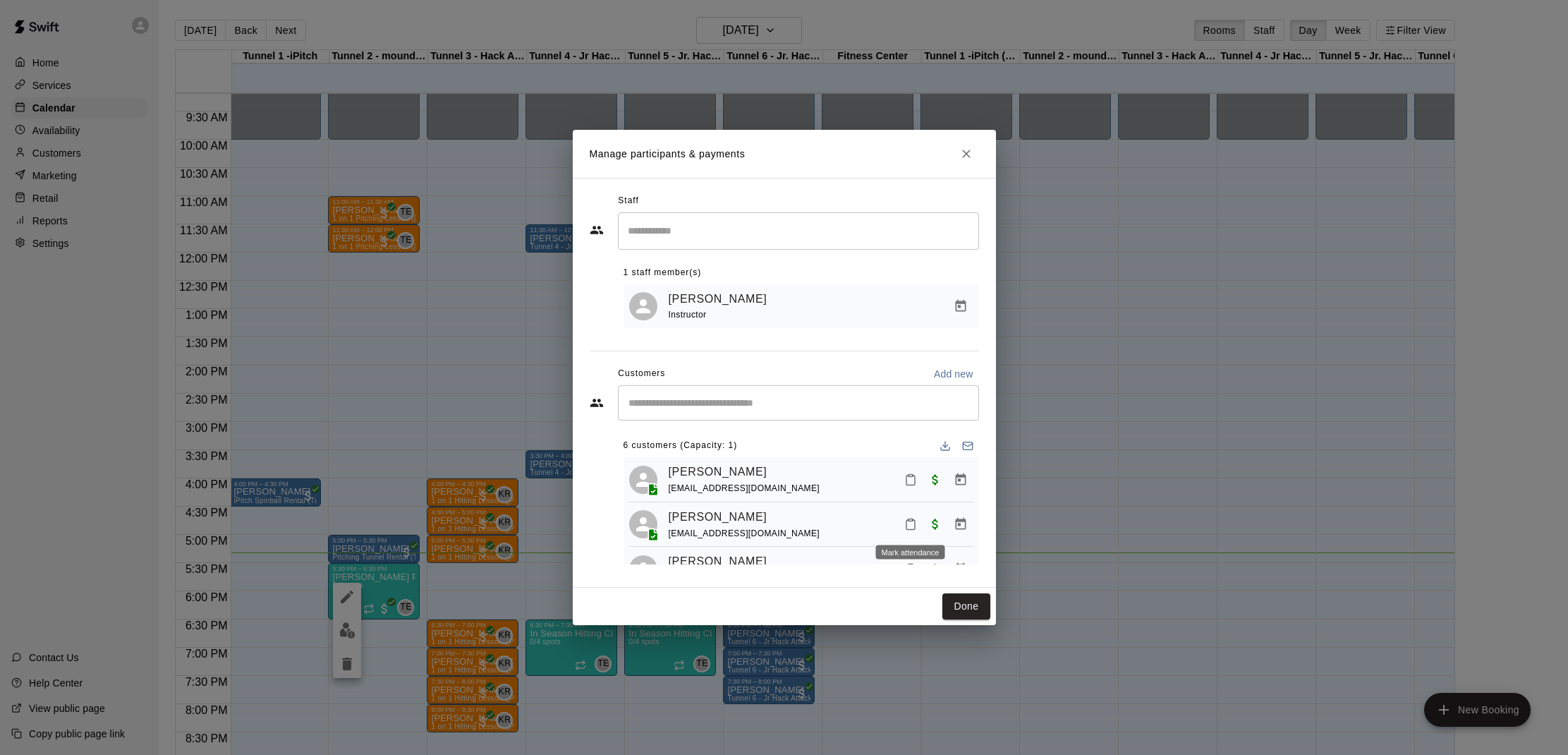
click at [907, 529] on icon "Mark attendance" at bounding box center [910, 525] width 13 height 13
click at [926, 535] on li "[PERSON_NAME] attended" at bounding box center [998, 528] width 165 height 22
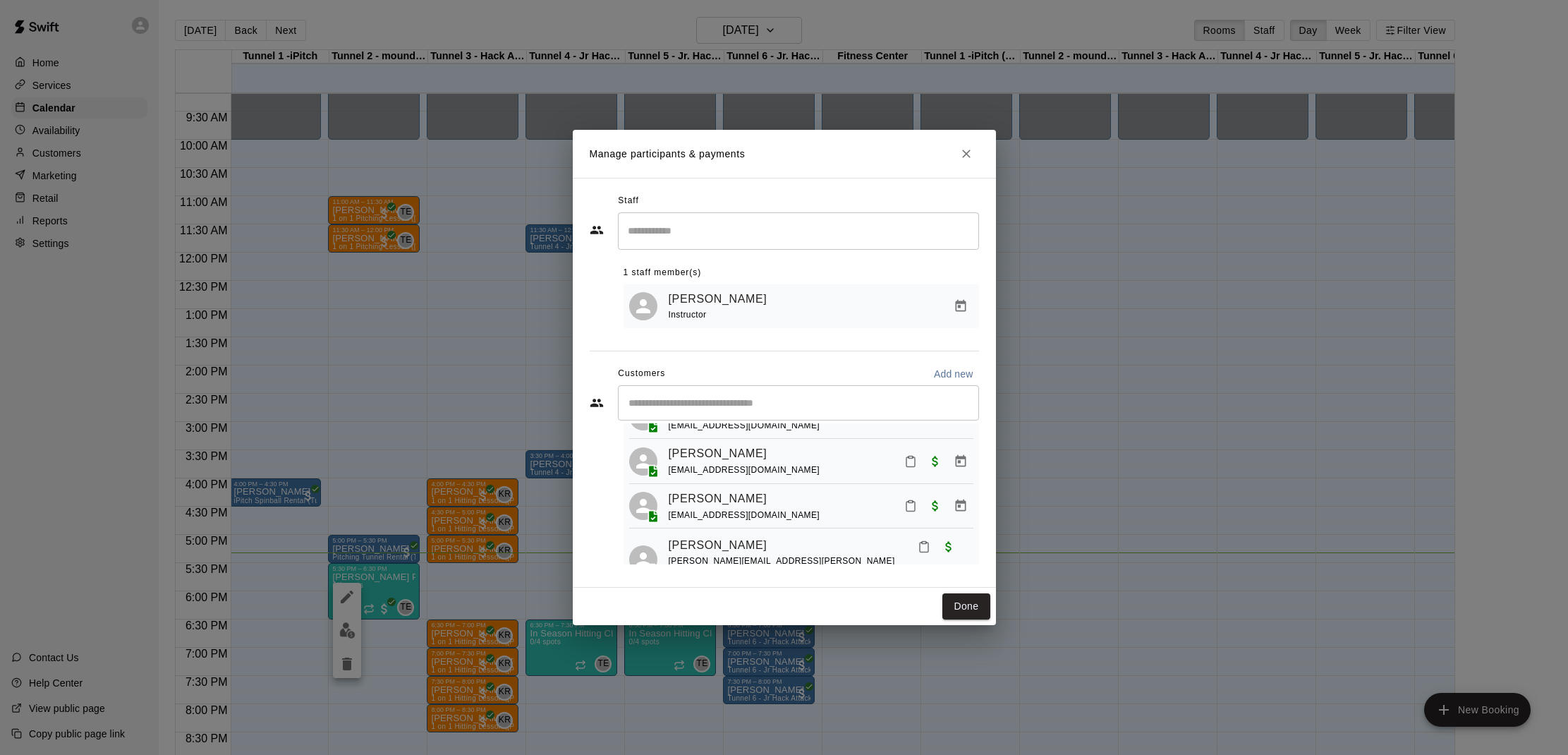
scroll to position [120, 0]
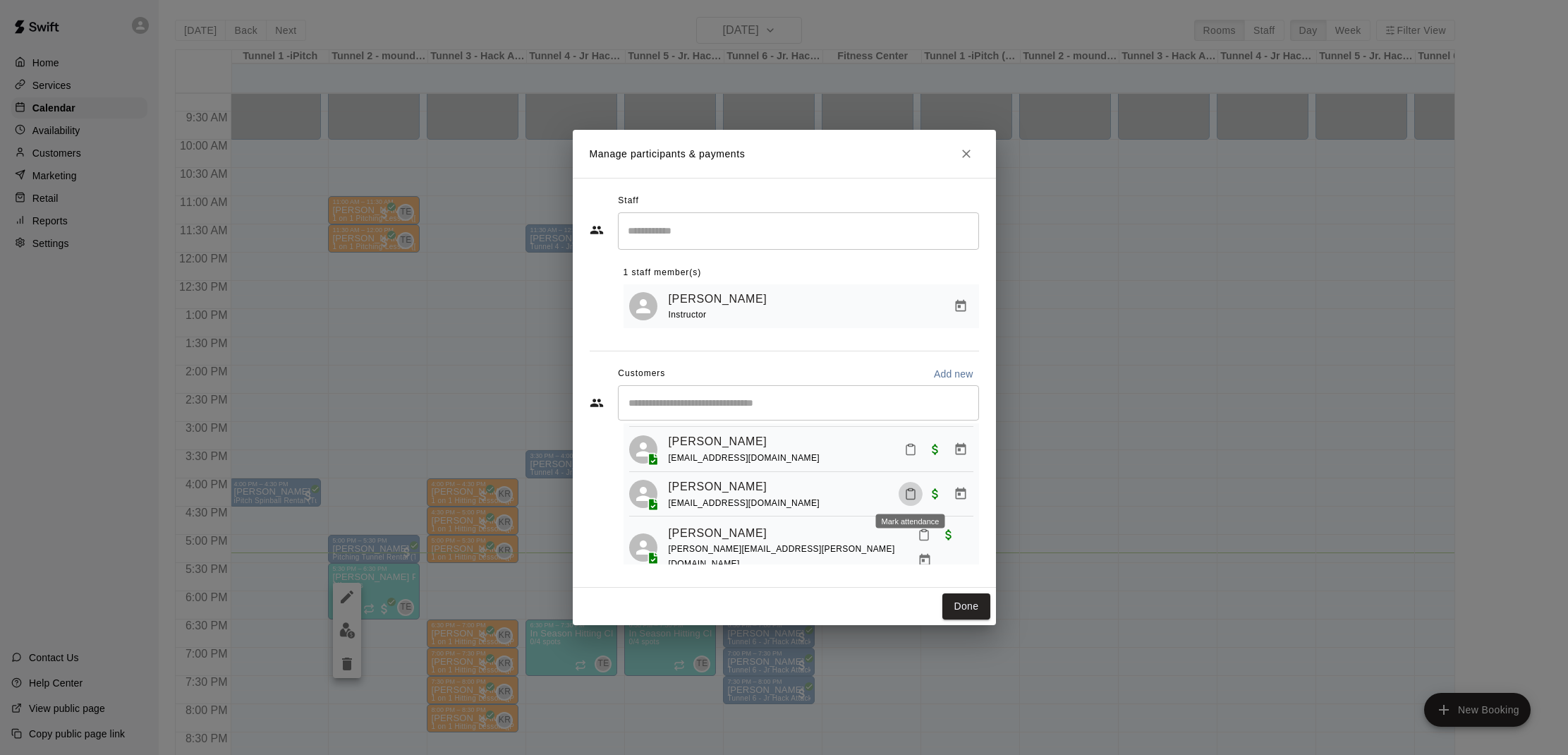
click at [910, 494] on icon "Mark attendance" at bounding box center [910, 494] width 13 height 13
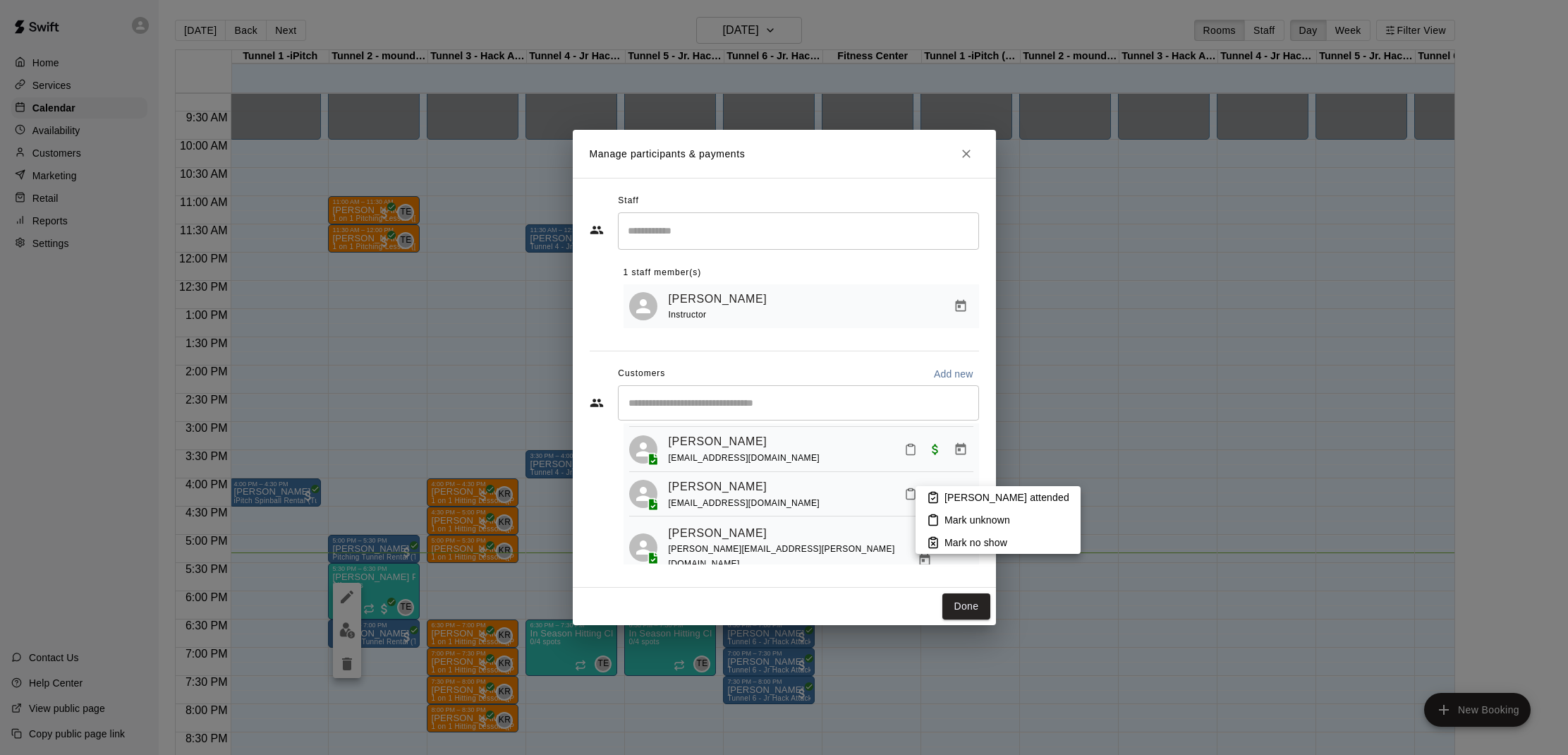
click at [965, 501] on p "[PERSON_NAME] attended" at bounding box center [1007, 497] width 125 height 14
click at [970, 601] on button "Done" at bounding box center [965, 606] width 47 height 26
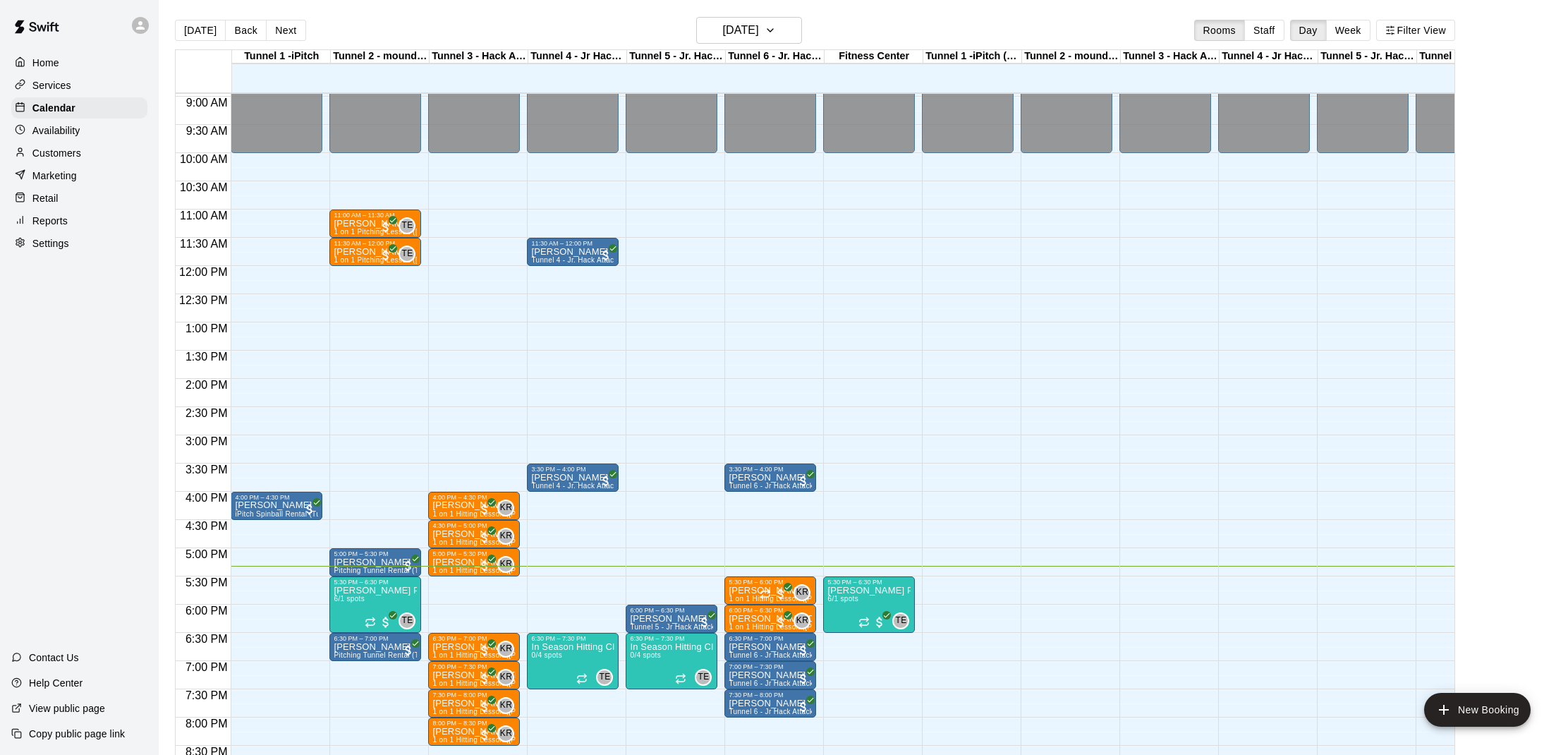
scroll to position [505, 0]
click at [380, 591] on p "[PERSON_NAME] Private Pitching Group" at bounding box center [375, 591] width 83 height 0
click at [349, 633] on img "edit" at bounding box center [348, 639] width 16 height 16
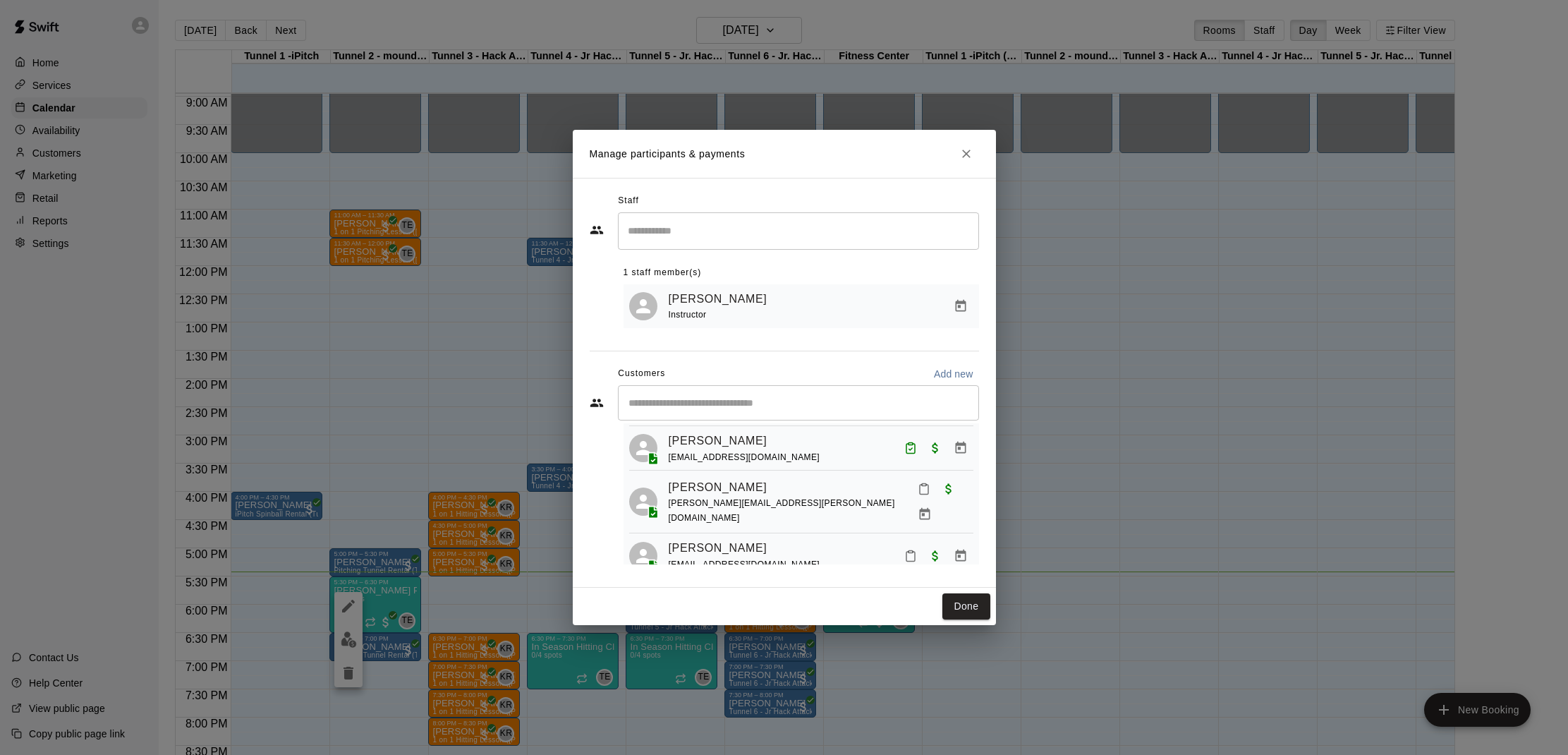
scroll to position [165, 0]
click at [918, 496] on icon "Mark attendance" at bounding box center [924, 490] width 13 height 13
click at [930, 501] on icon at bounding box center [933, 497] width 13 height 13
click at [959, 610] on button "Done" at bounding box center [965, 606] width 47 height 26
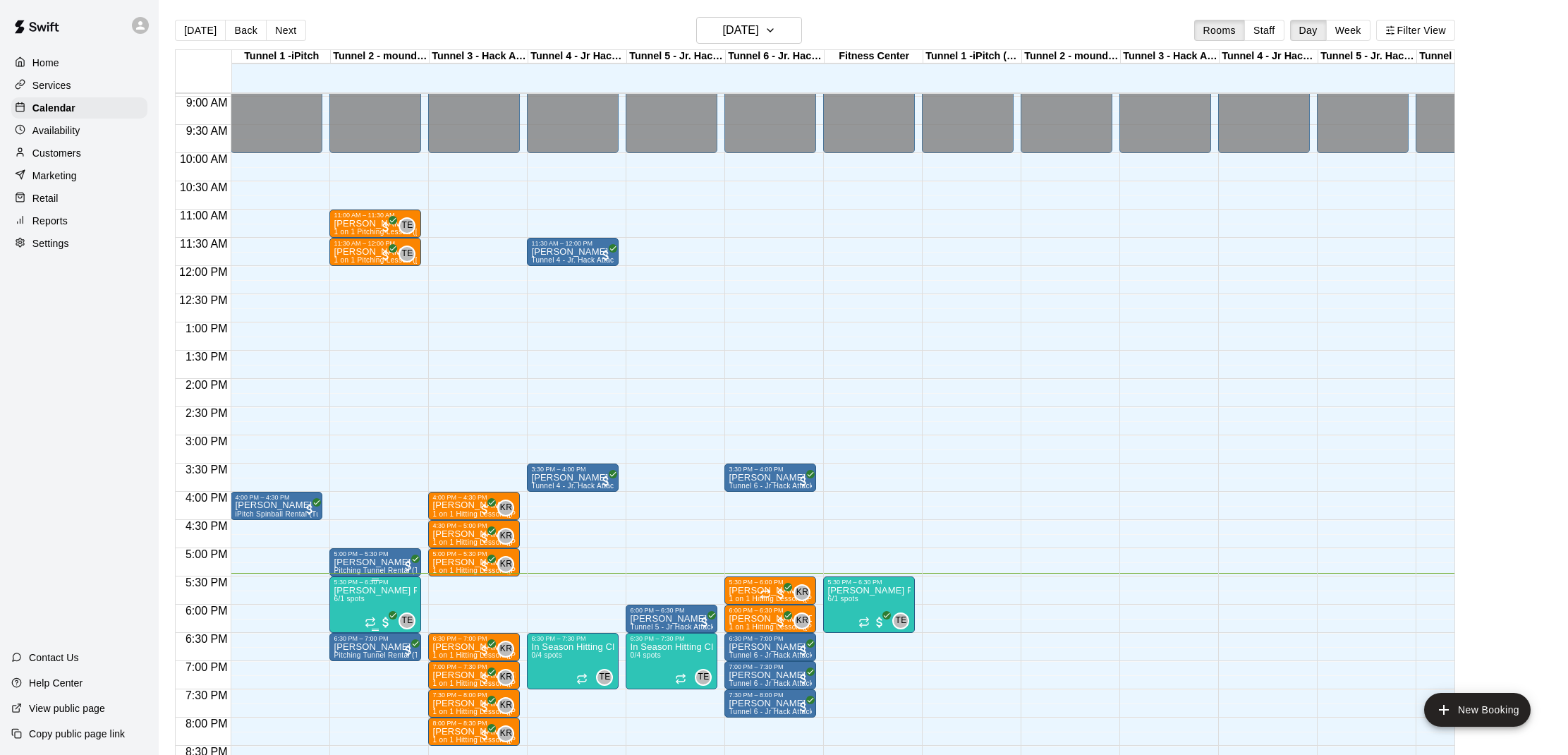
click at [346, 628] on img "edit" at bounding box center [348, 635] width 16 height 16
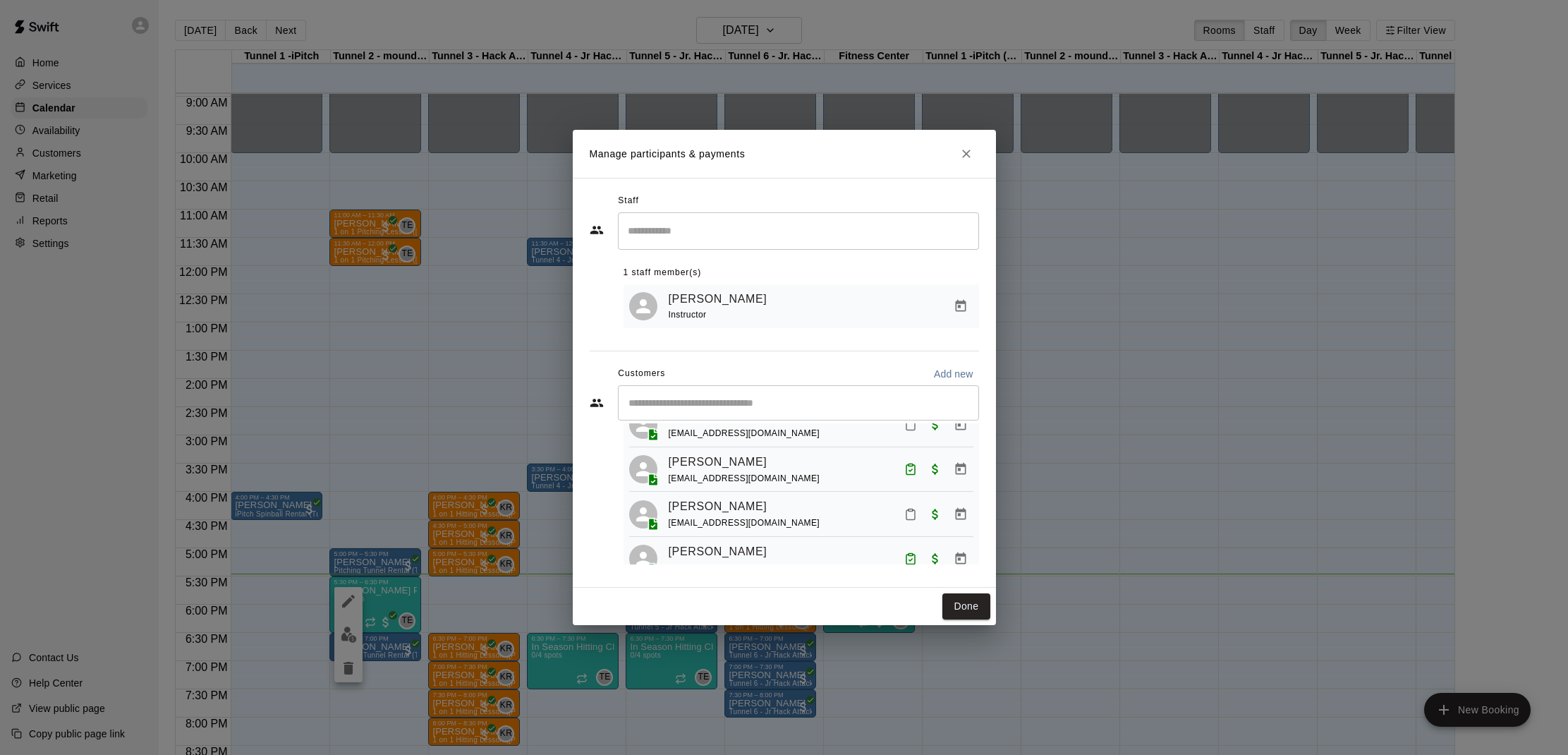
scroll to position [60, 0]
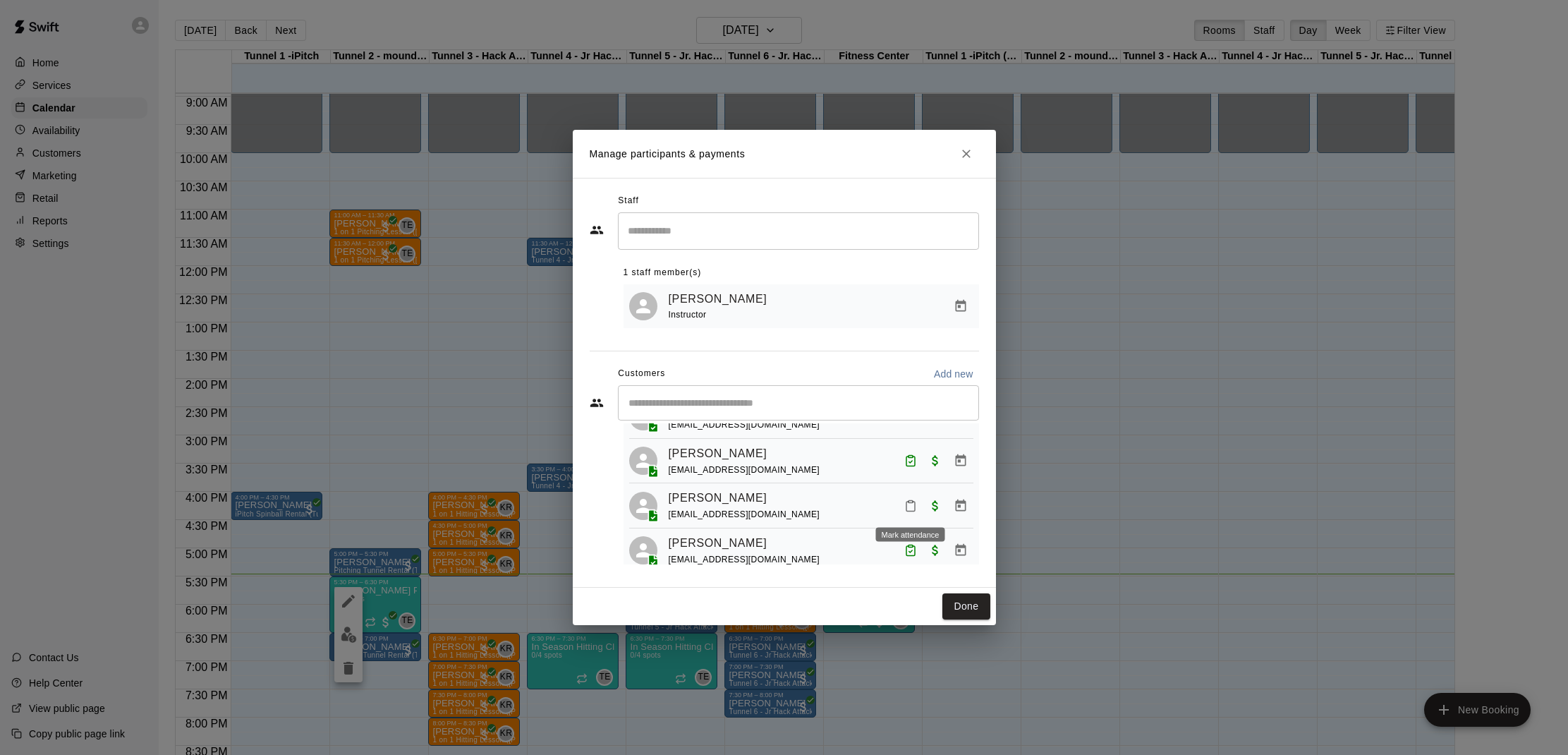
click at [907, 510] on button "Mark attendance" at bounding box center [910, 506] width 24 height 24
click at [947, 496] on p "[PERSON_NAME] attended" at bounding box center [1001, 502] width 125 height 14
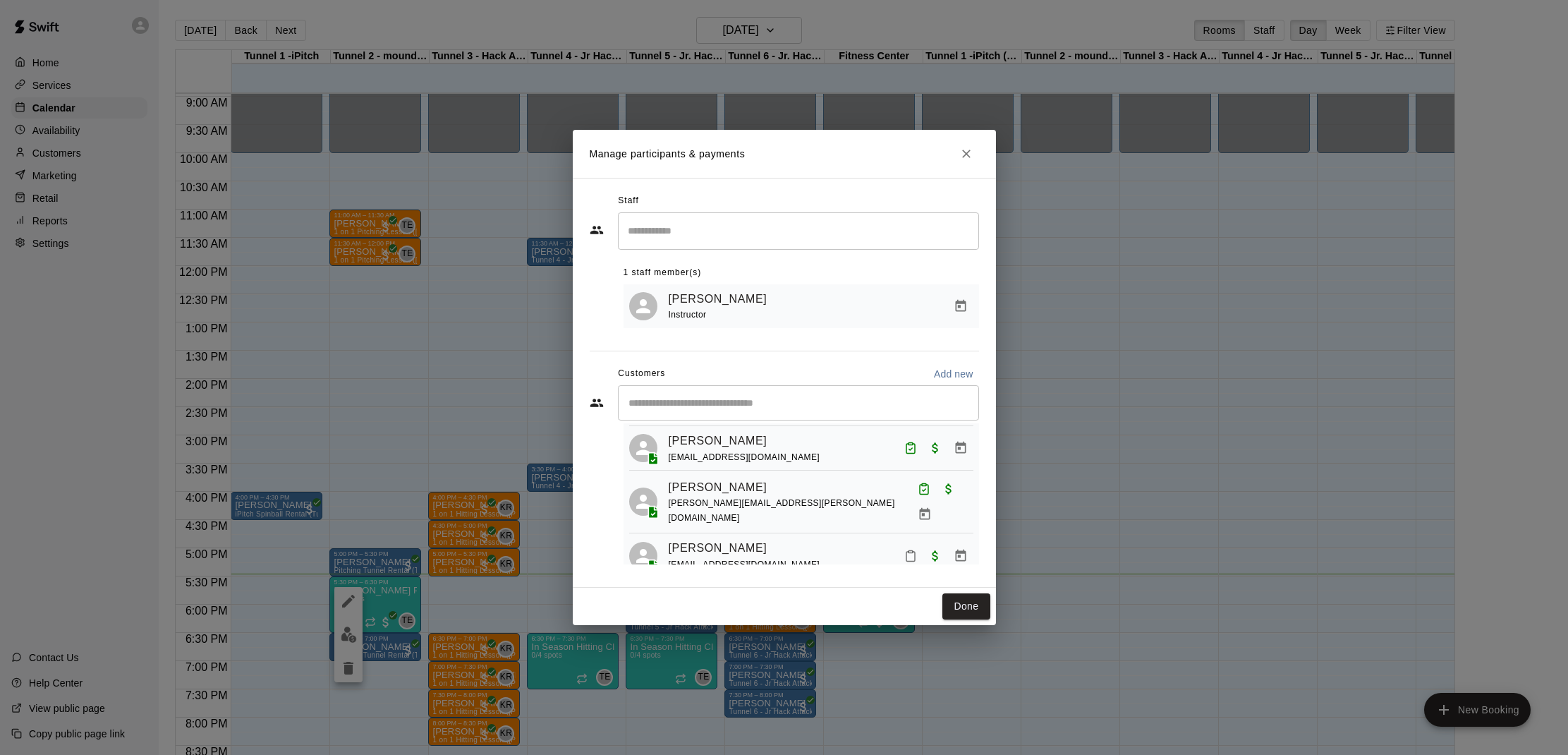
scroll to position [165, 0]
click at [908, 551] on rect "Mark attendance" at bounding box center [910, 551] width 4 height 2
click at [931, 538] on icon at bounding box center [937, 542] width 13 height 13
click at [954, 604] on button "Done" at bounding box center [965, 606] width 47 height 26
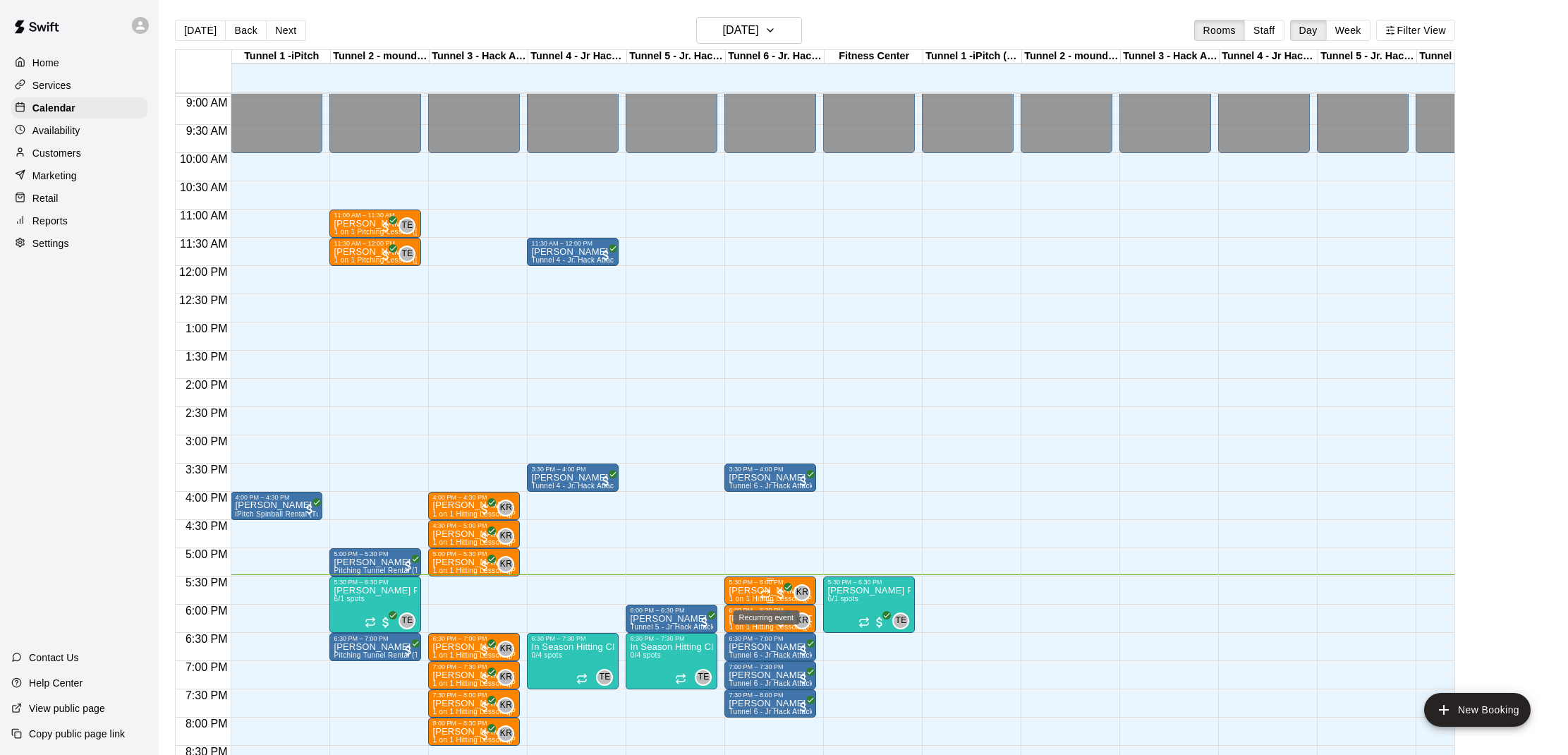
click at [761, 591] on icon "Recurring event" at bounding box center [766, 594] width 12 height 12
click at [783, 639] on button "edit" at bounding box center [774, 637] width 28 height 28
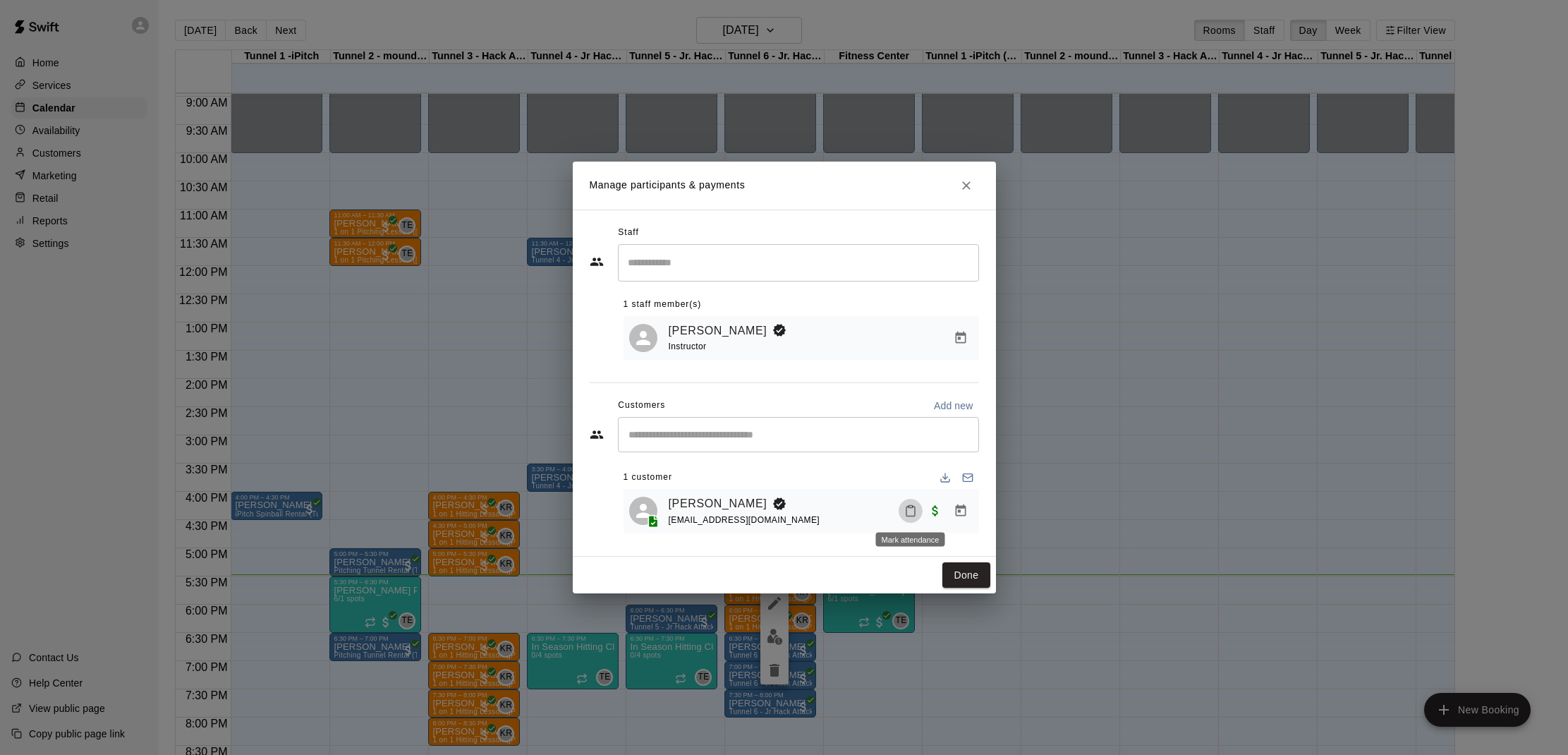
click at [914, 520] on button "Mark attendance" at bounding box center [910, 510] width 24 height 24
click at [926, 509] on icon at bounding box center [928, 510] width 13 height 13
click at [953, 570] on button "Done" at bounding box center [965, 575] width 47 height 26
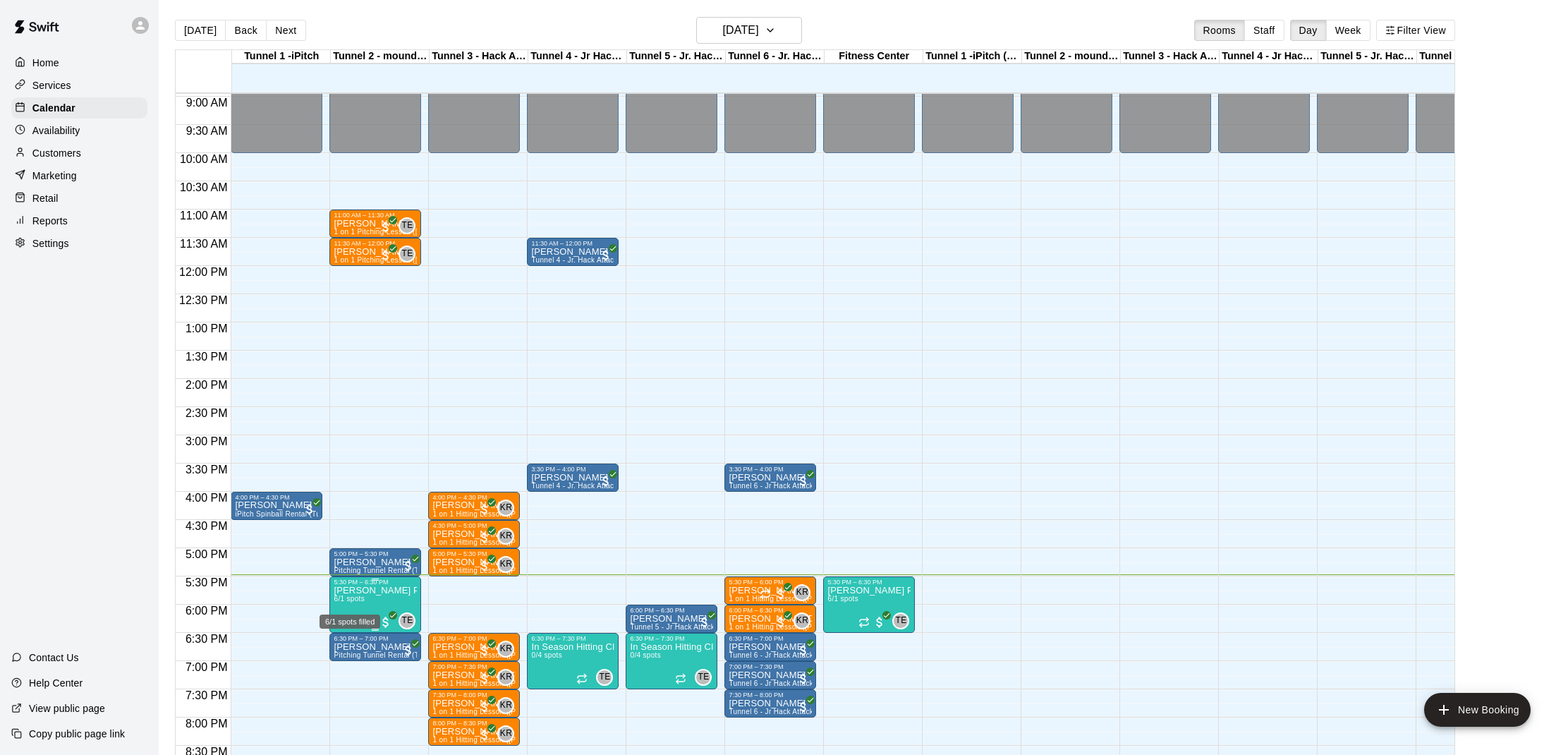
click at [356, 598] on span "6/1 spots" at bounding box center [349, 598] width 31 height 8
click at [340, 642] on img "edit" at bounding box center [348, 643] width 16 height 16
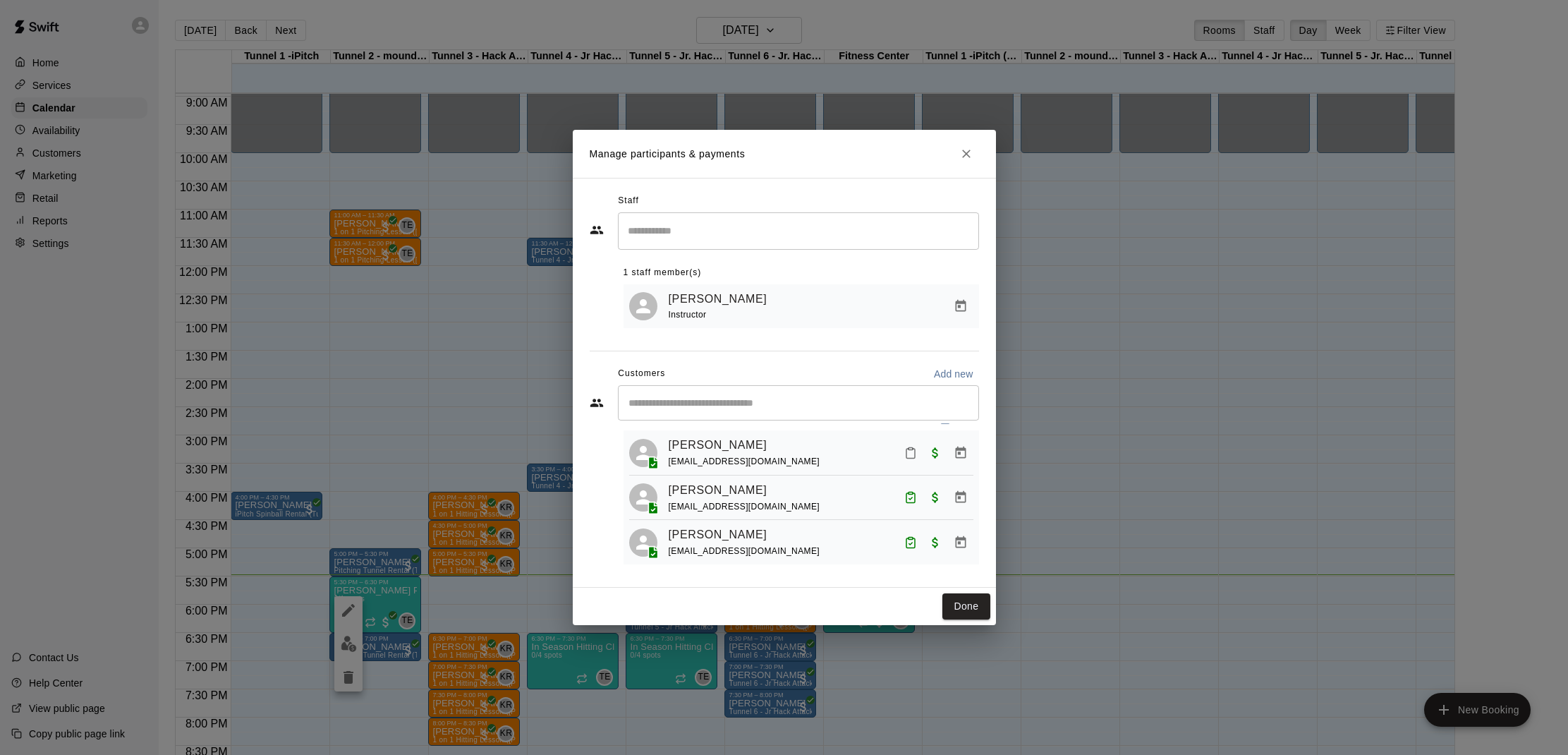
scroll to position [20, 0]
click at [966, 148] on icon "Close" at bounding box center [965, 154] width 14 height 14
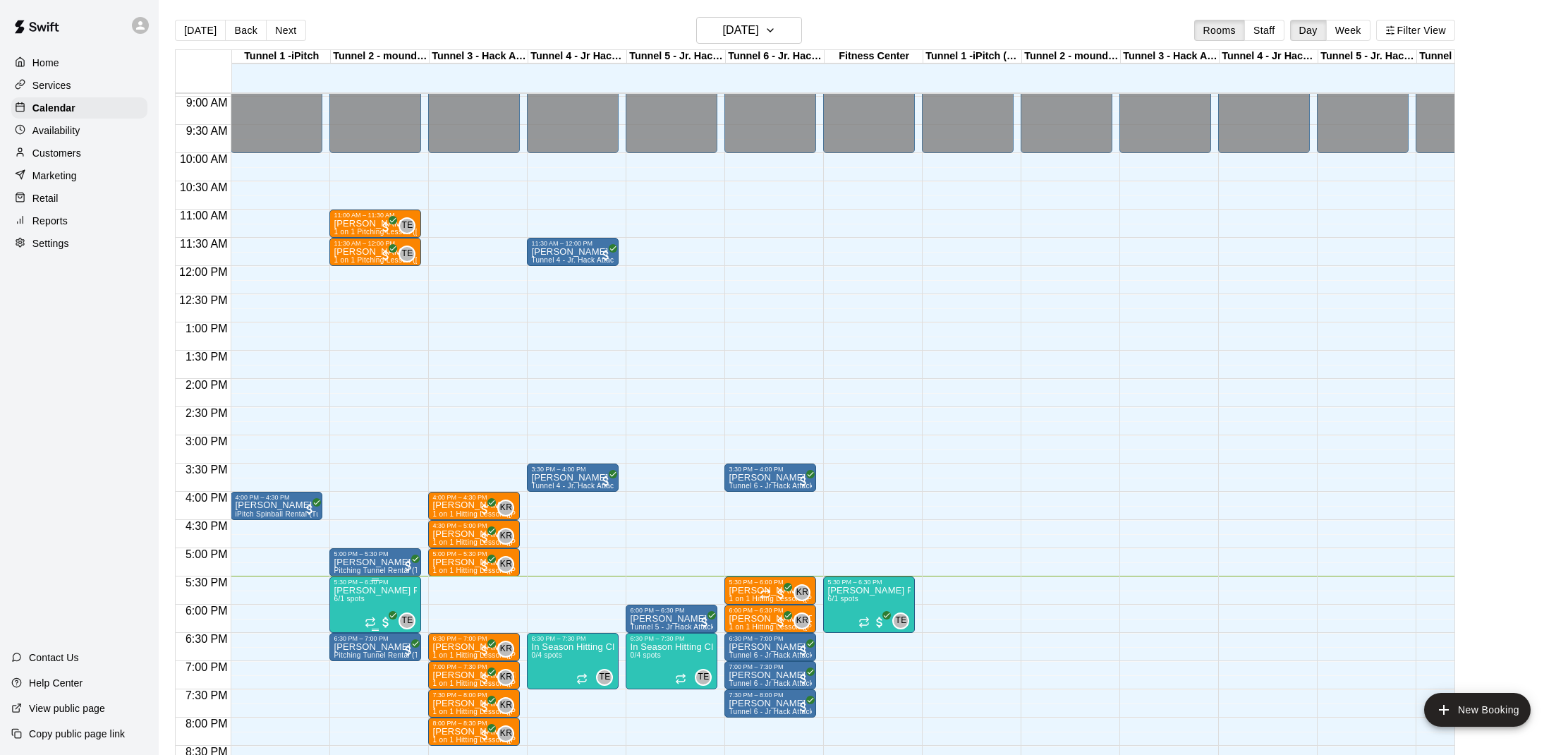
click at [364, 598] on span "6/1 spots" at bounding box center [349, 598] width 31 height 8
click at [343, 638] on img "edit" at bounding box center [348, 643] width 16 height 16
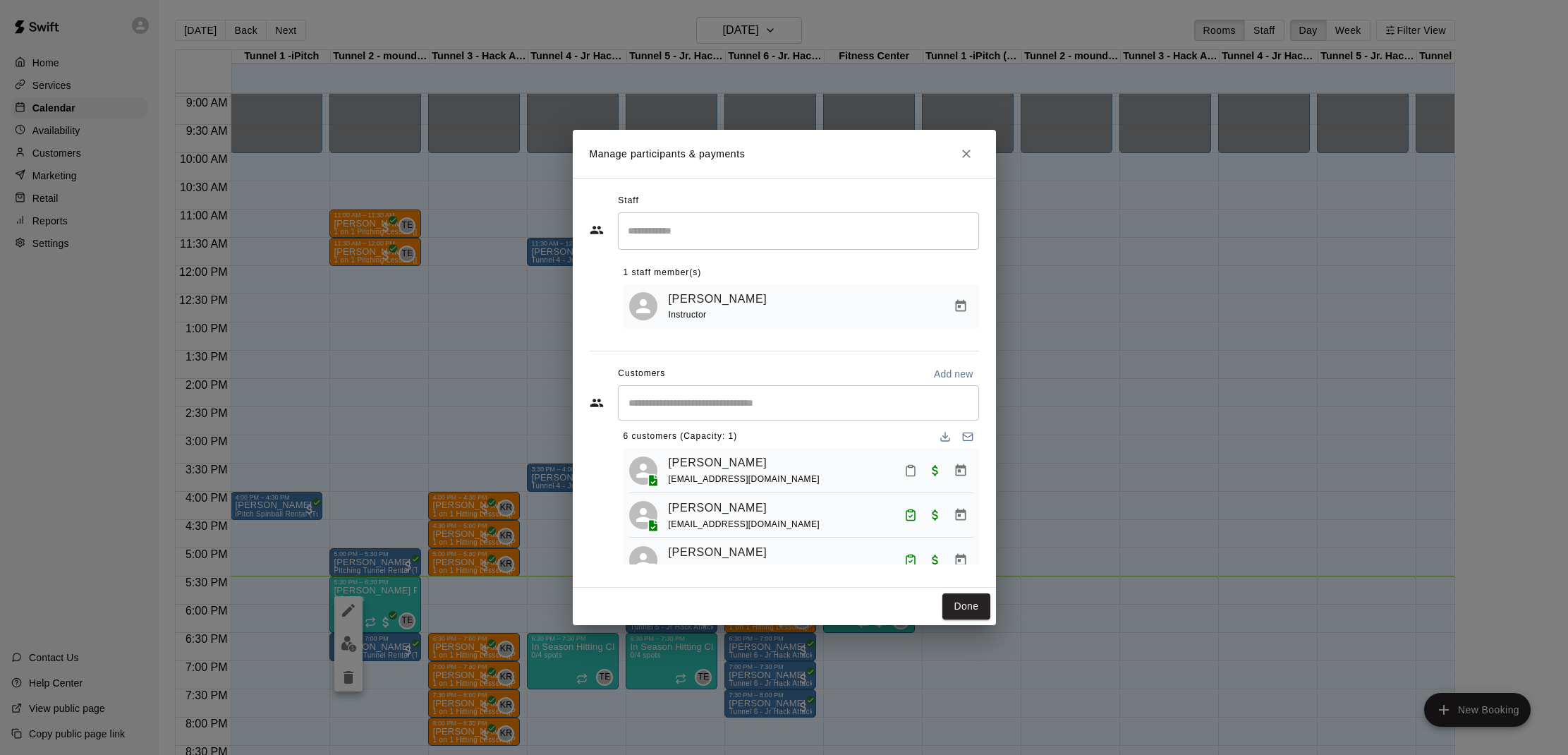
scroll to position [9, 0]
click at [918, 476] on button "Mark attendance" at bounding box center [910, 471] width 24 height 24
click at [925, 475] on icon at bounding box center [928, 471] width 9 height 10
click at [978, 604] on button "Done" at bounding box center [965, 606] width 47 height 26
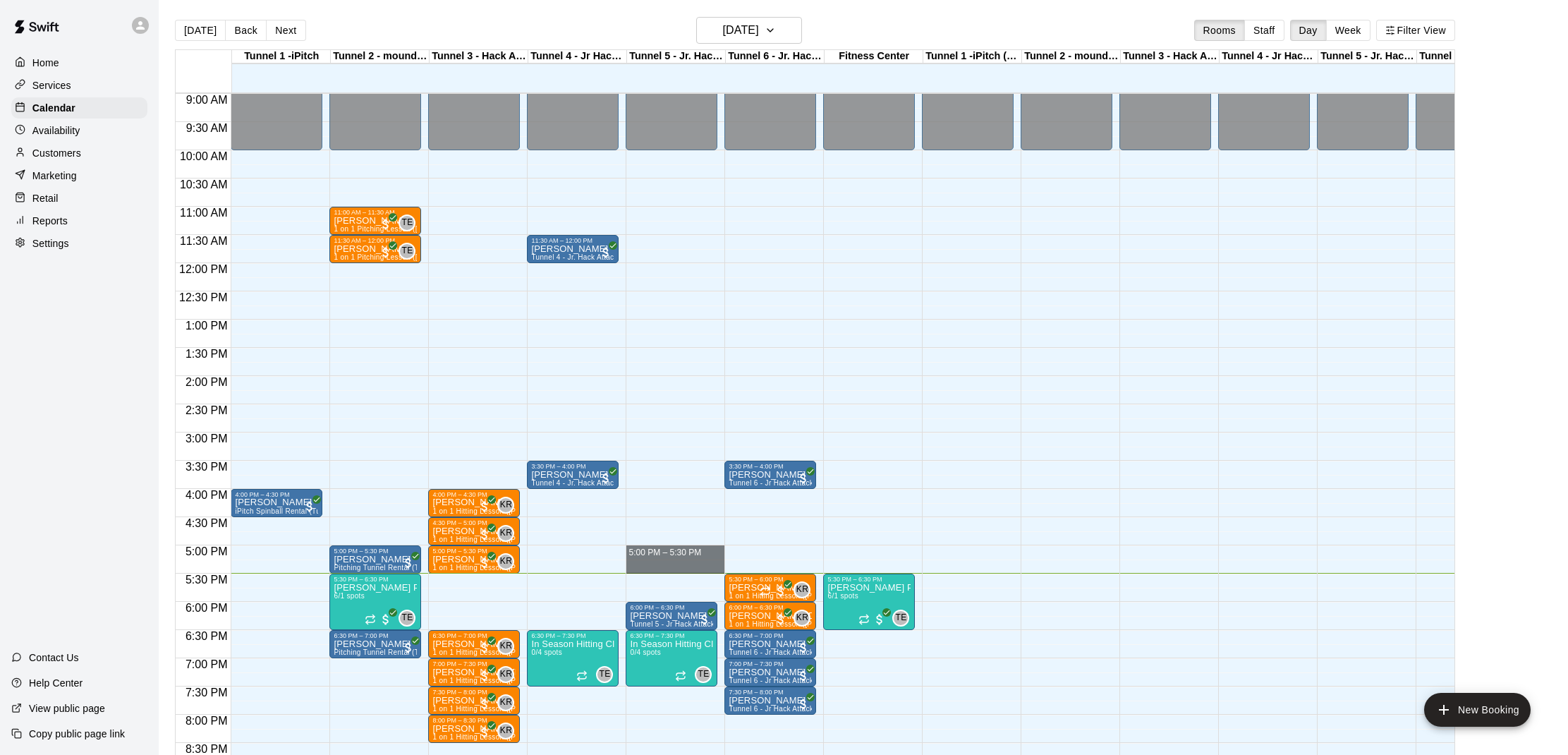
scroll to position [504, 0]
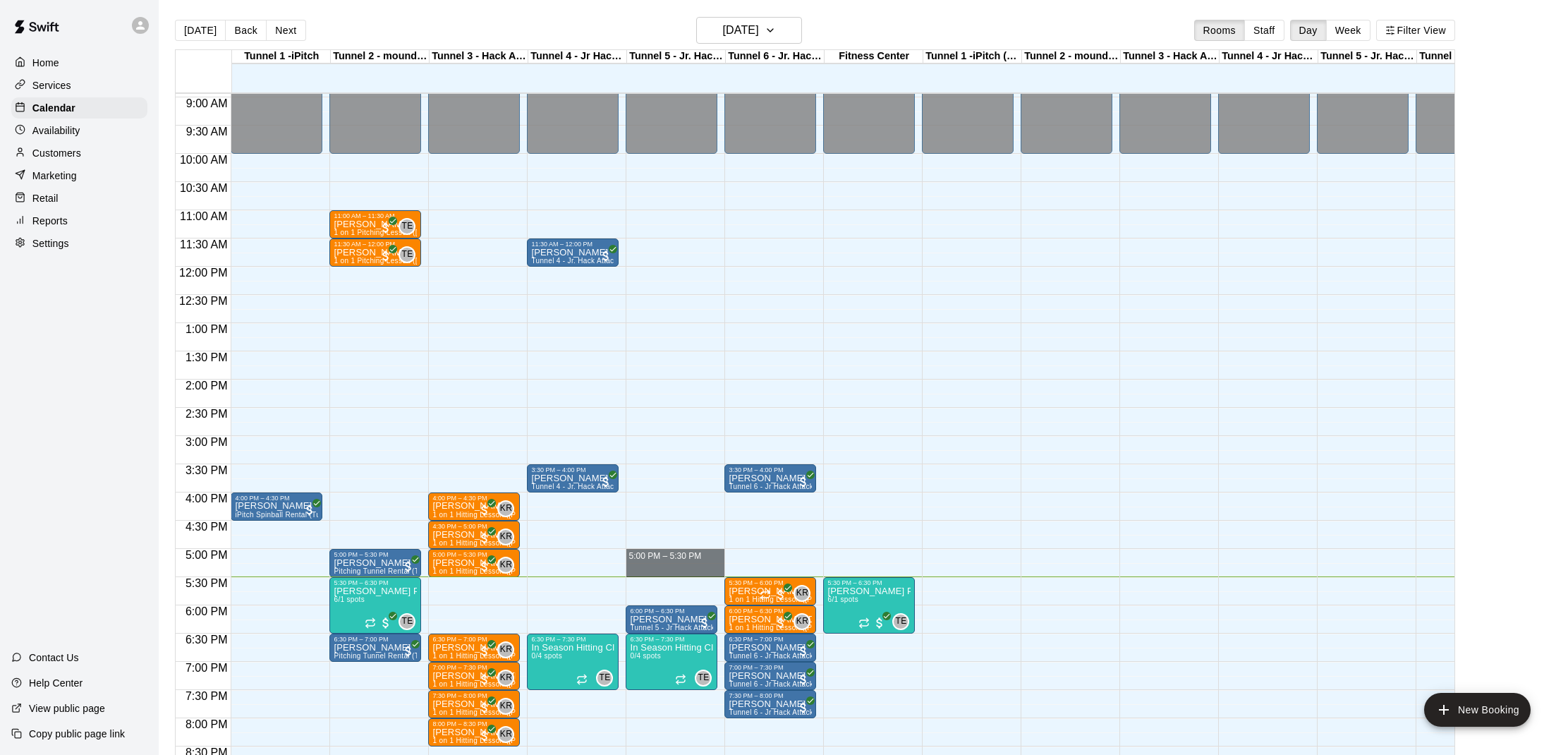
drag, startPoint x: 629, startPoint y: 551, endPoint x: 636, endPoint y: 564, distance: 14.8
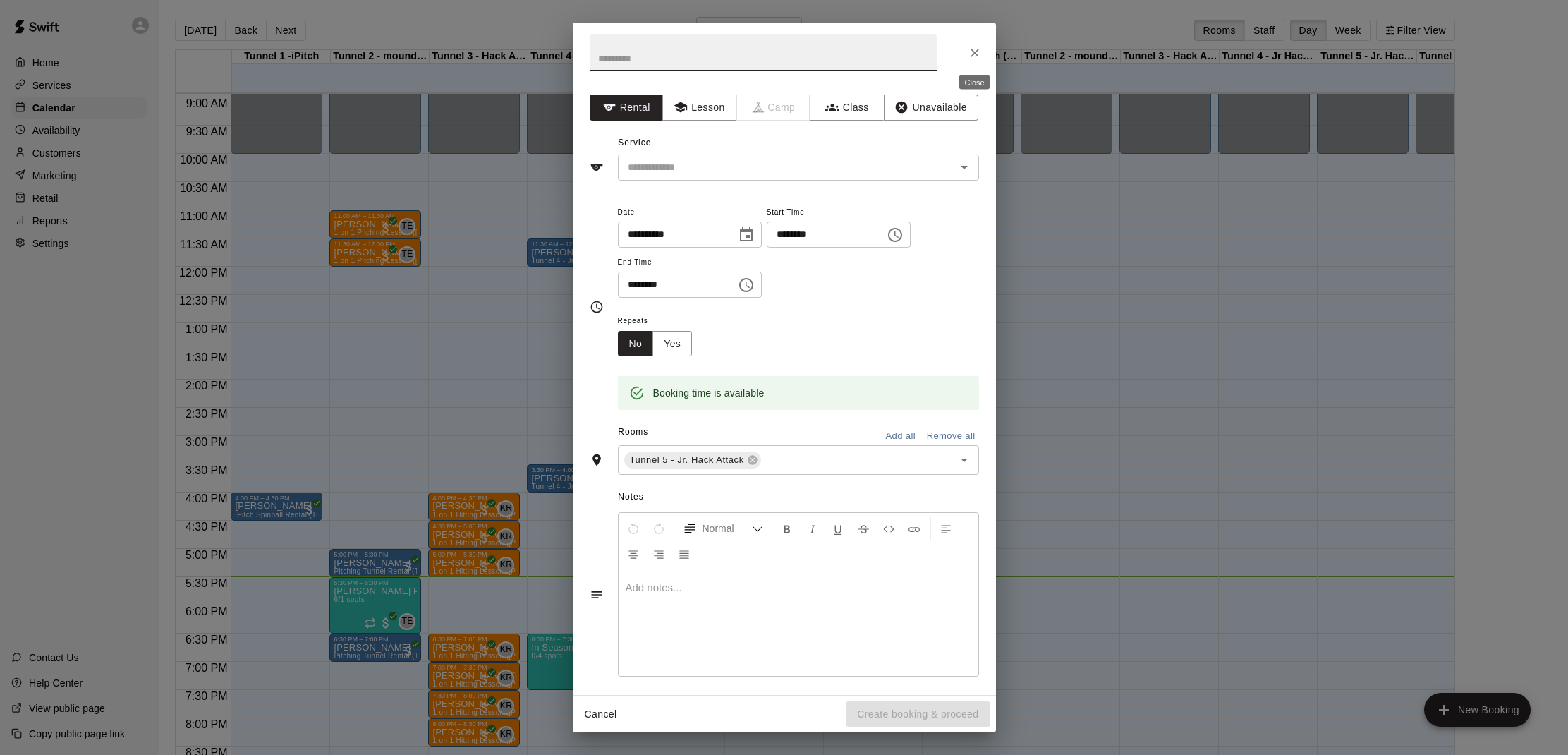
click at [978, 52] on icon "Close" at bounding box center [974, 52] width 14 height 14
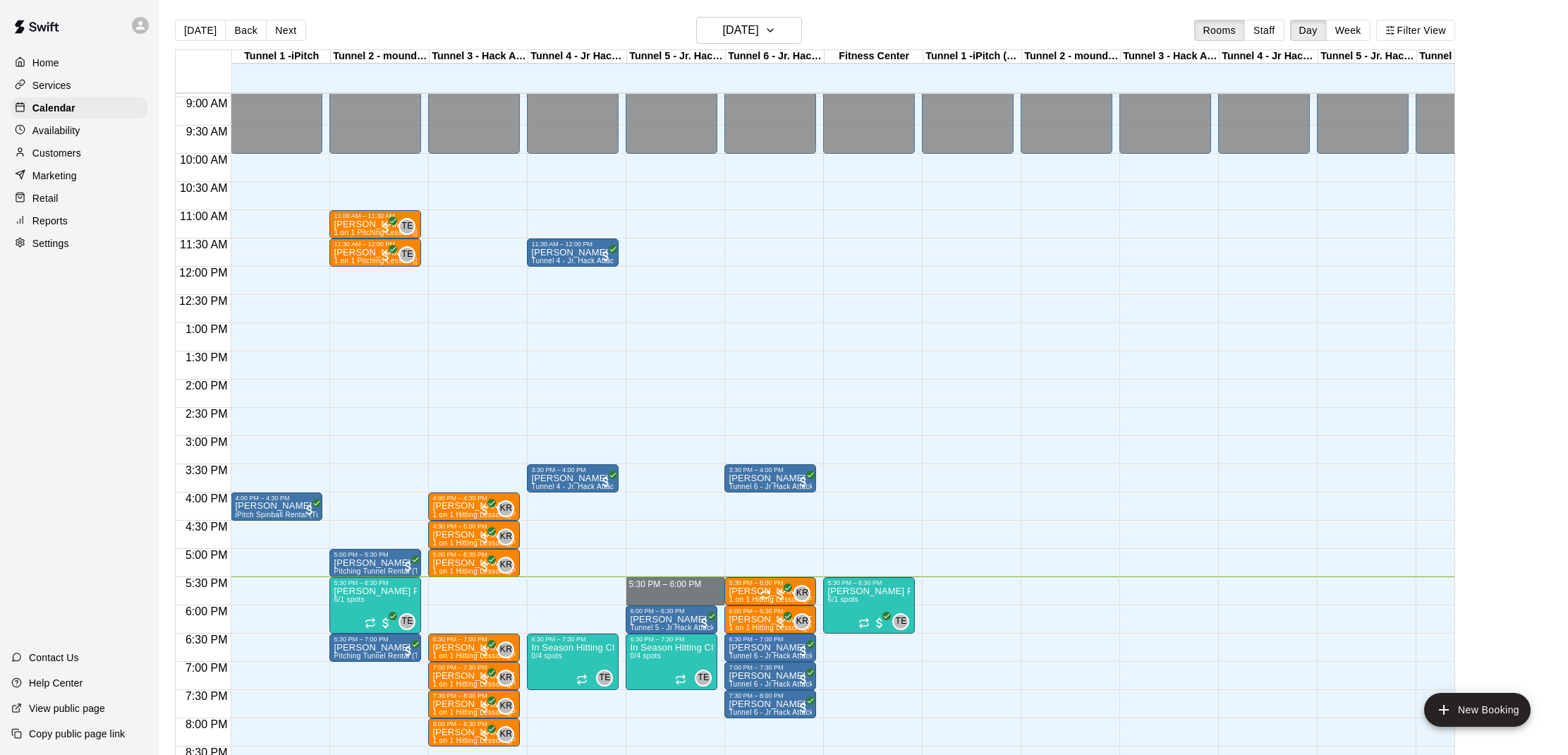
drag, startPoint x: 632, startPoint y: 585, endPoint x: 657, endPoint y: 600, distance: 29.2
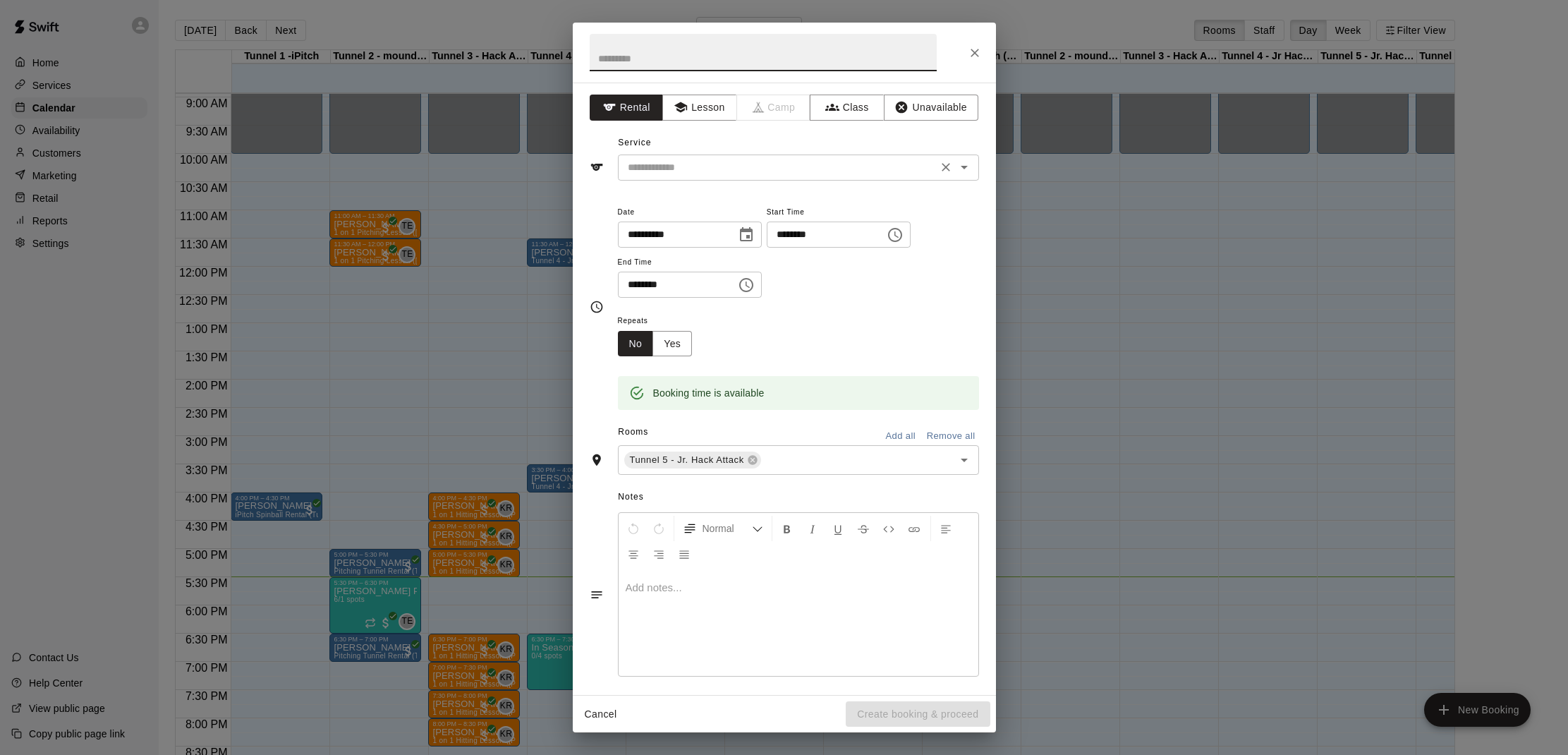
click at [775, 171] on input "text" at bounding box center [777, 167] width 311 height 17
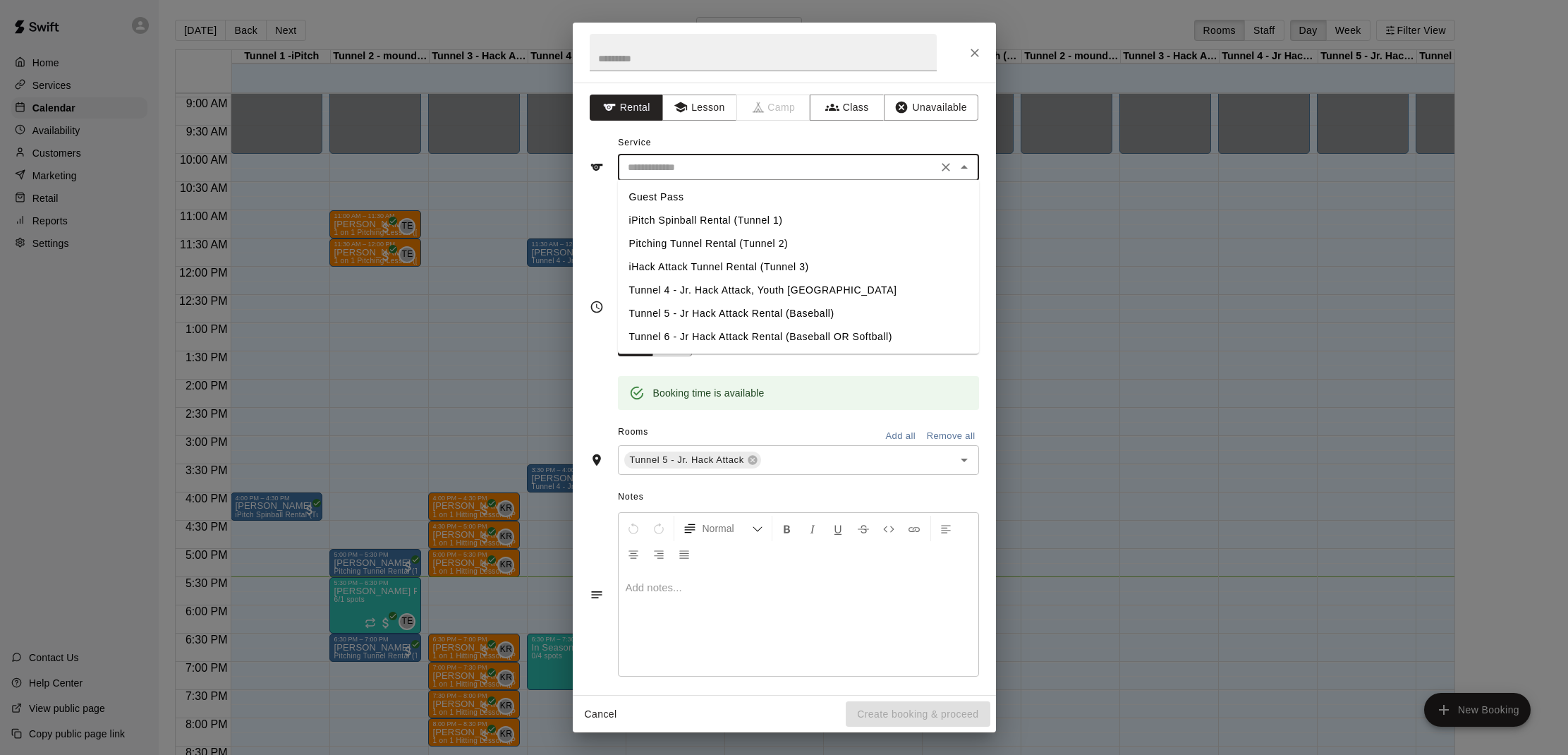
click at [738, 309] on li "Tunnel 5 - Jr Hack Attack Rental (Baseball)" at bounding box center [798, 314] width 361 height 23
type input "**********"
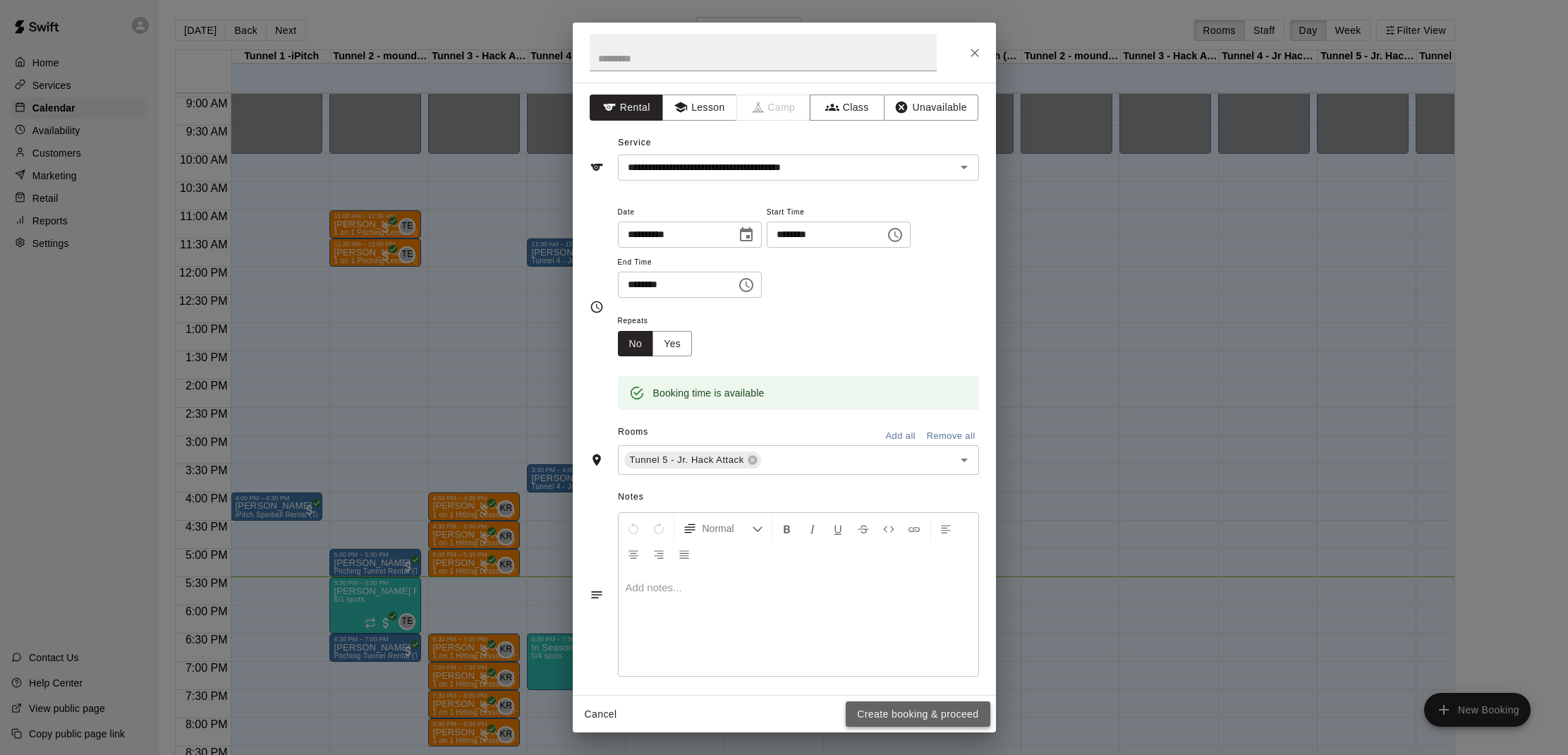
click at [936, 713] on button "Create booking & proceed" at bounding box center [917, 714] width 144 height 26
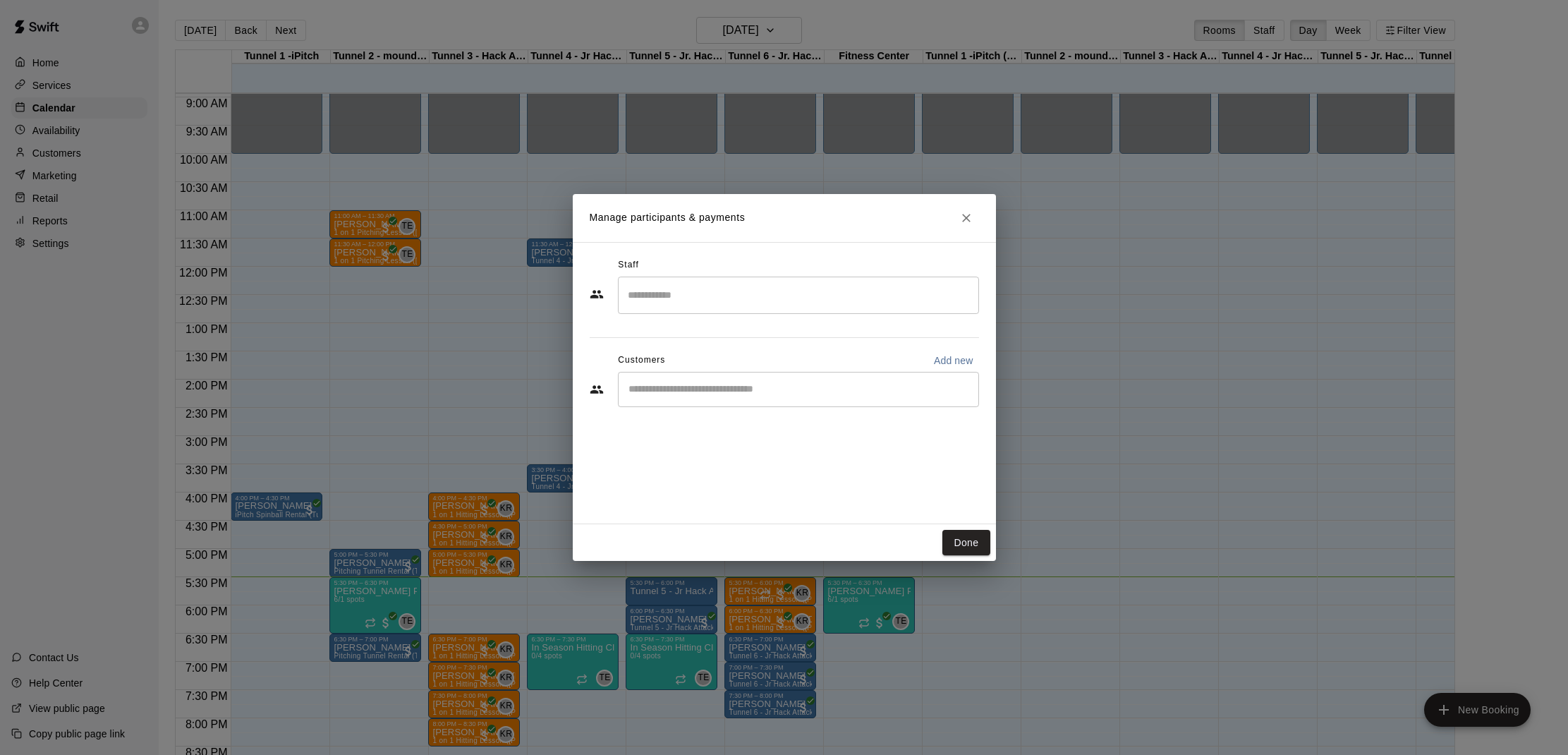
click at [811, 388] on input "Start typing to search customers..." at bounding box center [798, 389] width 348 height 14
type input "*****"
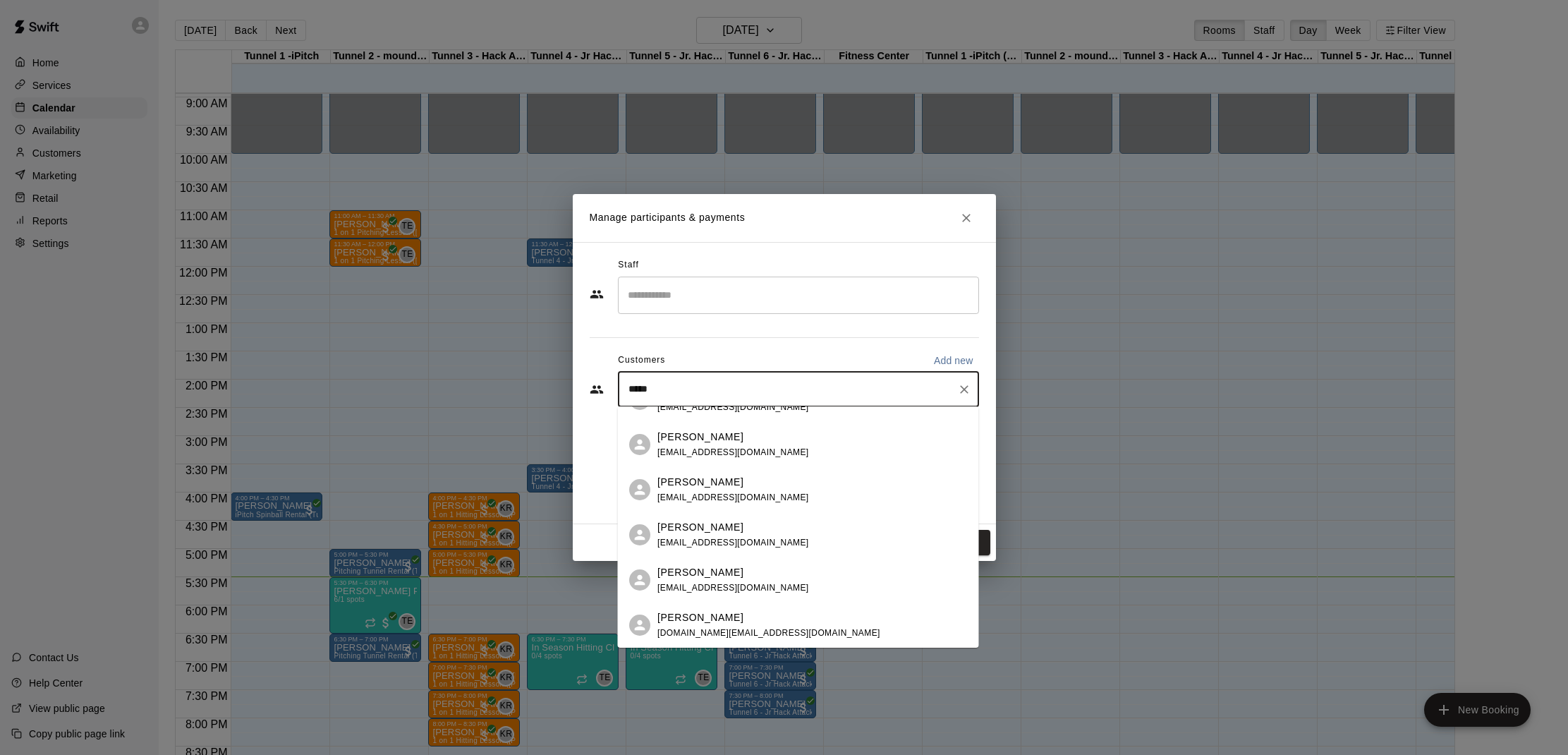
click at [751, 621] on div "[PERSON_NAME] [EMAIL_ADDRESS][DOMAIN_NAME] [PERSON_NAME] [EMAIL_ADDRESS][DOMAIN…" at bounding box center [798, 527] width 361 height 241
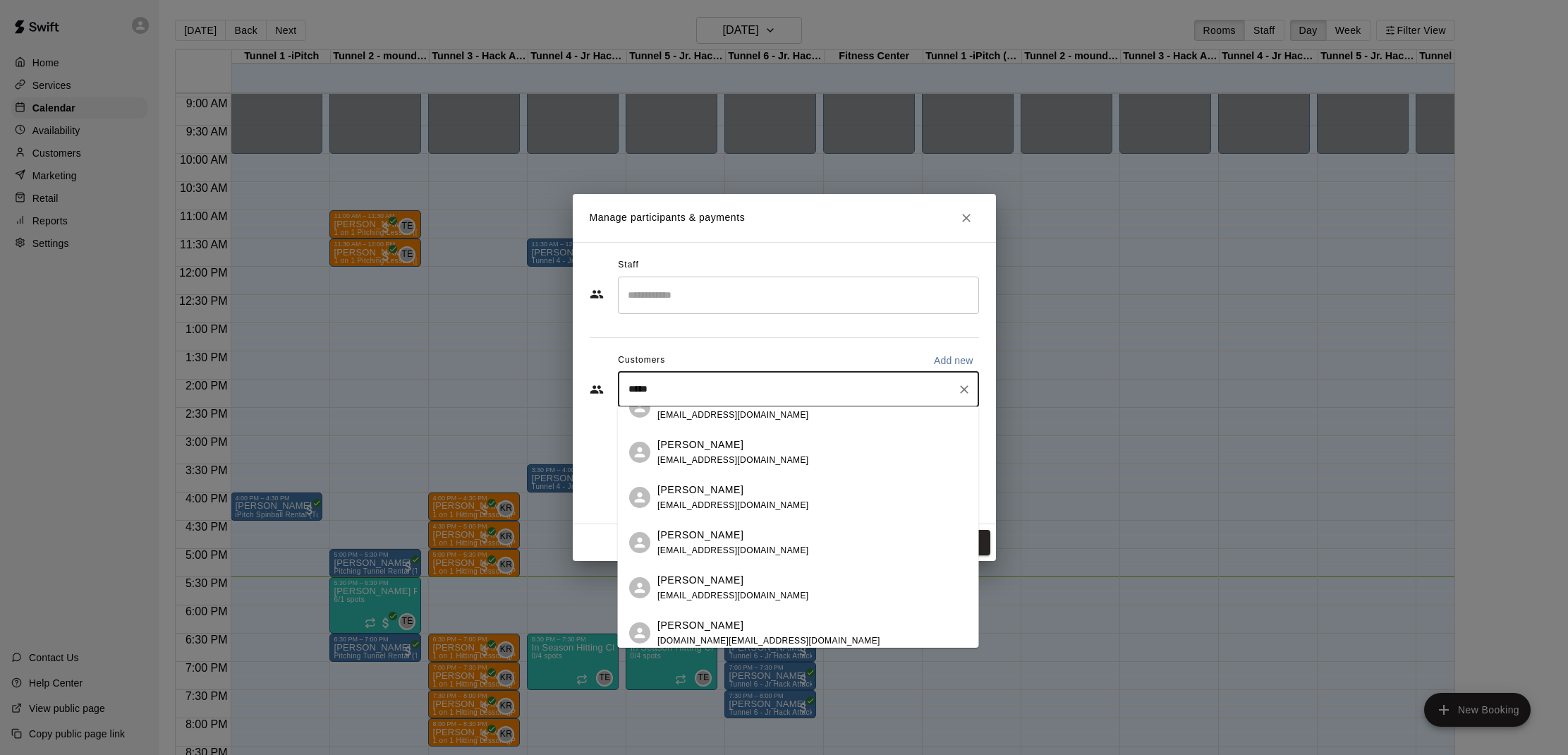
click at [750, 620] on div "[PERSON_NAME] [EMAIL_ADDRESS][DOMAIN_NAME] [PERSON_NAME] [EMAIL_ADDRESS][DOMAIN…" at bounding box center [798, 527] width 361 height 241
click at [749, 635] on div "[PERSON_NAME]" at bounding box center [768, 629] width 223 height 14
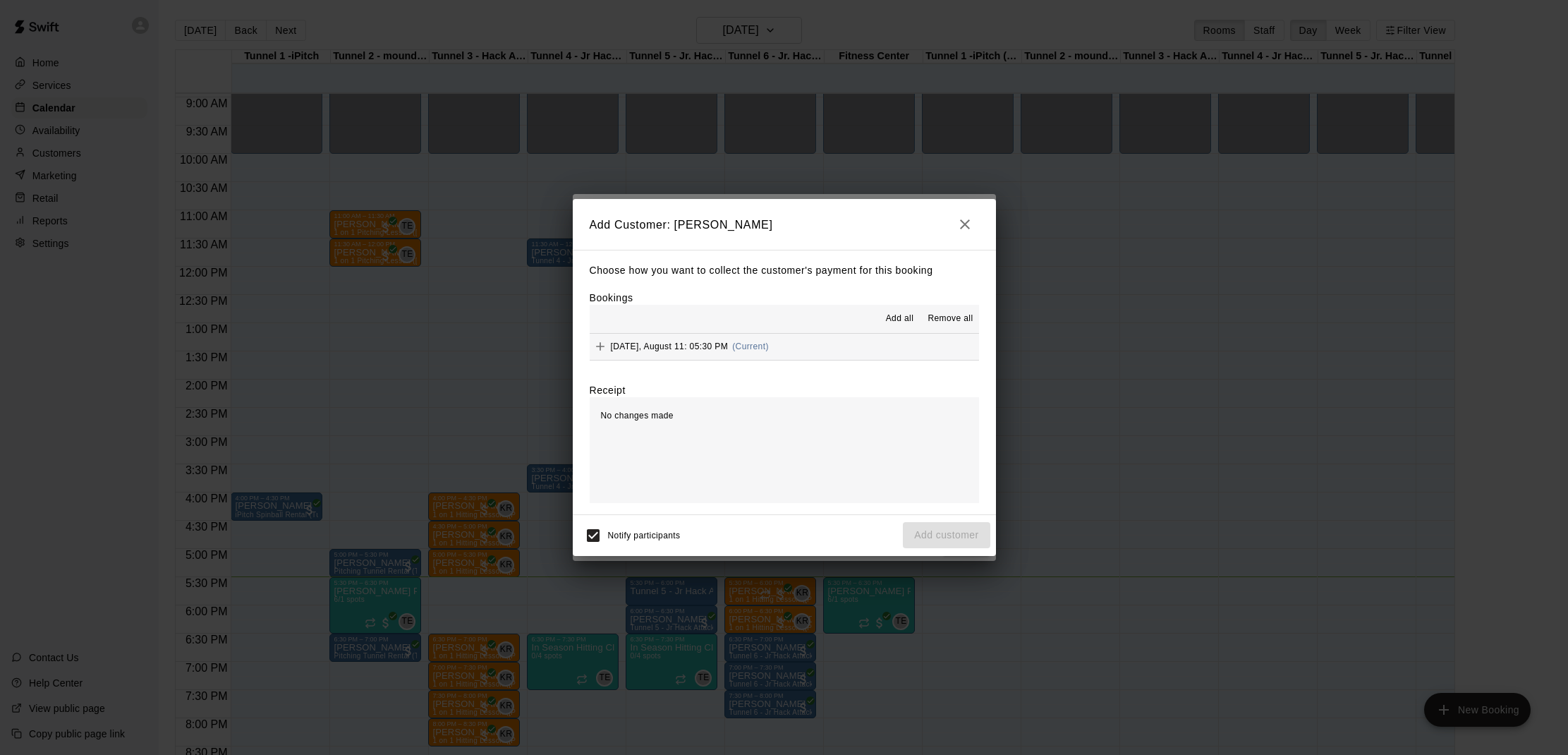
click at [701, 336] on div "[DATE], August 11: 05:30 PM (Current)" at bounding box center [679, 346] width 179 height 21
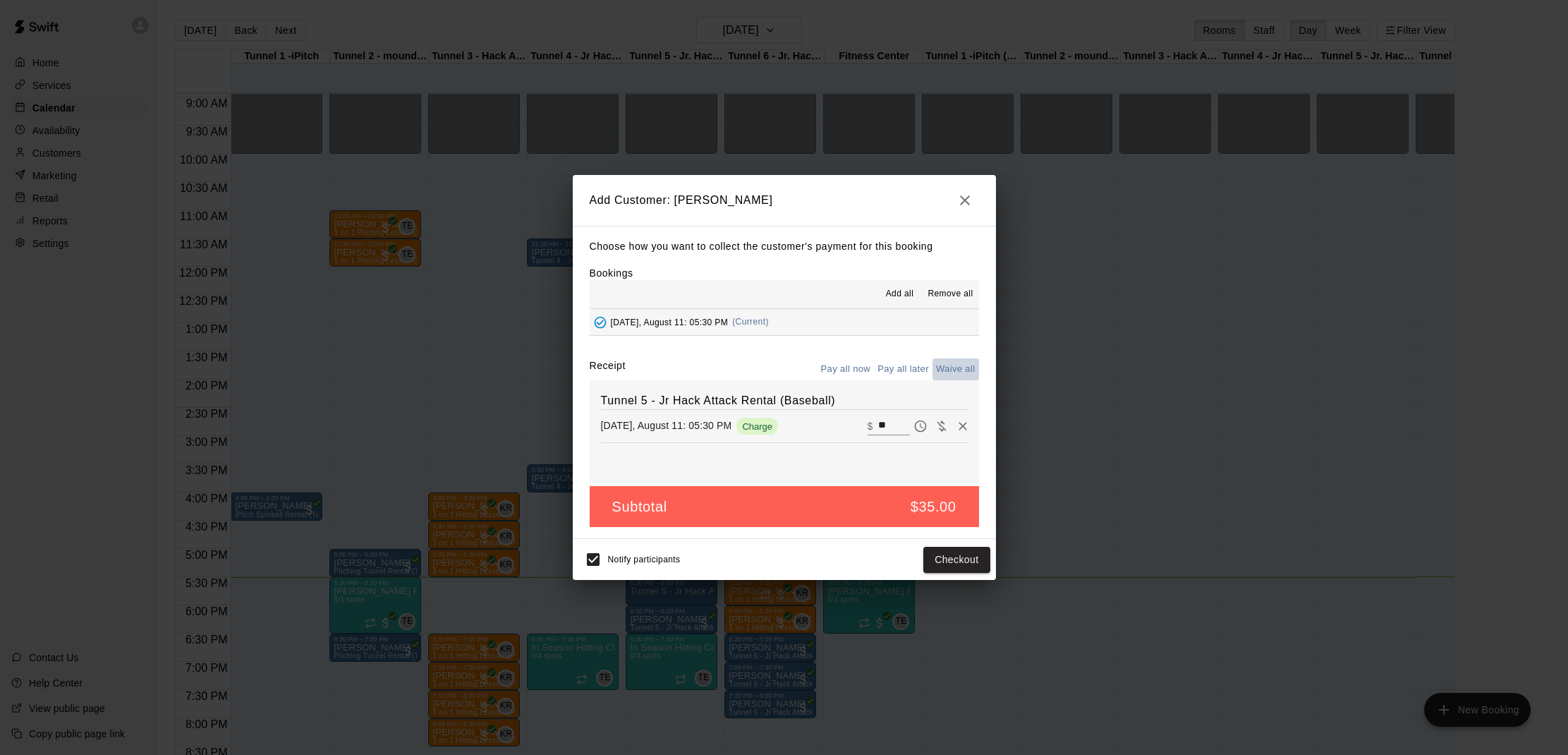
click at [944, 370] on button "Waive all" at bounding box center [955, 370] width 46 height 22
type input "*"
click at [910, 559] on button "Add customer" at bounding box center [946, 560] width 87 height 26
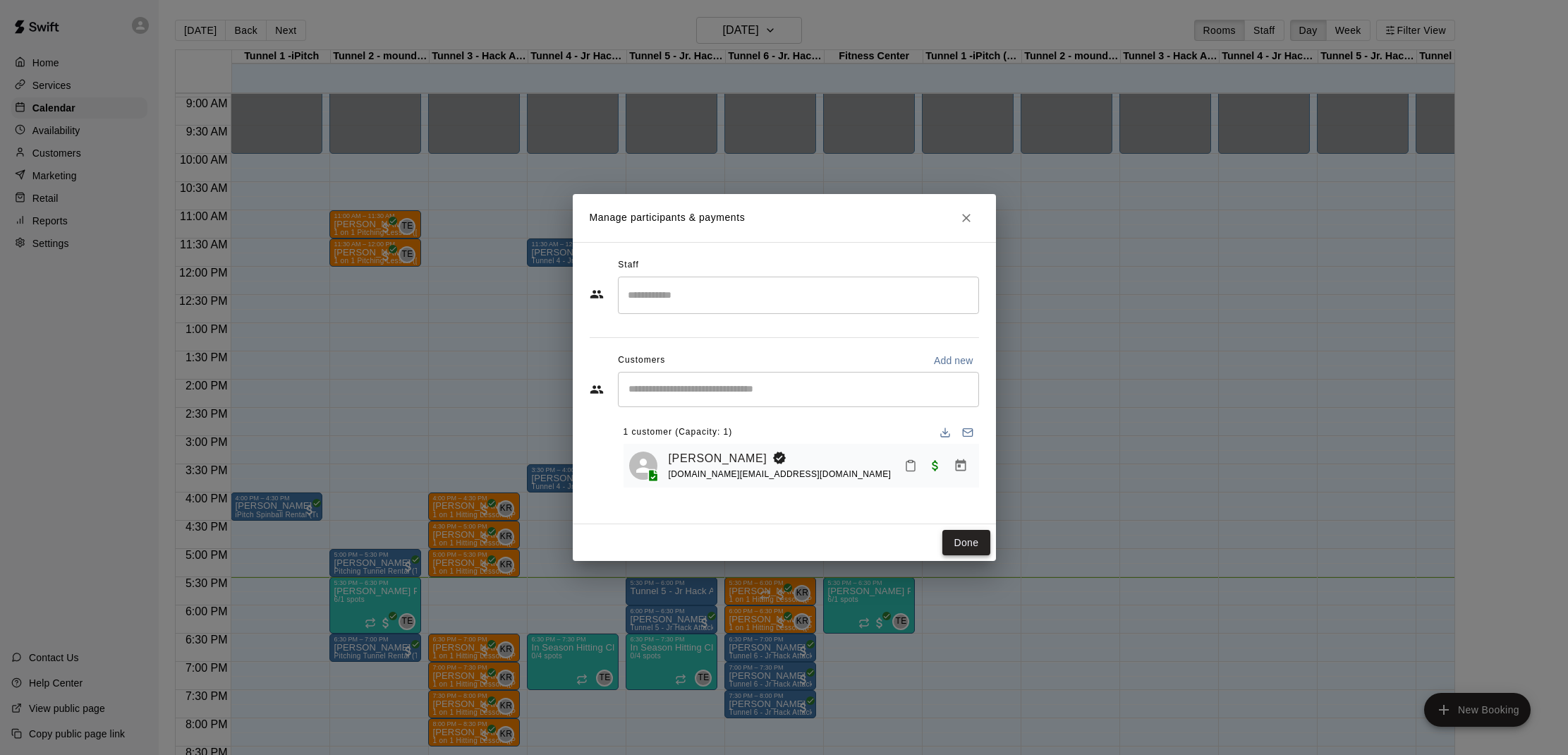
click at [971, 535] on button "Done" at bounding box center [965, 543] width 47 height 26
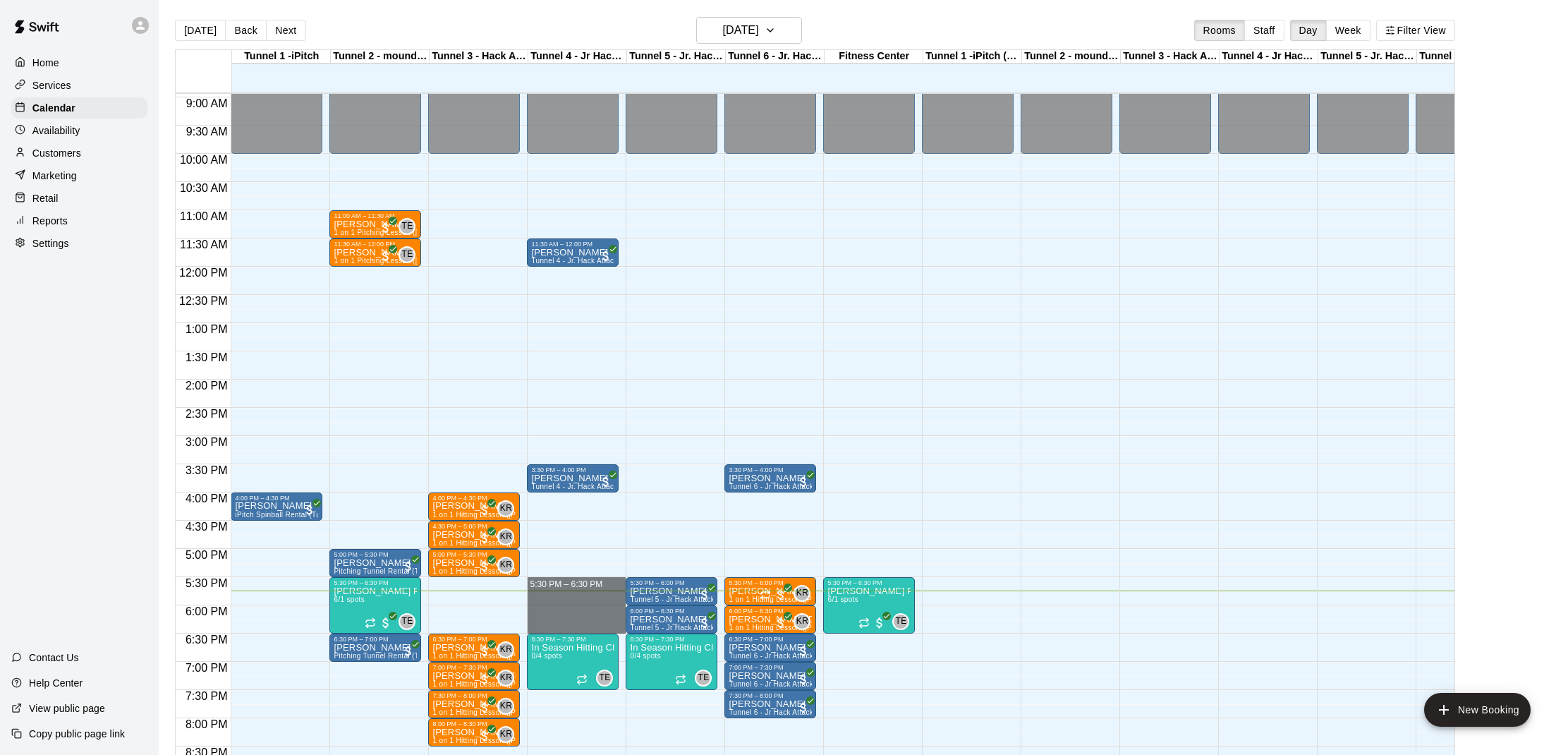
drag, startPoint x: 529, startPoint y: 578, endPoint x: 532, endPoint y: 625, distance: 47.1
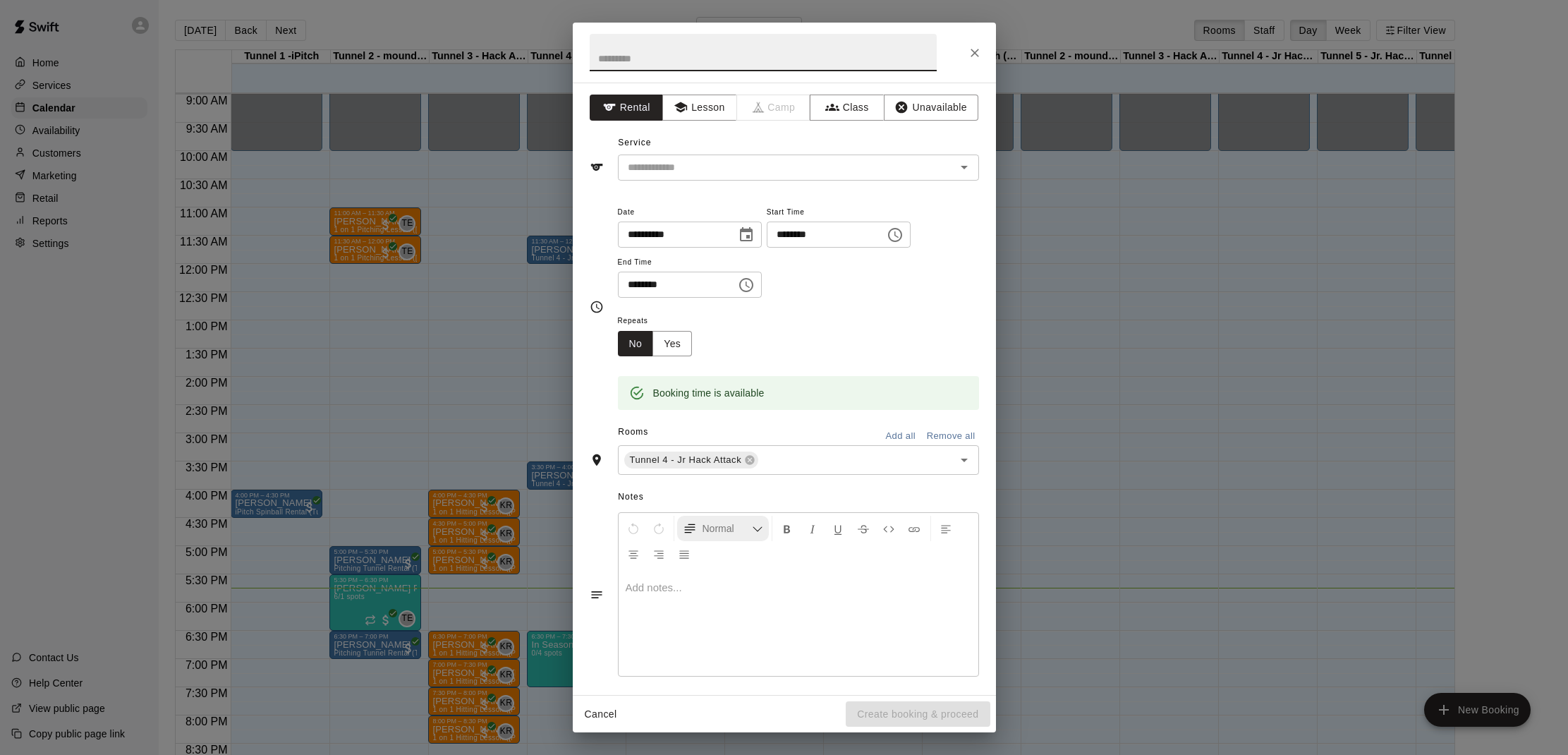
scroll to position [2, 0]
click at [808, 233] on input "********" at bounding box center [821, 233] width 109 height 26
type input "********"
click at [712, 343] on div "Repeats No Yes" at bounding box center [798, 333] width 361 height 44
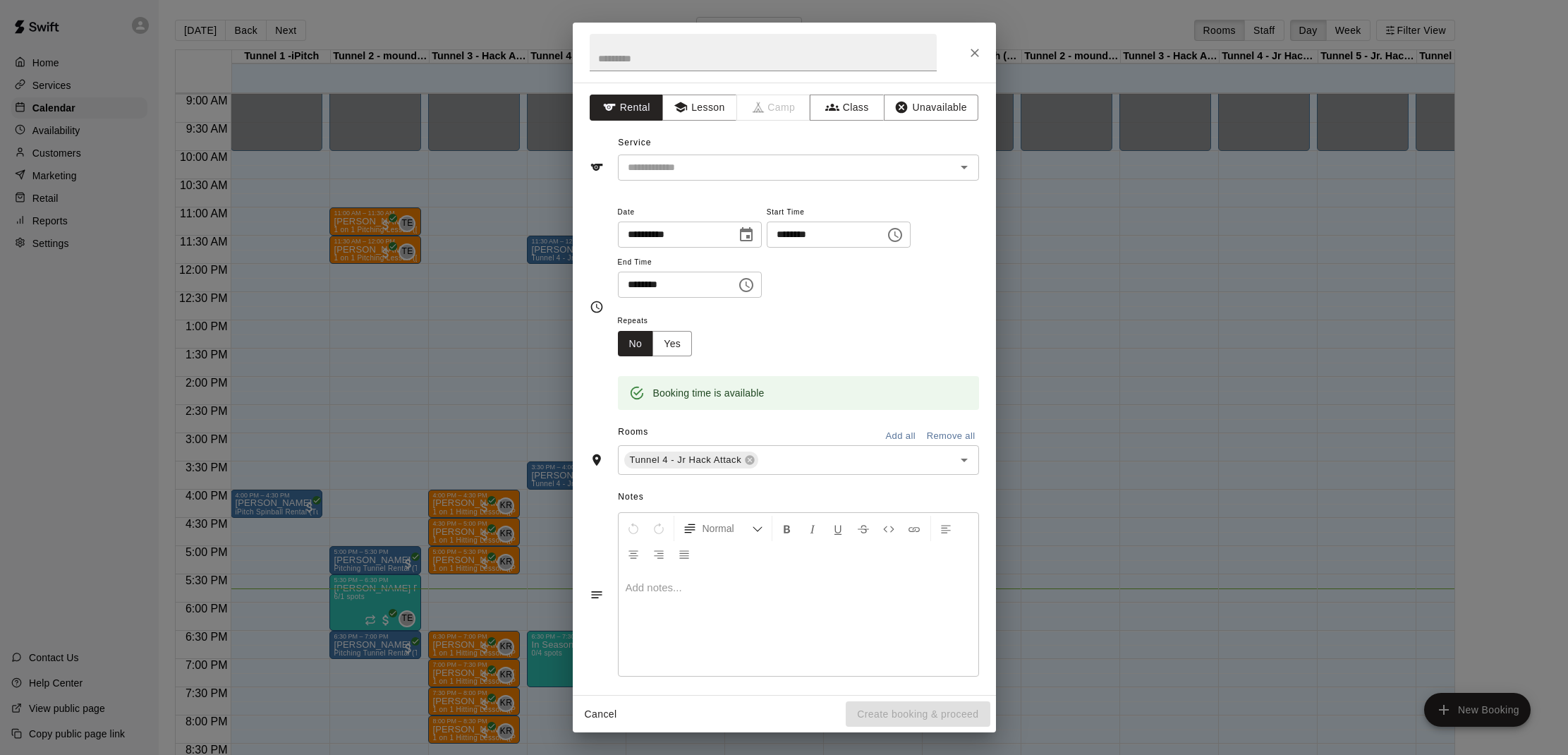
click at [632, 109] on button "Rental" at bounding box center [626, 107] width 74 height 26
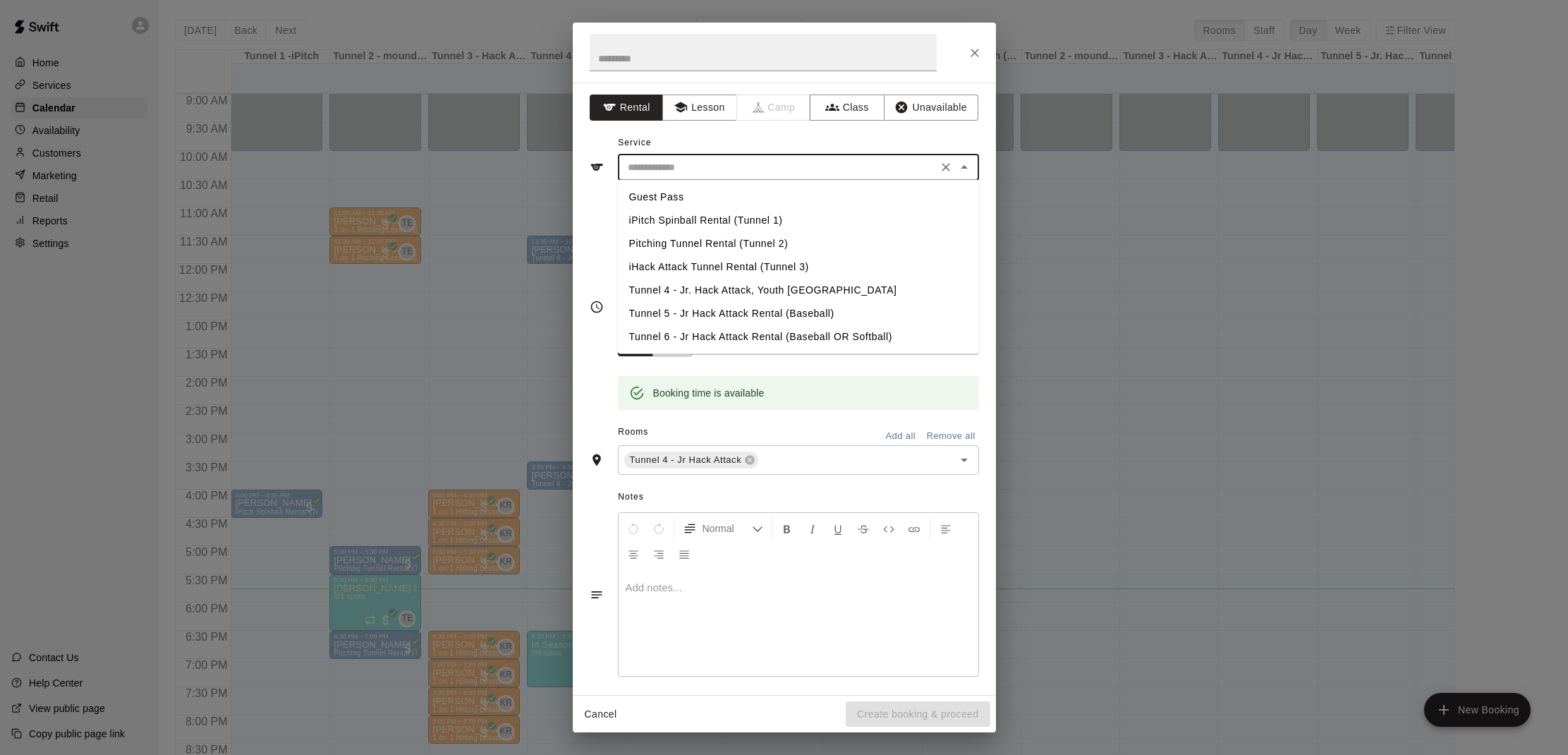
click at [653, 159] on input "text" at bounding box center [777, 167] width 311 height 17
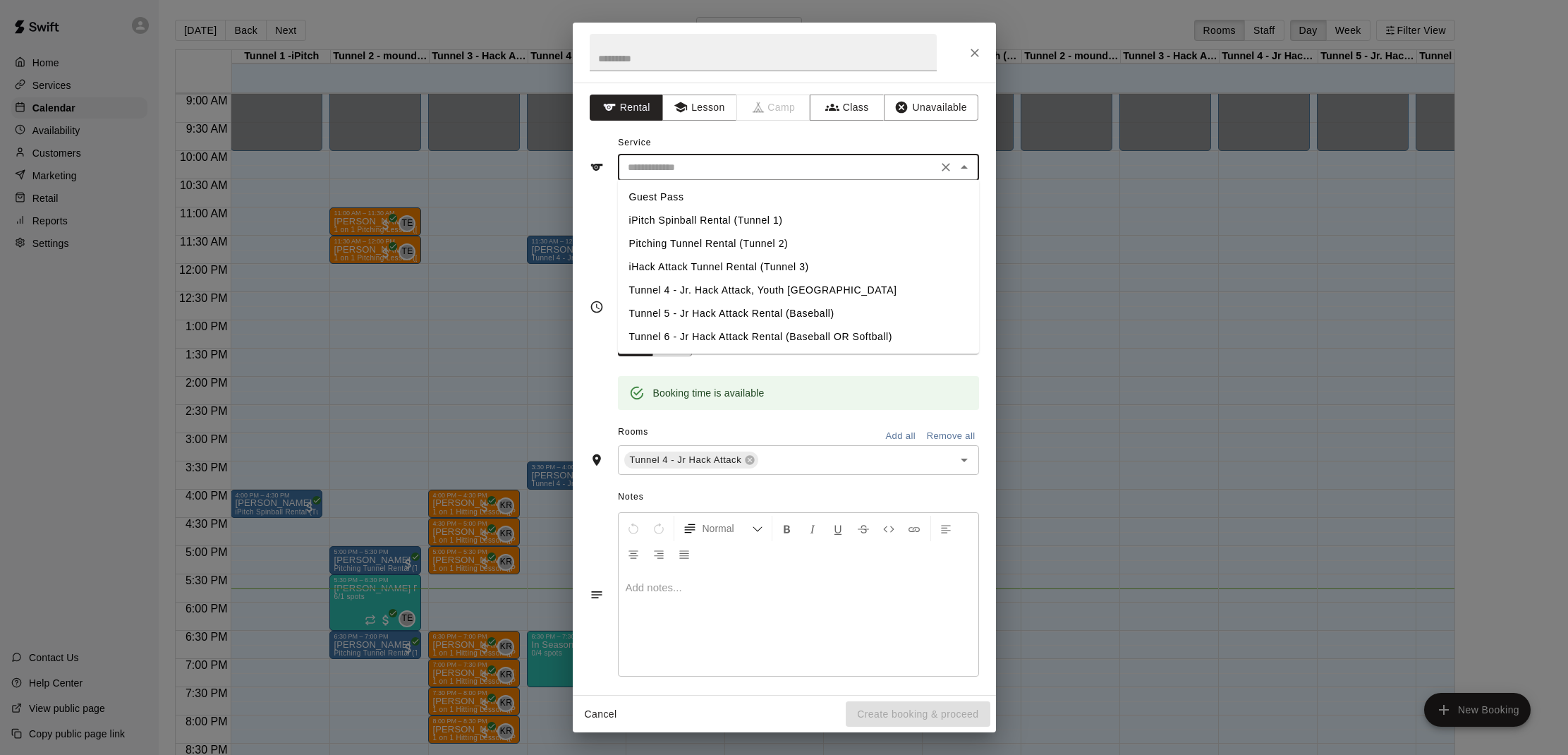
click at [692, 293] on li "Tunnel 4 - Jr. Hack Attack, Youth [GEOGRAPHIC_DATA]" at bounding box center [798, 291] width 361 height 23
type input "**********"
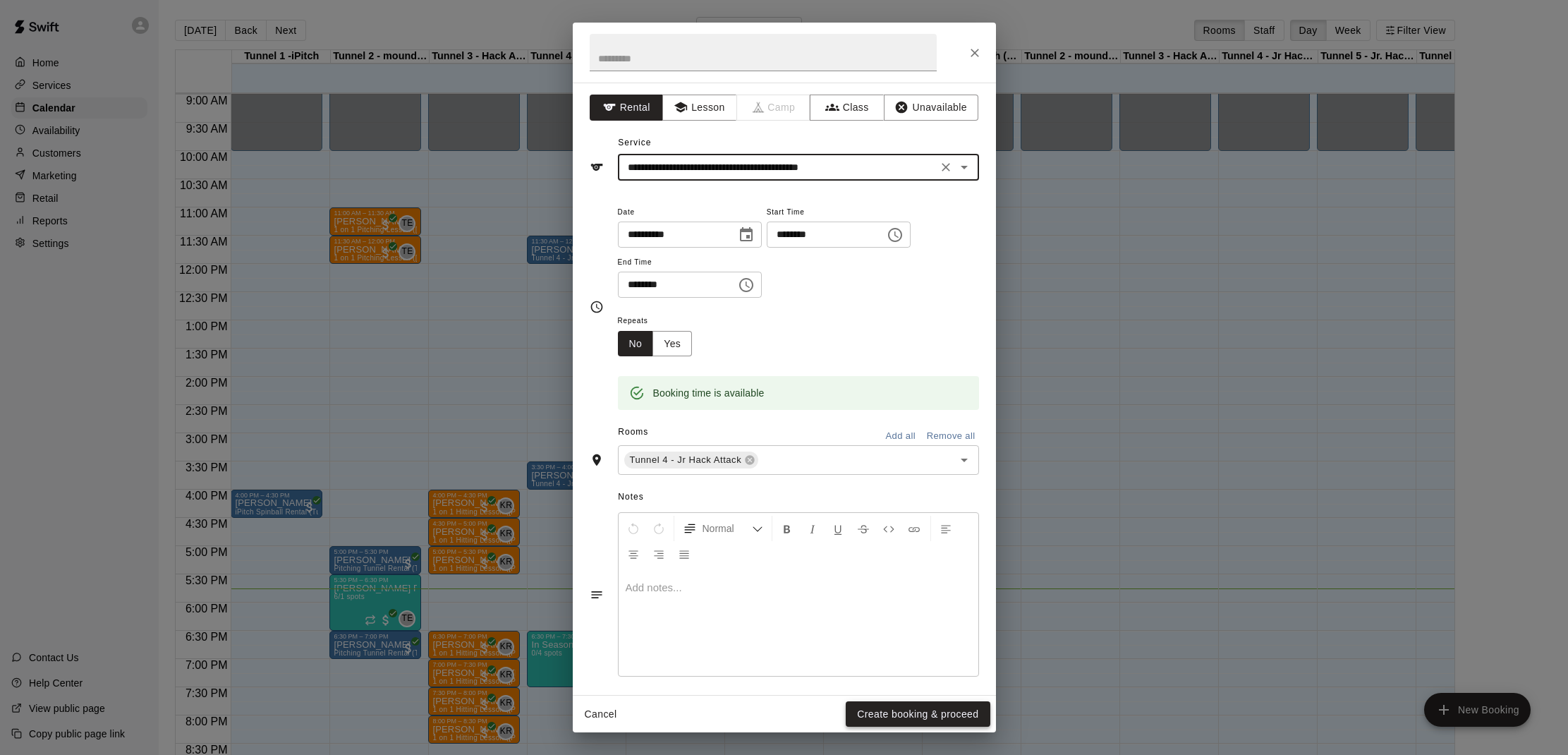
click at [902, 716] on button "Create booking & proceed" at bounding box center [917, 714] width 144 height 26
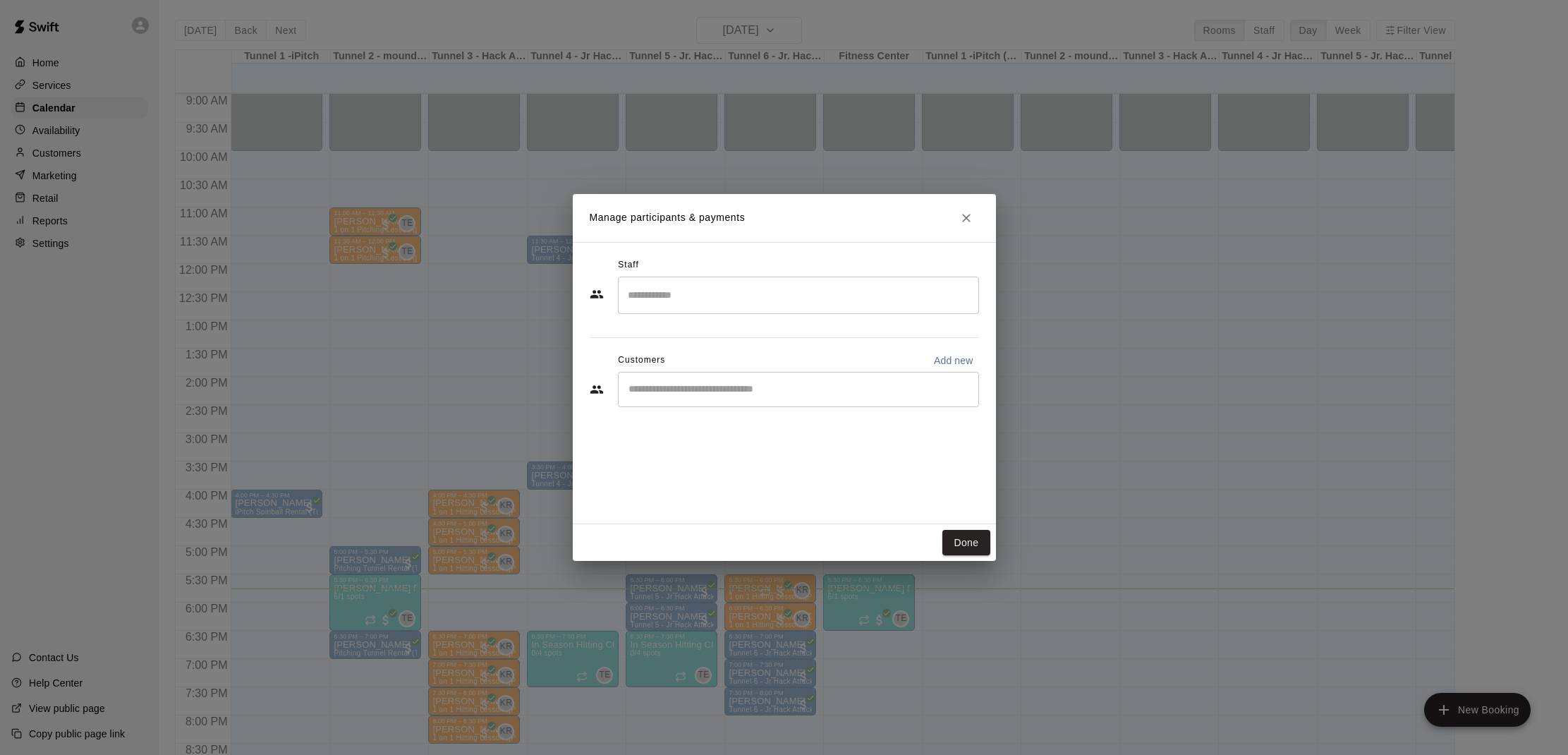
click at [802, 385] on input "Start typing to search customers..." at bounding box center [798, 389] width 348 height 14
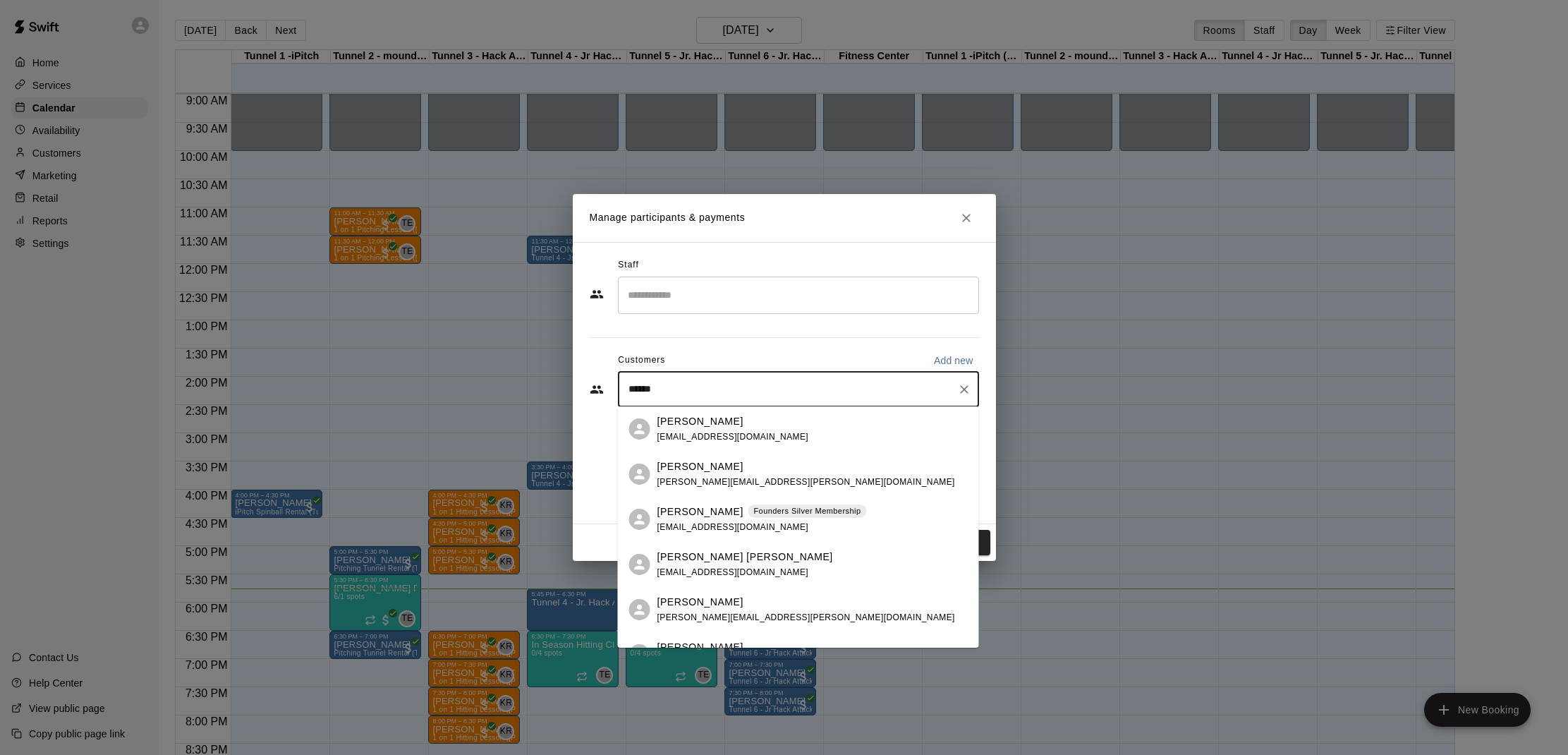
type input "*******"
click at [771, 520] on div "[PERSON_NAME] Founders Silver Membership [EMAIL_ADDRESS][DOMAIN_NAME]" at bounding box center [761, 520] width 209 height 30
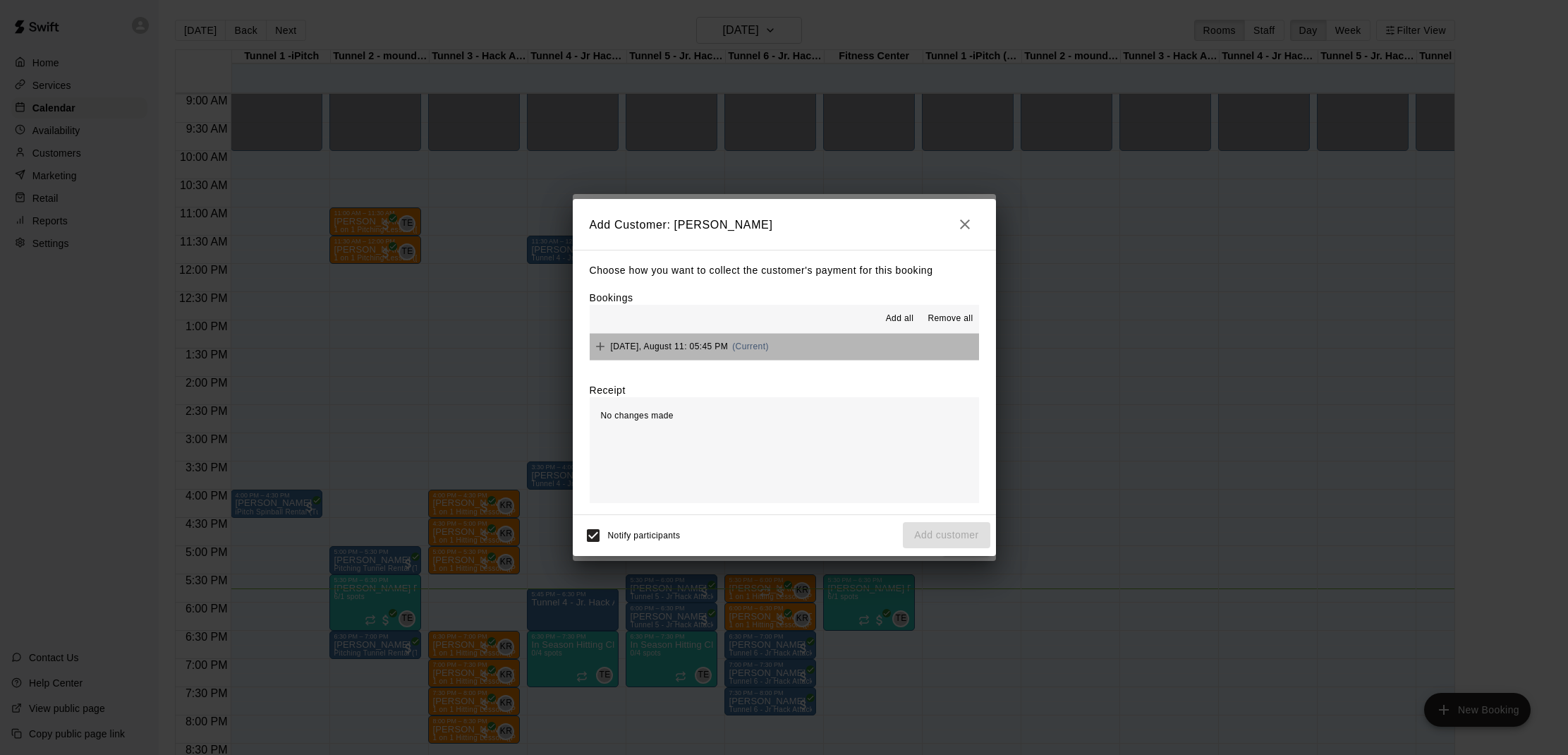
click at [705, 343] on span "[DATE], August 11: 05:45 PM" at bounding box center [669, 346] width 118 height 10
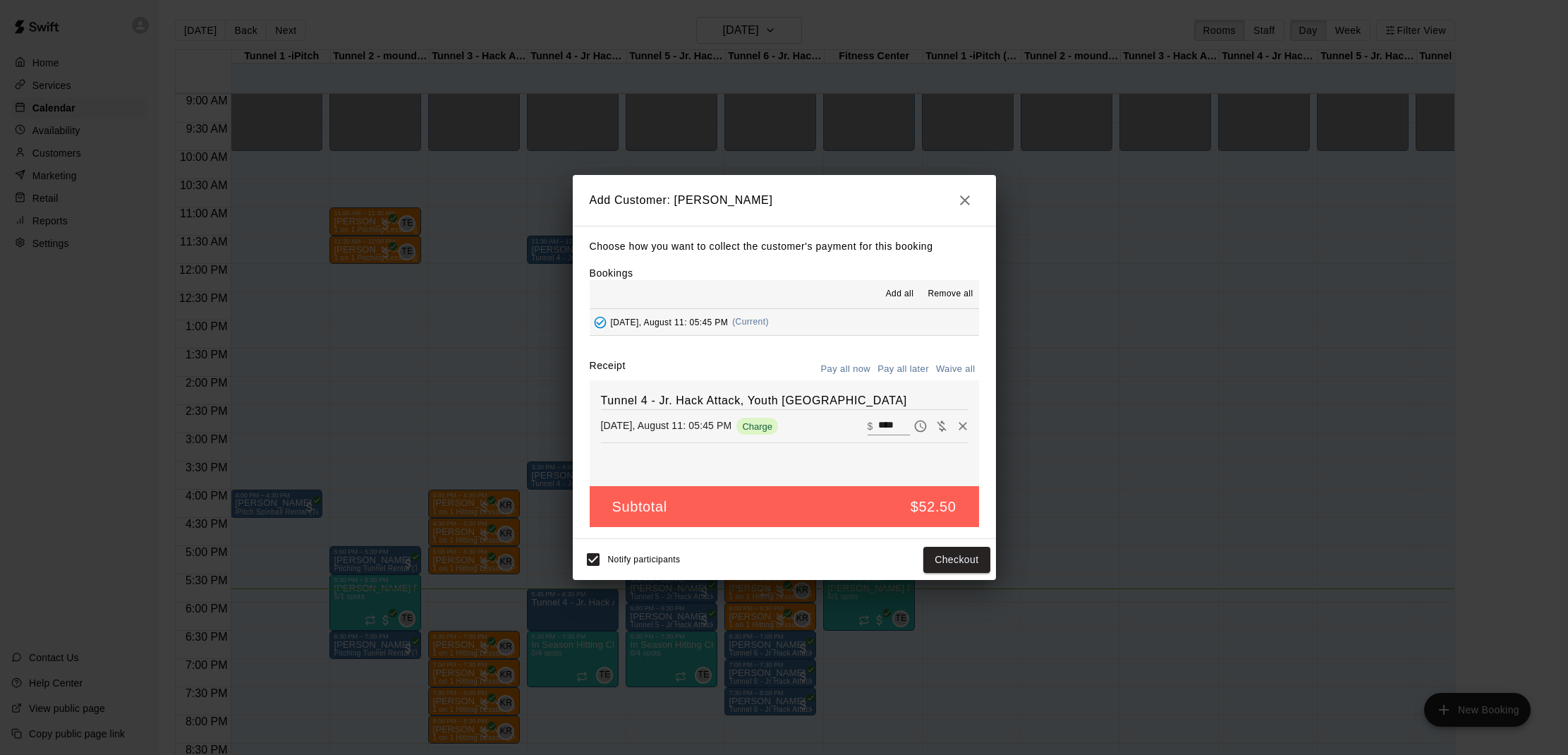
click at [963, 365] on button "Waive all" at bounding box center [955, 370] width 46 height 22
type input "*"
click at [975, 548] on button "Add customer" at bounding box center [946, 560] width 87 height 26
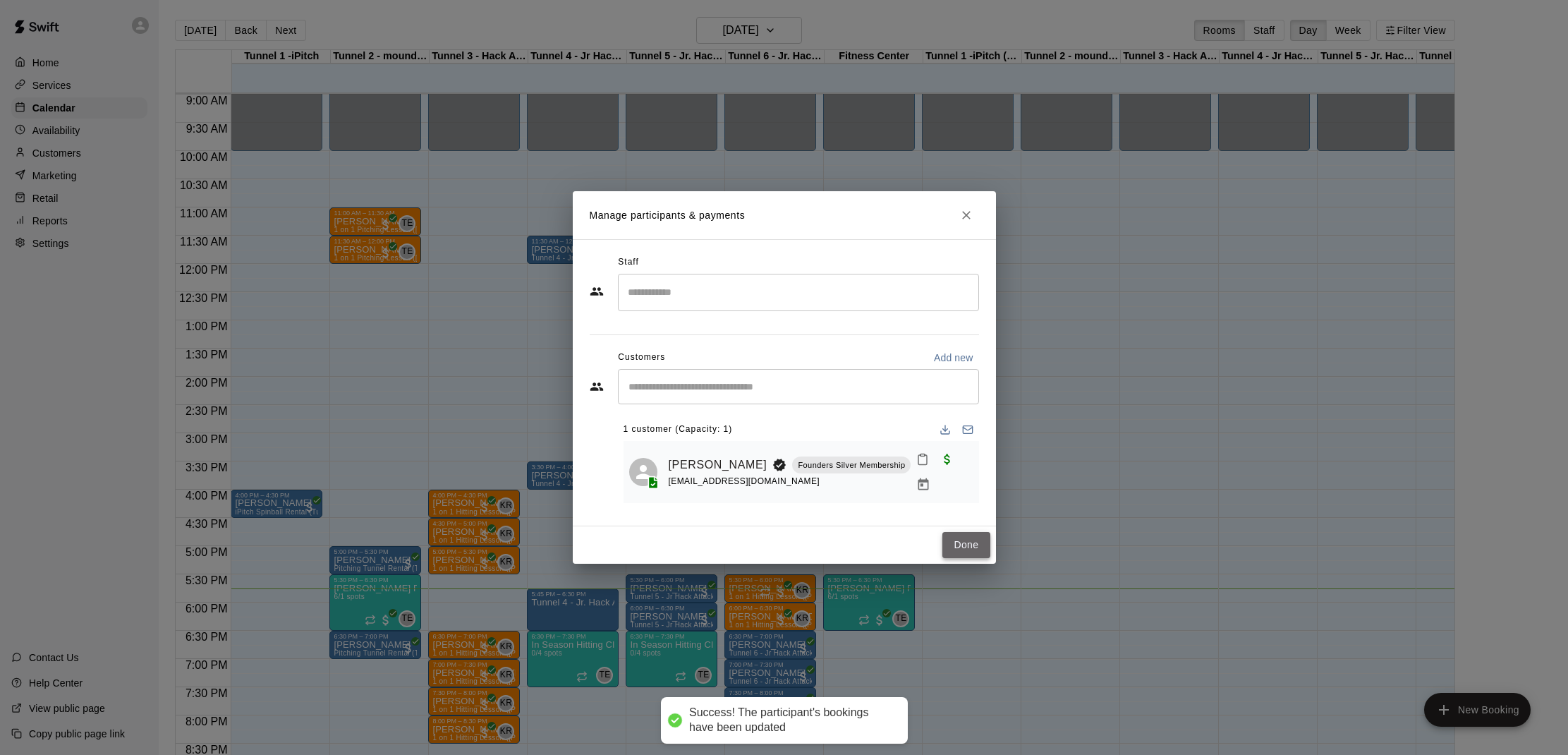
click at [954, 541] on button "Done" at bounding box center [965, 545] width 47 height 26
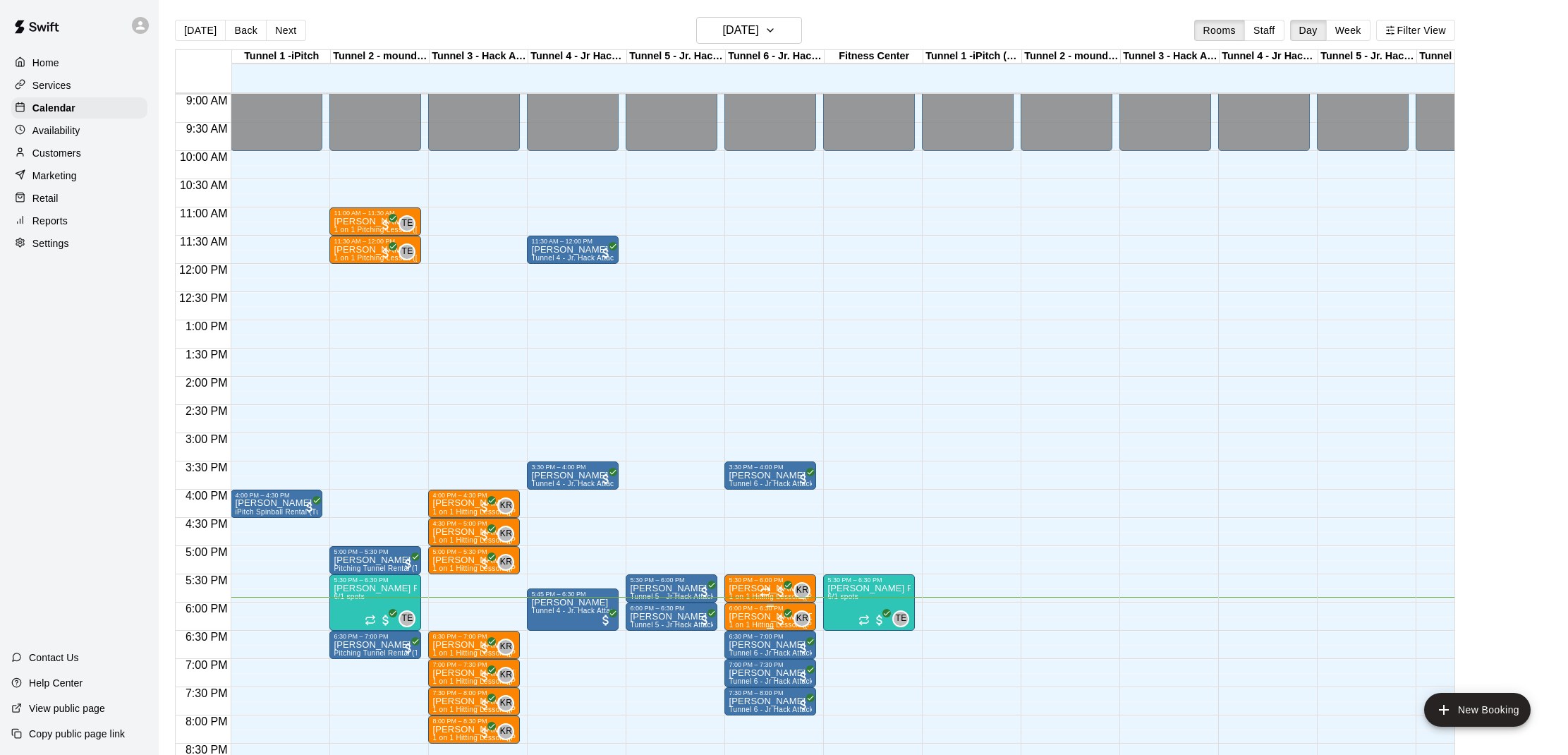
scroll to position [504, 0]
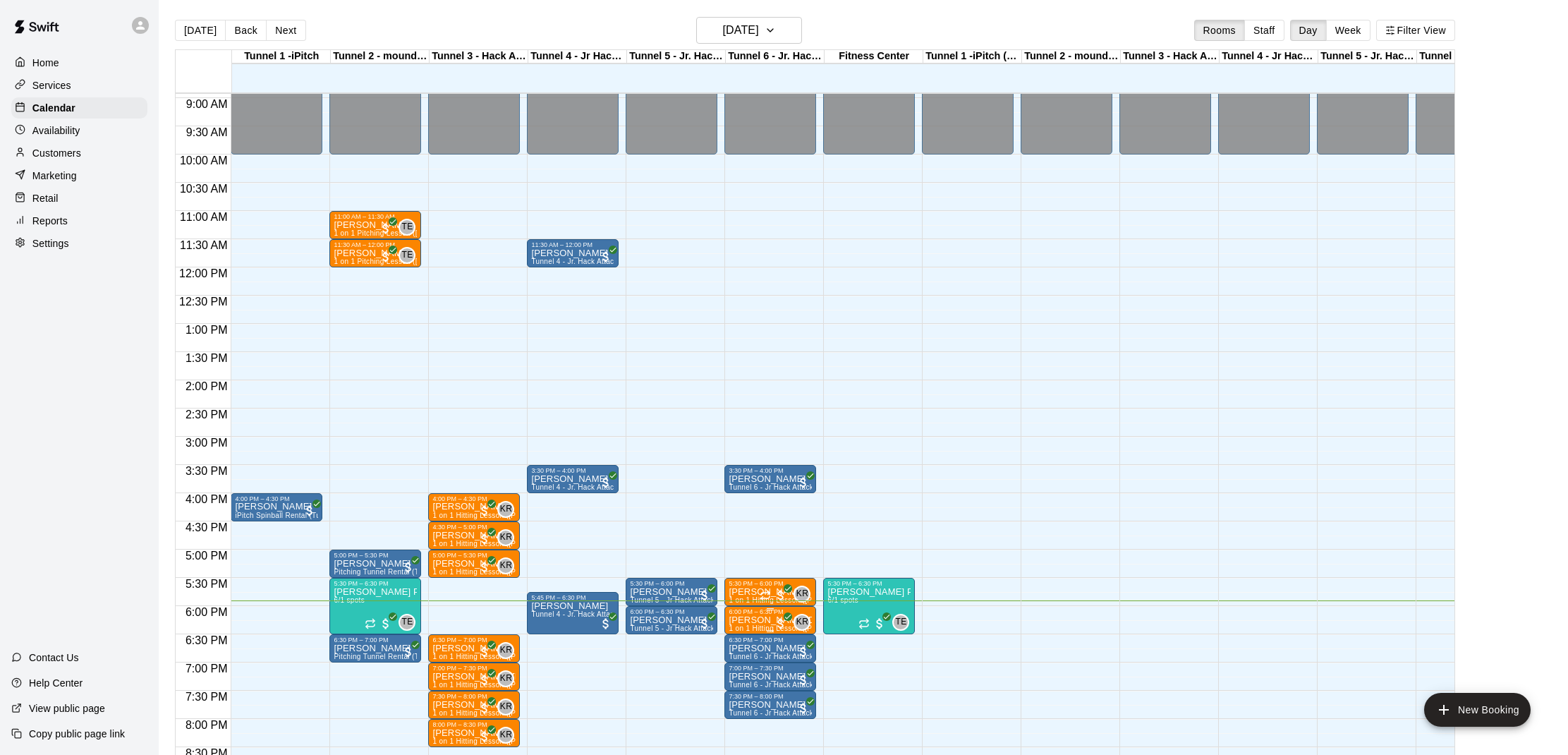
click at [752, 609] on div at bounding box center [770, 609] width 83 height 2
click at [740, 652] on img "edit" at bounding box center [744, 657] width 16 height 16
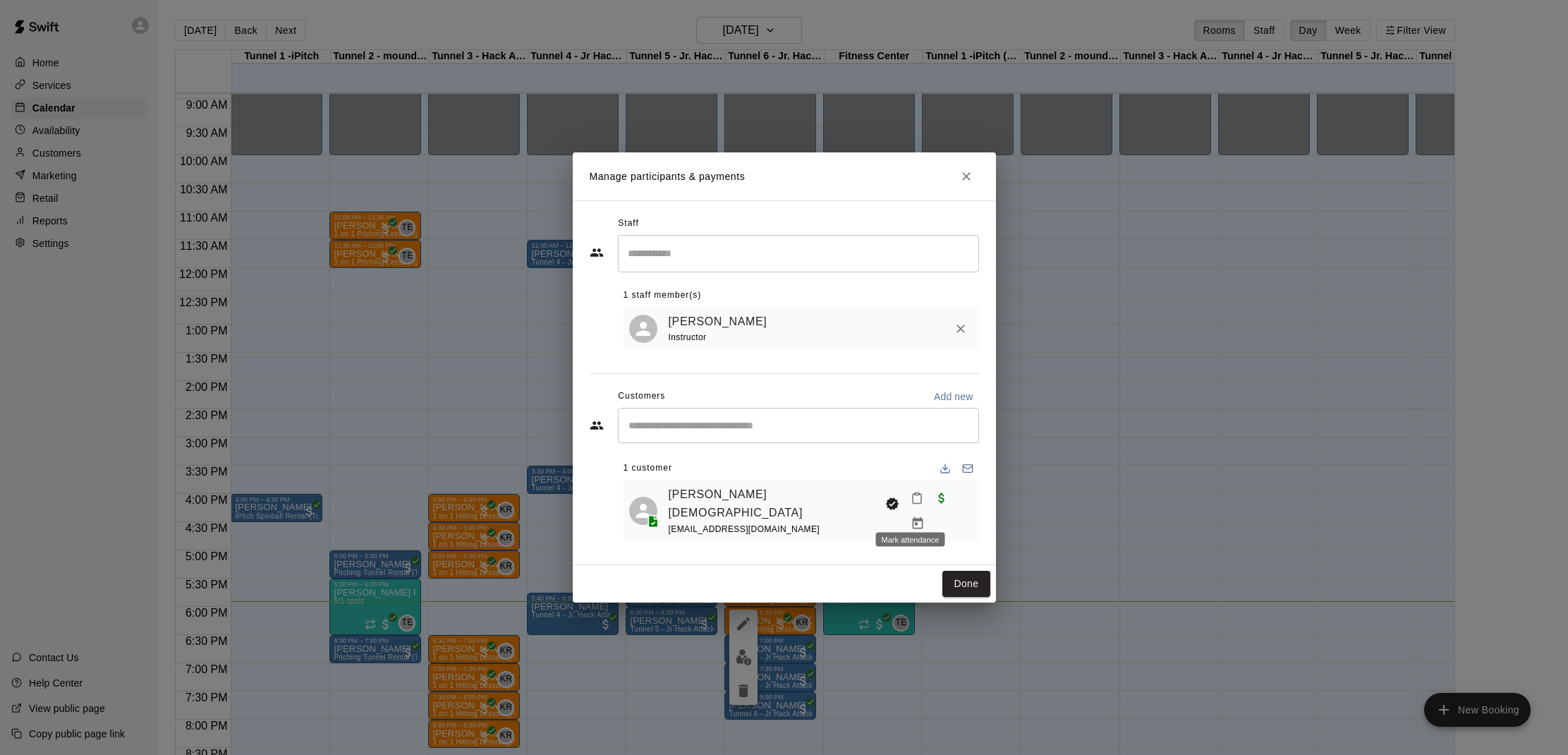
click at [921, 510] on button "Mark attendance" at bounding box center [916, 498] width 24 height 24
click at [927, 509] on icon at bounding box center [928, 510] width 13 height 13
click at [952, 571] on button "Done" at bounding box center [965, 584] width 47 height 26
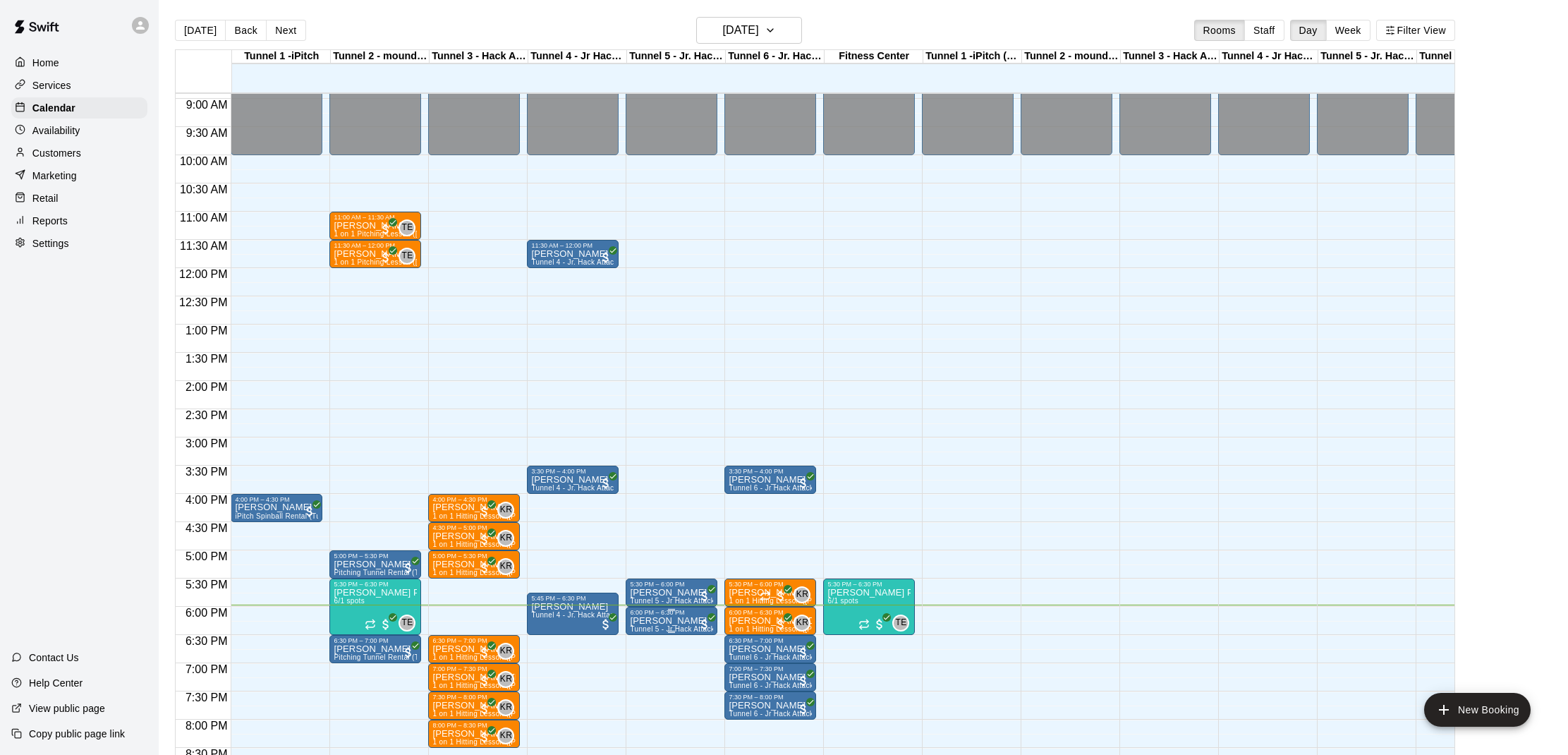
click at [668, 621] on p "[PERSON_NAME]" at bounding box center [671, 621] width 83 height 0
click at [644, 663] on img "edit" at bounding box center [645, 670] width 16 height 16
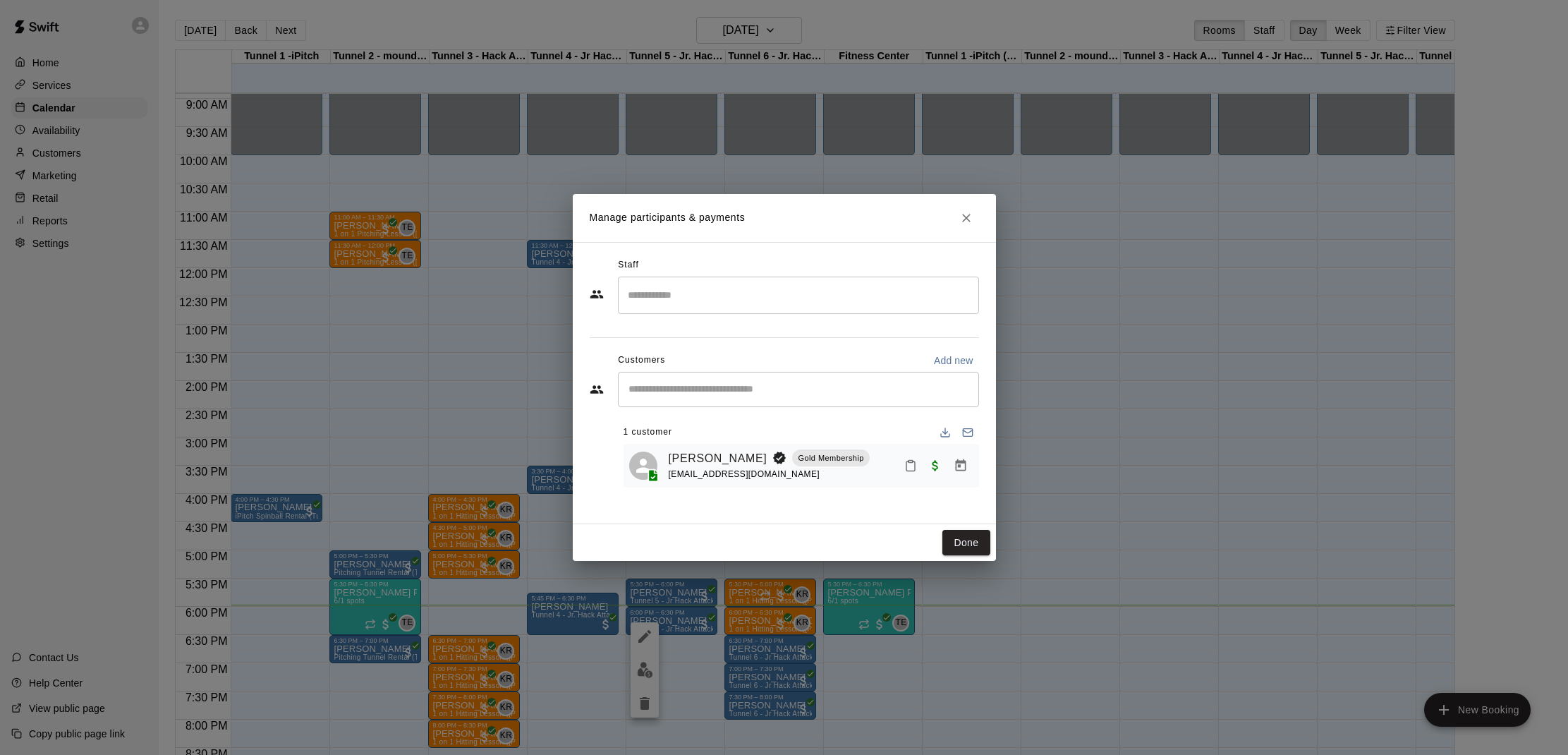
click at [916, 476] on div at bounding box center [936, 465] width 75 height 25
click at [914, 469] on icon "Mark attendance" at bounding box center [910, 467] width 9 height 10
click at [932, 477] on icon at bounding box center [935, 472] width 13 height 13
click at [960, 545] on button "Done" at bounding box center [965, 543] width 47 height 26
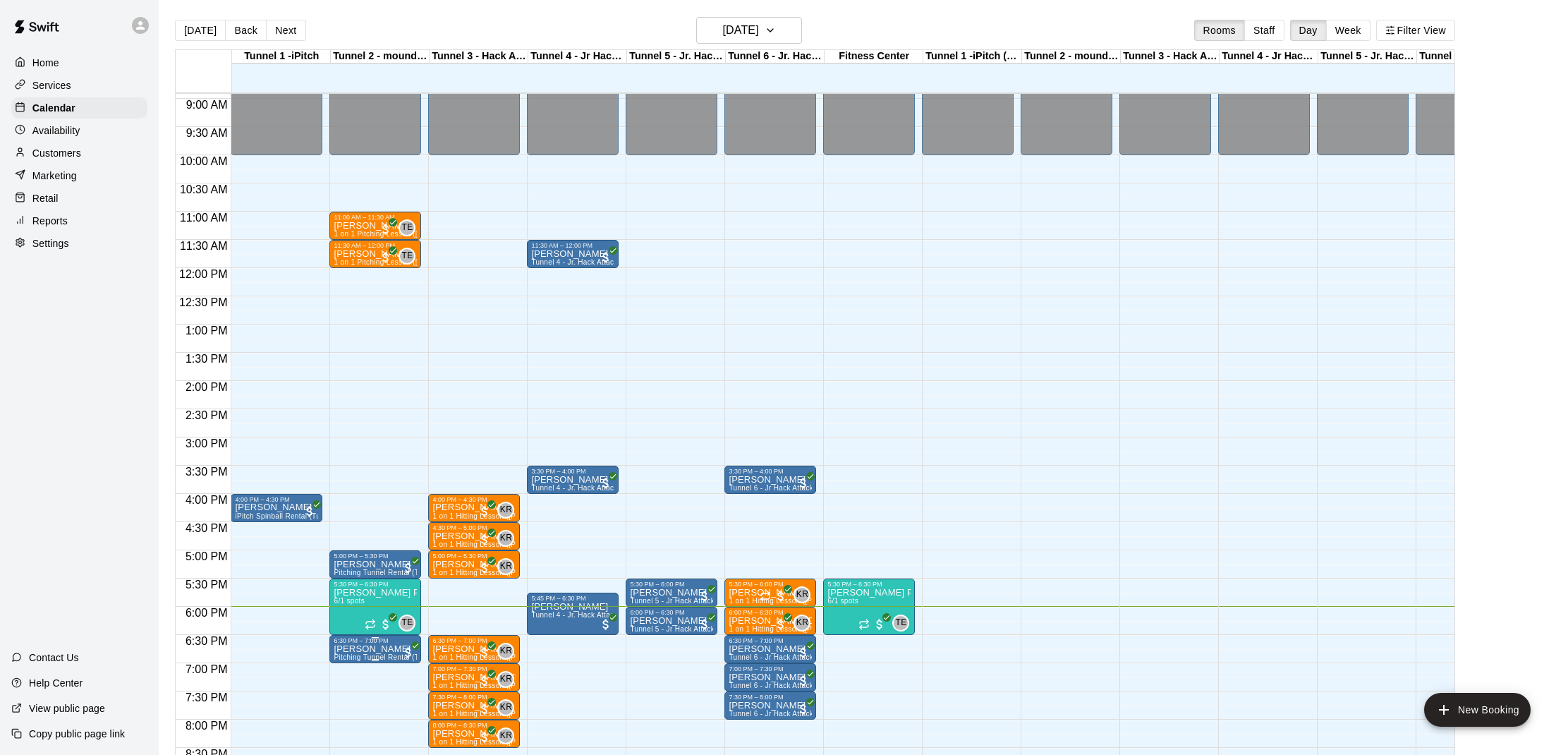
click at [337, 694] on button "edit" at bounding box center [348, 693] width 28 height 28
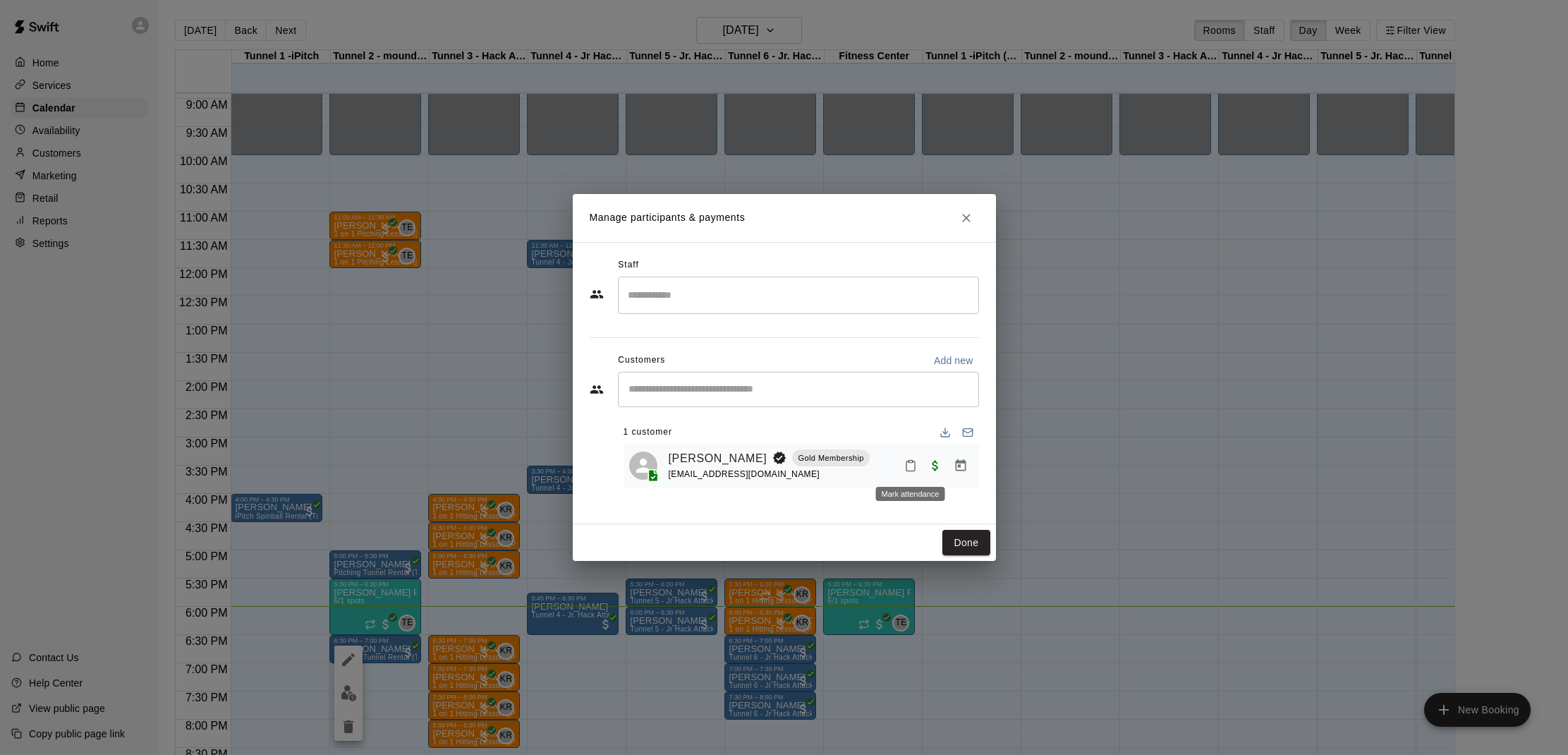
click at [916, 462] on icon "Mark attendance" at bounding box center [910, 466] width 13 height 13
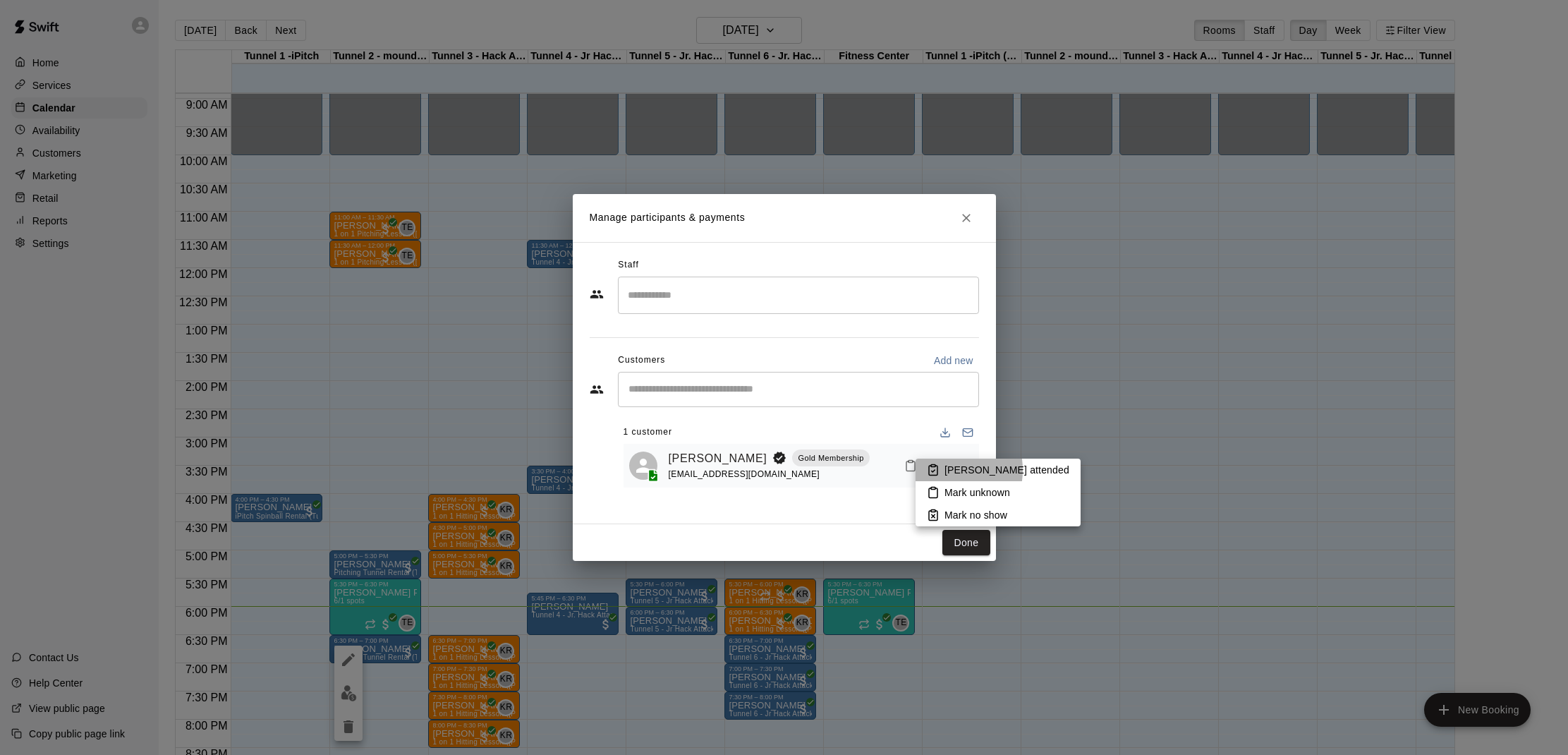
click at [937, 470] on icon at bounding box center [933, 471] width 9 height 10
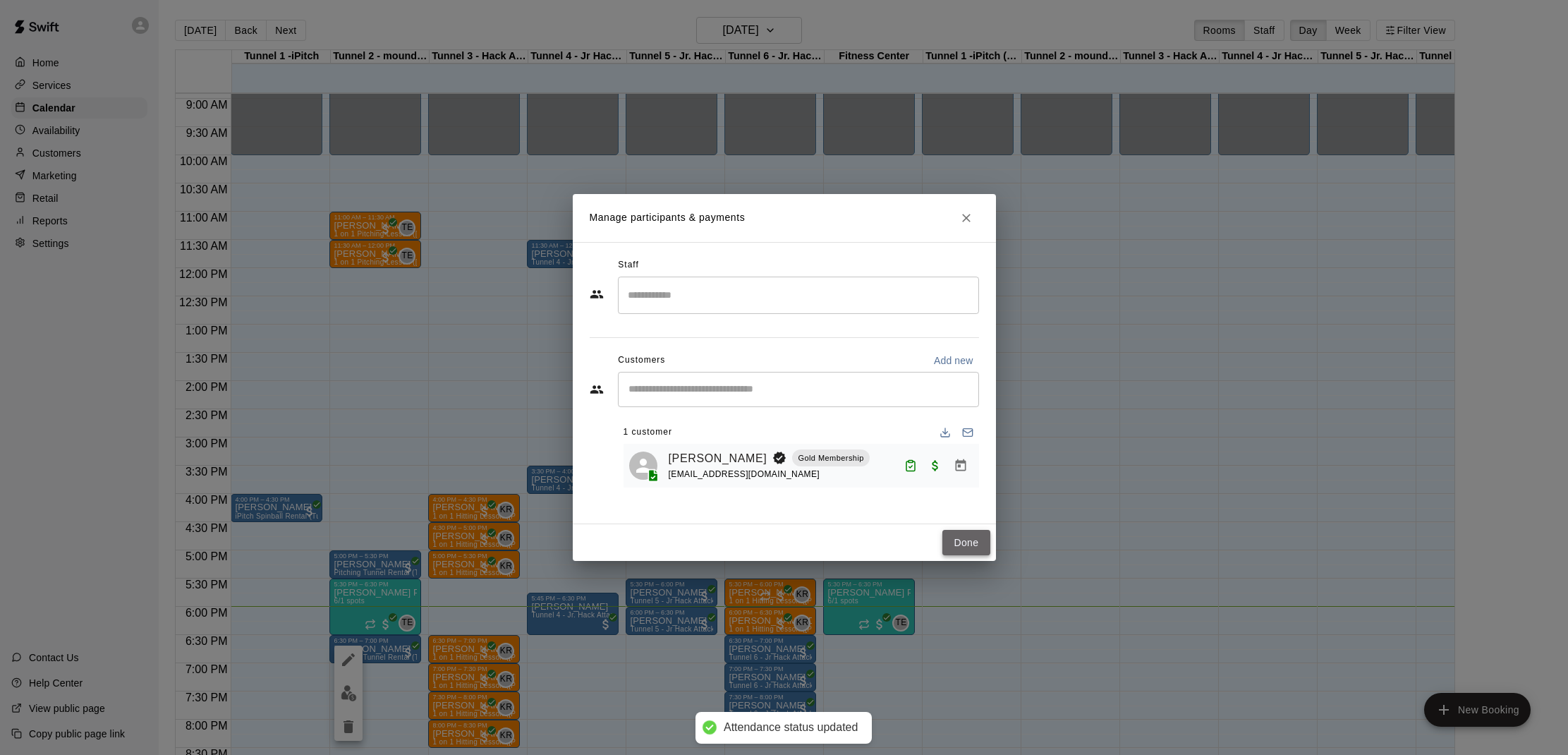
click at [973, 533] on button "Done" at bounding box center [965, 543] width 47 height 26
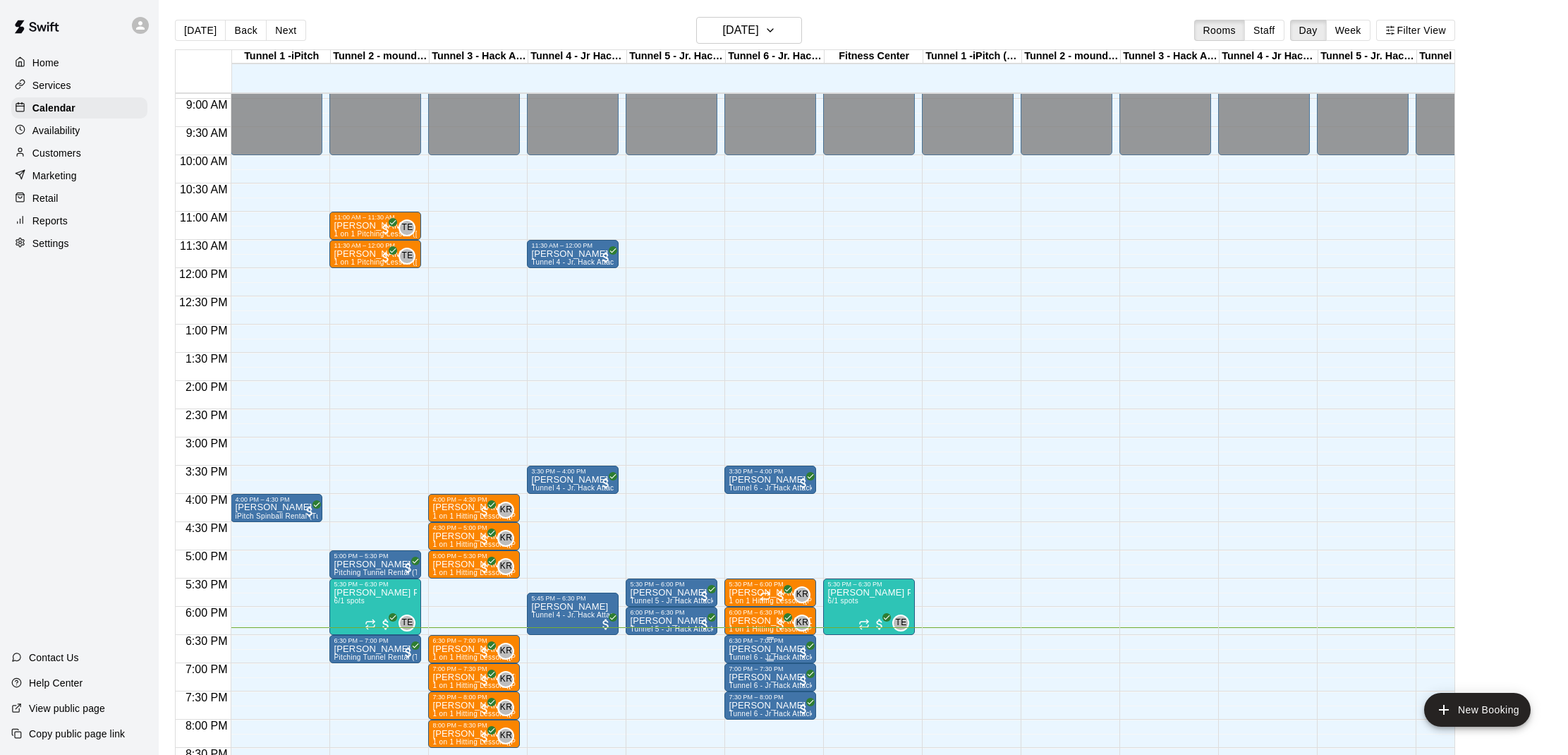
click at [746, 693] on img "edit" at bounding box center [744, 693] width 16 height 16
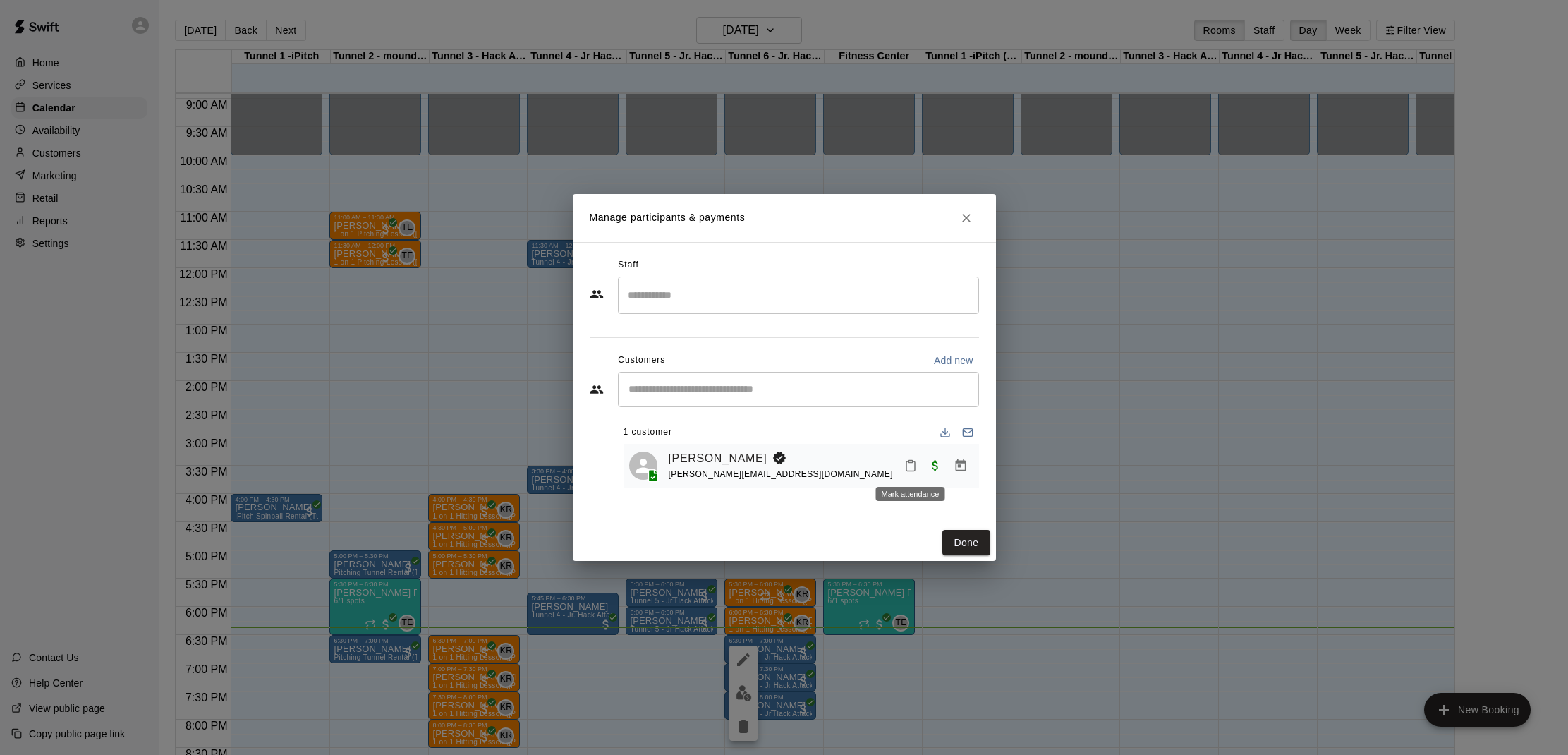
click at [911, 460] on rect "Mark attendance" at bounding box center [910, 461] width 4 height 2
click at [934, 470] on icon at bounding box center [937, 472] width 13 height 13
click at [955, 538] on button "Done" at bounding box center [965, 543] width 47 height 26
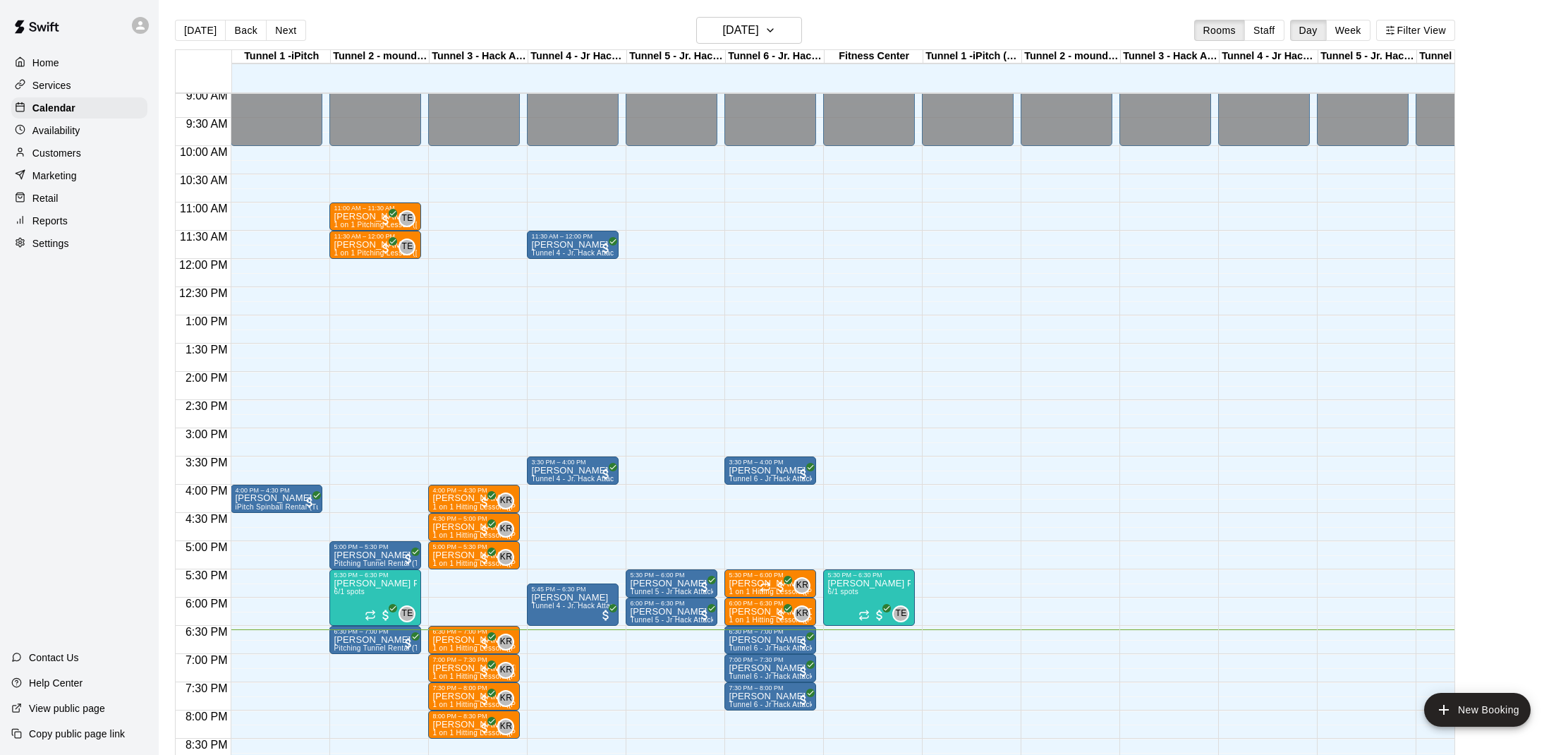
scroll to position [512, 0]
click at [797, 638] on span "All customers have paid" at bounding box center [802, 643] width 14 height 14
click at [808, 688] on img "edit" at bounding box center [811, 685] width 16 height 16
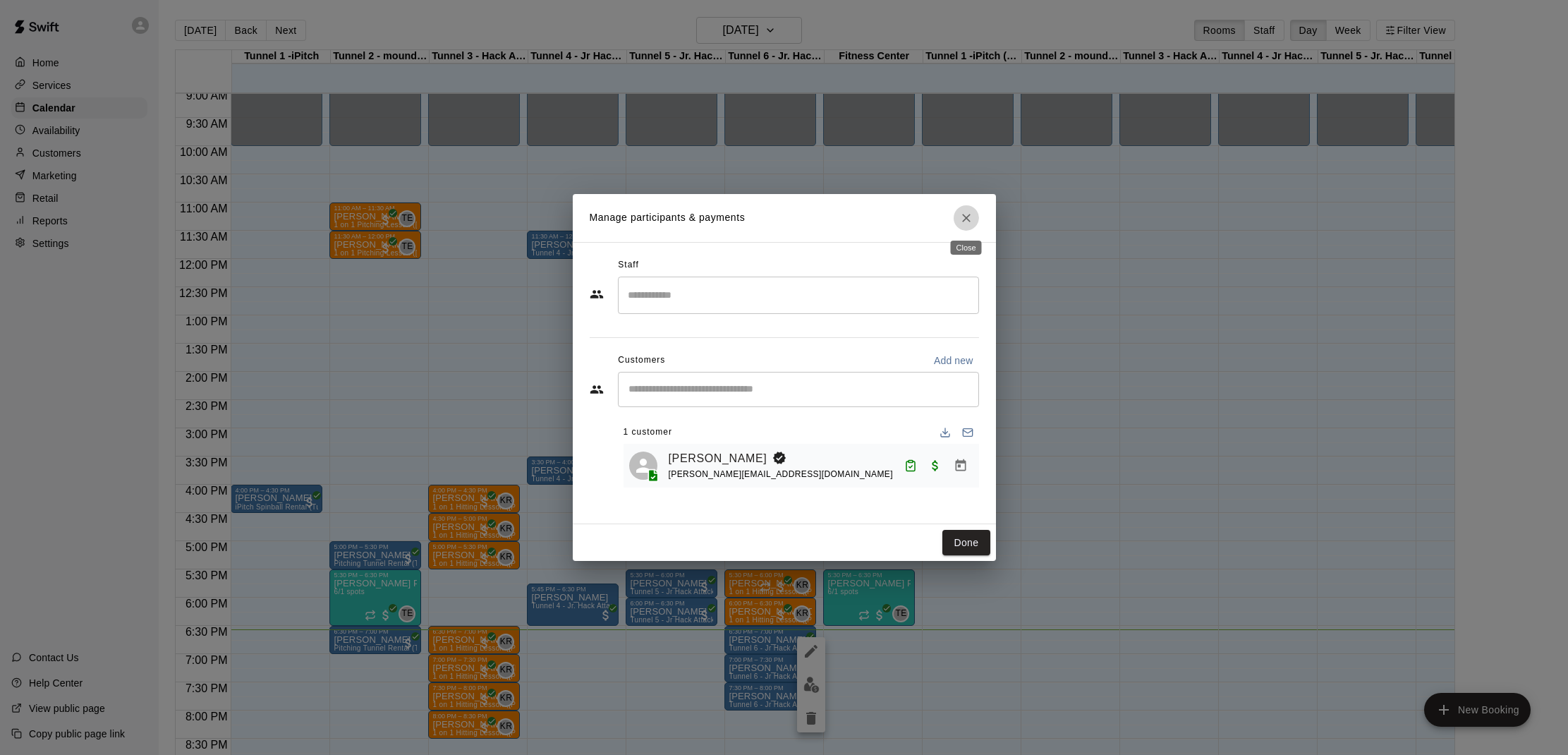
click at [973, 220] on button "Close" at bounding box center [965, 217] width 25 height 25
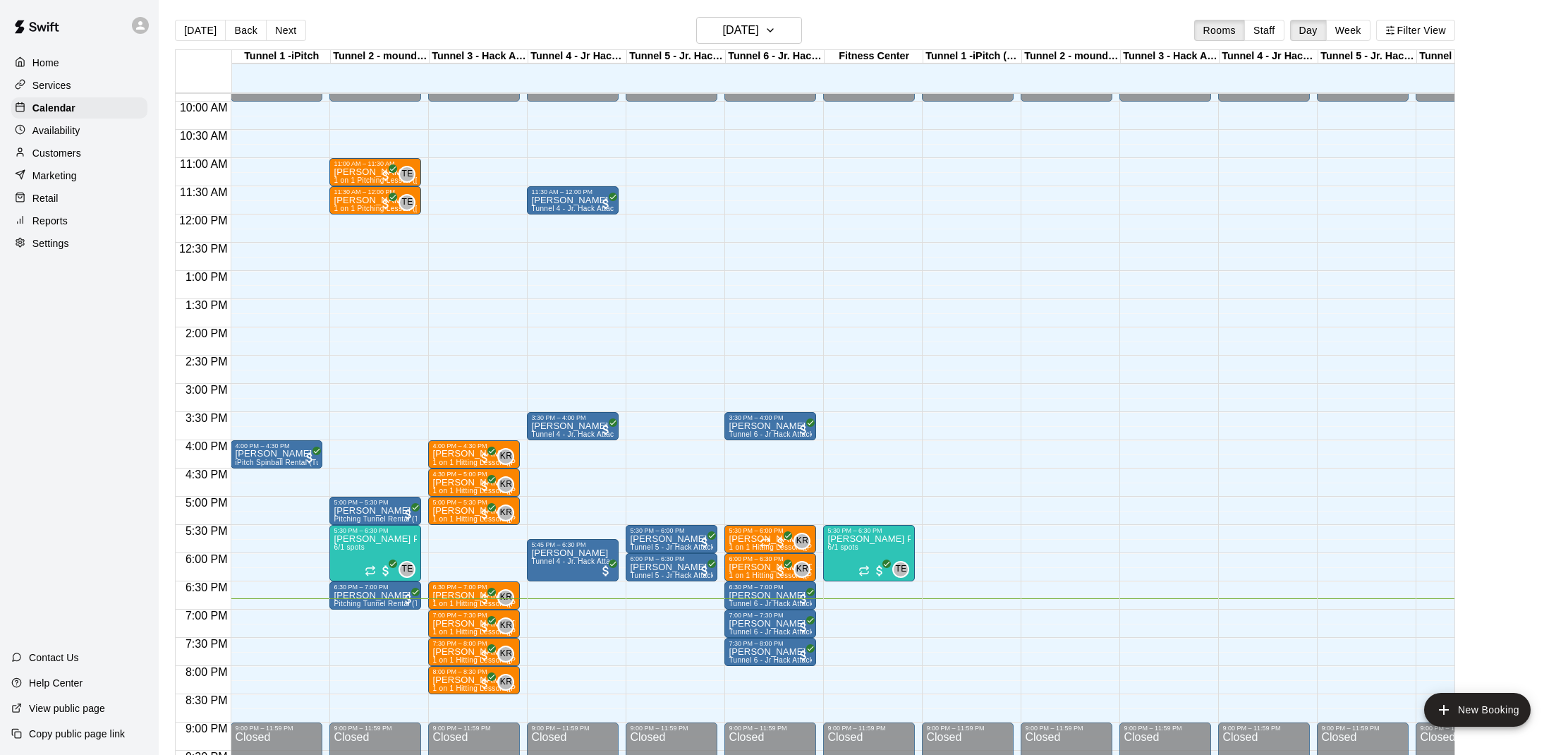
scroll to position [558, 0]
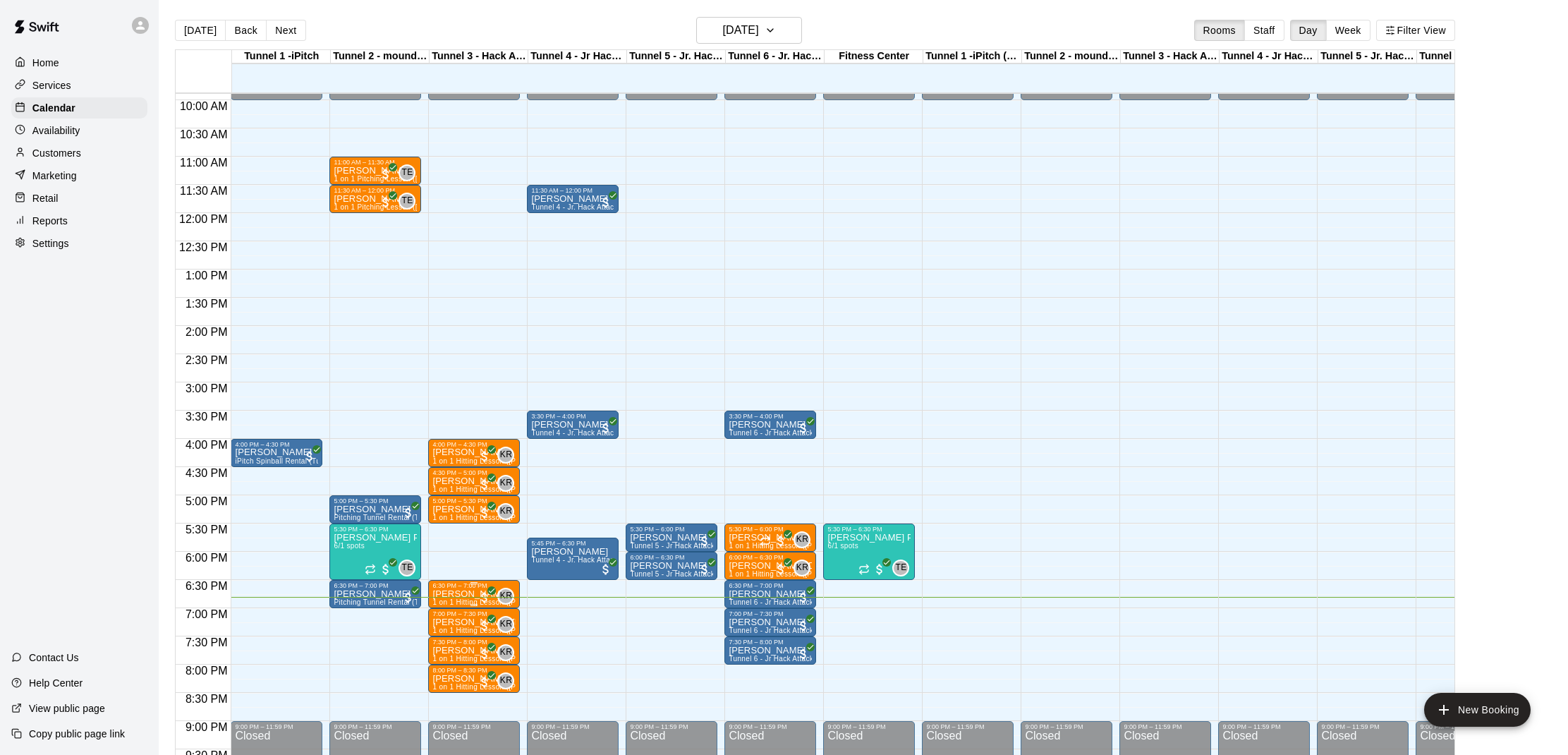
click at [459, 594] on p "[PERSON_NAME]" at bounding box center [474, 594] width 83 height 0
click at [451, 633] on button "edit" at bounding box center [447, 643] width 28 height 28
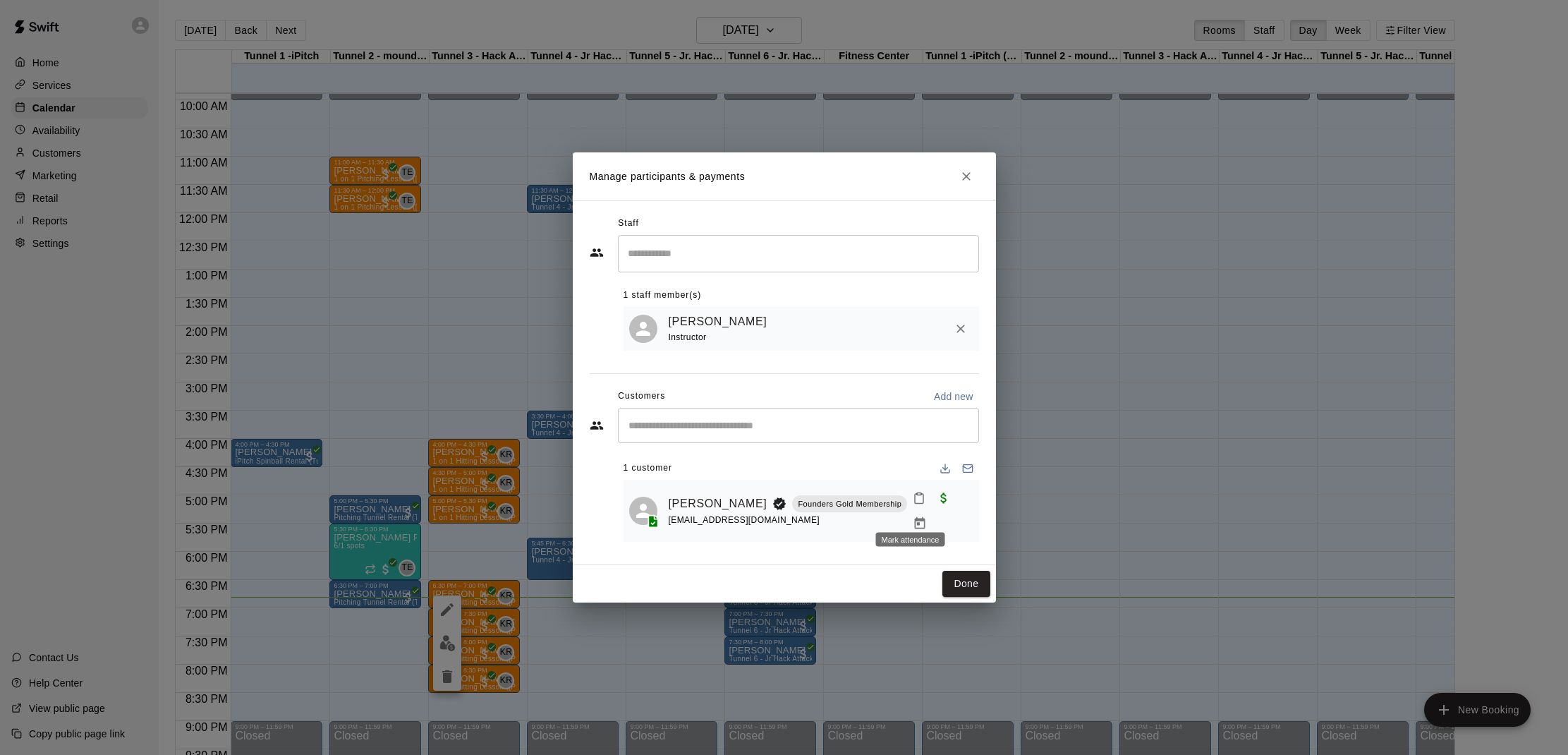
click at [913, 504] on icon "Mark attendance" at bounding box center [919, 499] width 13 height 13
click at [942, 512] on li "[PERSON_NAME] attended" at bounding box center [998, 515] width 165 height 22
click at [953, 574] on button "Done" at bounding box center [965, 584] width 47 height 26
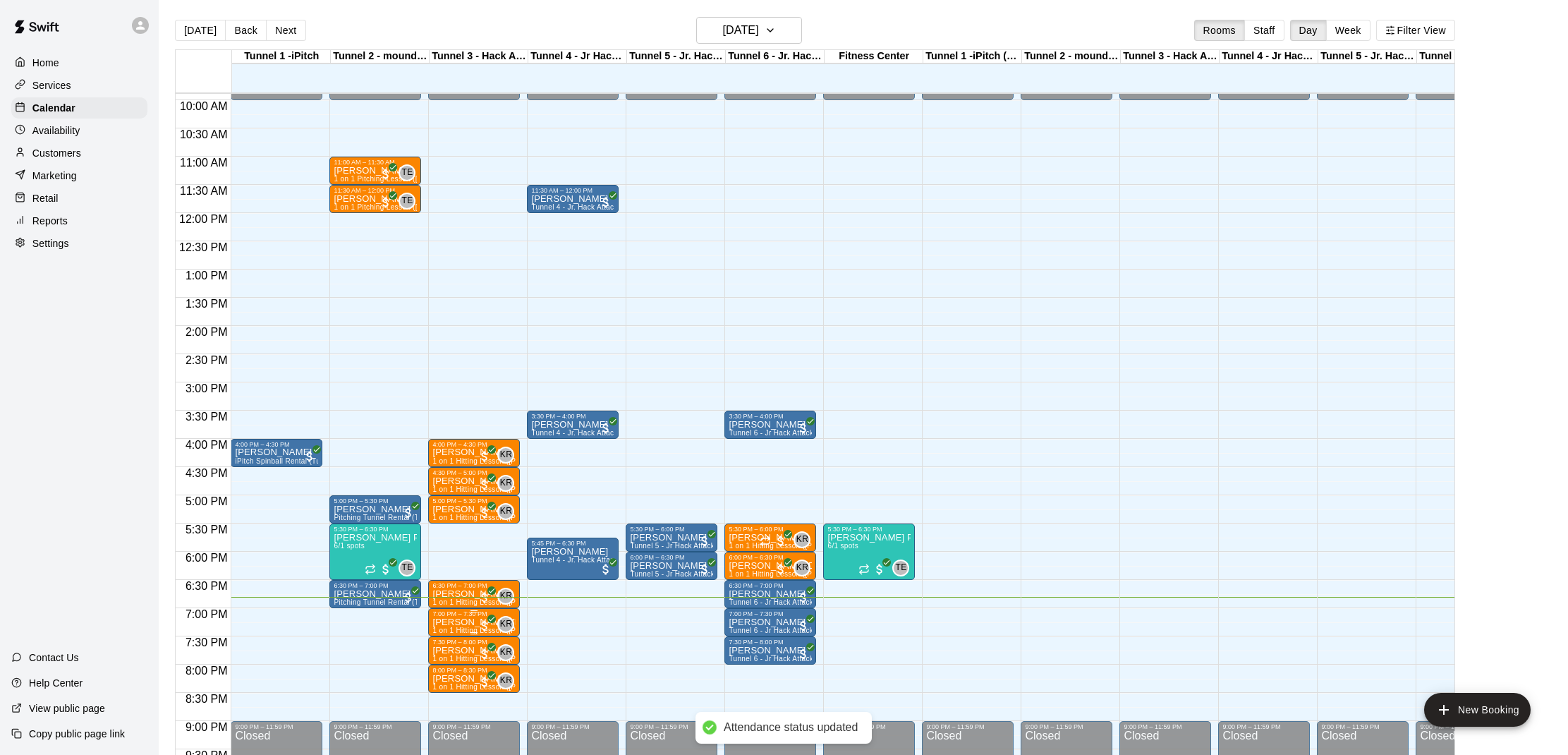
scroll to position [0, 1]
click at [457, 622] on p "[PERSON_NAME] [PERSON_NAME]" at bounding box center [473, 622] width 83 height 0
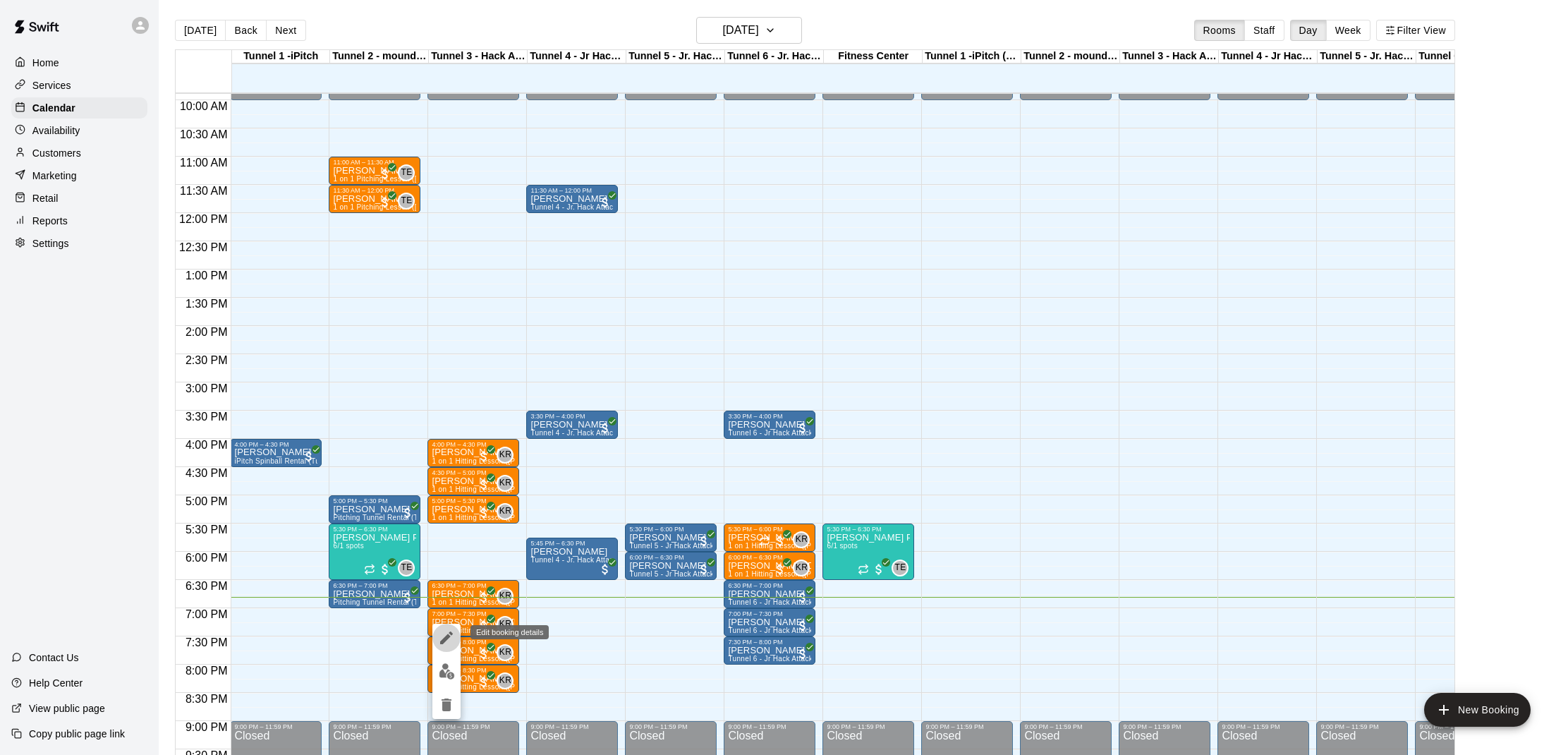
click at [450, 638] on icon "edit" at bounding box center [446, 638] width 17 height 17
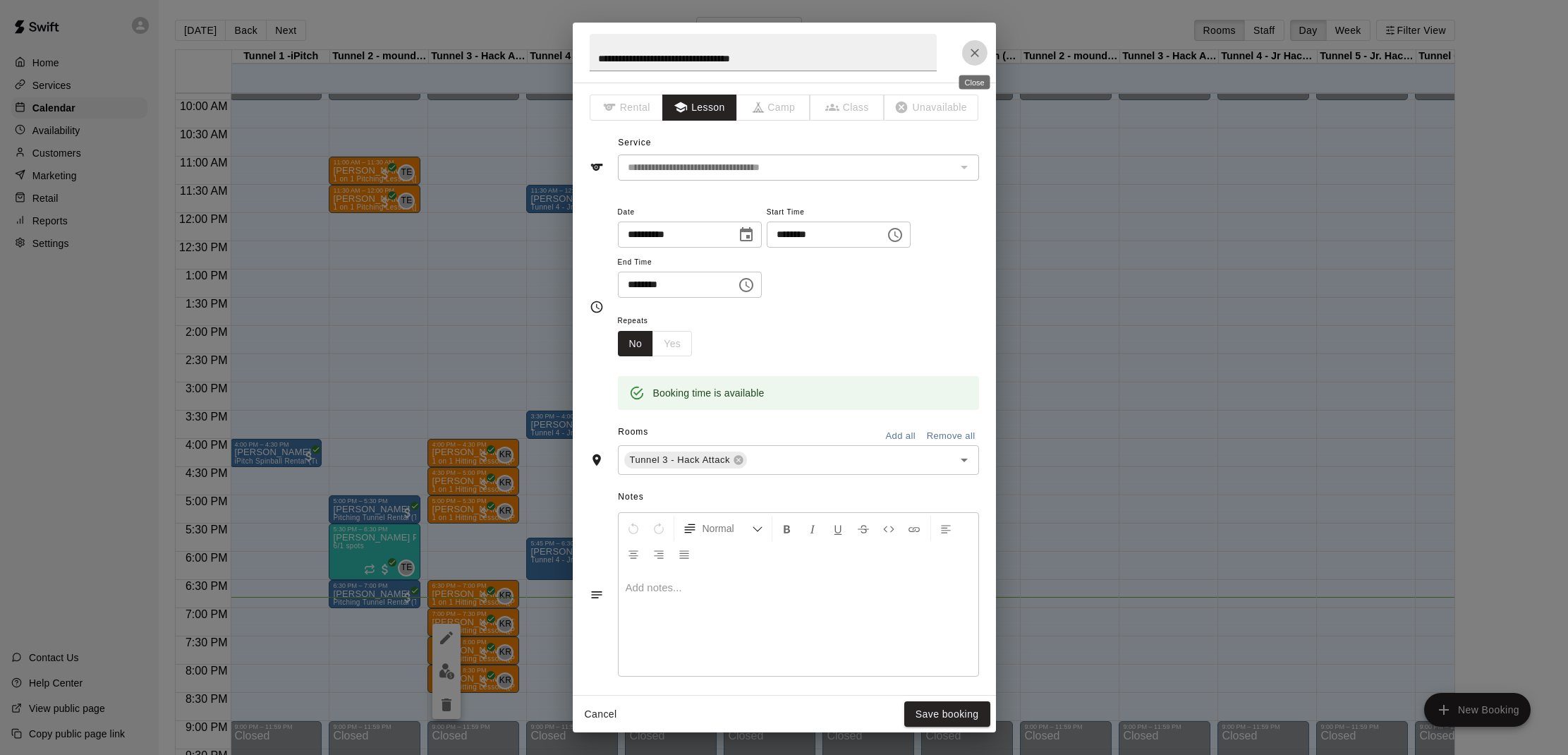
click at [970, 43] on button "Close" at bounding box center [974, 53] width 25 height 25
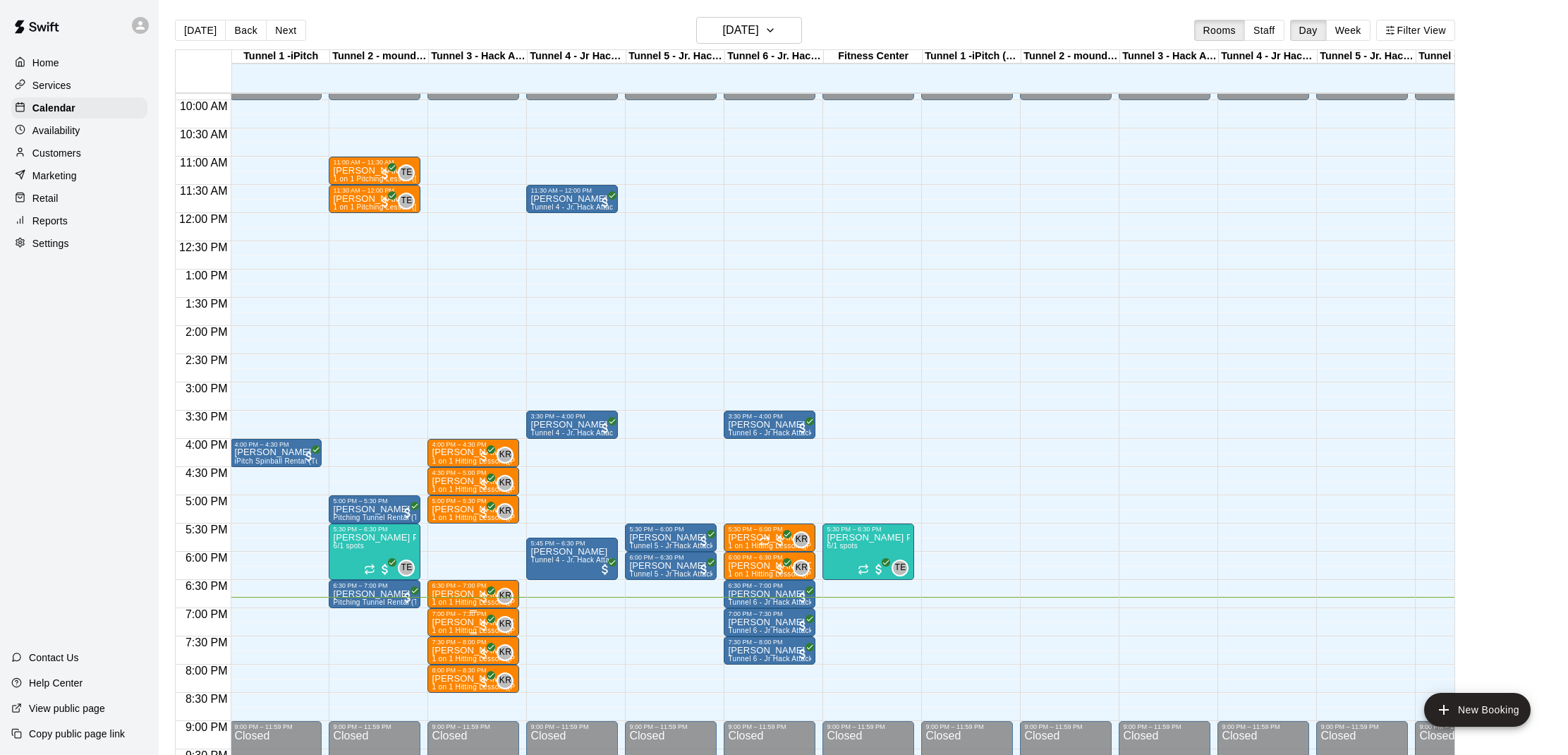
scroll to position [557, 1]
click at [452, 623] on p "[PERSON_NAME] [PERSON_NAME]" at bounding box center [473, 623] width 83 height 0
click at [446, 659] on button "edit" at bounding box center [446, 672] width 28 height 28
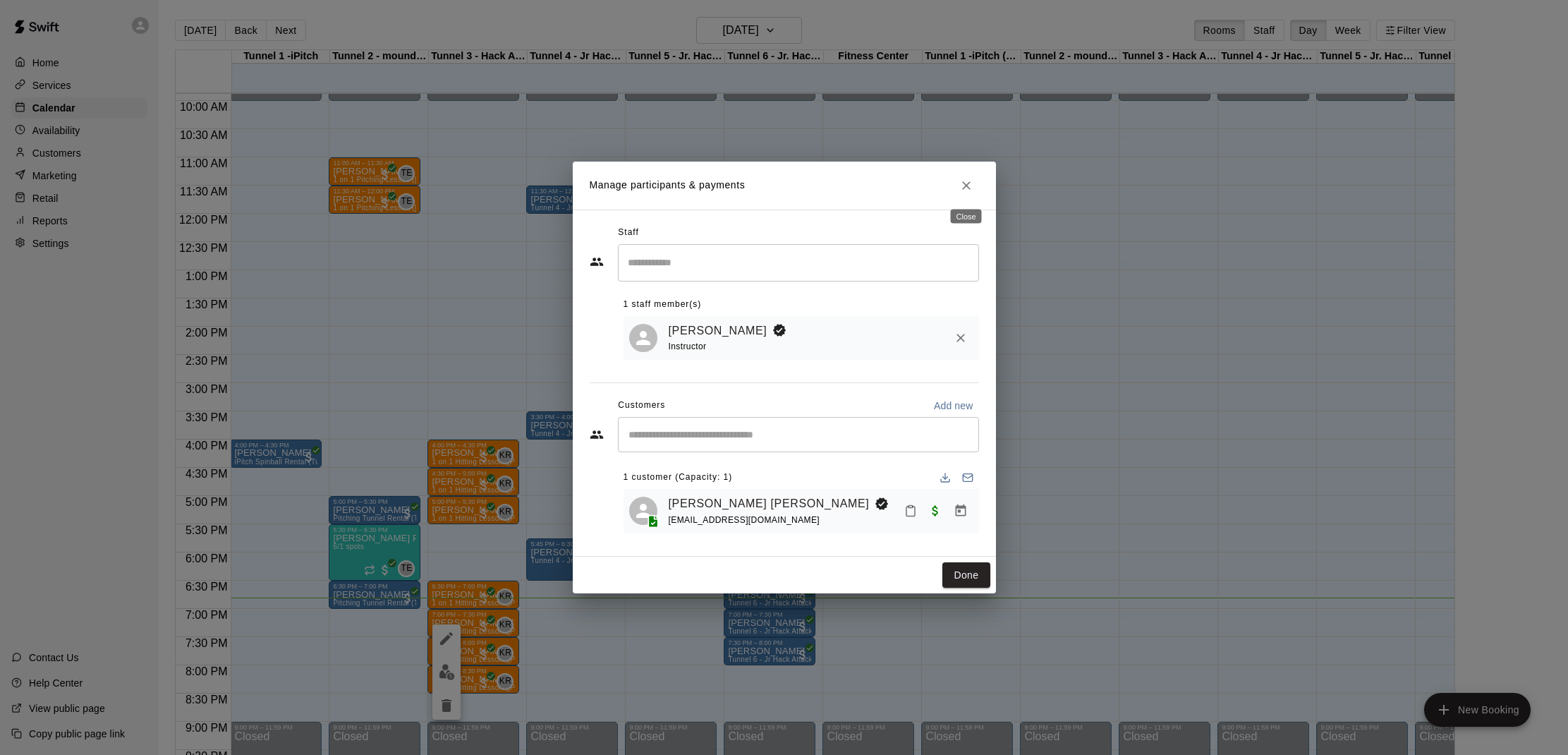
click at [961, 196] on button "Close" at bounding box center [965, 185] width 25 height 25
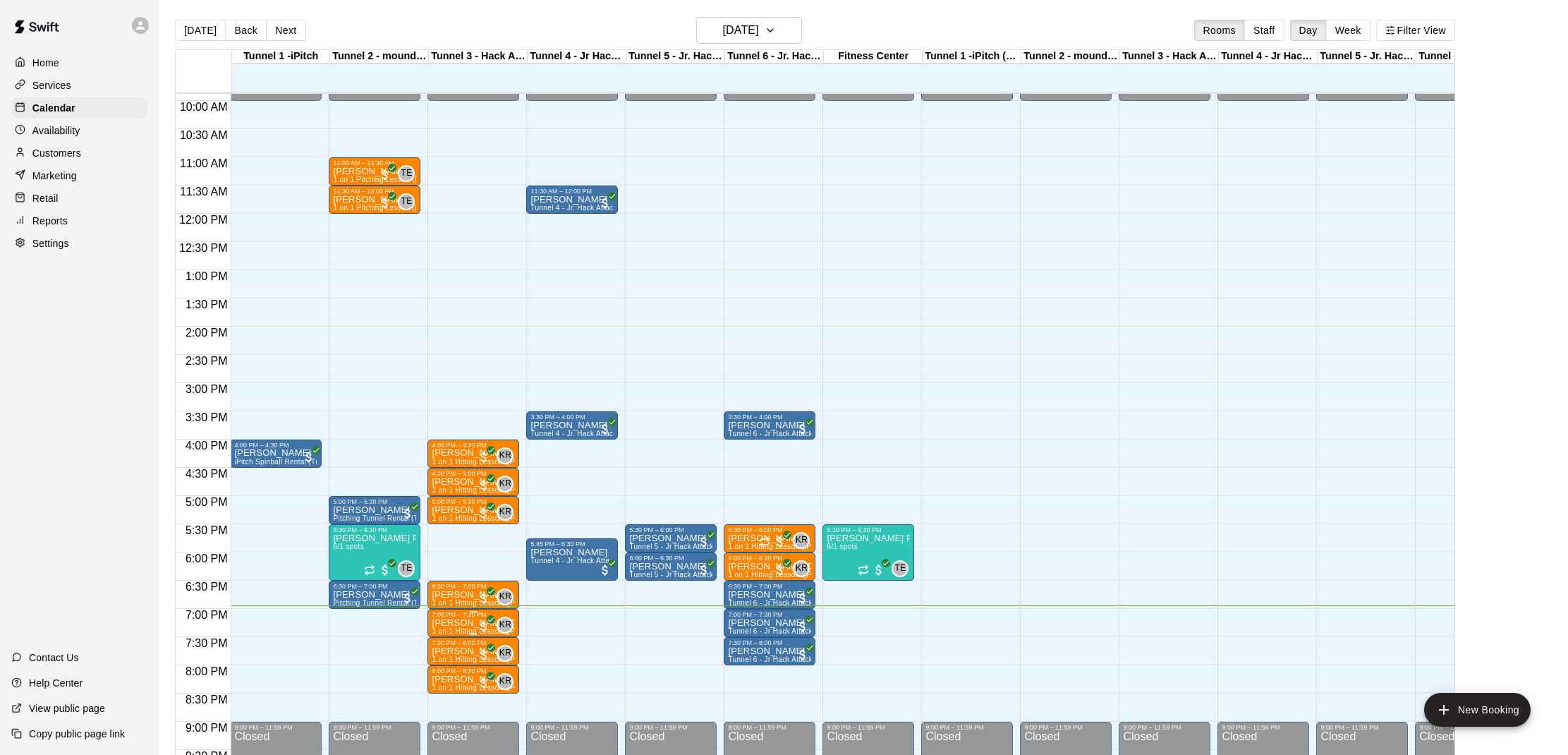
click at [447, 623] on p "[PERSON_NAME] [PERSON_NAME]" at bounding box center [473, 623] width 83 height 0
click at [454, 653] on div at bounding box center [446, 672] width 28 height 95
click at [453, 664] on img "edit" at bounding box center [447, 672] width 16 height 16
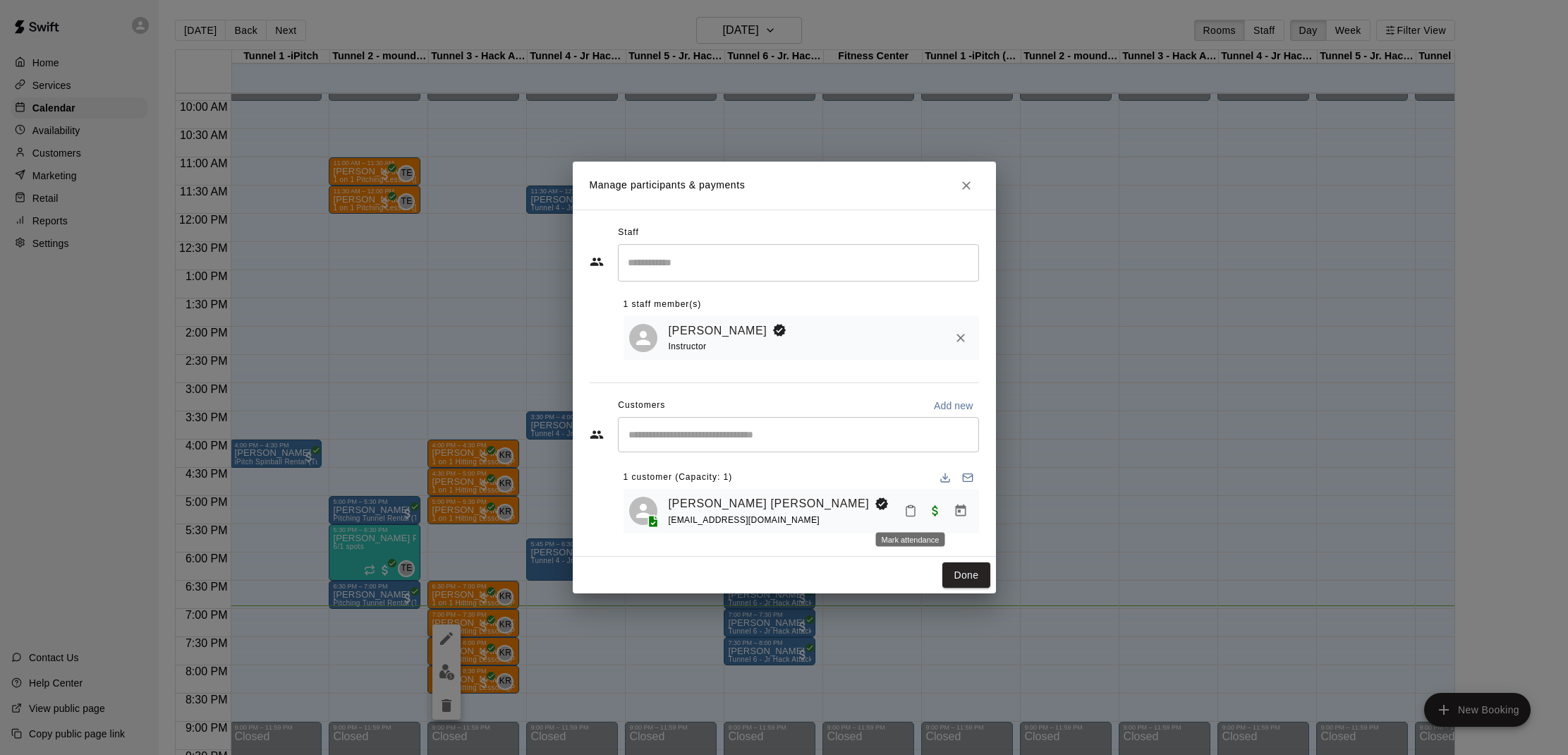
click at [906, 507] on icon "Mark attendance" at bounding box center [910, 512] width 9 height 10
click at [933, 514] on icon at bounding box center [935, 518] width 13 height 13
click at [959, 582] on button "Done" at bounding box center [965, 575] width 47 height 26
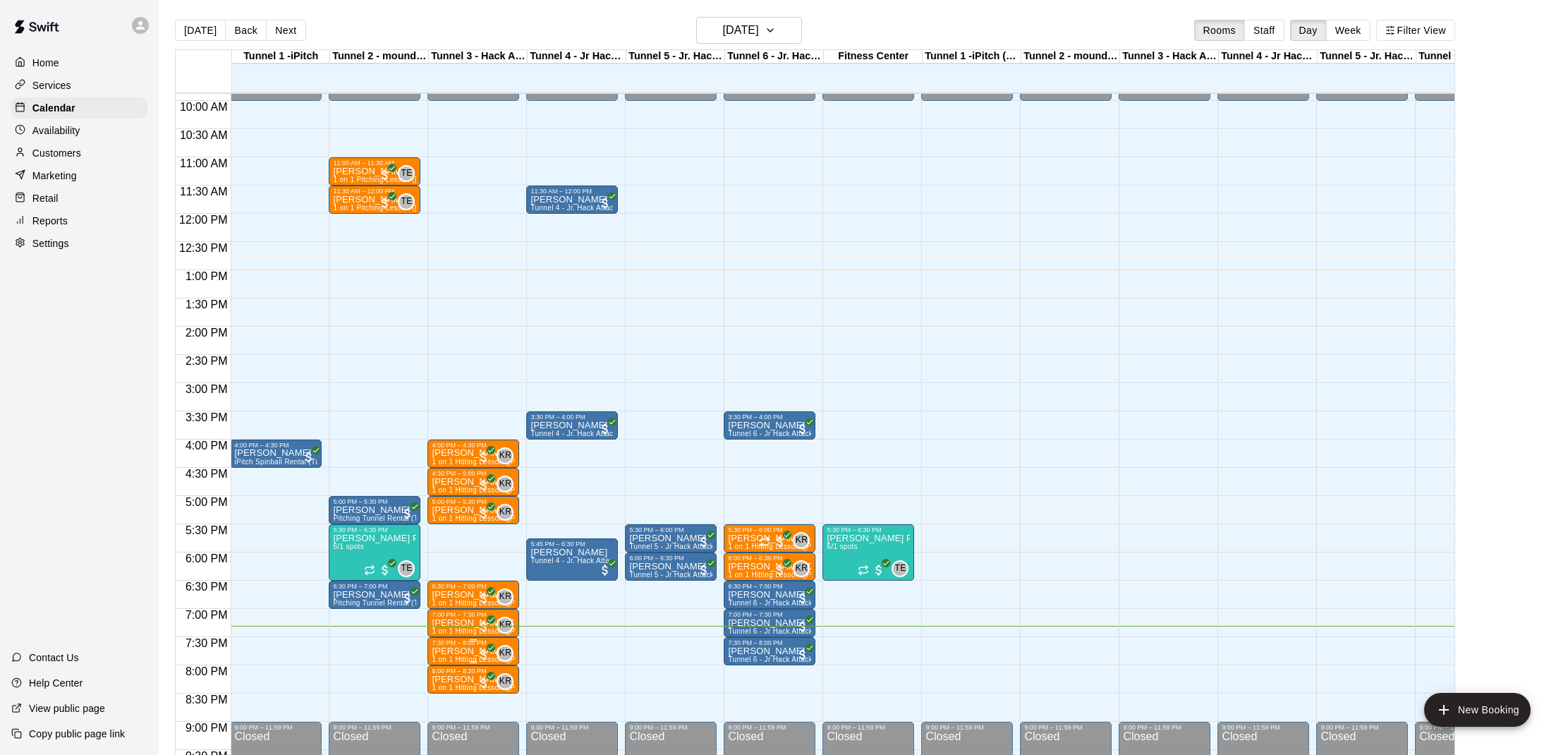
click at [460, 659] on span "1 on 1 Hitting Lesson ([PERSON_NAME])" at bounding box center [501, 659] width 140 height 8
click at [450, 691] on img "edit" at bounding box center [447, 696] width 16 height 16
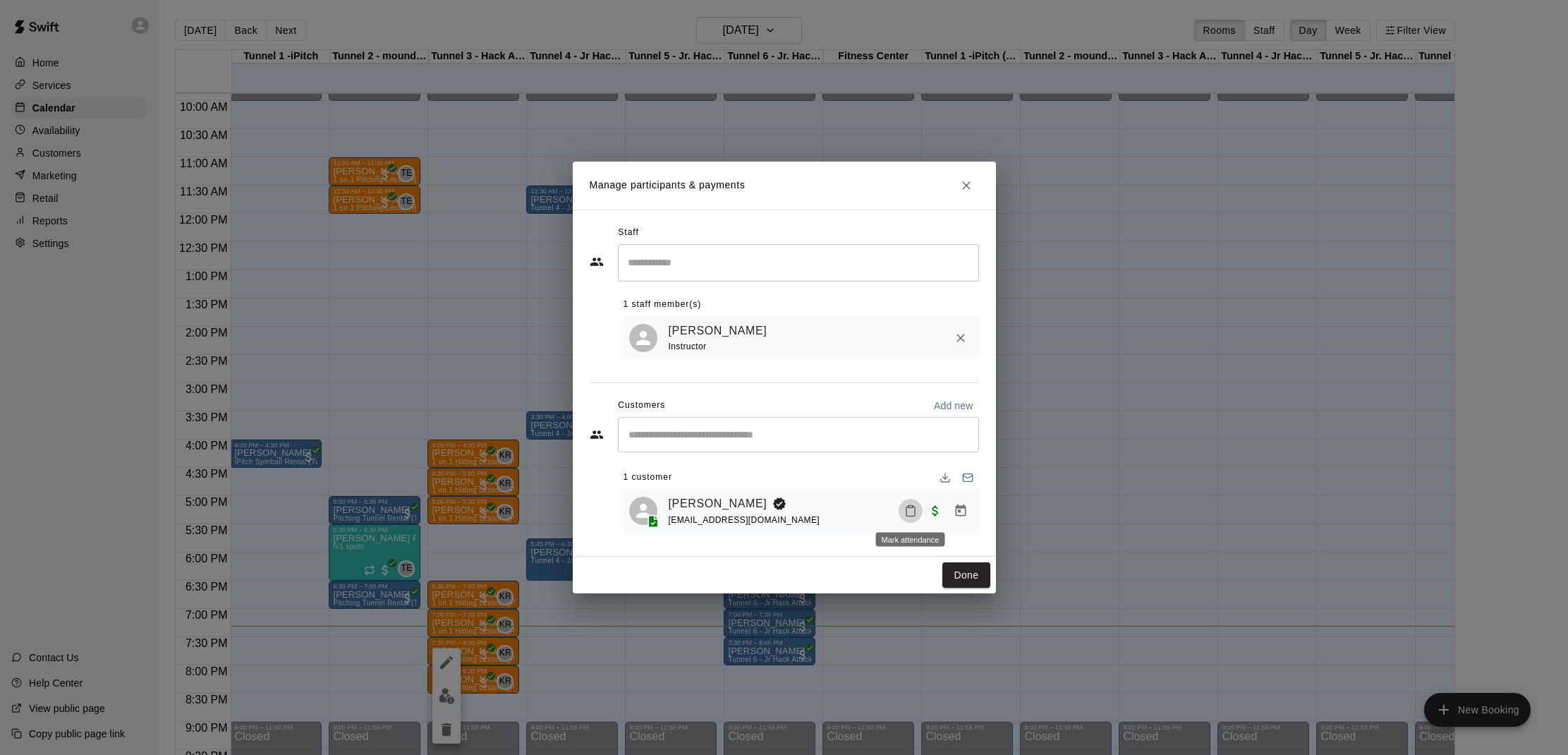
click at [902, 511] on button "Mark attendance" at bounding box center [910, 510] width 24 height 24
click at [939, 515] on p "[PERSON_NAME] attended" at bounding box center [1001, 509] width 125 height 14
click at [957, 582] on button "Done" at bounding box center [965, 575] width 47 height 26
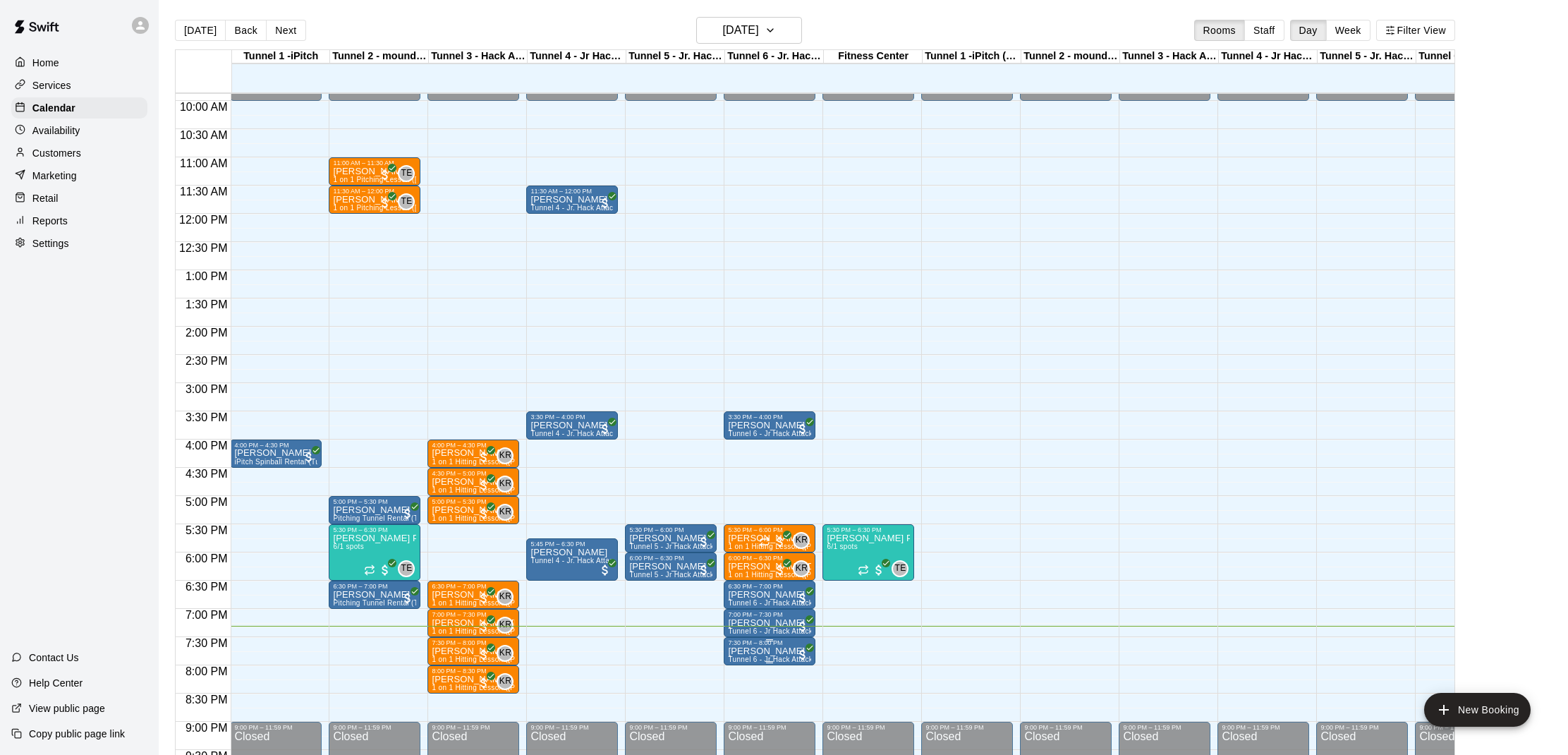
click at [758, 651] on p "[PERSON_NAME]" at bounding box center [769, 651] width 83 height 0
click at [743, 687] on button "edit" at bounding box center [742, 696] width 28 height 28
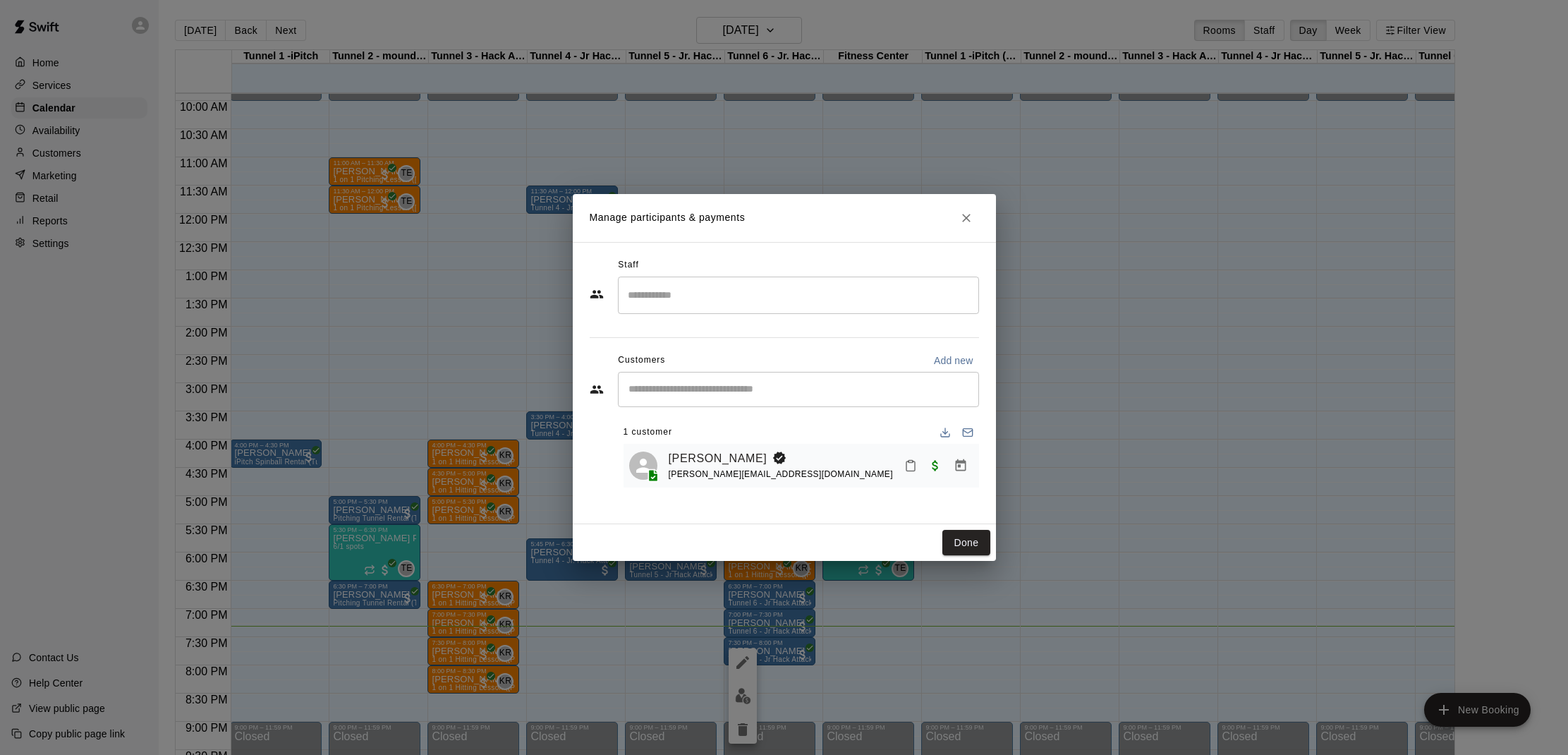
click at [906, 470] on icon "Mark attendance" at bounding box center [910, 467] width 9 height 10
click at [936, 475] on icon at bounding box center [935, 472] width 13 height 13
click at [953, 540] on button "Done" at bounding box center [965, 543] width 47 height 26
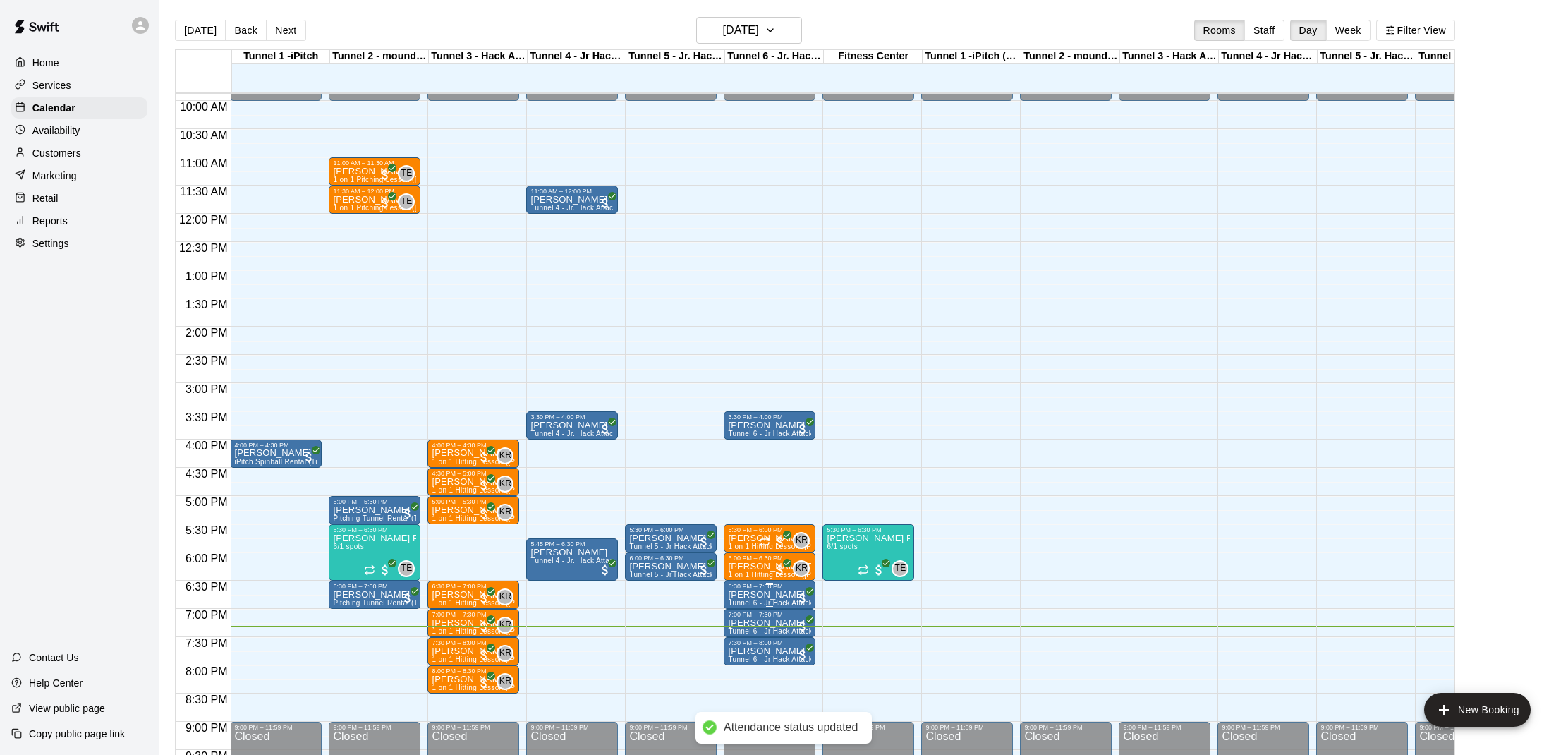
click at [742, 595] on p "[PERSON_NAME]" at bounding box center [769, 595] width 83 height 0
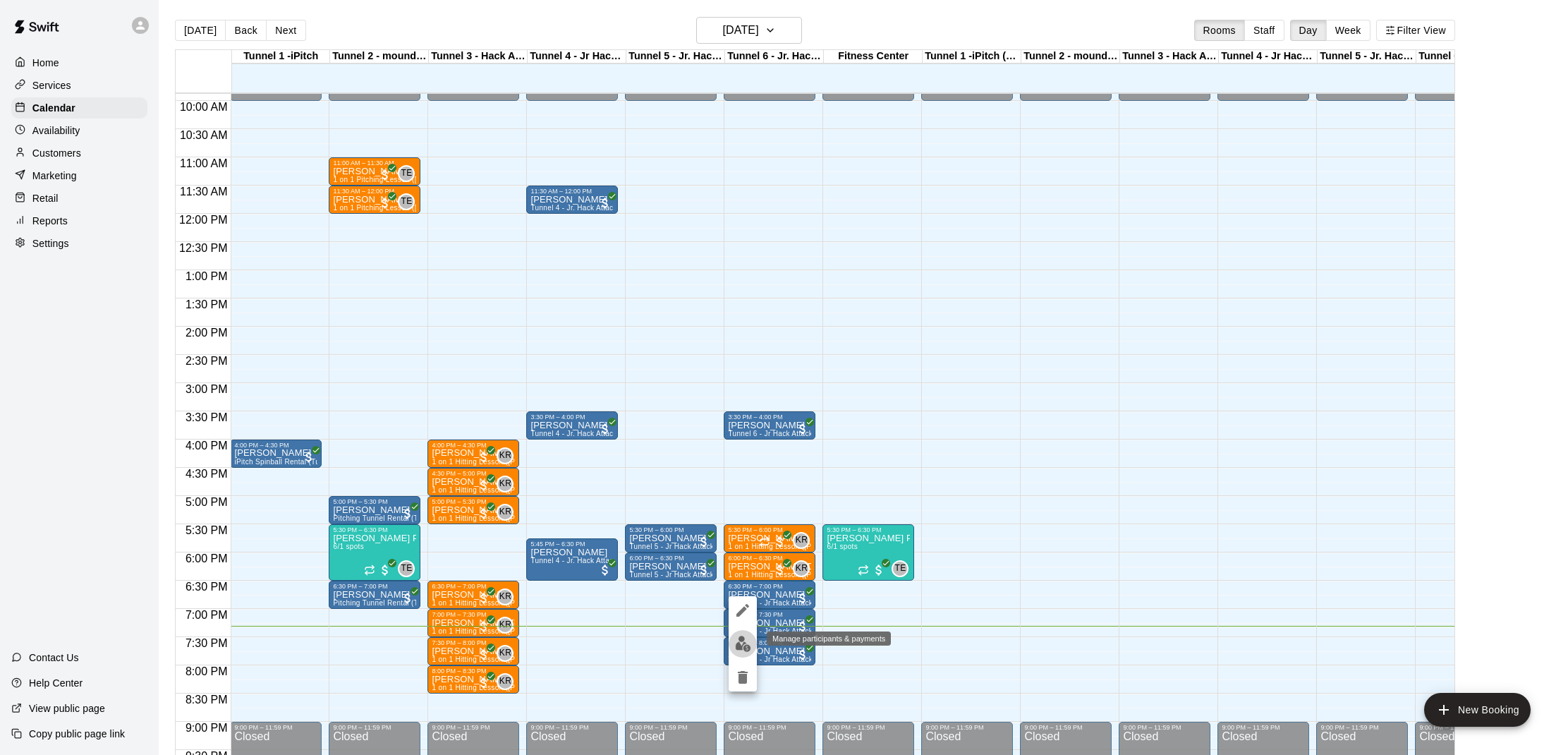
click at [743, 641] on img "edit" at bounding box center [743, 643] width 16 height 16
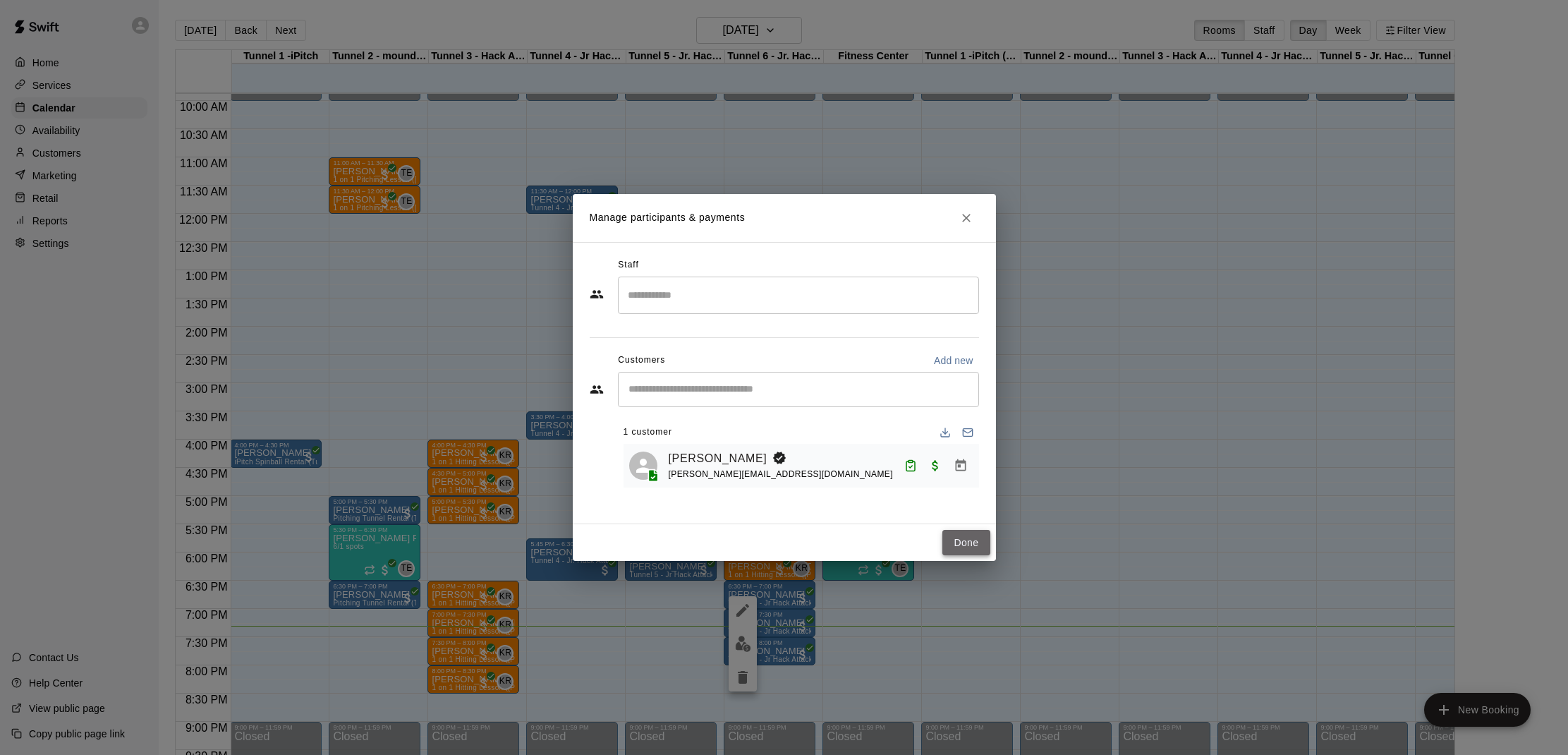
click at [975, 538] on button "Done" at bounding box center [965, 543] width 47 height 26
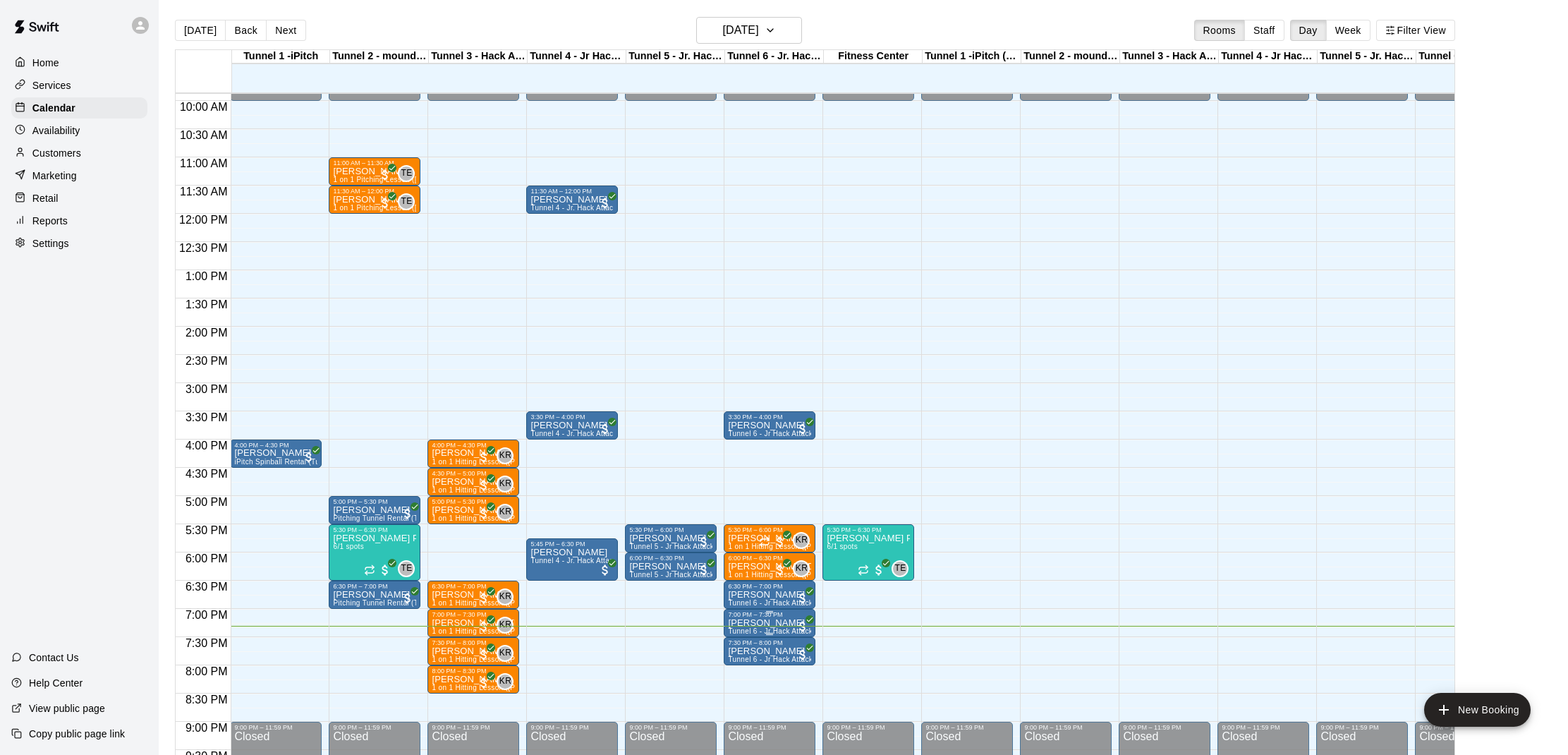
click at [737, 623] on p "[PERSON_NAME]" at bounding box center [769, 623] width 83 height 0
click at [733, 667] on button "edit" at bounding box center [742, 672] width 28 height 28
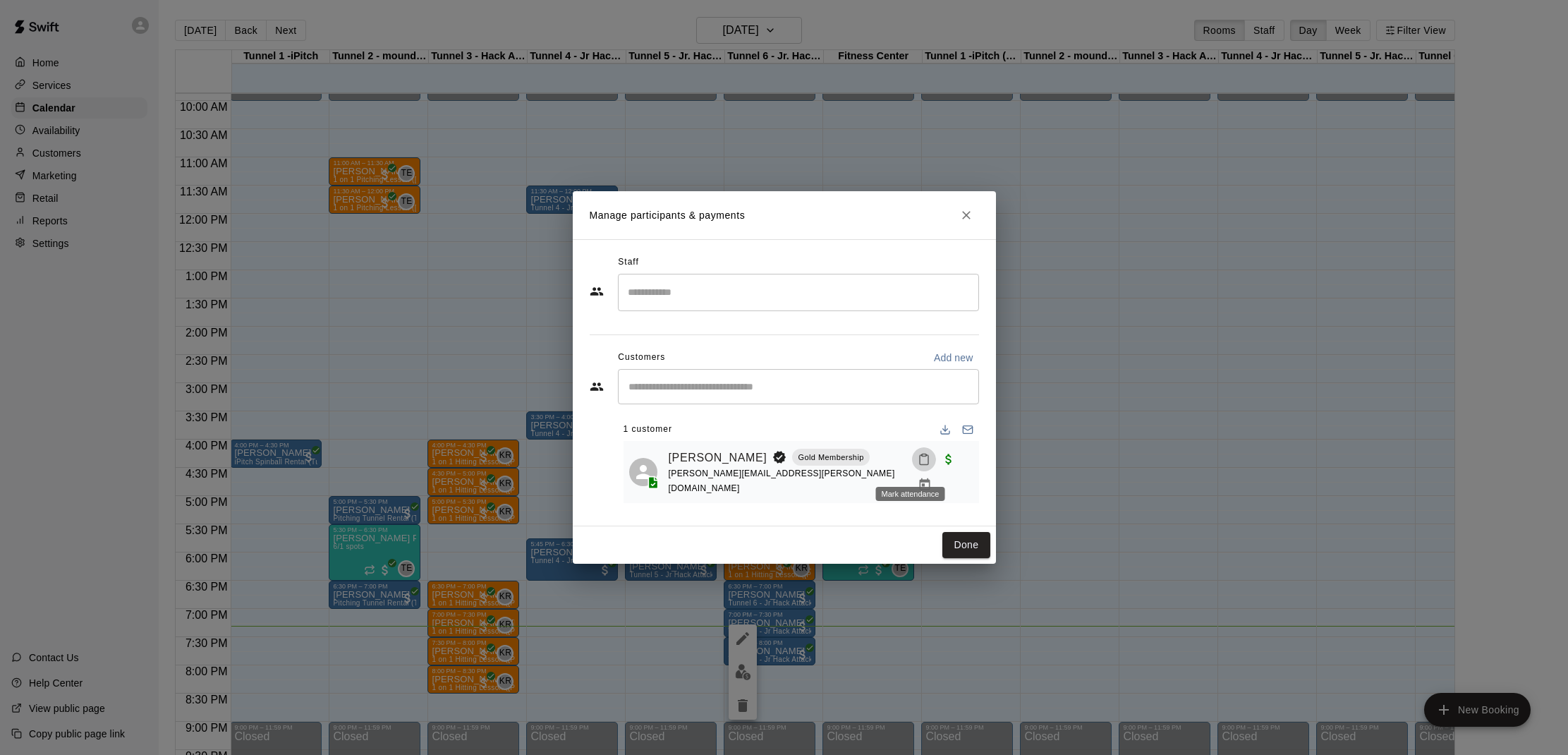
click at [918, 466] on icon "Mark attendance" at bounding box center [924, 459] width 13 height 13
click at [931, 475] on icon at bounding box center [933, 471] width 9 height 10
click at [956, 536] on button "Done" at bounding box center [965, 545] width 47 height 26
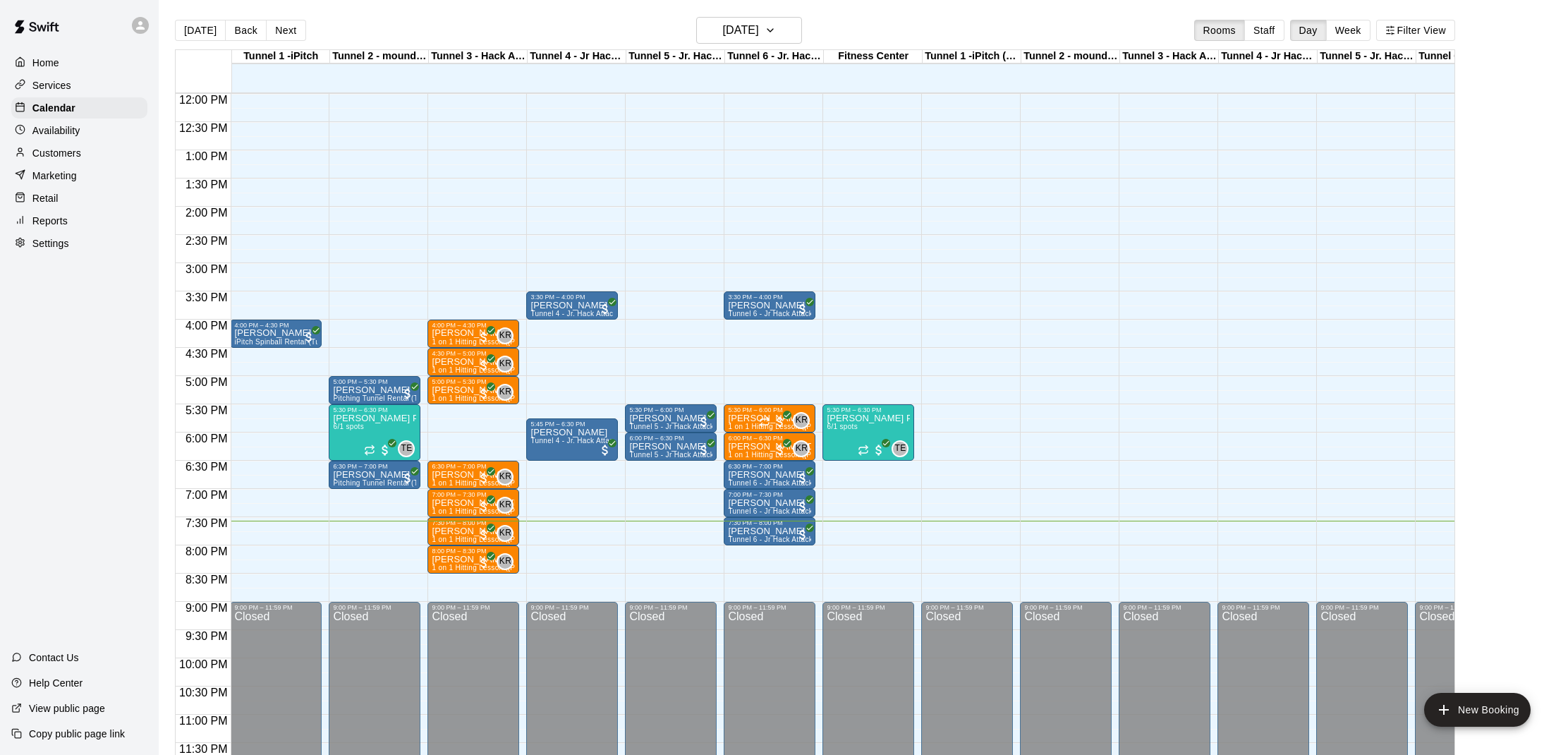
scroll to position [678, 1]
drag, startPoint x: 656, startPoint y: 526, endPoint x: 655, endPoint y: 536, distance: 10.0
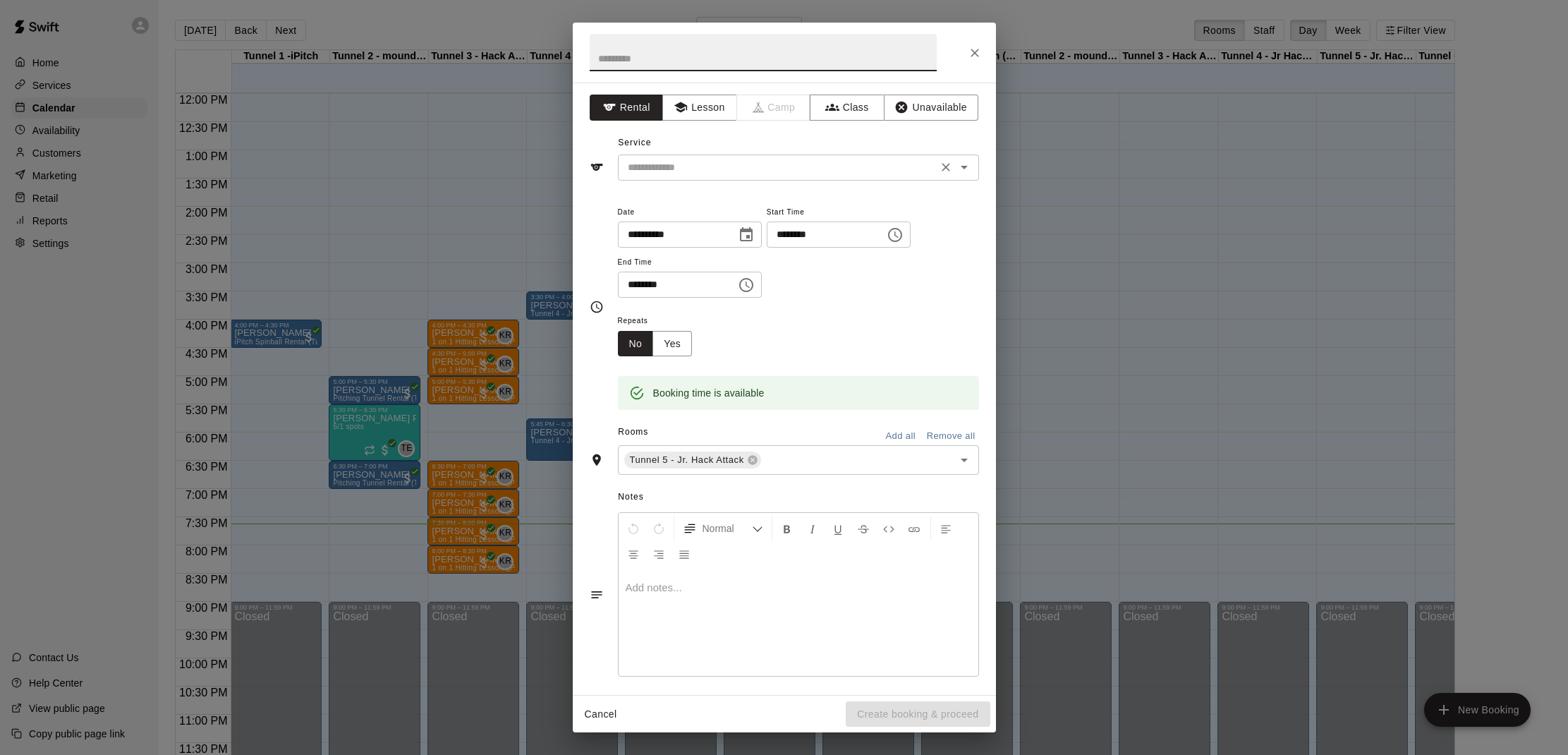
click at [695, 176] on div "​" at bounding box center [798, 167] width 361 height 26
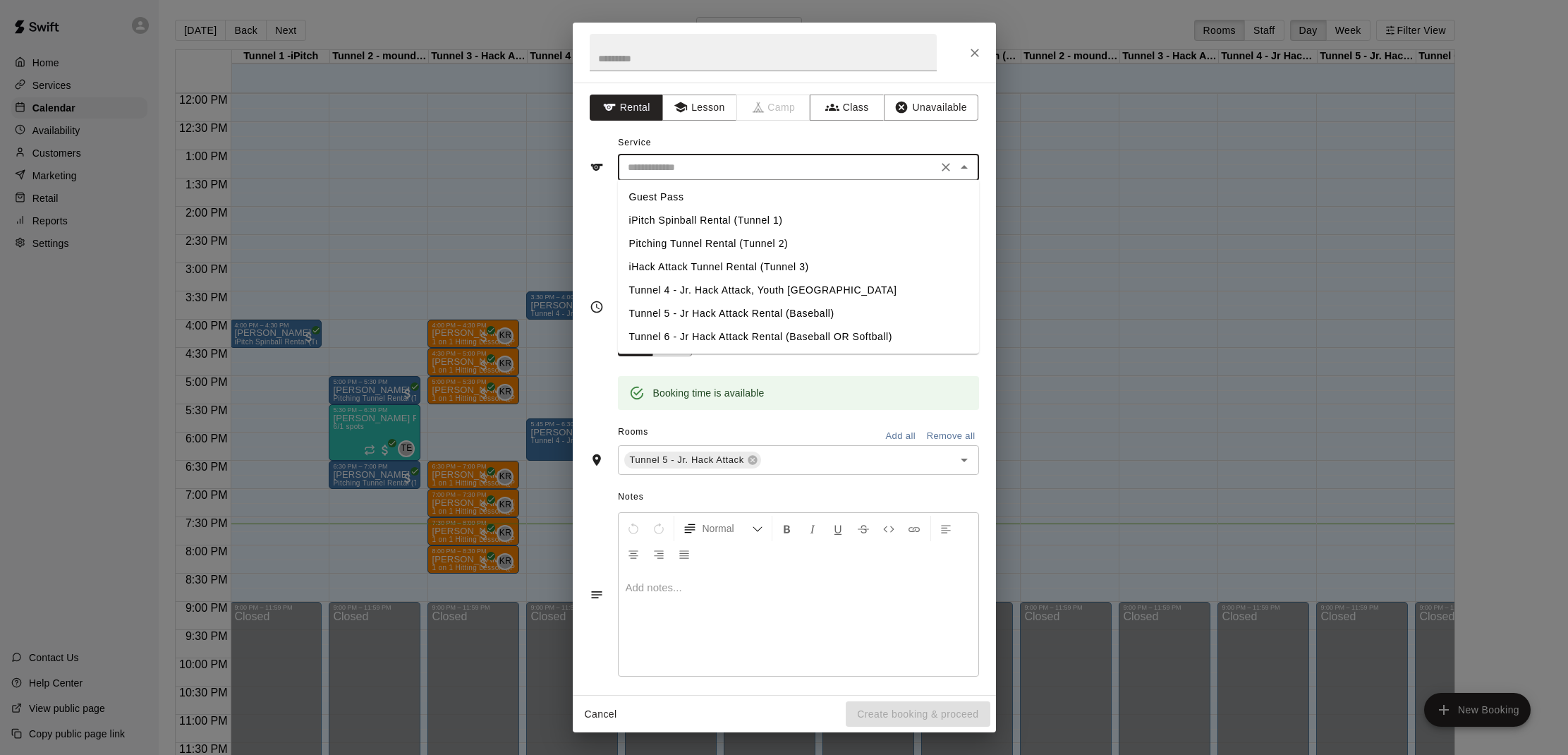
click at [731, 309] on li "Tunnel 5 - Jr Hack Attack Rental (Baseball)" at bounding box center [798, 314] width 361 height 23
type input "**********"
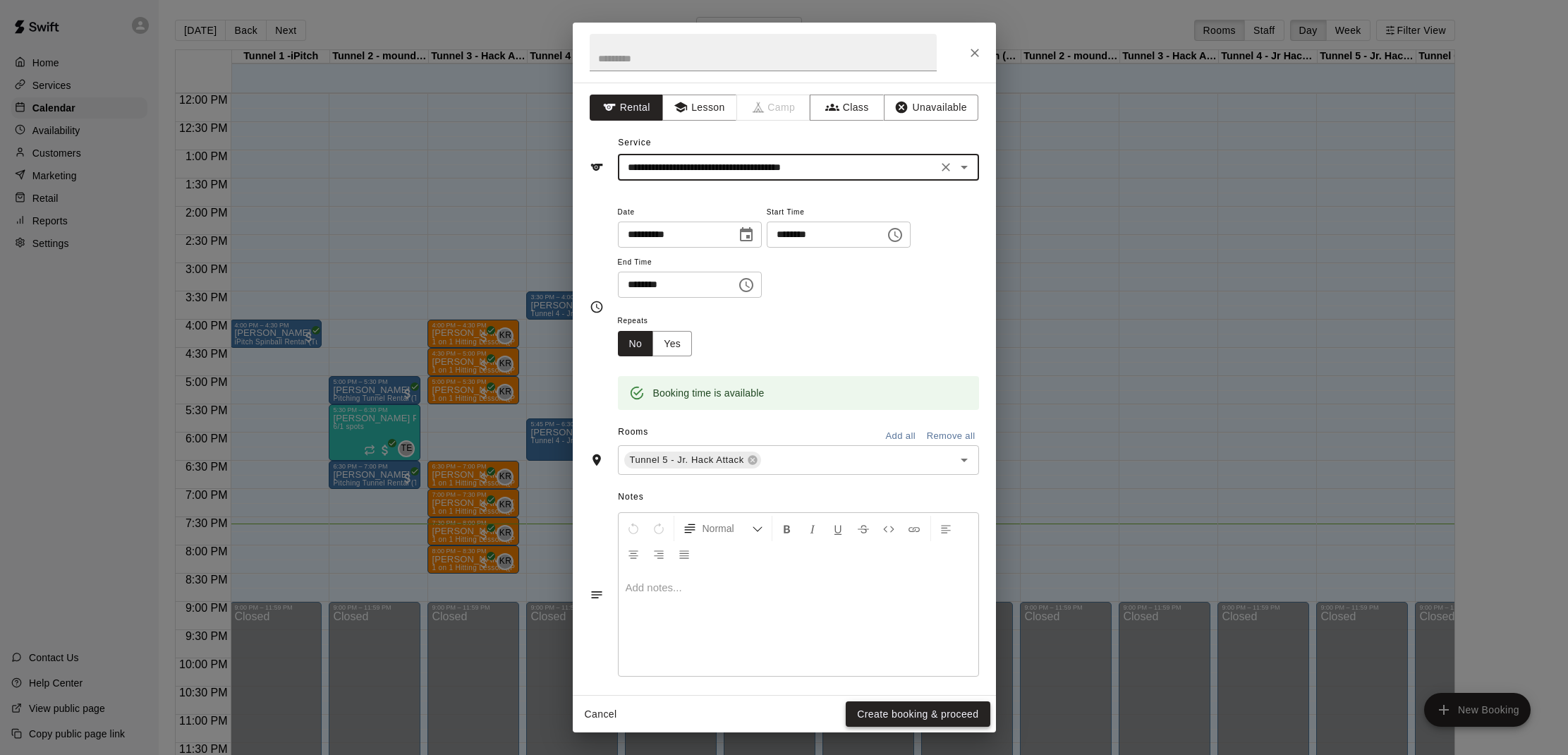
click at [890, 715] on button "Create booking & proceed" at bounding box center [917, 714] width 144 height 26
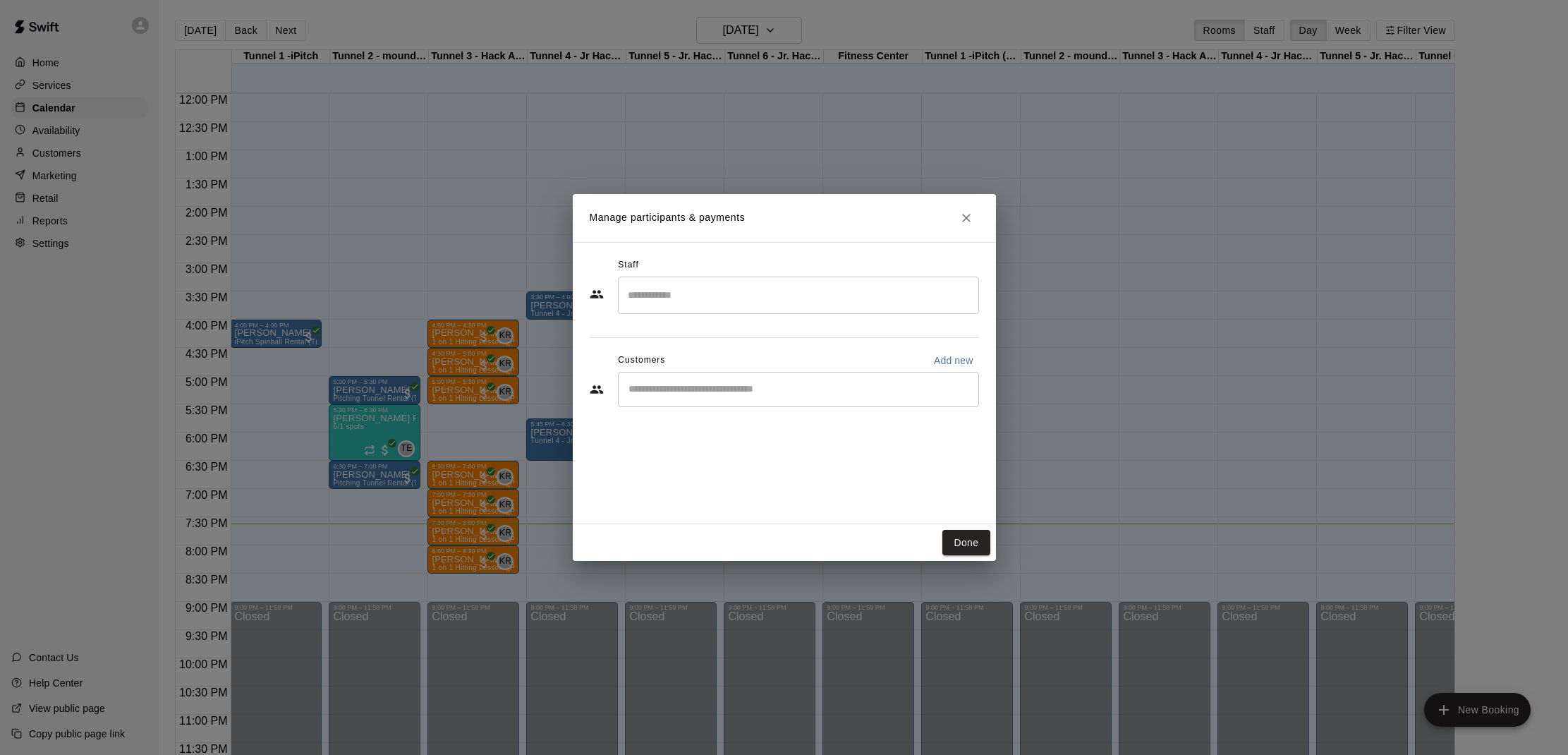
click at [713, 388] on input "Start typing to search customers..." at bounding box center [798, 389] width 348 height 14
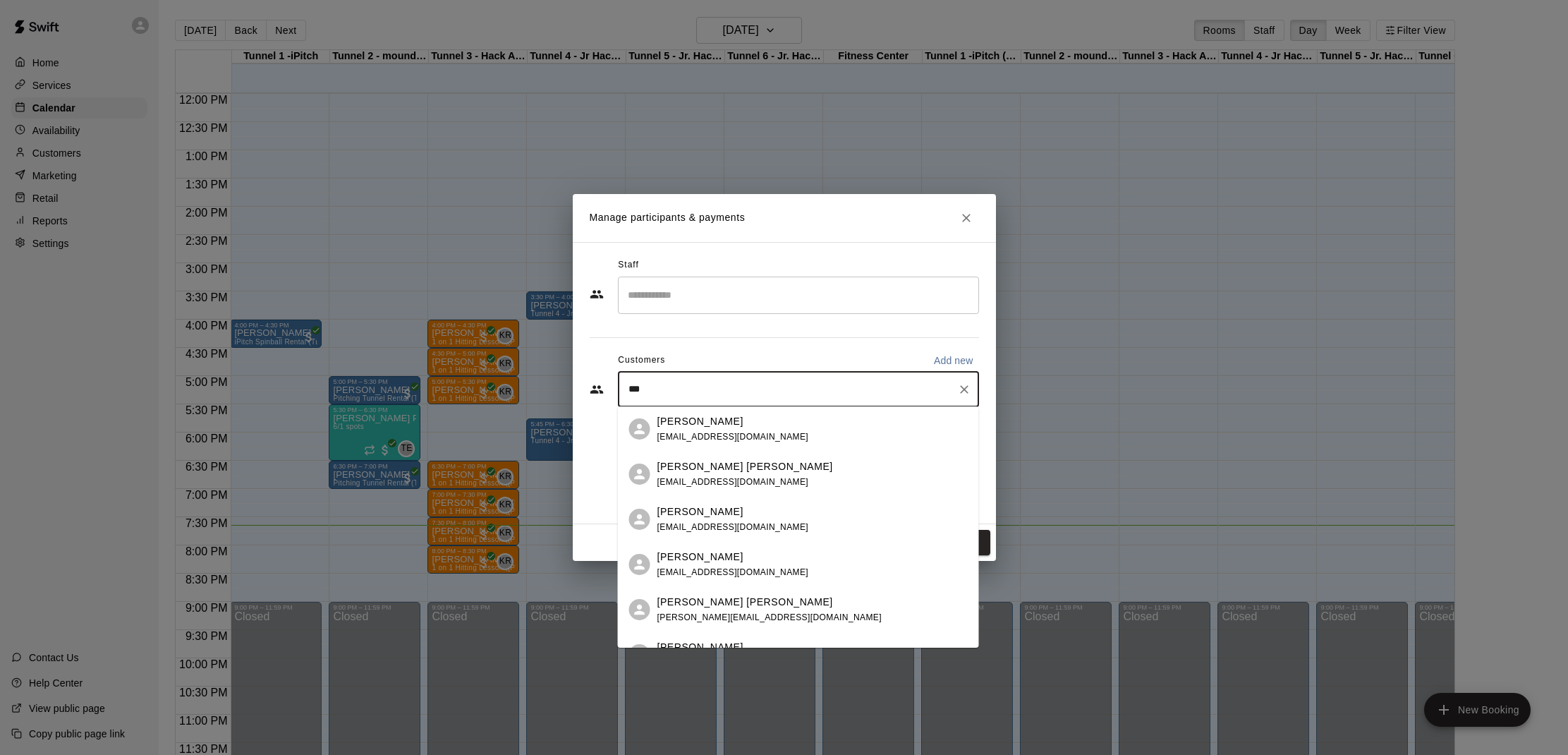
type input "****"
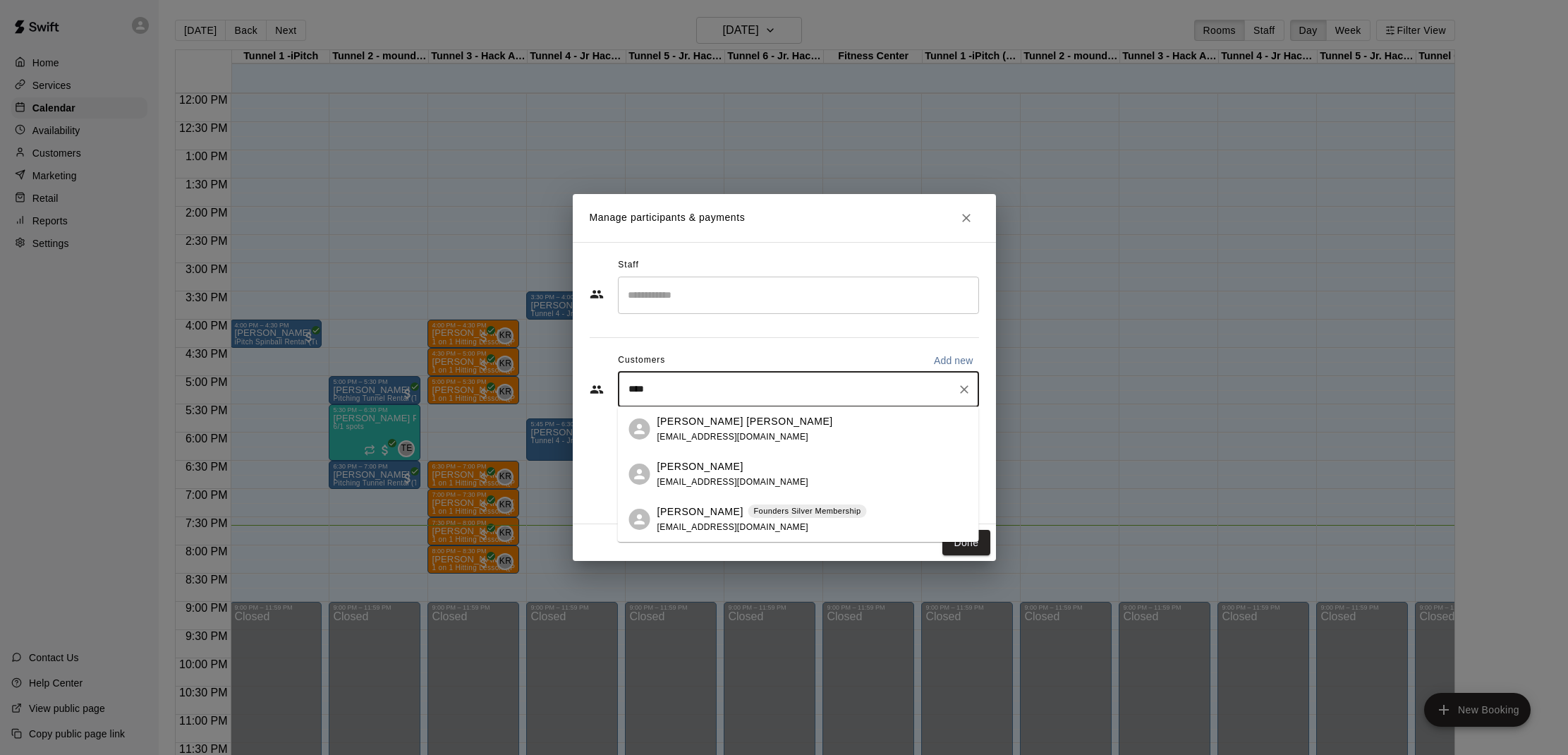
click at [689, 506] on p "[PERSON_NAME]" at bounding box center [700, 512] width 86 height 14
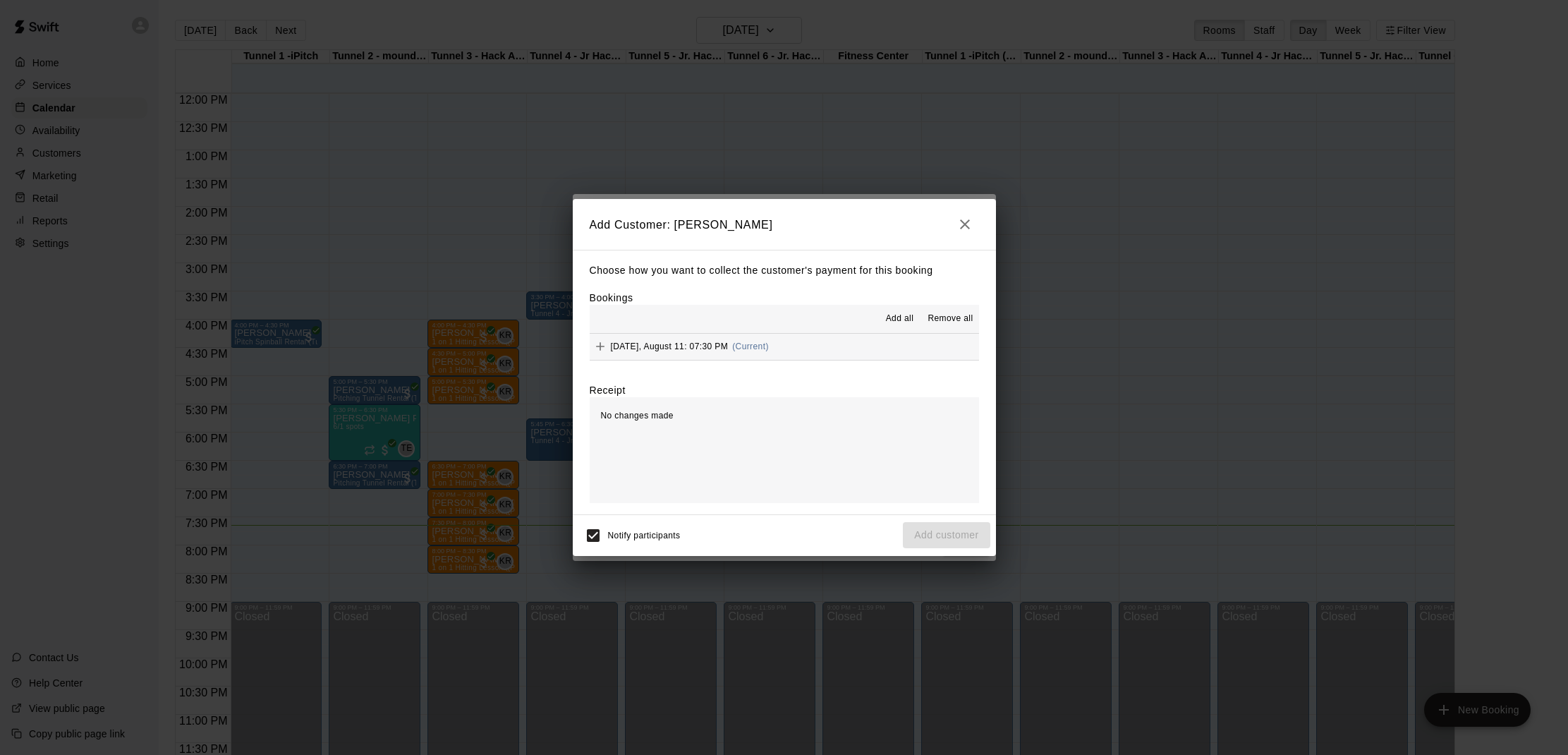
click at [892, 318] on span "Add all" at bounding box center [900, 318] width 28 height 14
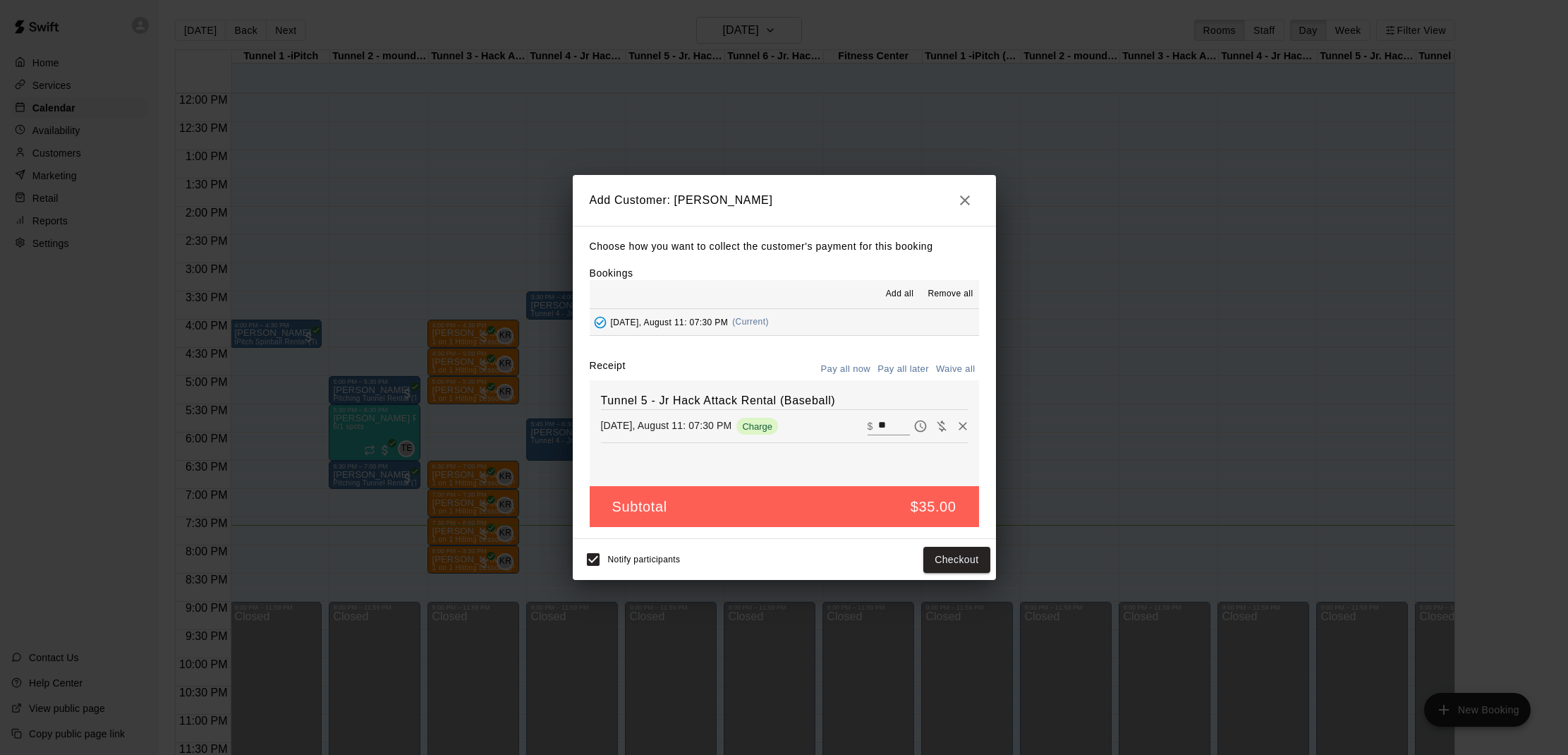
click at [951, 370] on button "Waive all" at bounding box center [955, 370] width 46 height 22
type input "*"
click at [958, 564] on button "Add customer" at bounding box center [946, 560] width 87 height 26
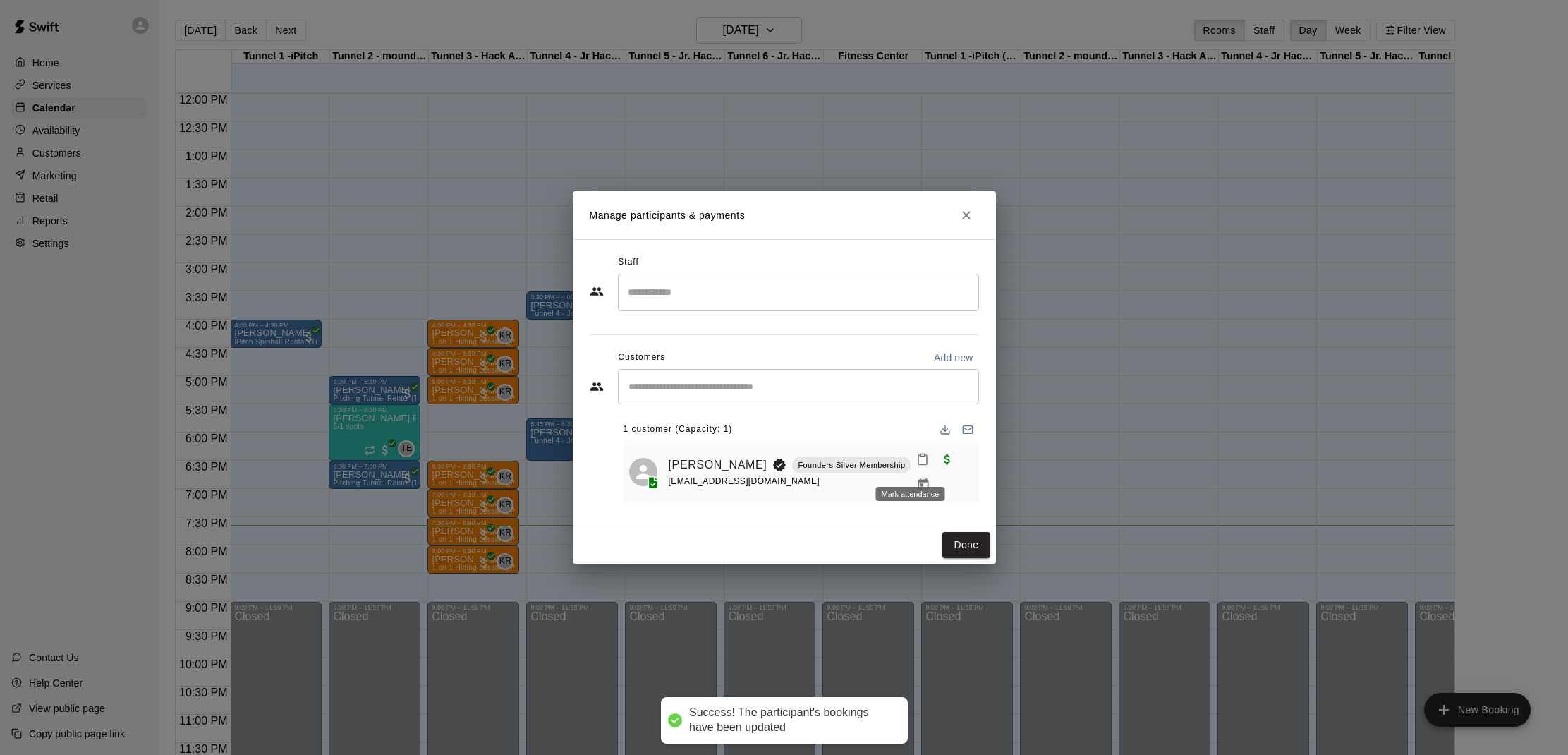
click at [911, 471] on button "Mark attendance" at bounding box center [922, 459] width 24 height 24
click at [945, 467] on p "[PERSON_NAME] attended" at bounding box center [1001, 464] width 125 height 14
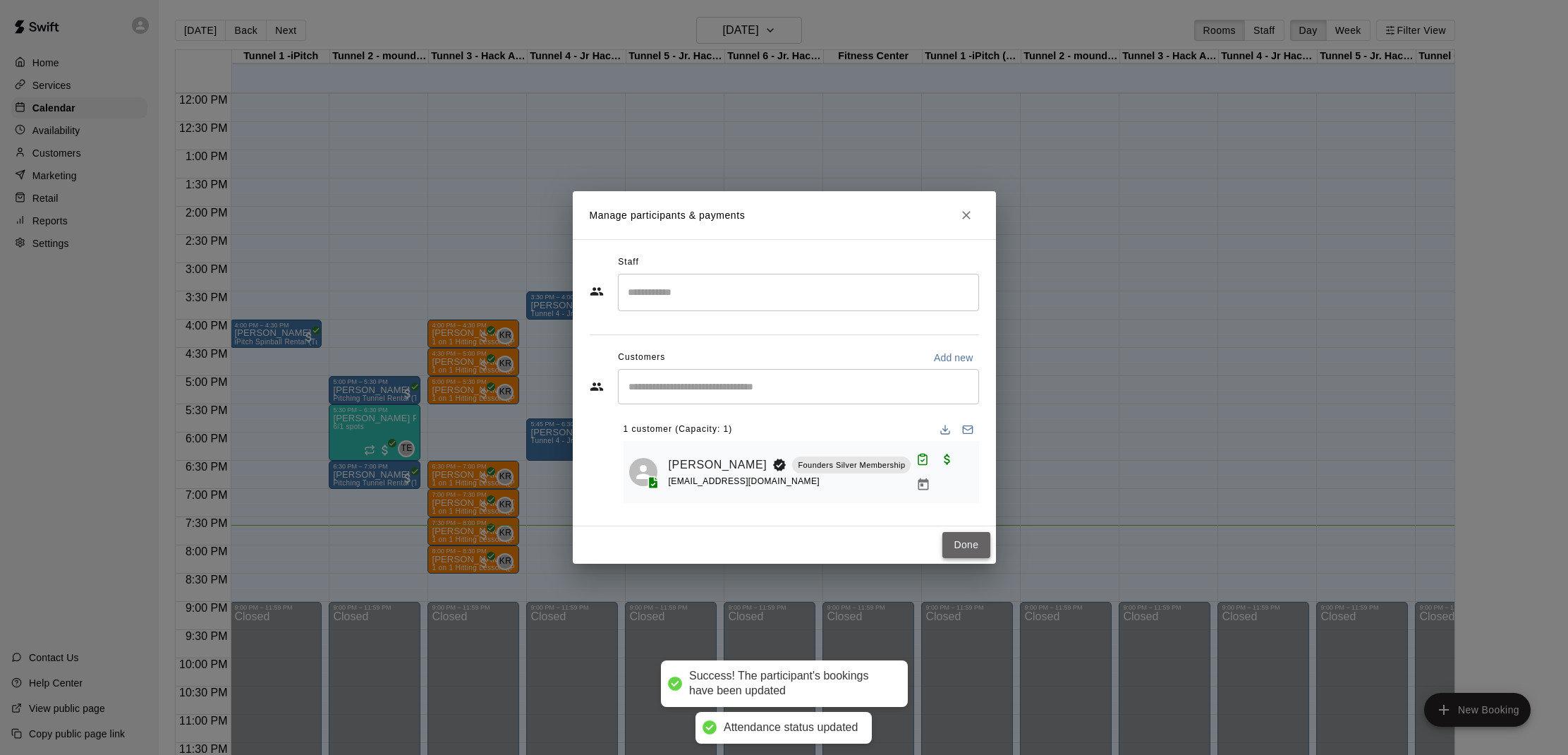
click at [957, 539] on button "Done" at bounding box center [965, 545] width 47 height 26
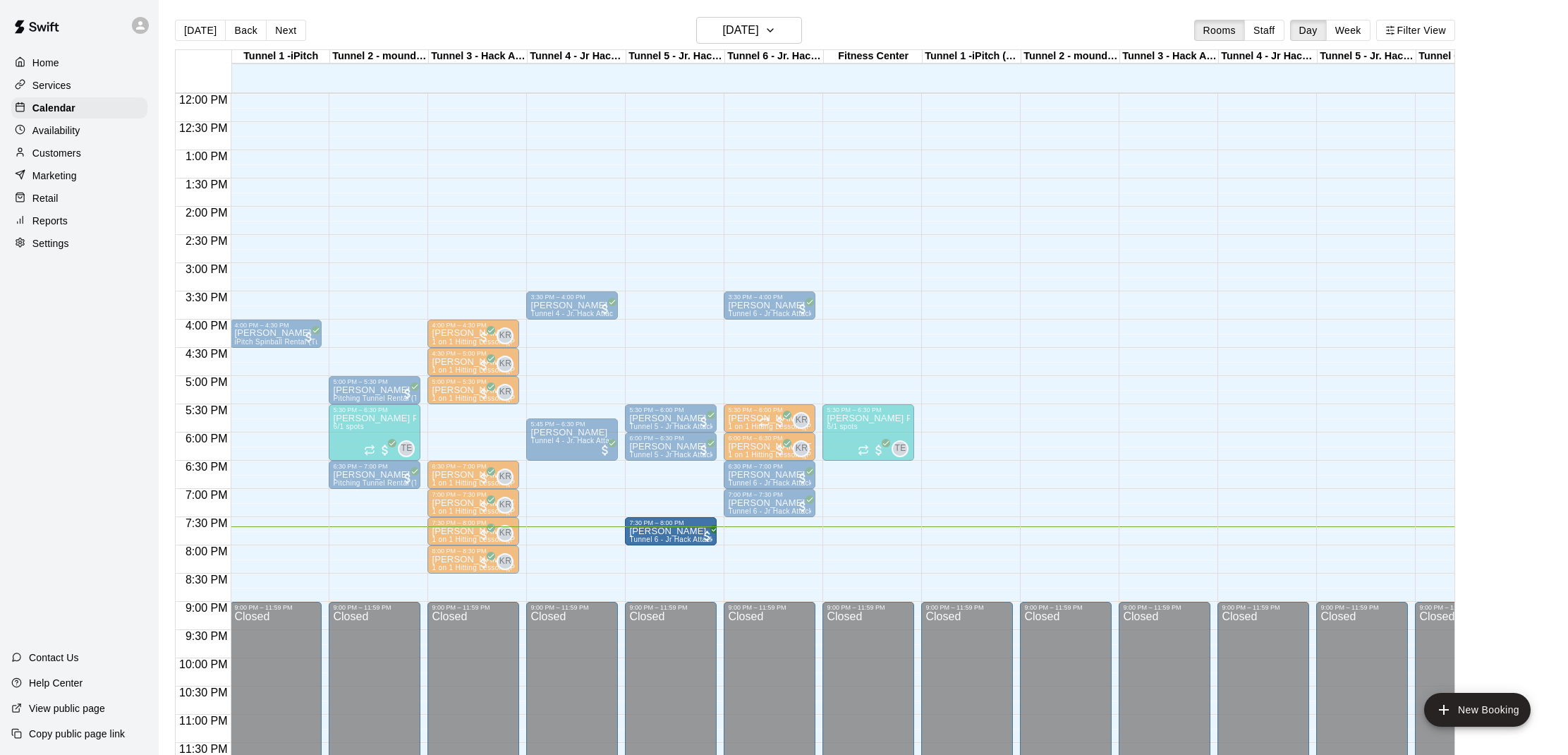
drag, startPoint x: 771, startPoint y: 528, endPoint x: 683, endPoint y: 533, distance: 88.1
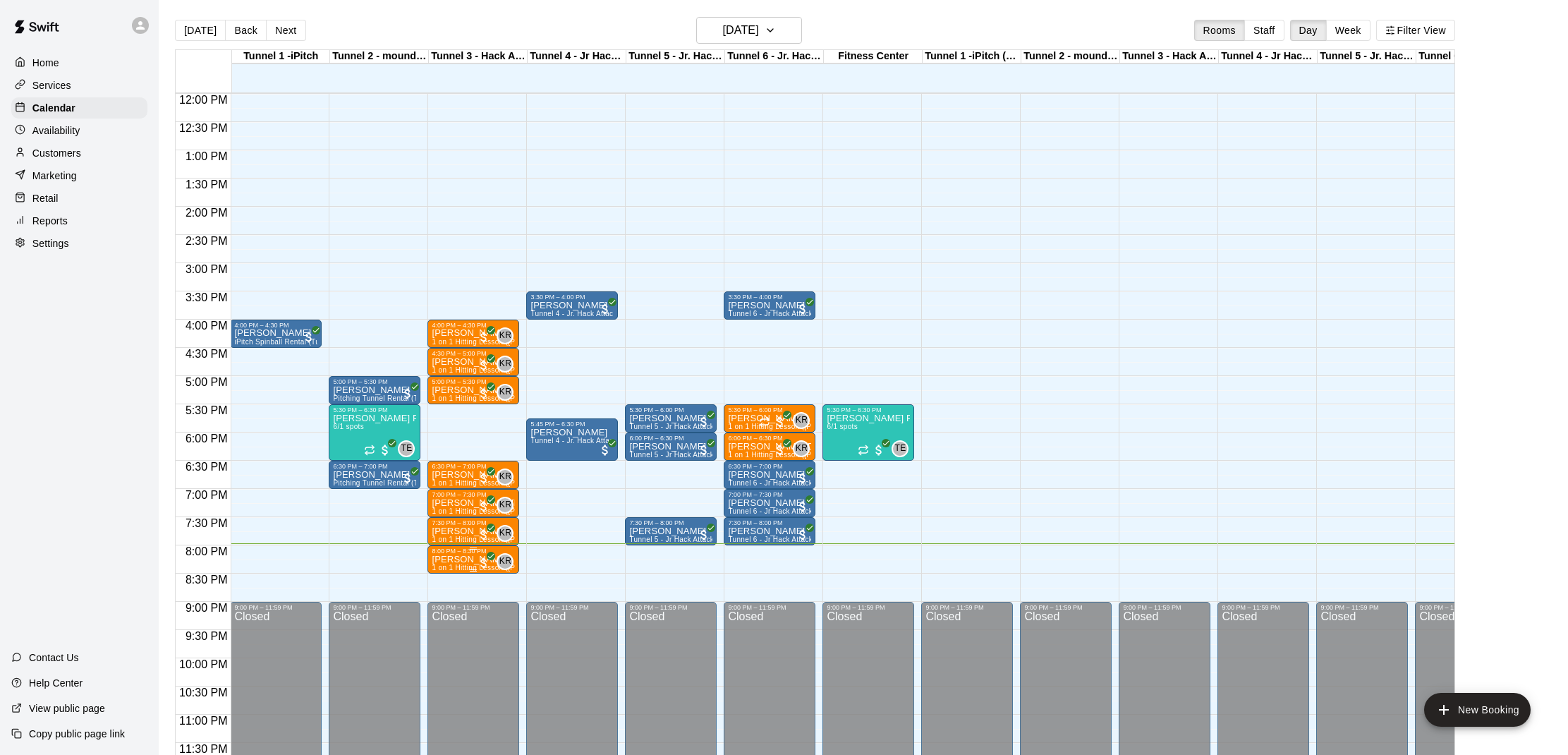
click at [458, 559] on p "[PERSON_NAME]" at bounding box center [473, 559] width 83 height 0
click at [450, 608] on img "edit" at bounding box center [447, 608] width 16 height 16
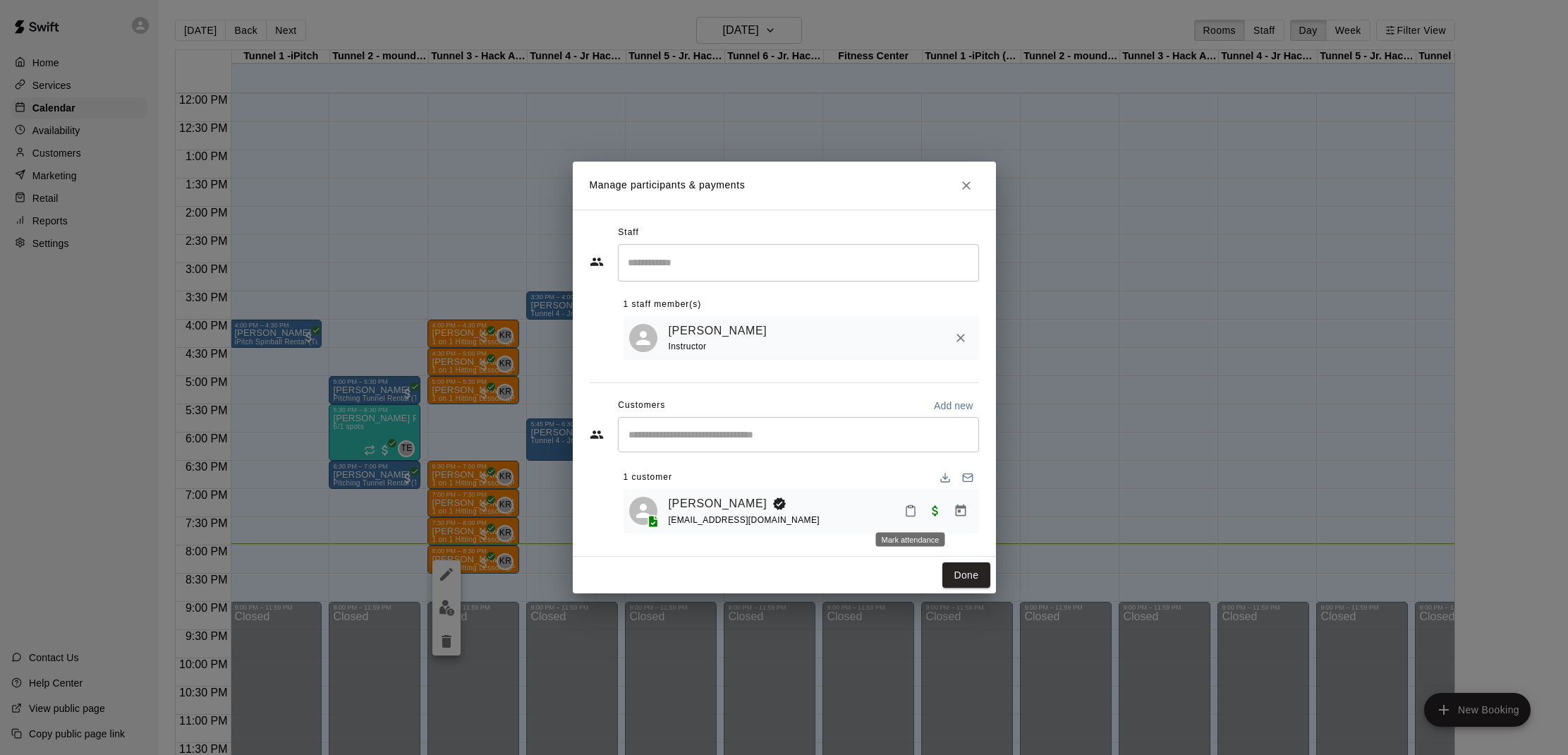
click at [910, 519] on button "Mark attendance" at bounding box center [910, 510] width 24 height 24
click at [943, 508] on p "[PERSON_NAME] attended" at bounding box center [1001, 509] width 125 height 14
click at [959, 576] on button "Done" at bounding box center [965, 575] width 47 height 26
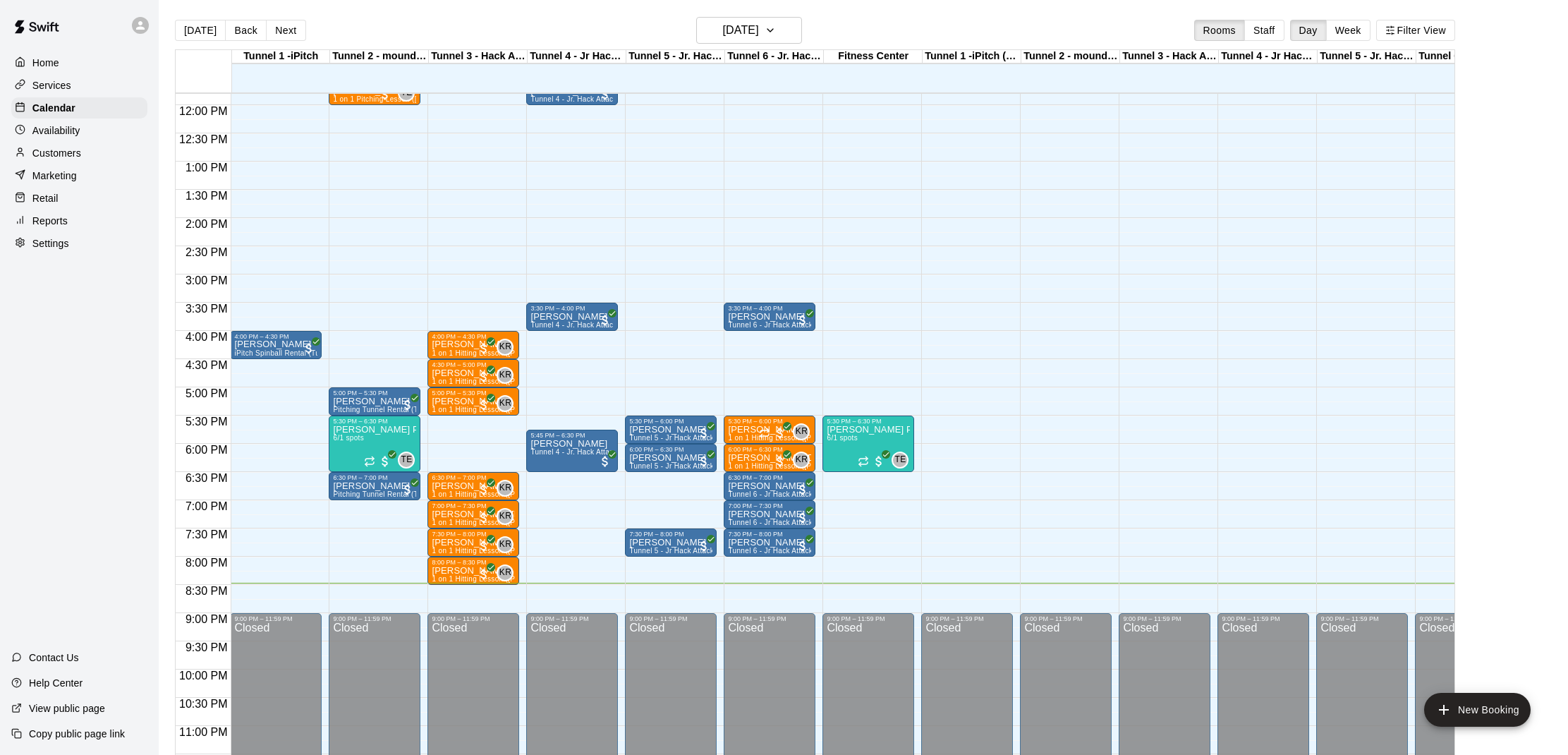
scroll to position [0, 0]
drag, startPoint x: 562, startPoint y: 588, endPoint x: 562, endPoint y: 606, distance: 18.0
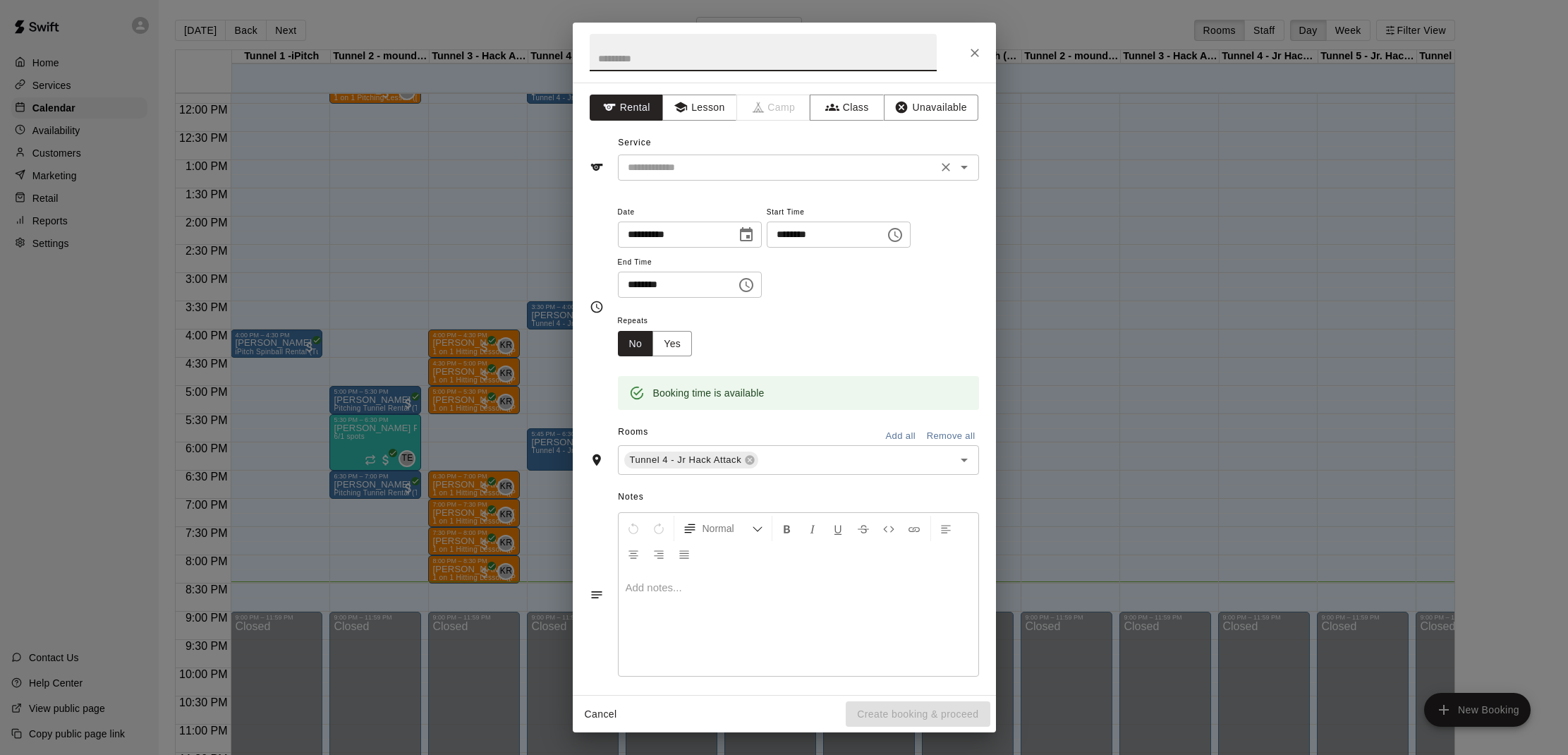
click at [679, 175] on div "​" at bounding box center [798, 167] width 361 height 26
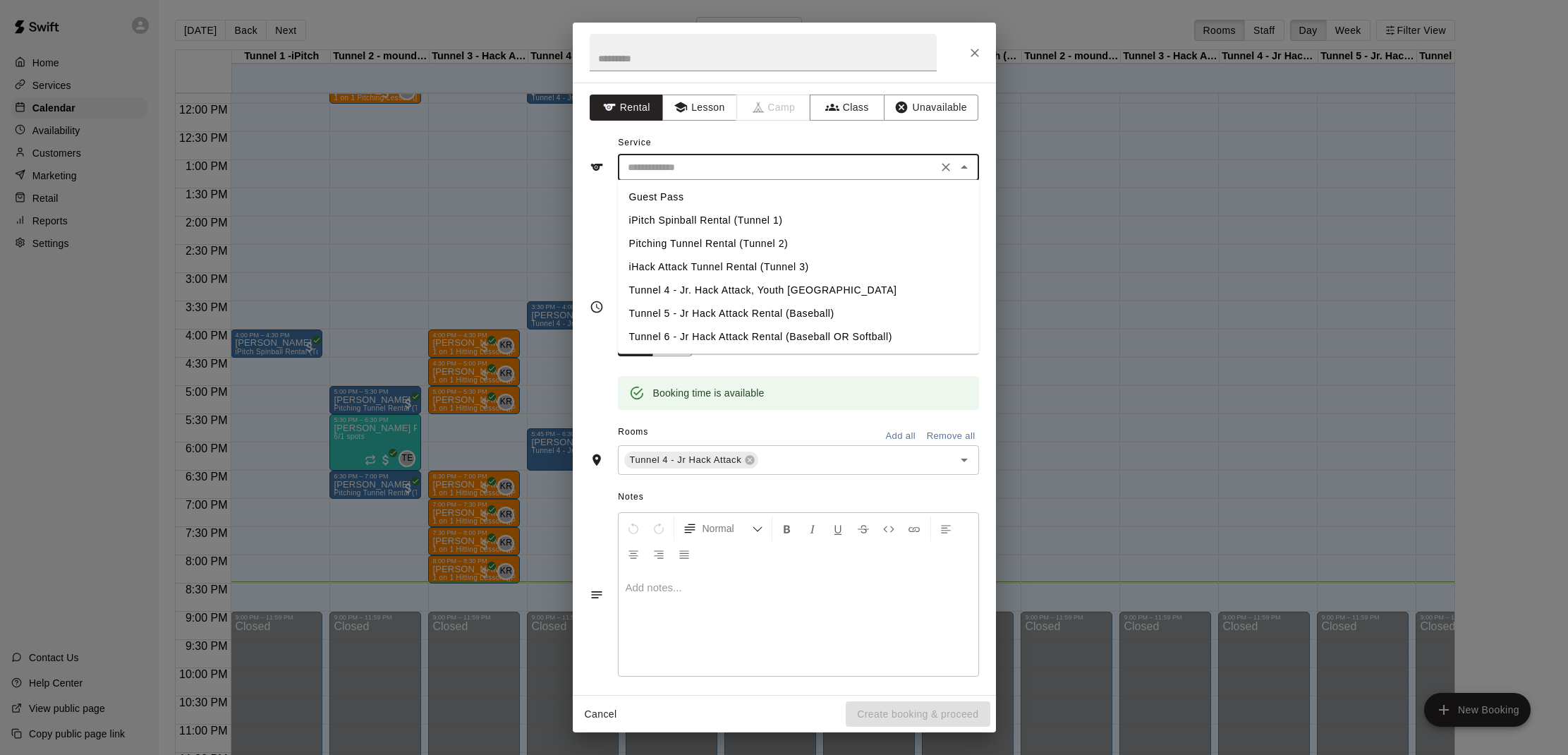
click at [713, 306] on li "Tunnel 5 - Jr Hack Attack Rental (Baseball)" at bounding box center [798, 314] width 361 height 23
type input "**********"
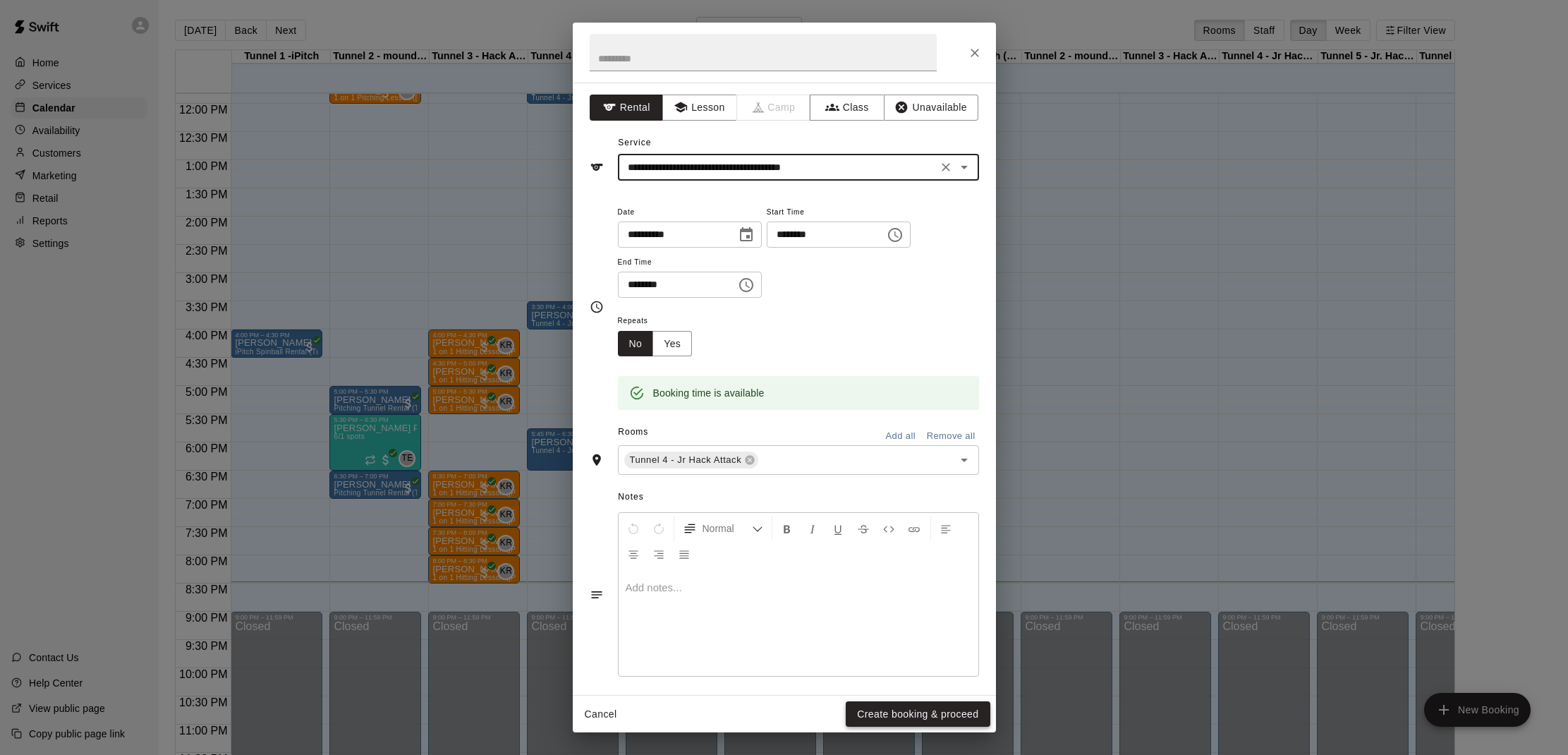
click at [887, 706] on button "Create booking & proceed" at bounding box center [917, 714] width 144 height 26
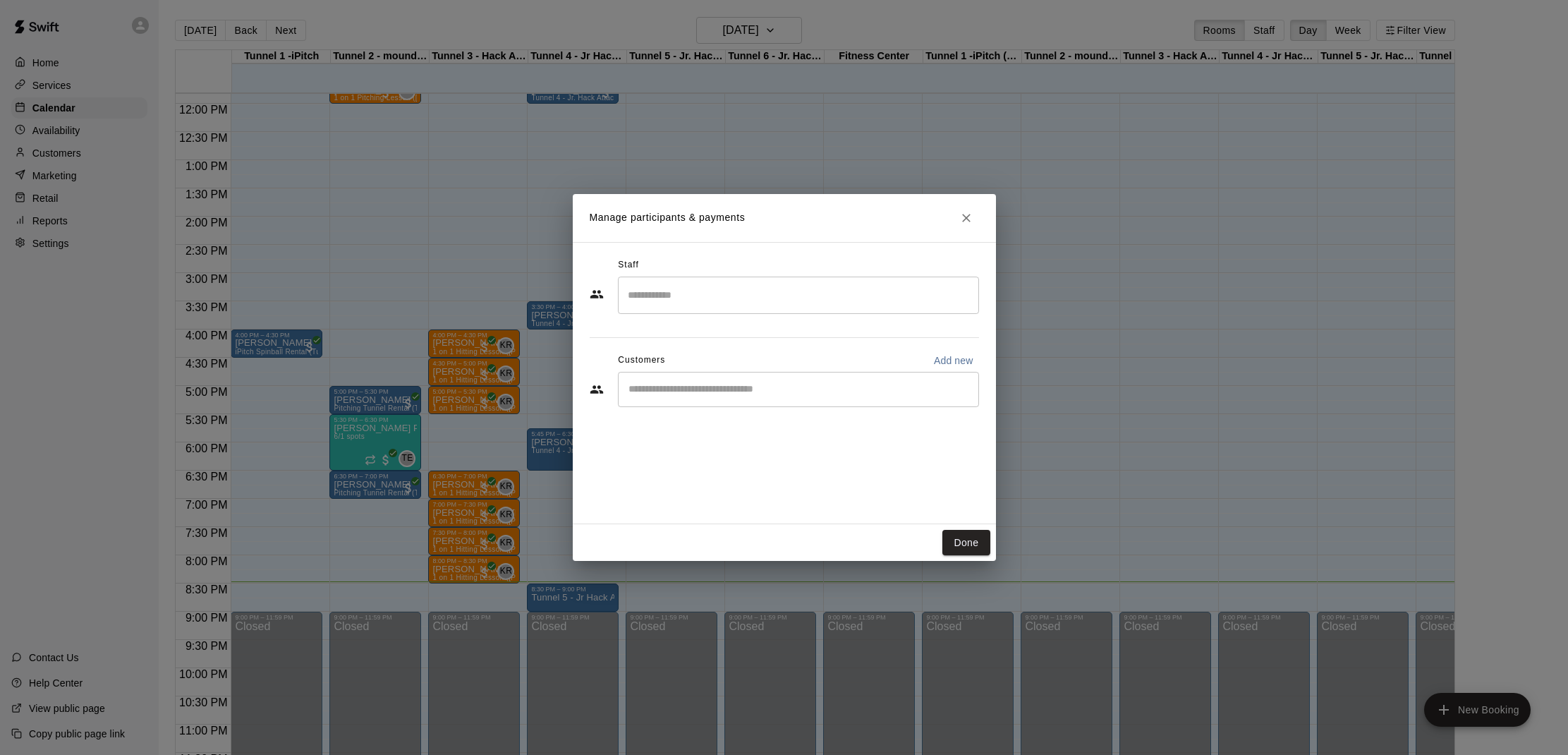
click at [787, 394] on input "Start typing to search customers..." at bounding box center [798, 389] width 348 height 14
type input "******"
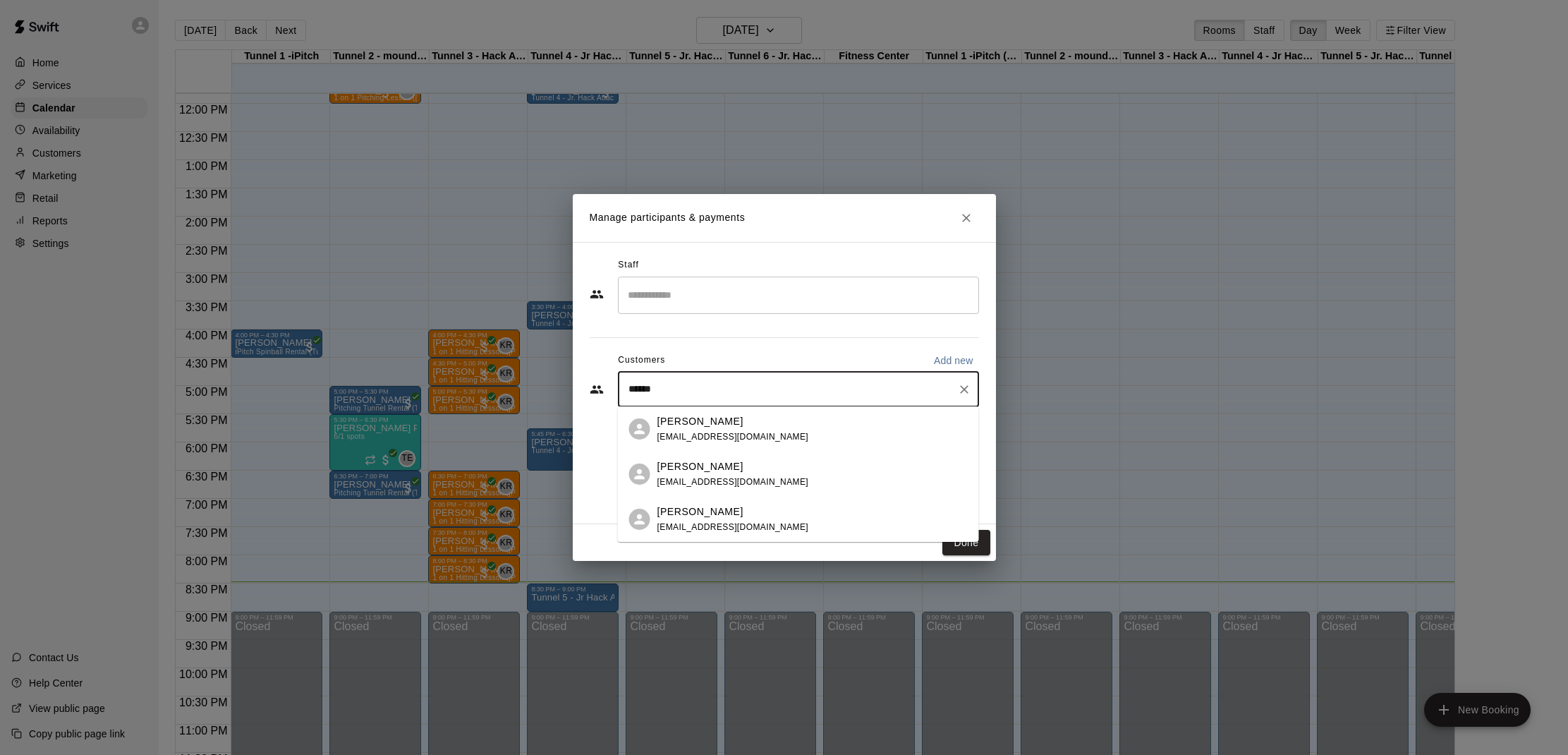
click at [735, 425] on div "[PERSON_NAME]" at bounding box center [732, 422] width 151 height 14
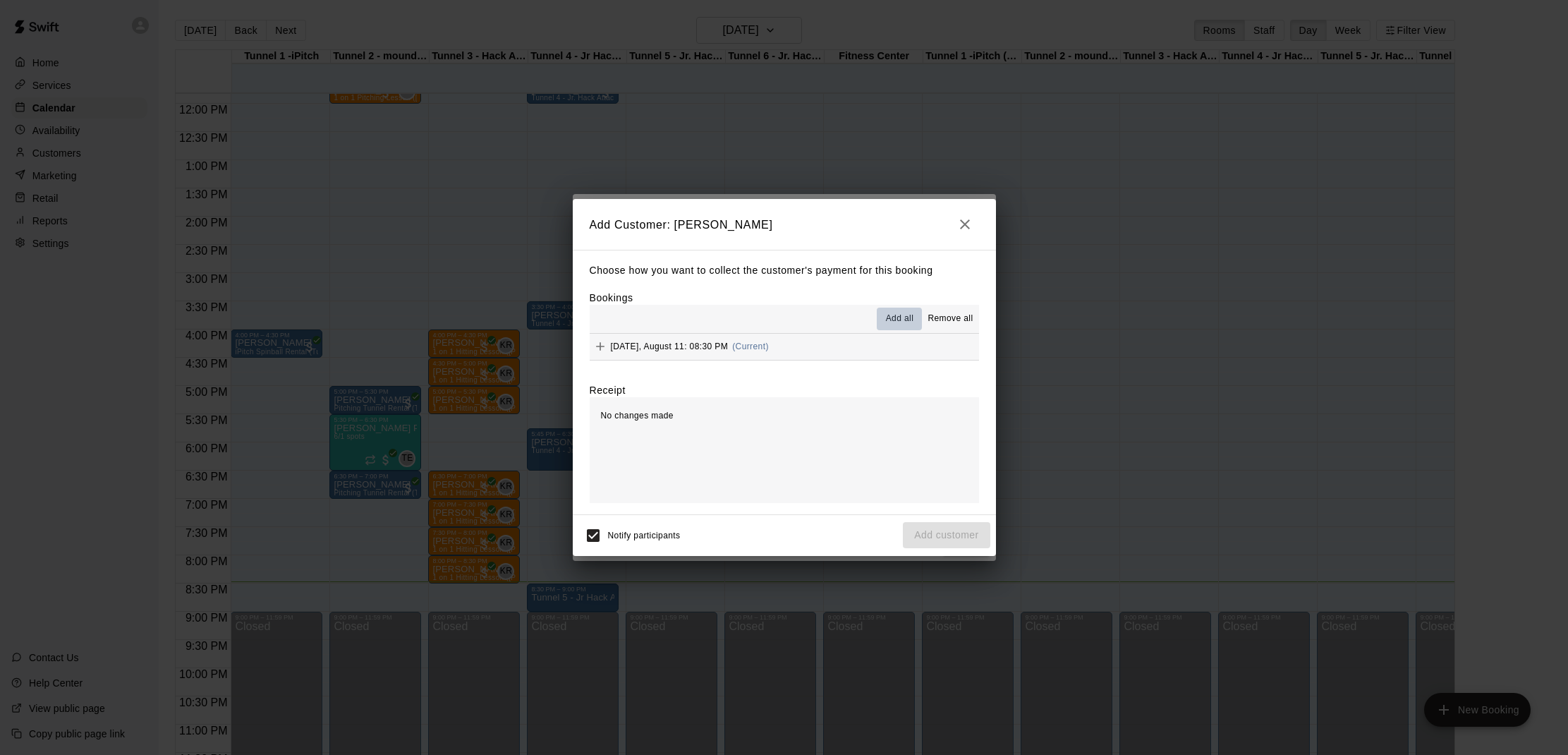
click at [892, 320] on span "Add all" at bounding box center [900, 318] width 28 height 14
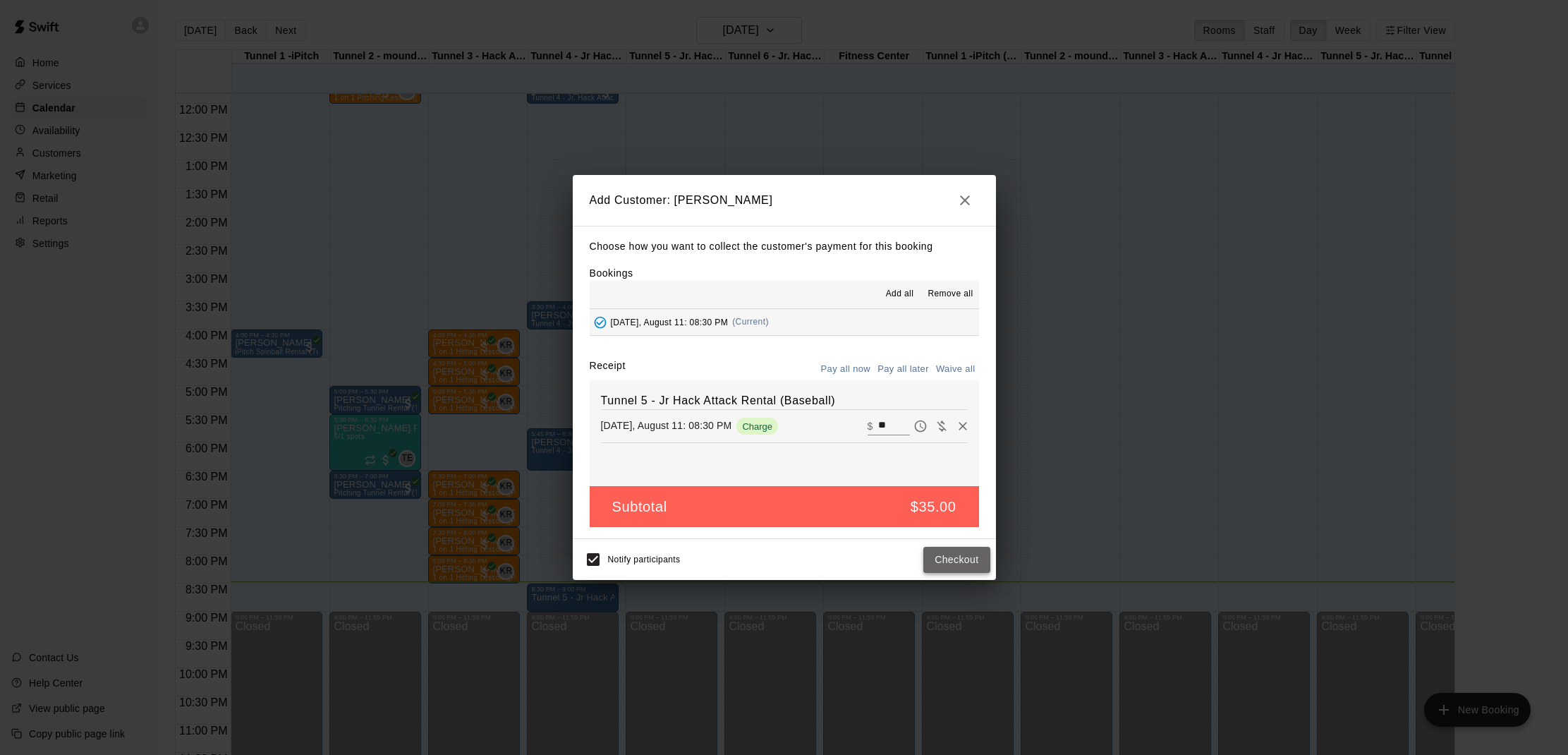
click at [955, 554] on button "Checkout" at bounding box center [957, 560] width 67 height 26
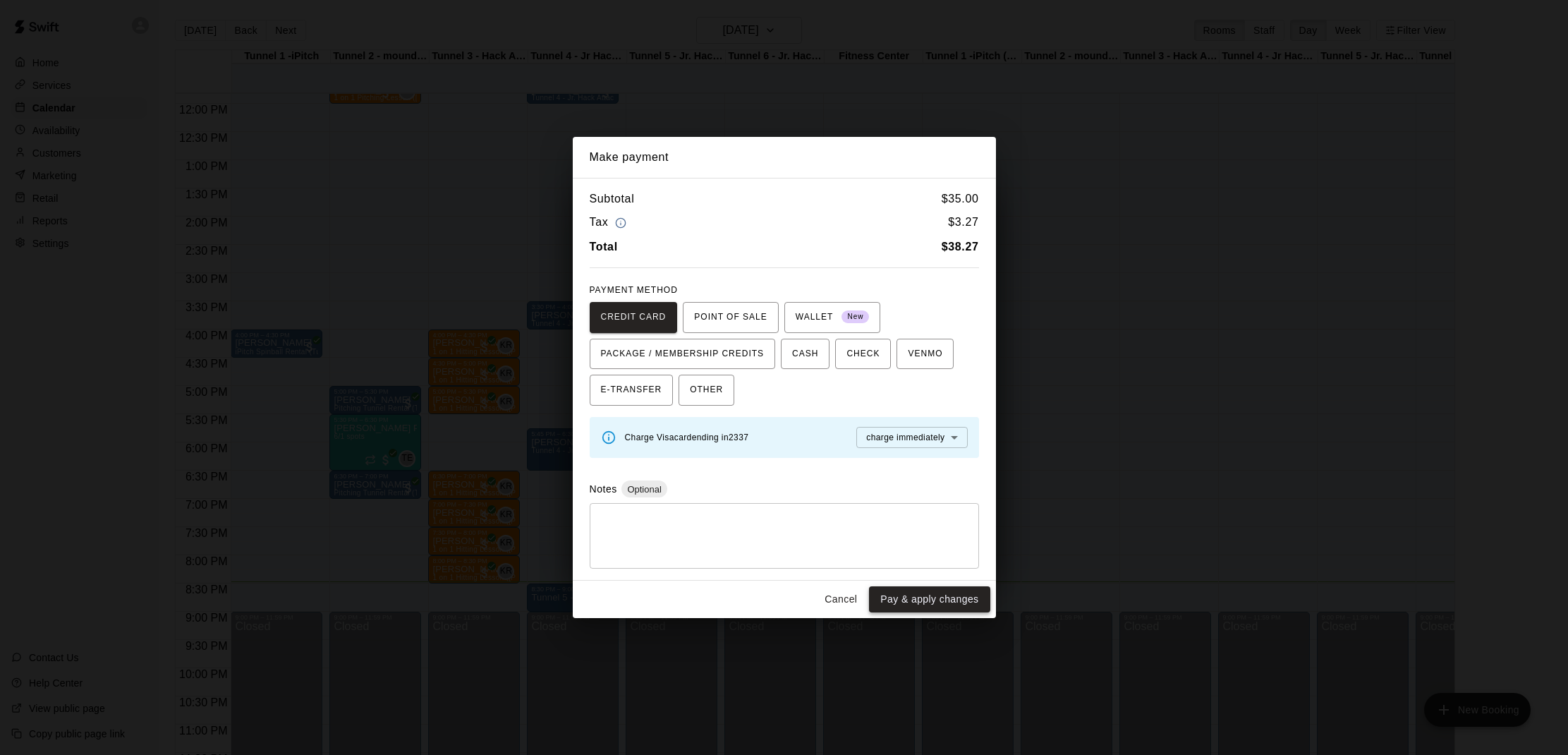
click at [936, 589] on button "Pay & apply changes" at bounding box center [929, 599] width 121 height 26
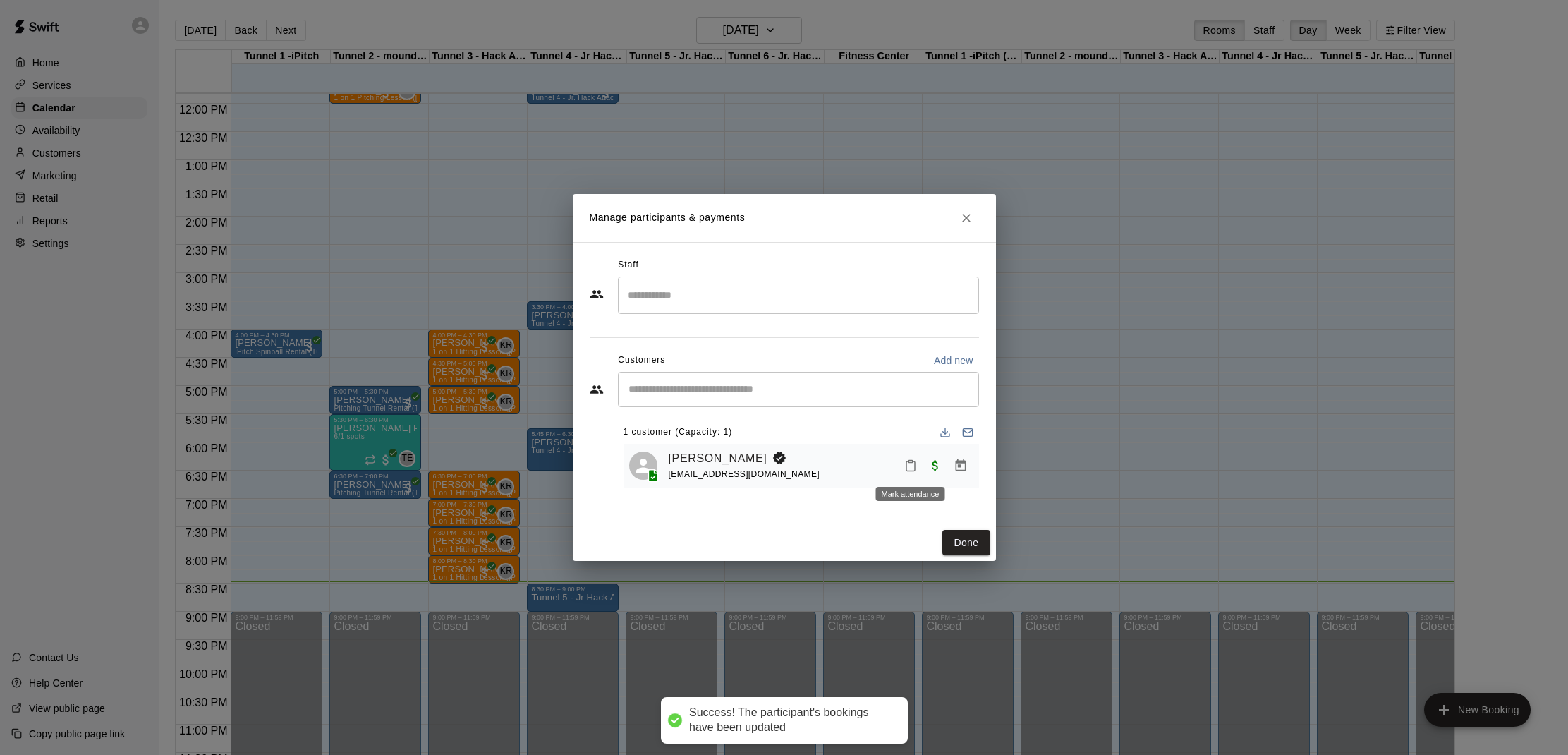
click at [905, 464] on icon "Mark attendance" at bounding box center [910, 466] width 13 height 13
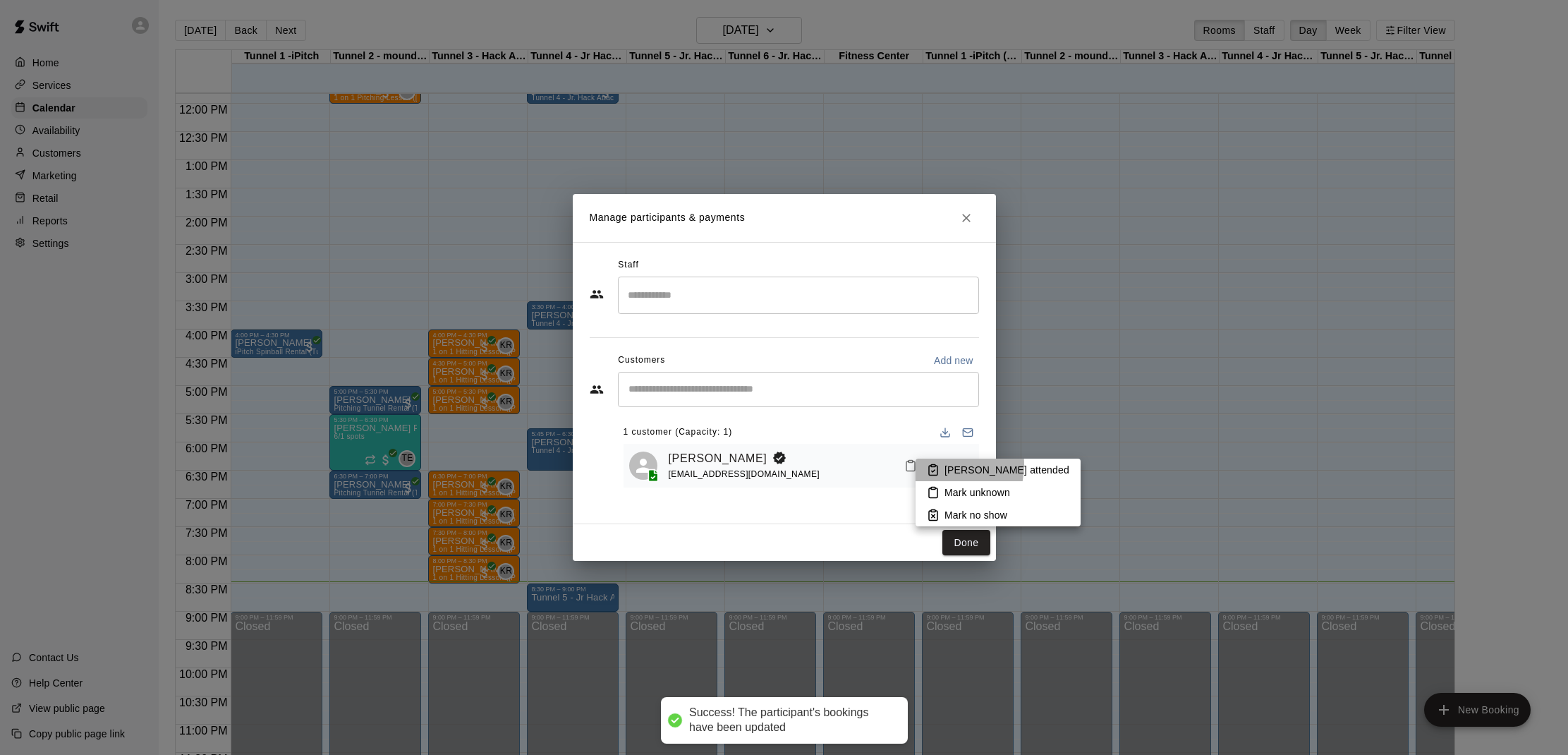
click at [935, 465] on rect at bounding box center [933, 466] width 4 height 2
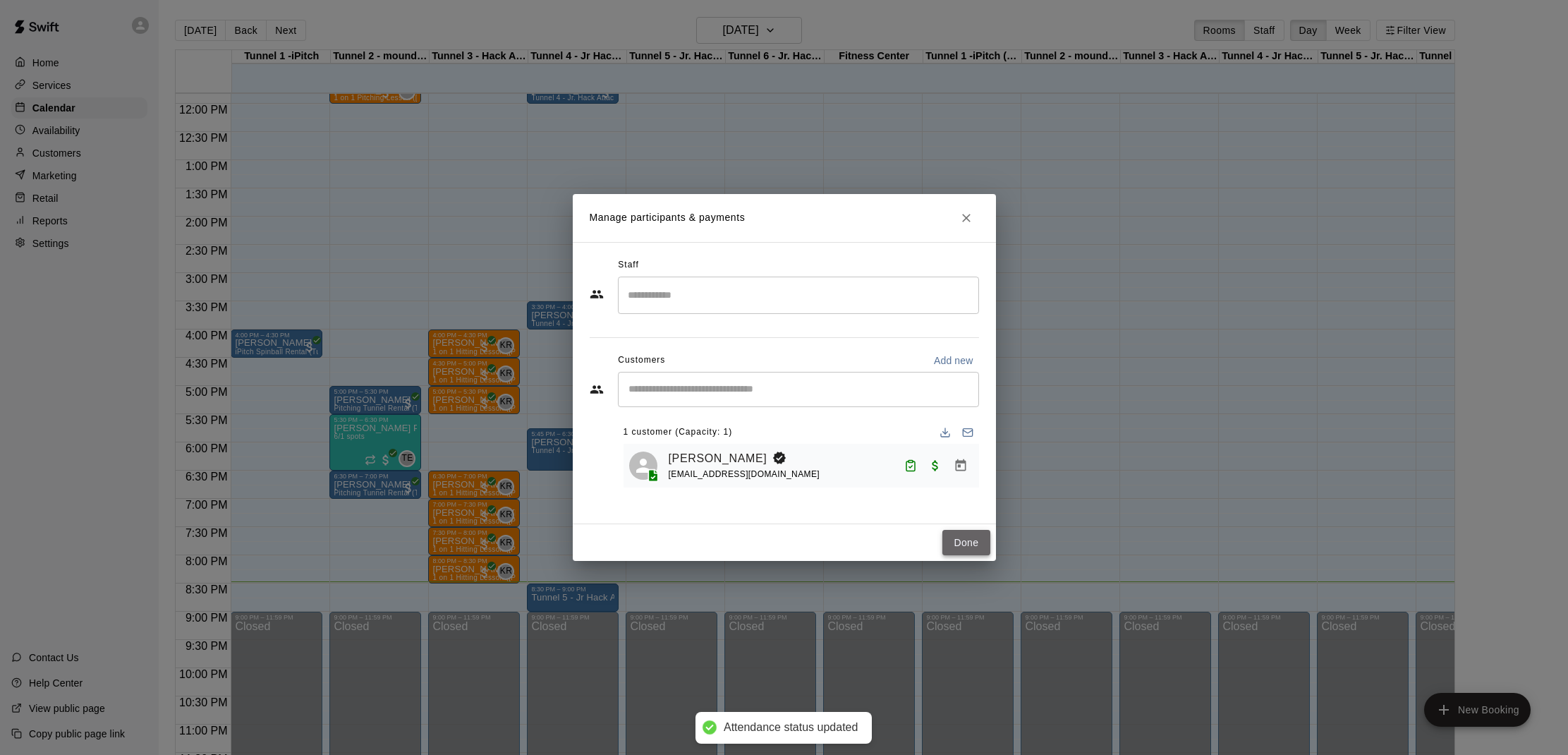
click at [947, 535] on button "Done" at bounding box center [965, 543] width 47 height 26
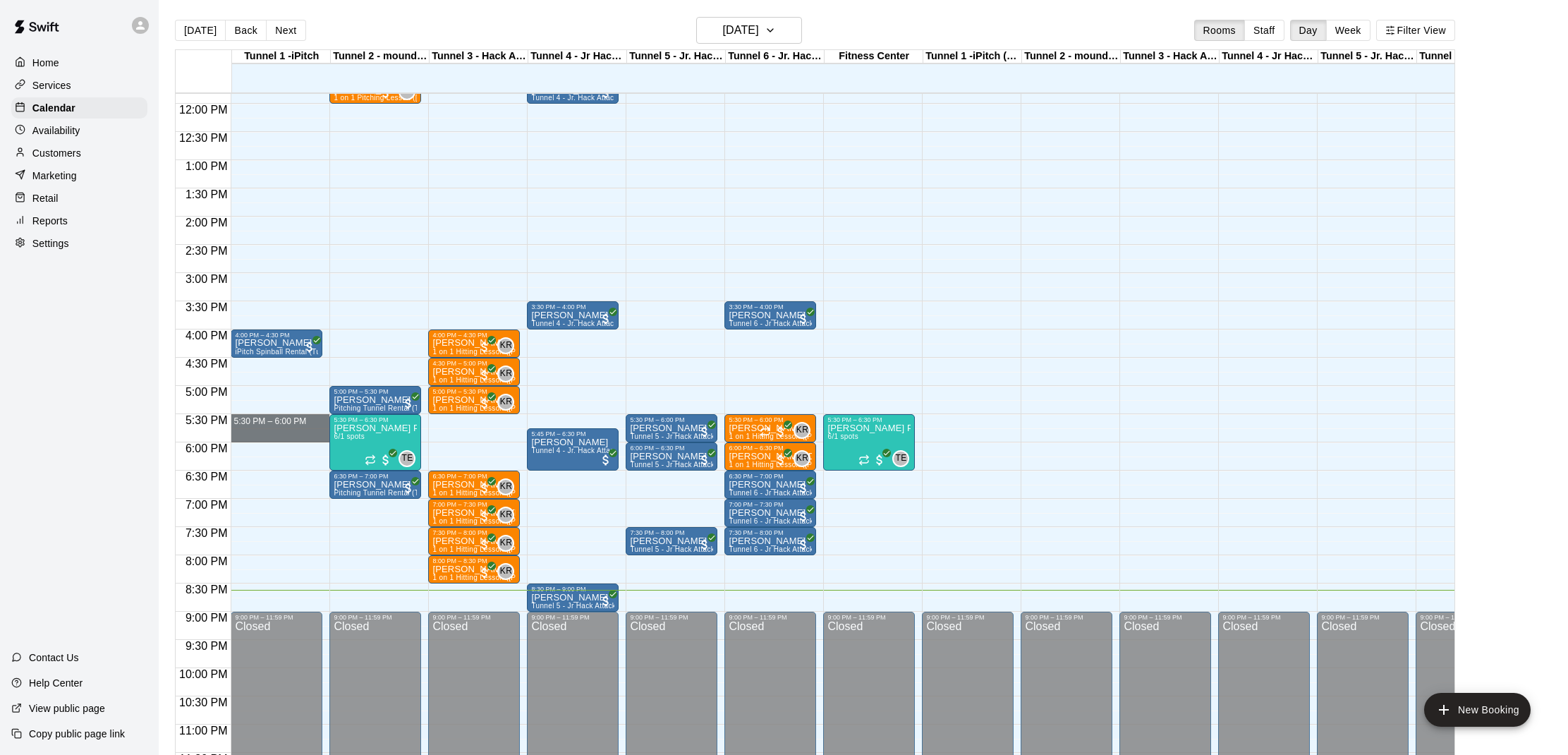
drag, startPoint x: 292, startPoint y: 417, endPoint x: 292, endPoint y: 433, distance: 16.0
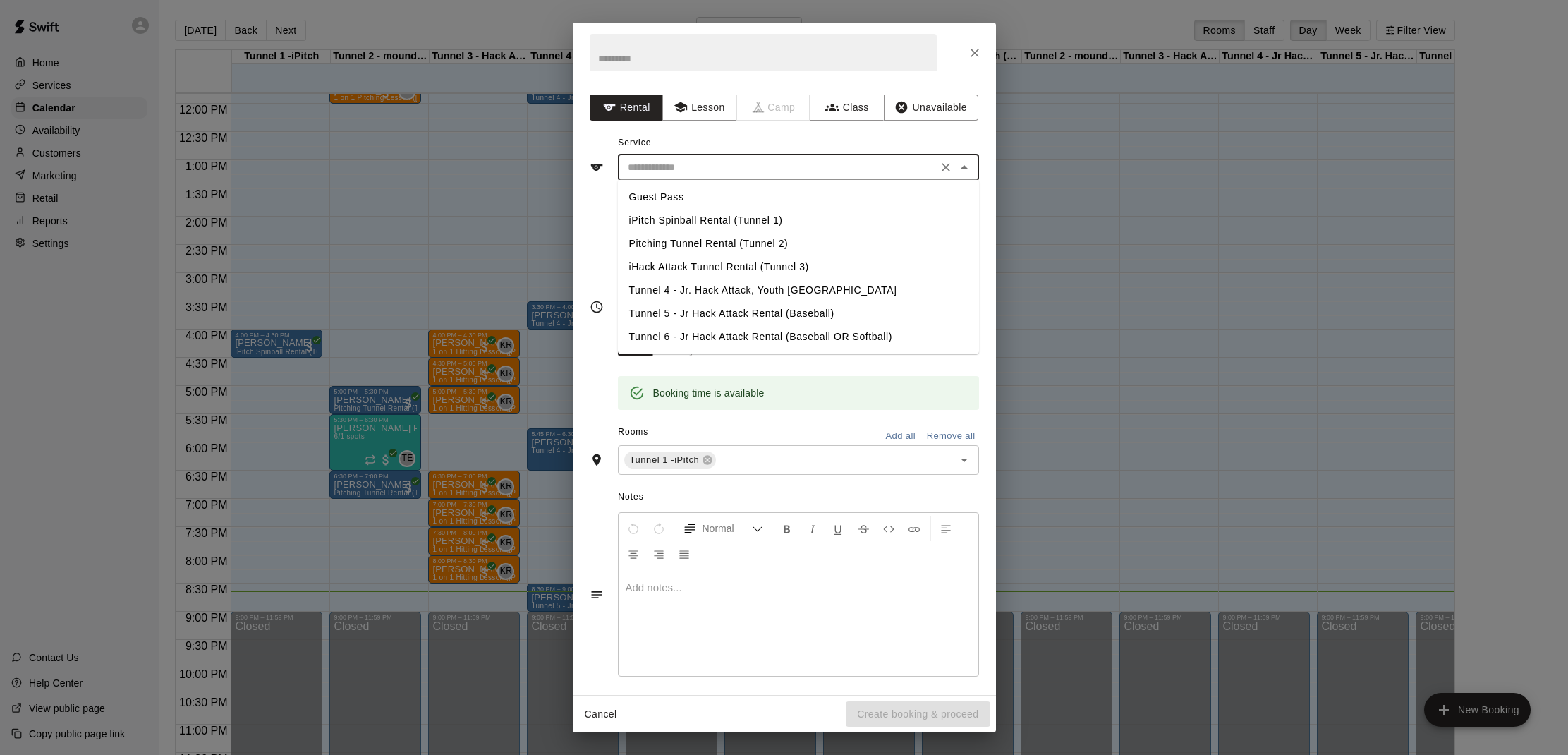
click at [705, 167] on input "text" at bounding box center [777, 167] width 311 height 17
click at [689, 222] on li "iPitch Spinball Rental (Tunnel 1)" at bounding box center [798, 220] width 361 height 23
type input "**********"
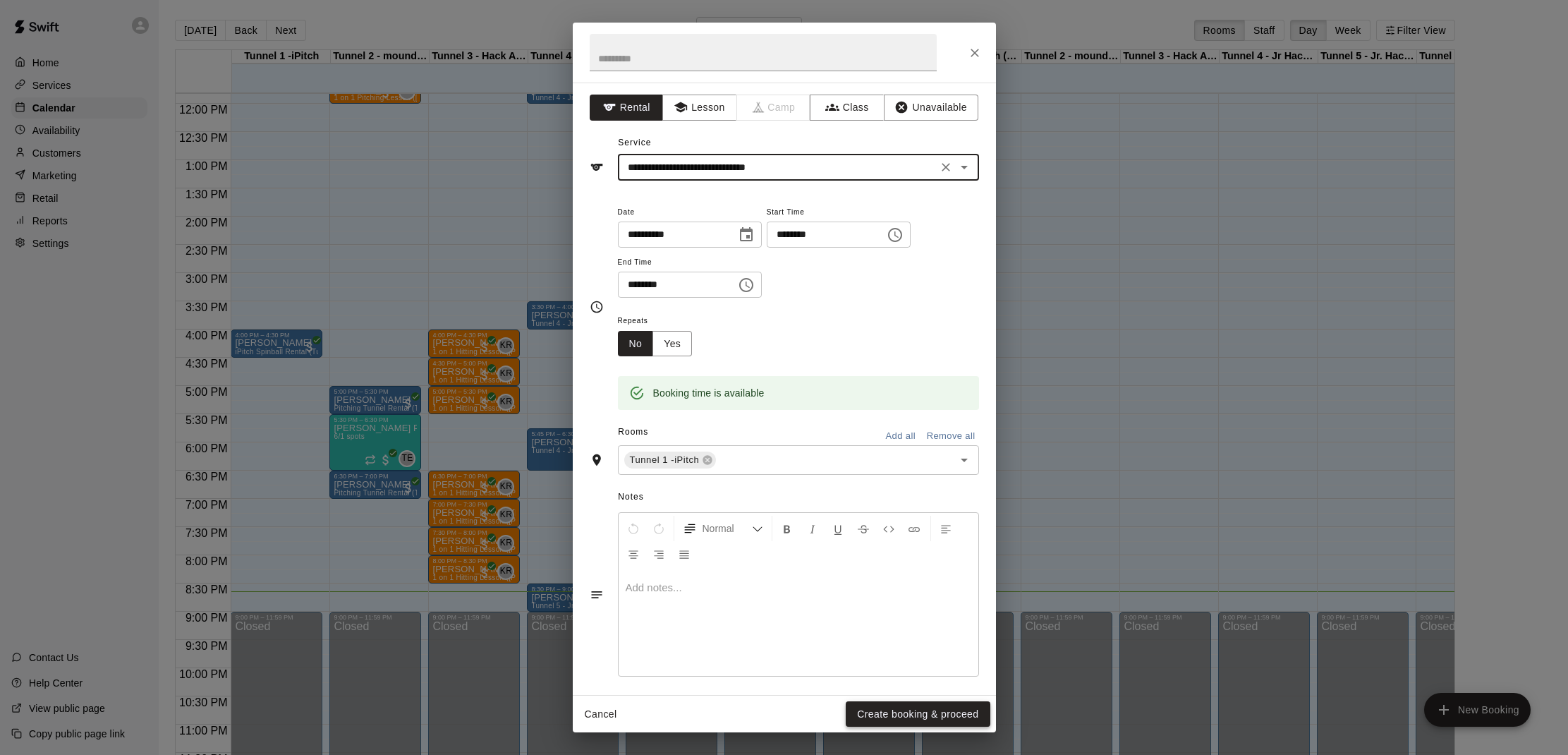
click at [935, 714] on button "Create booking & proceed" at bounding box center [917, 714] width 144 height 26
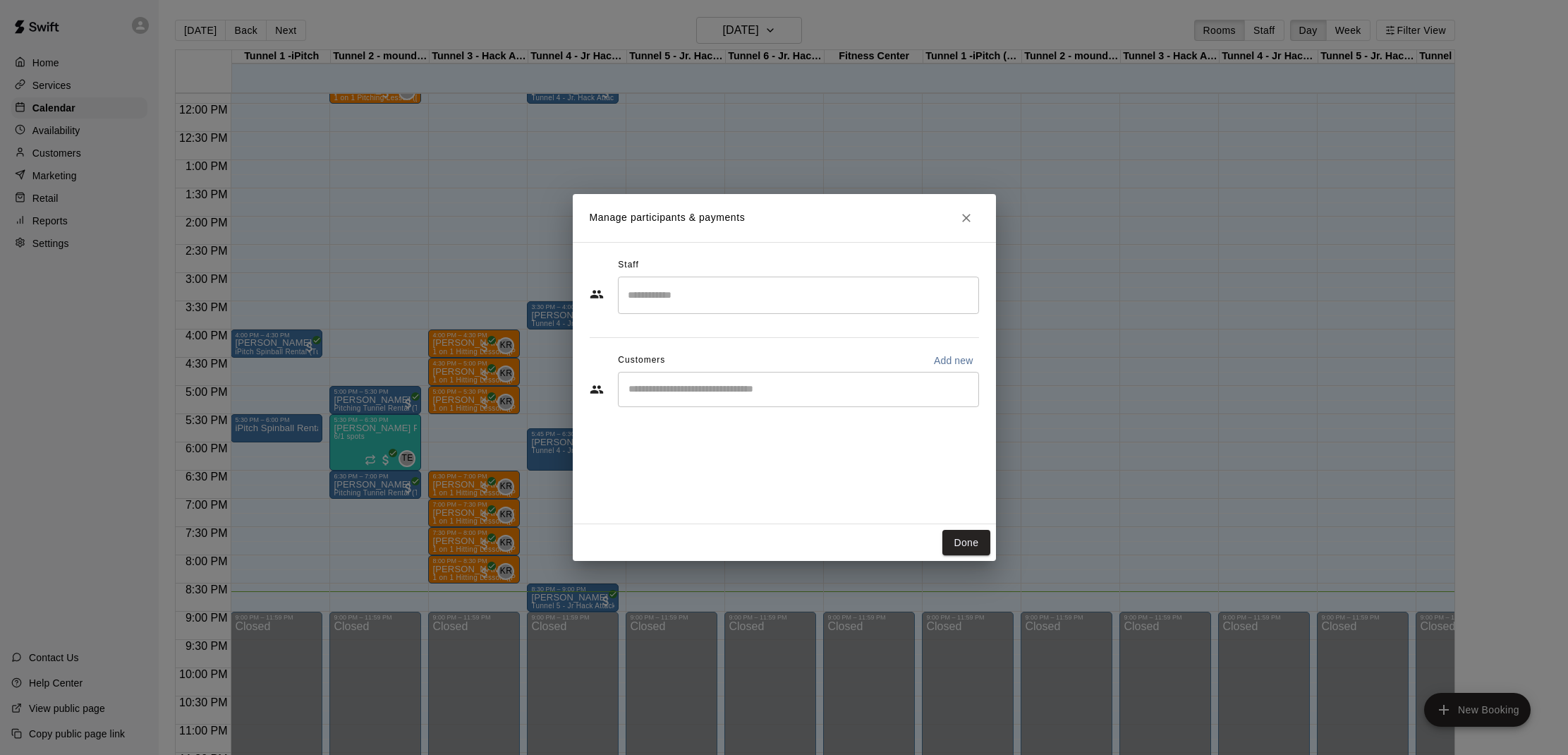
click at [689, 380] on div "​" at bounding box center [798, 389] width 361 height 36
click at [964, 223] on icon "Close" at bounding box center [965, 217] width 14 height 14
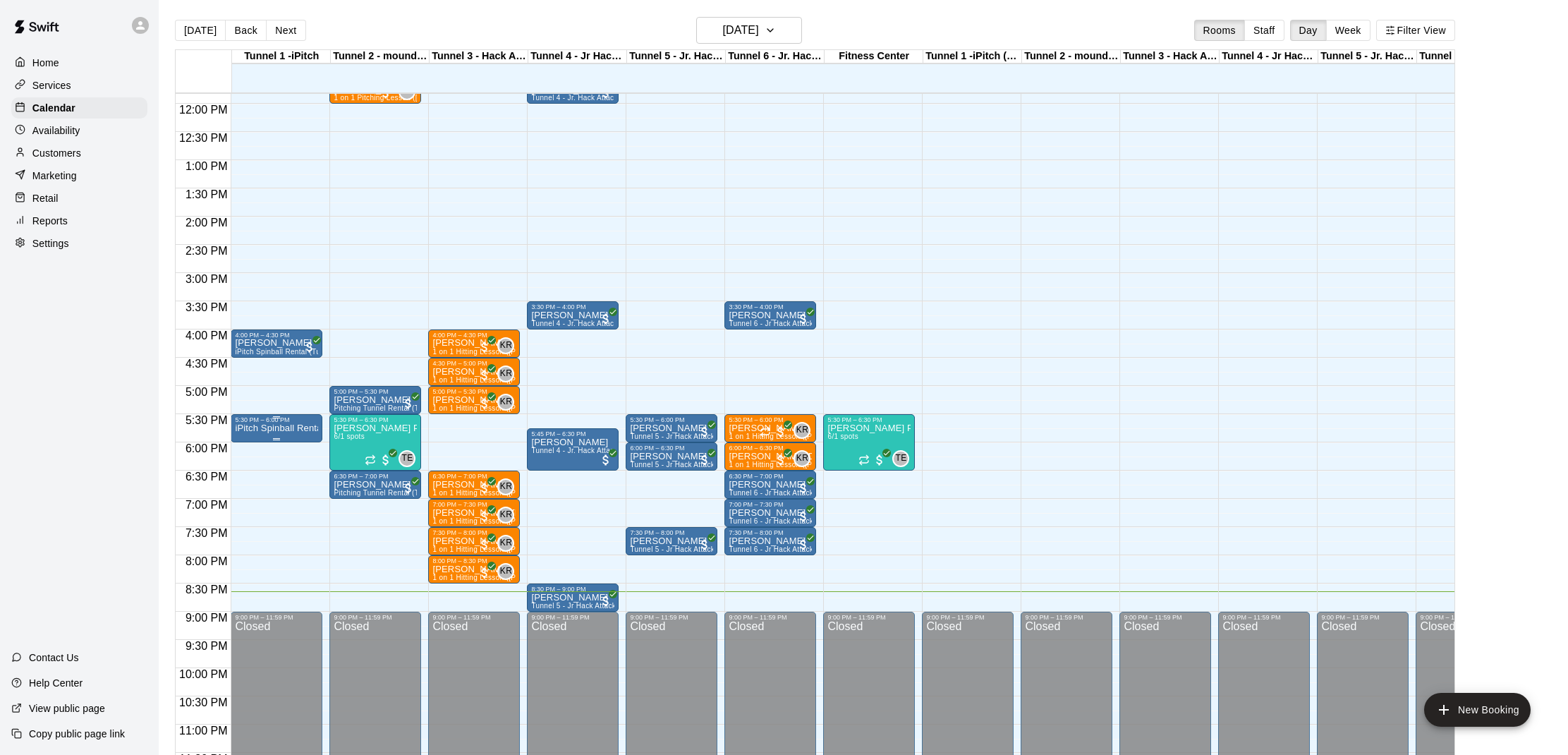
click at [257, 428] on p "iPitch Spinball Rental (Tunnel 1)" at bounding box center [276, 428] width 83 height 0
click at [247, 505] on icon "delete" at bounding box center [250, 511] width 10 height 13
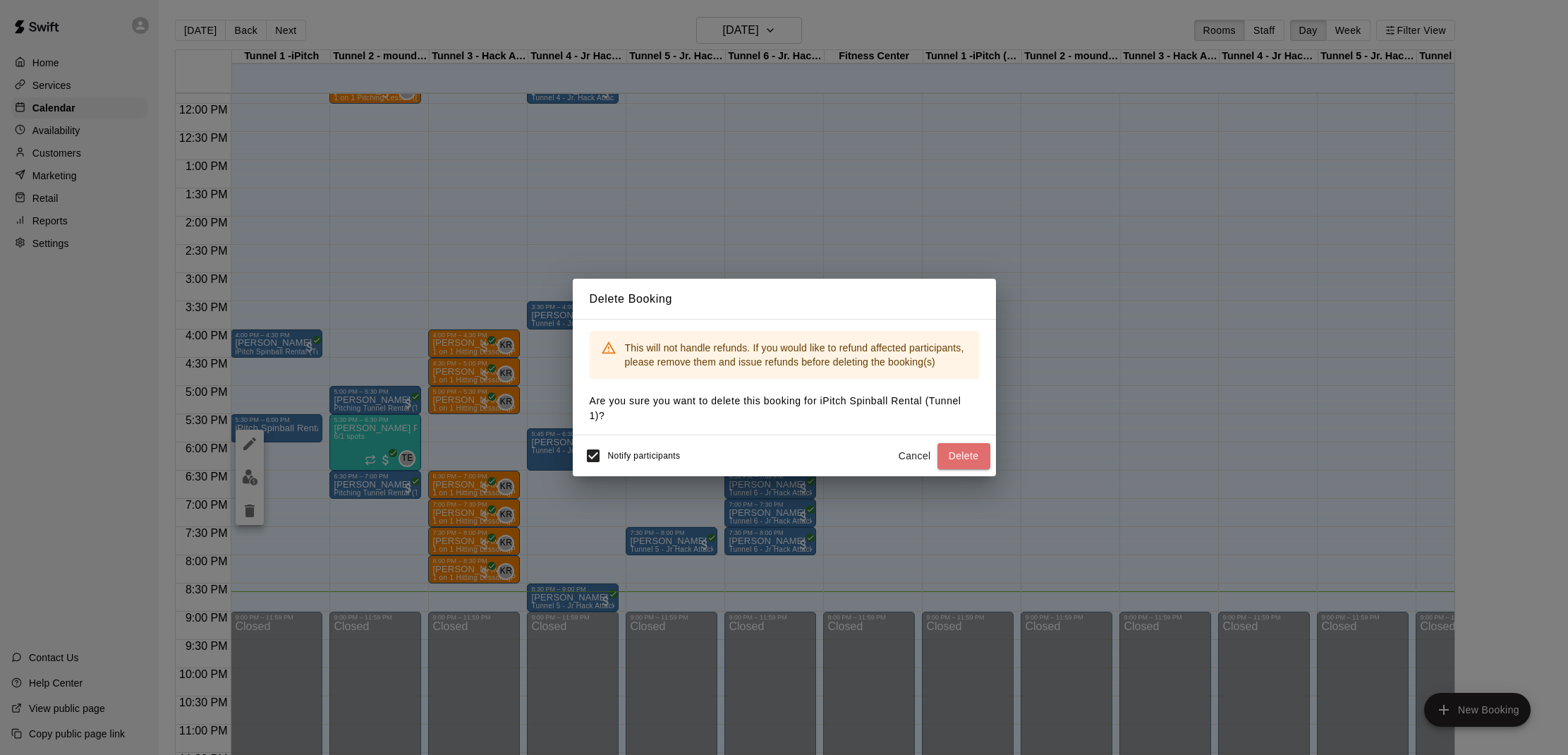
click at [961, 462] on button "Delete" at bounding box center [963, 456] width 53 height 26
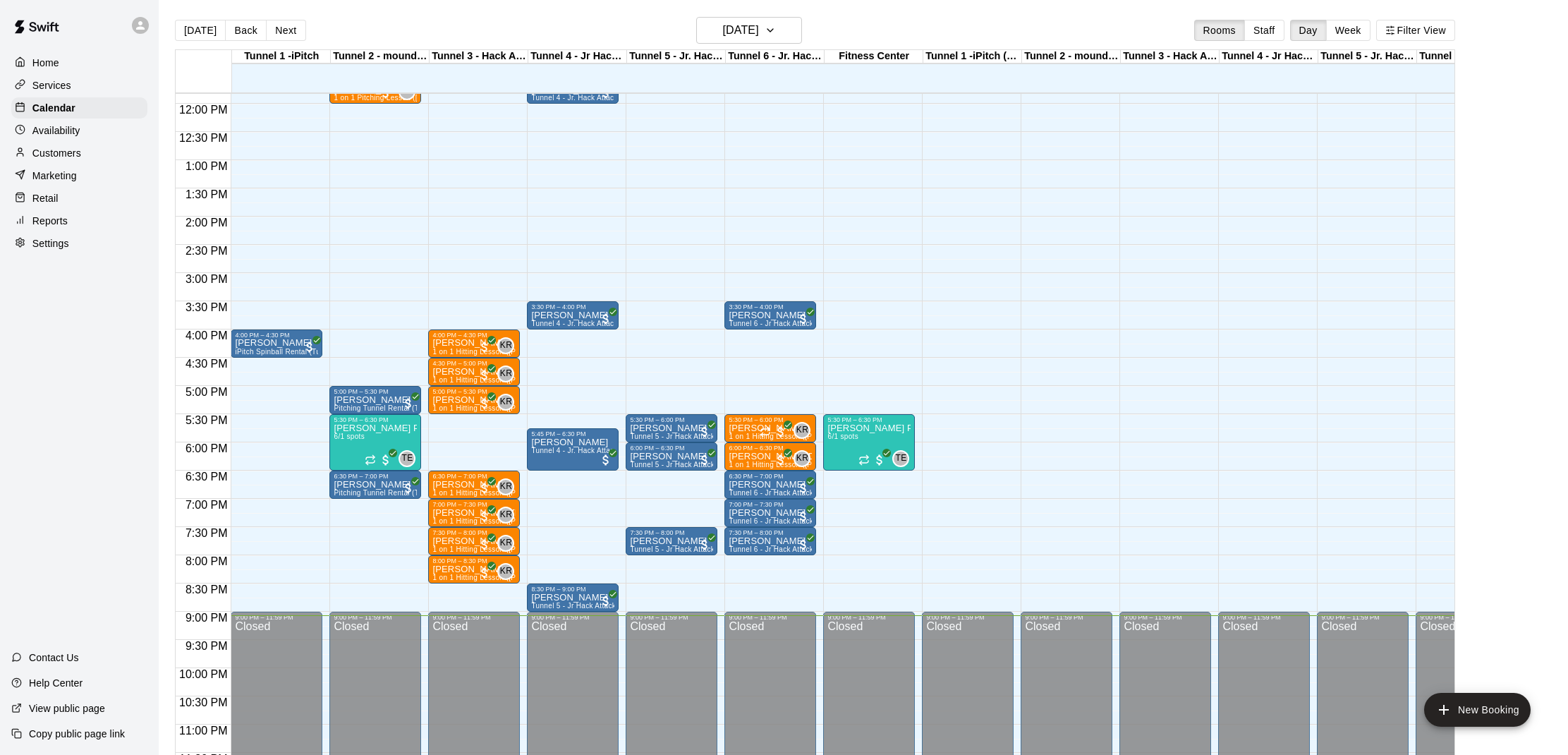
click at [769, 1] on main "[DATE] Back [DATE][DATE] Rooms Staff Day Week Filter View Tunnel 1 -iPitch 11 M…" at bounding box center [863, 388] width 1409 height 777
